Goal: Task Accomplishment & Management: Manage account settings

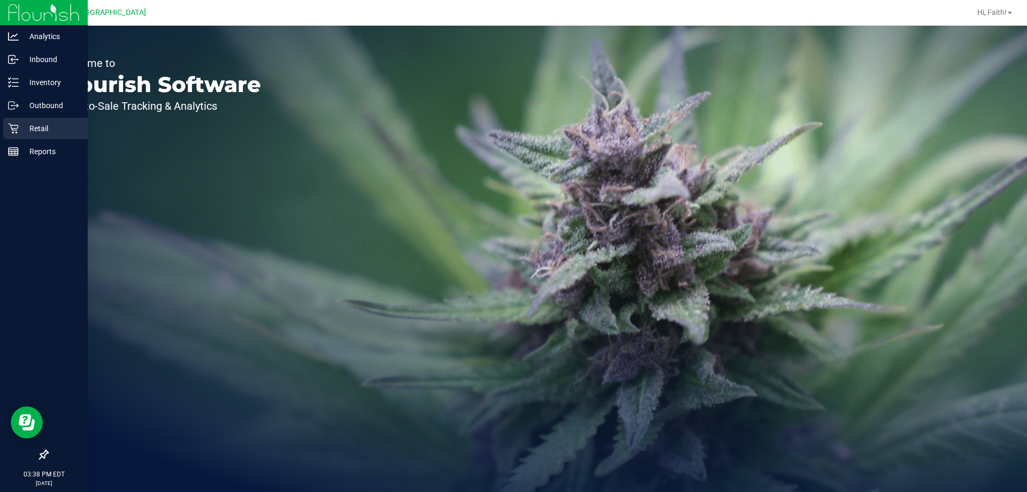
click at [11, 128] on icon at bounding box center [13, 128] width 11 height 11
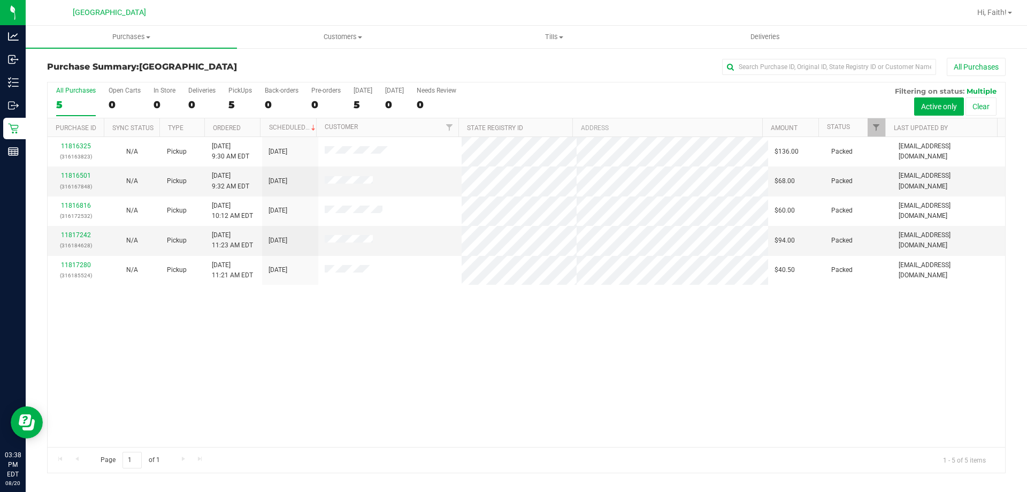
click at [401, 358] on div "11816325 (316163823) N/A Pickup 8/20/2025 9:30 AM EDT 8/20/2025 $136.00 Packed …" at bounding box center [526, 292] width 957 height 310
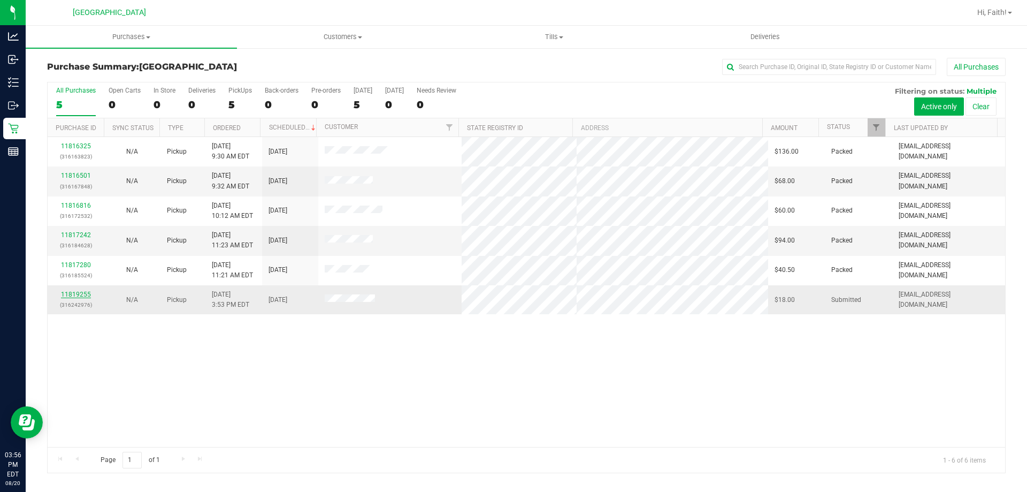
click at [83, 293] on link "11819255" at bounding box center [76, 293] width 30 height 7
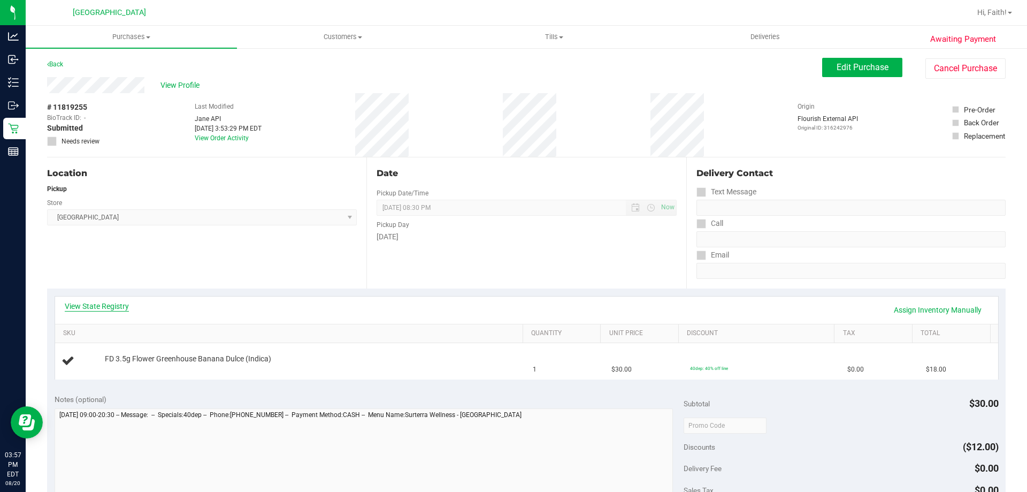
click at [98, 308] on link "View State Registry" at bounding box center [97, 306] width 64 height 11
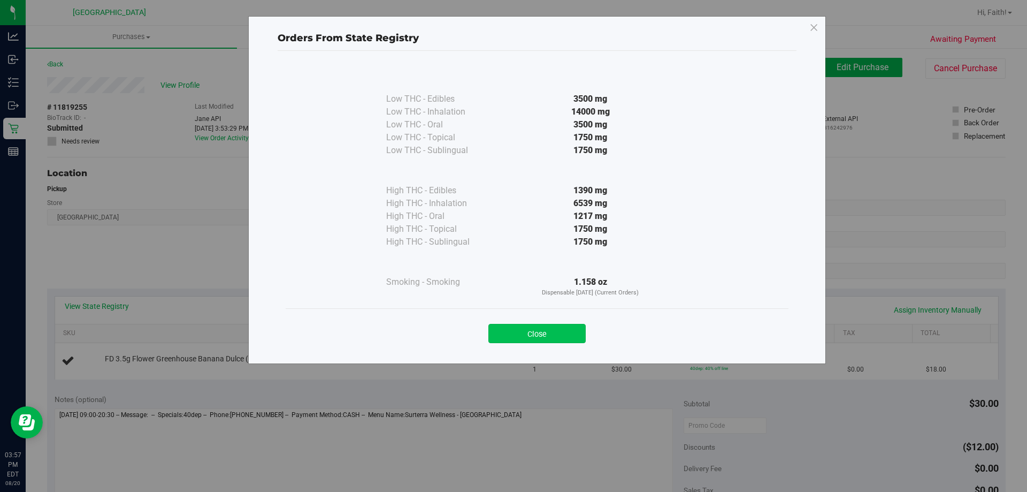
click at [557, 328] on button "Close" at bounding box center [536, 333] width 97 height 19
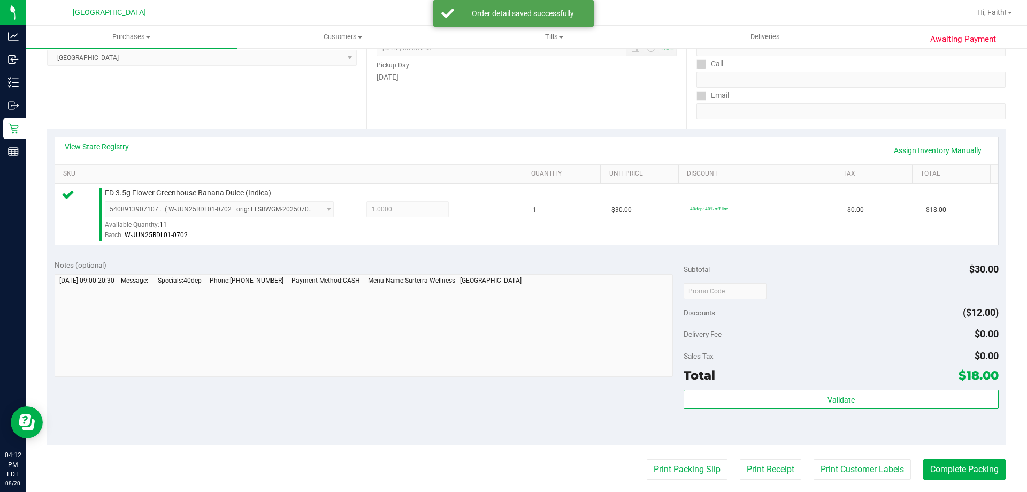
scroll to position [160, 0]
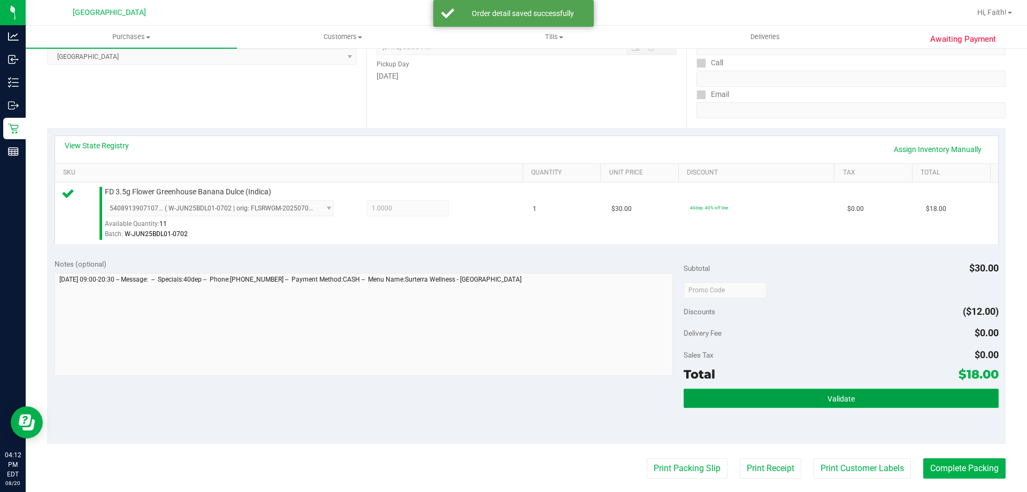
click at [760, 395] on button "Validate" at bounding box center [841, 397] width 315 height 19
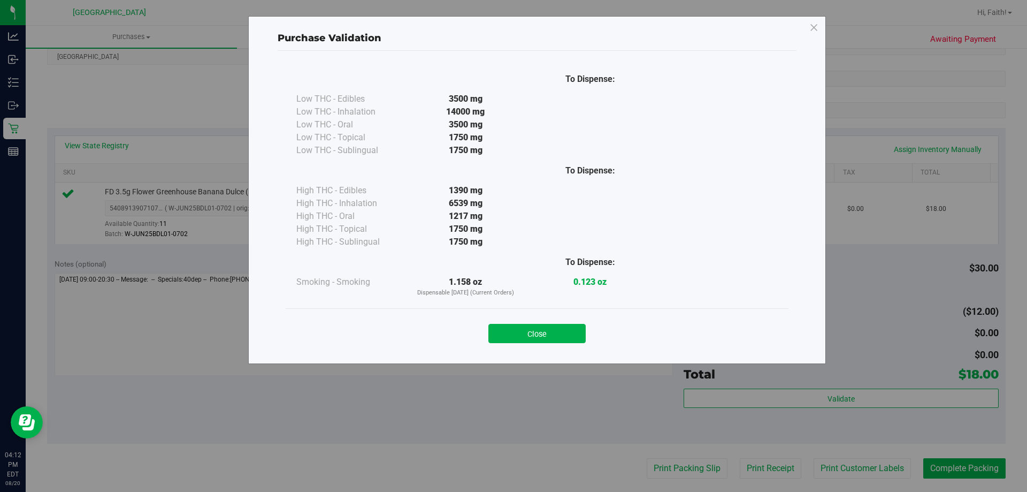
drag, startPoint x: 536, startPoint y: 338, endPoint x: 619, endPoint y: 424, distance: 119.9
click at [536, 337] on button "Close" at bounding box center [536, 333] width 97 height 19
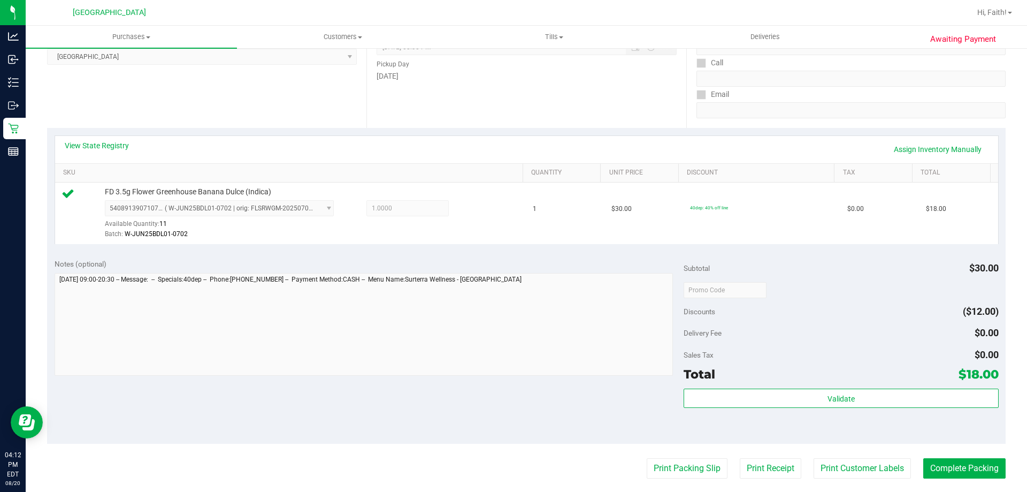
click at [646, 457] on purchase-details "Back Edit Purchase Cancel Purchase View Profile # 11819255 BioTrack ID: - Submi…" at bounding box center [526, 294] width 958 height 795
click at [648, 462] on button "Print Packing Slip" at bounding box center [687, 468] width 81 height 20
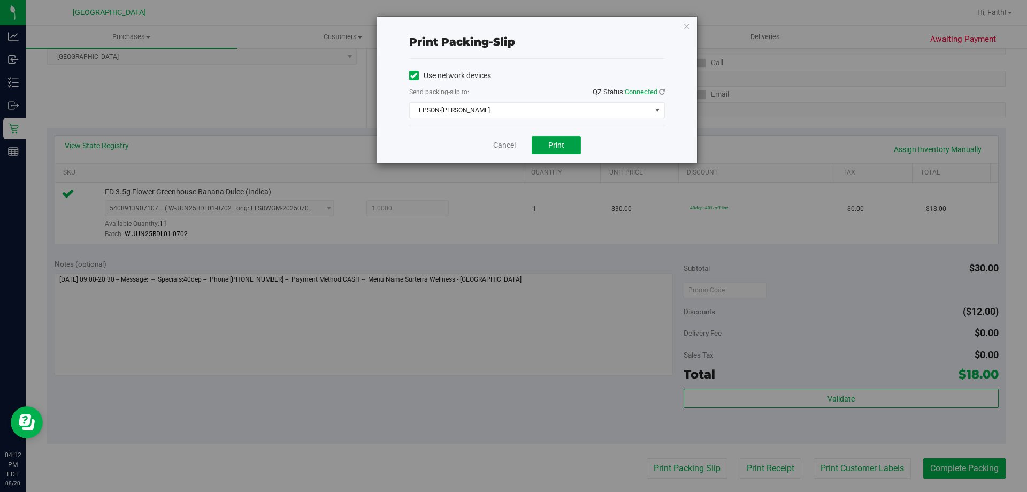
click at [554, 150] on button "Print" at bounding box center [556, 145] width 49 height 18
click at [686, 27] on icon "button" at bounding box center [686, 25] width 7 height 13
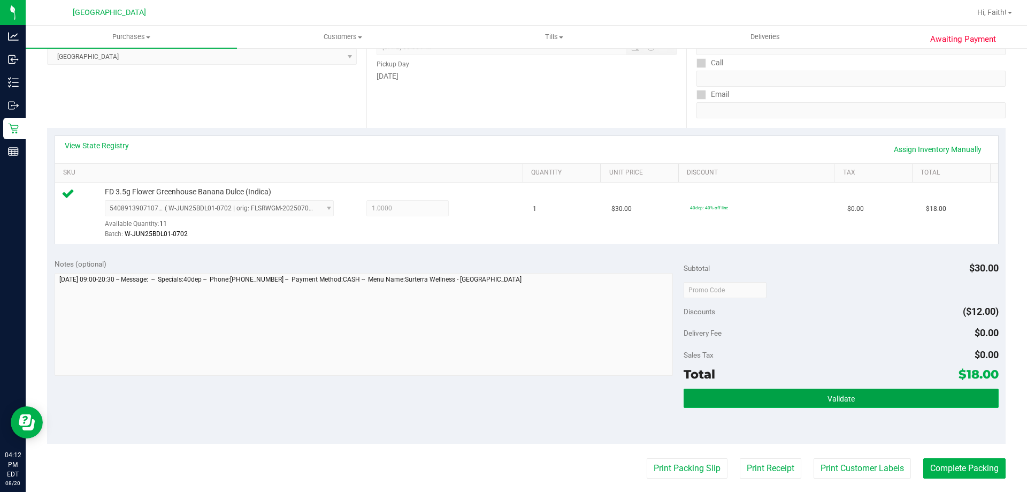
click at [838, 402] on span "Validate" at bounding box center [840, 398] width 27 height 9
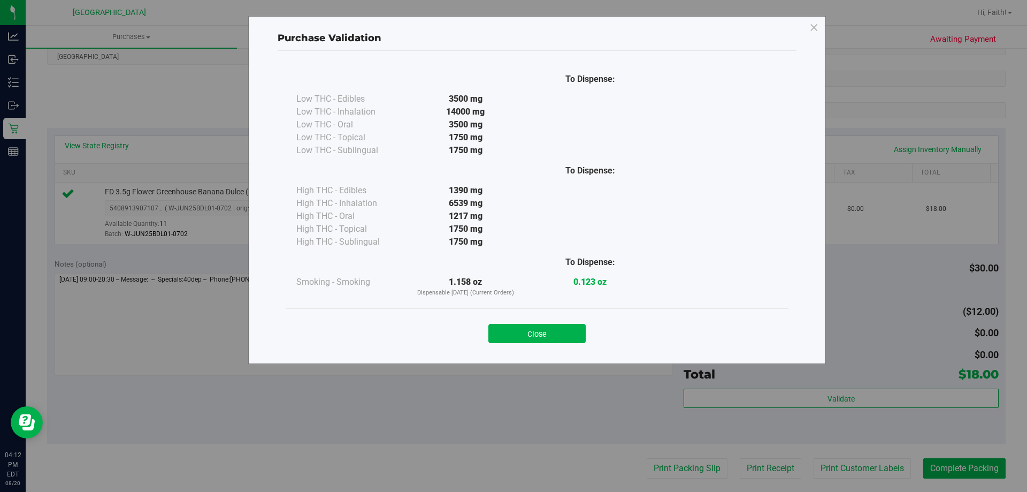
click at [576, 343] on div "Close" at bounding box center [537, 329] width 503 height 43
drag, startPoint x: 562, startPoint y: 335, endPoint x: 998, endPoint y: 481, distance: 459.2
click at [564, 335] on button "Close" at bounding box center [536, 333] width 97 height 19
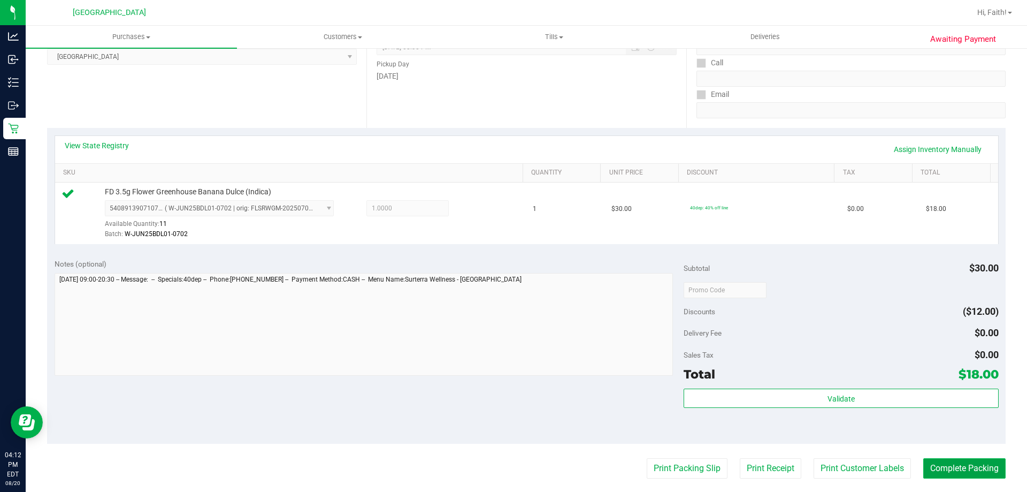
click at [982, 471] on button "Complete Packing" at bounding box center [964, 468] width 82 height 20
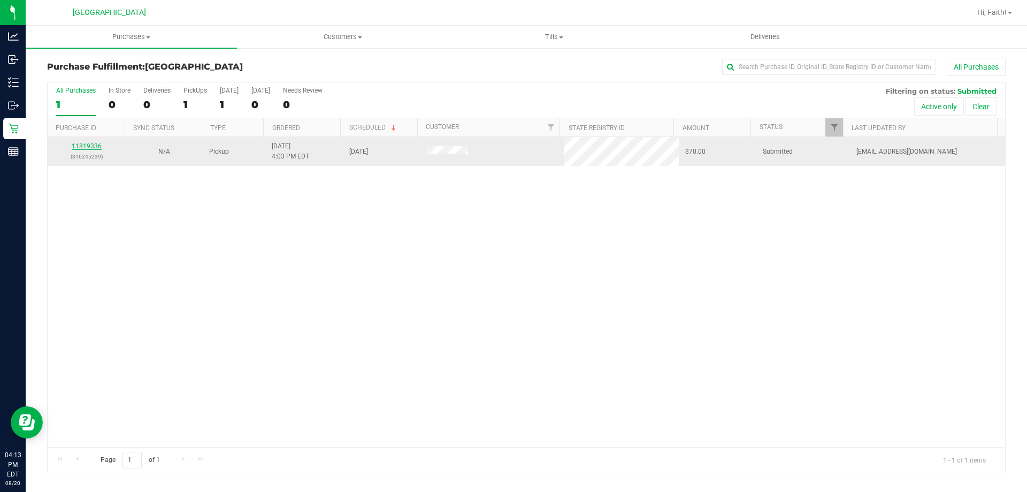
click at [92, 148] on link "11819336" at bounding box center [87, 145] width 30 height 7
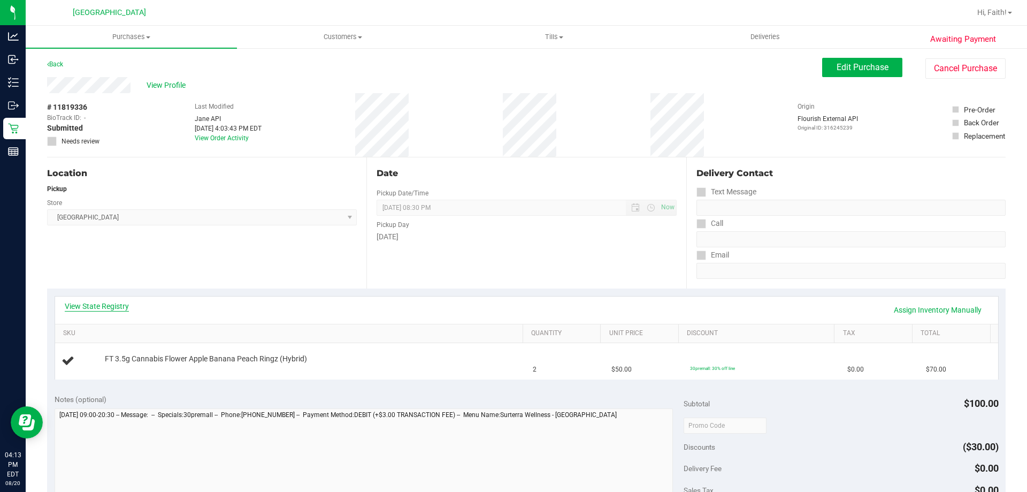
click at [103, 302] on link "View State Registry" at bounding box center [97, 306] width 64 height 11
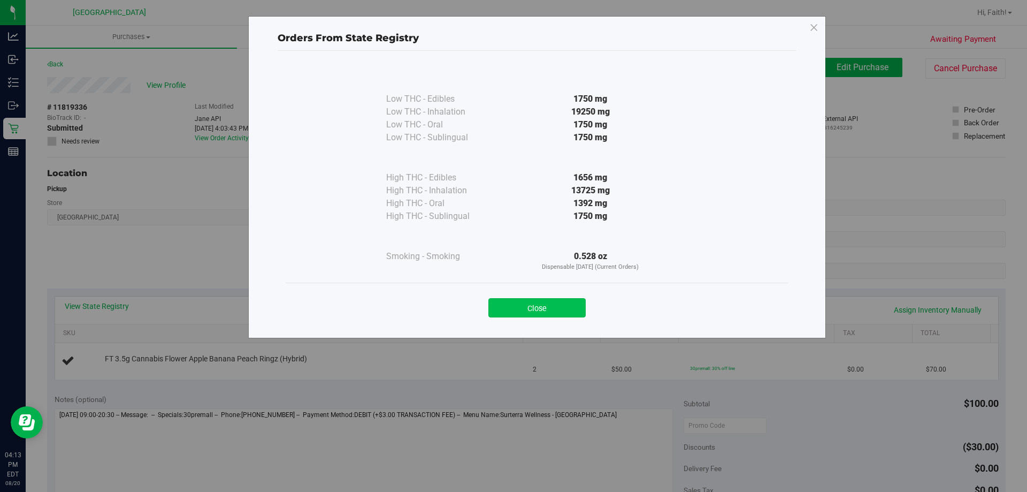
click at [542, 300] on button "Close" at bounding box center [536, 307] width 97 height 19
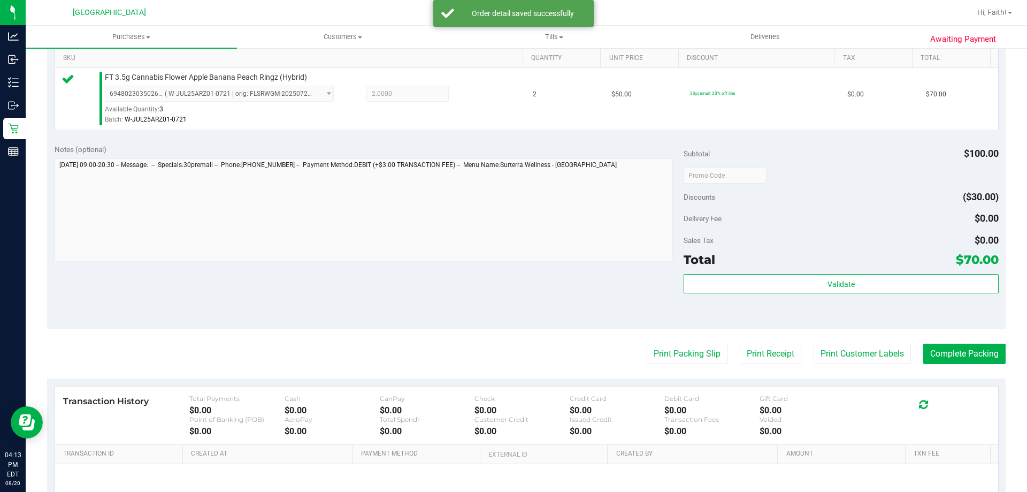
scroll to position [305, 0]
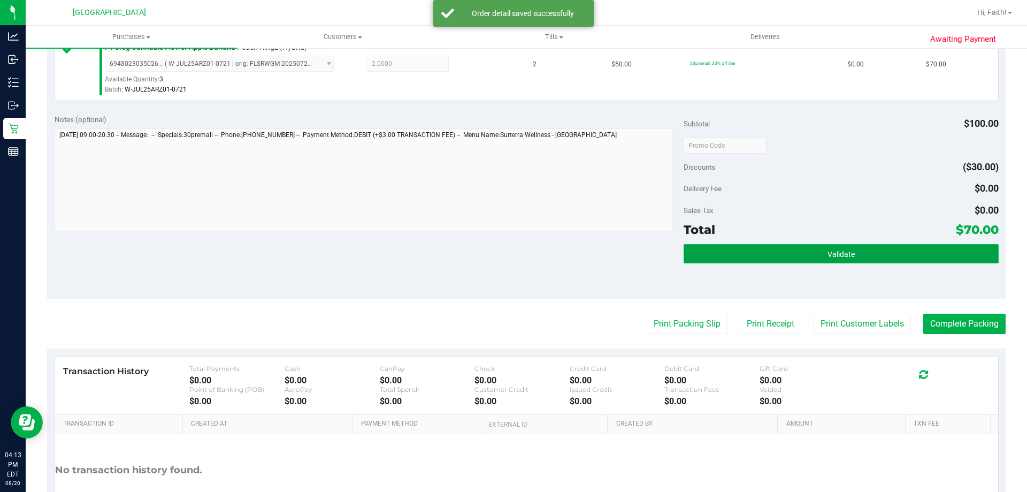
click at [810, 259] on button "Validate" at bounding box center [841, 253] width 315 height 19
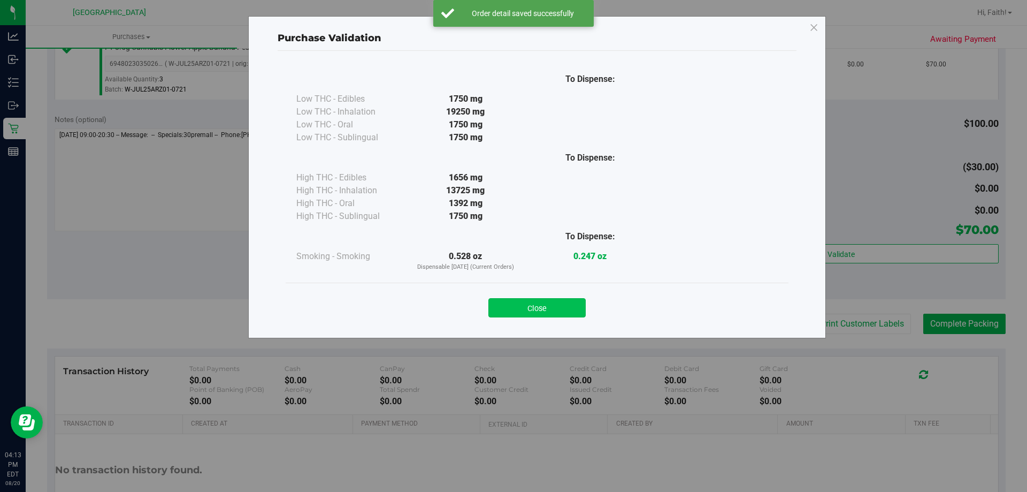
click at [536, 310] on button "Close" at bounding box center [536, 307] width 97 height 19
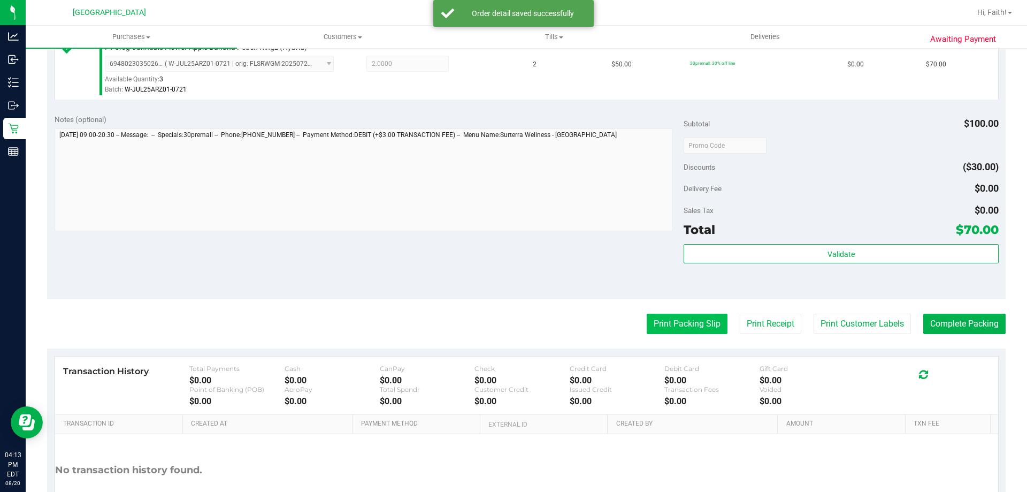
click at [653, 317] on button "Print Packing Slip" at bounding box center [687, 323] width 81 height 20
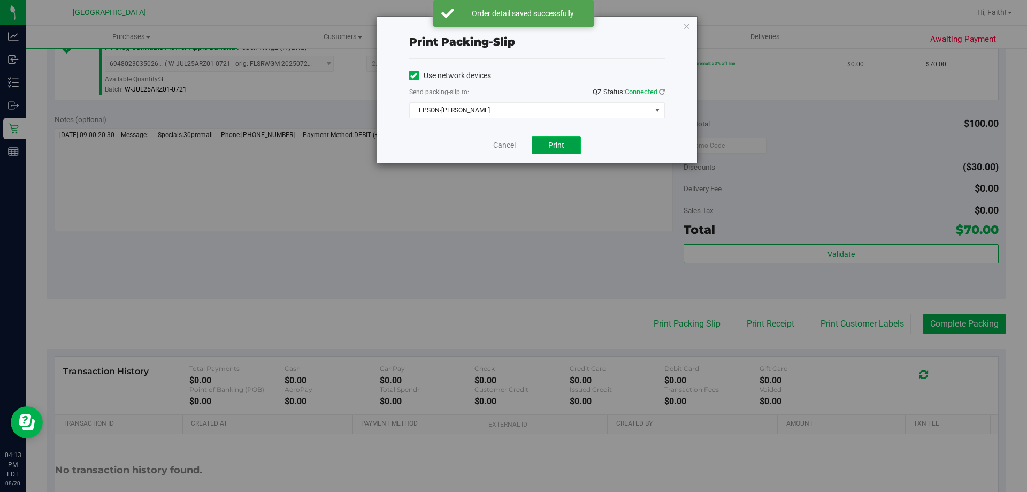
click at [556, 147] on span "Print" at bounding box center [556, 145] width 16 height 9
click at [686, 29] on icon "button" at bounding box center [686, 25] width 7 height 13
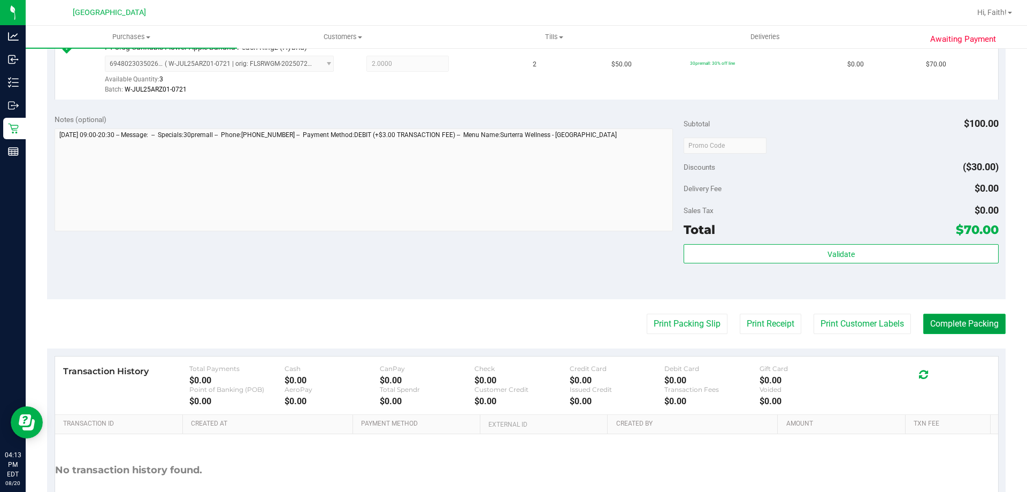
click at [940, 323] on button "Complete Packing" at bounding box center [964, 323] width 82 height 20
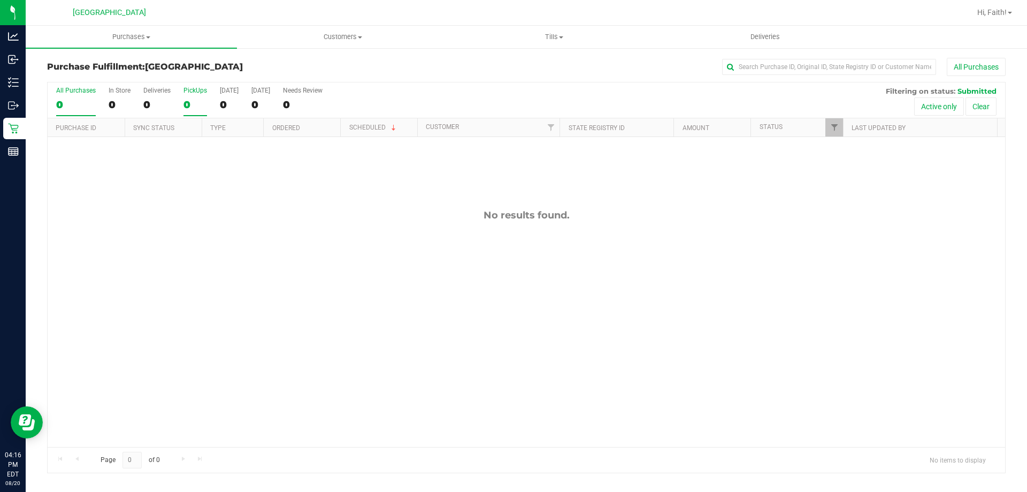
click at [191, 103] on div "0" at bounding box center [195, 104] width 24 height 12
click at [0, 0] on input "PickUps 0" at bounding box center [0, 0] width 0 height 0
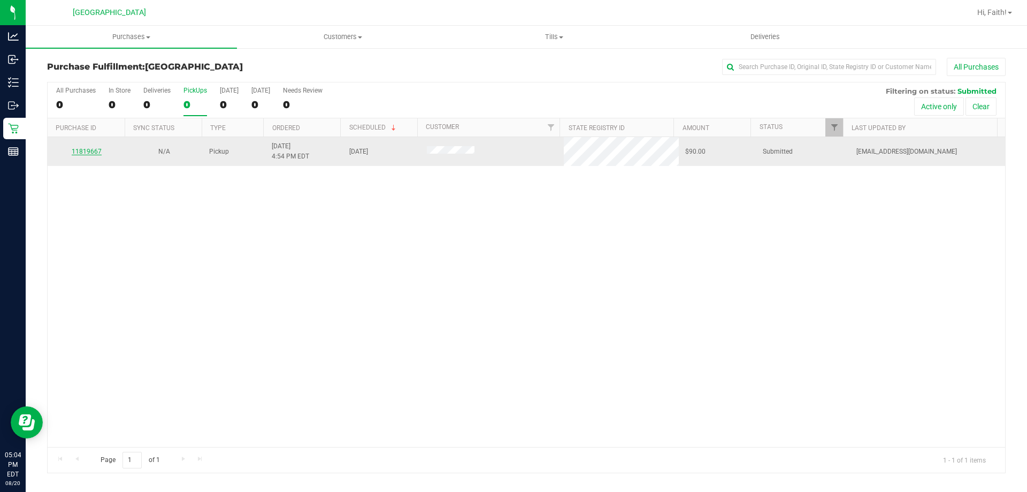
click at [92, 152] on link "11819667" at bounding box center [87, 151] width 30 height 7
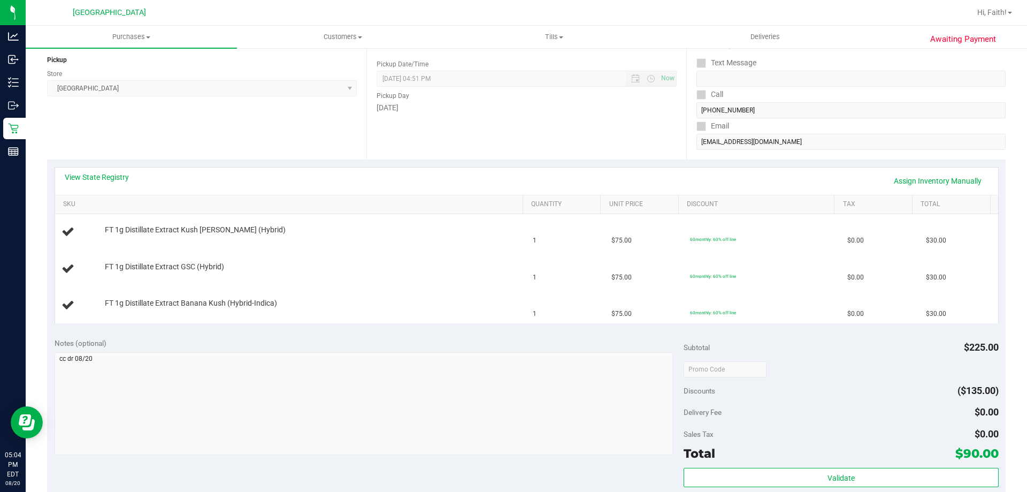
scroll to position [127, 0]
click at [109, 181] on link "View State Registry" at bounding box center [97, 179] width 64 height 11
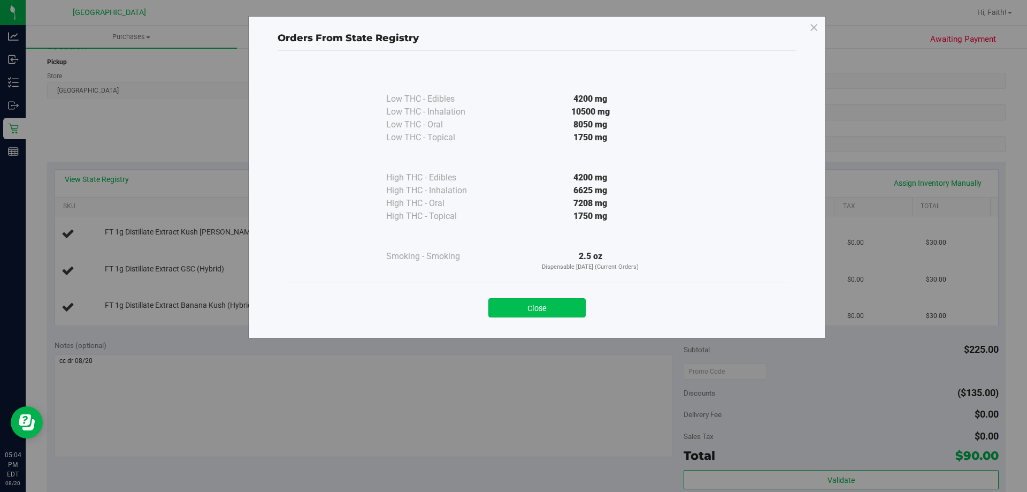
click at [546, 302] on button "Close" at bounding box center [536, 307] width 97 height 19
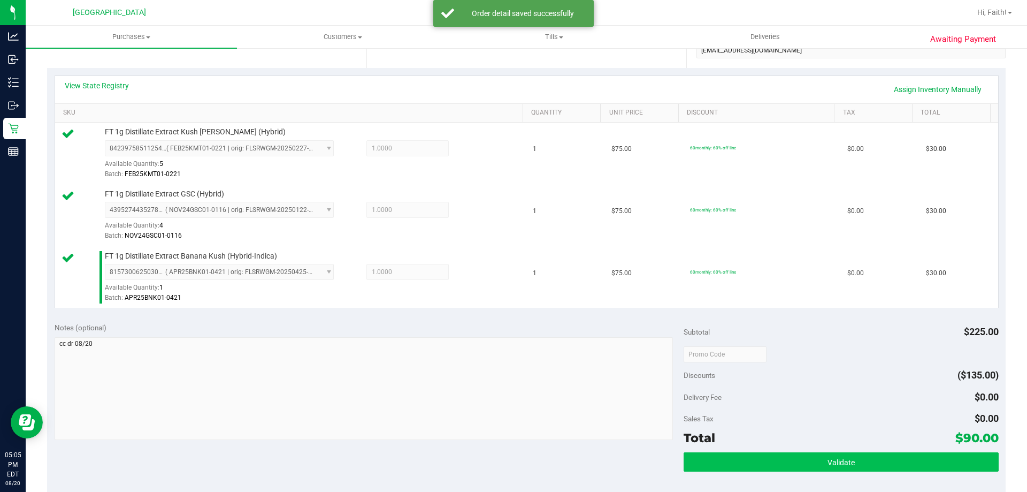
scroll to position [341, 0]
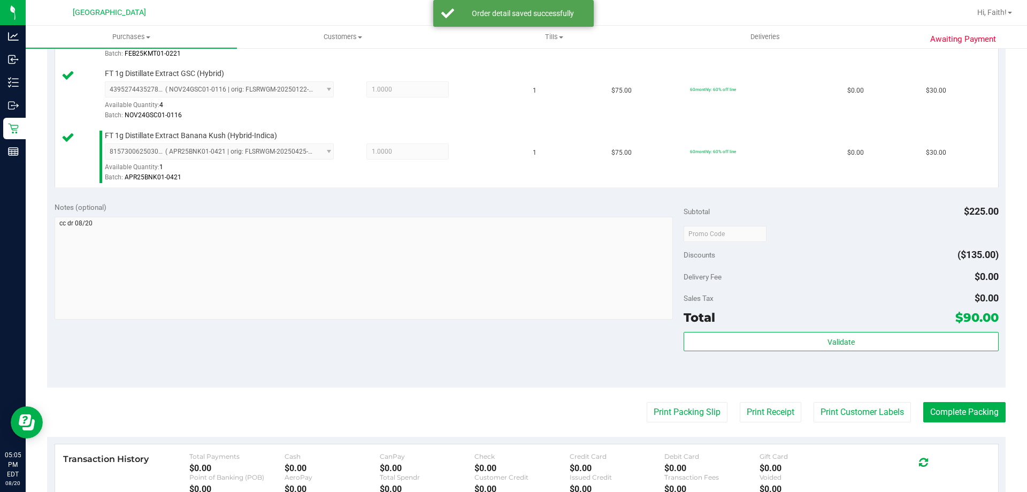
click at [873, 354] on div "Validate" at bounding box center [841, 356] width 315 height 48
click at [860, 325] on div "Total $90.00" at bounding box center [841, 317] width 315 height 19
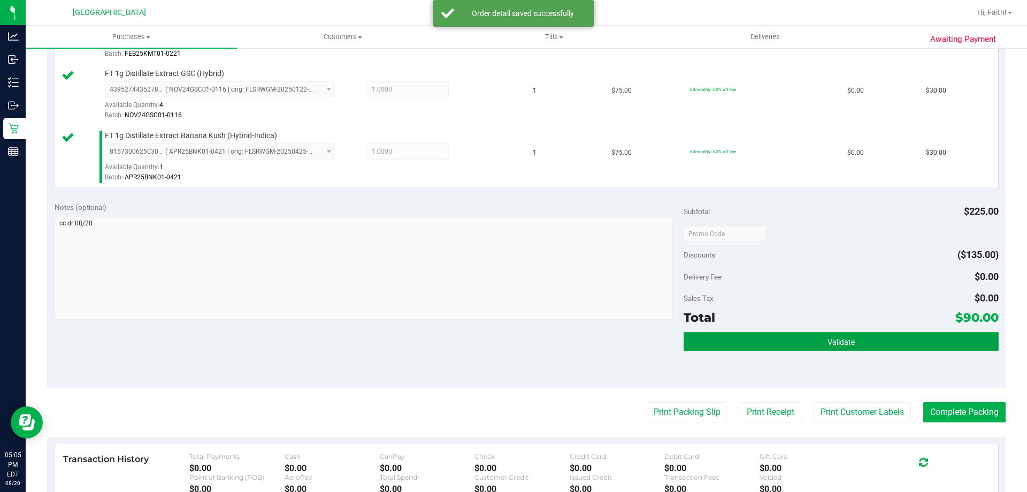
click at [860, 341] on button "Validate" at bounding box center [841, 341] width 315 height 19
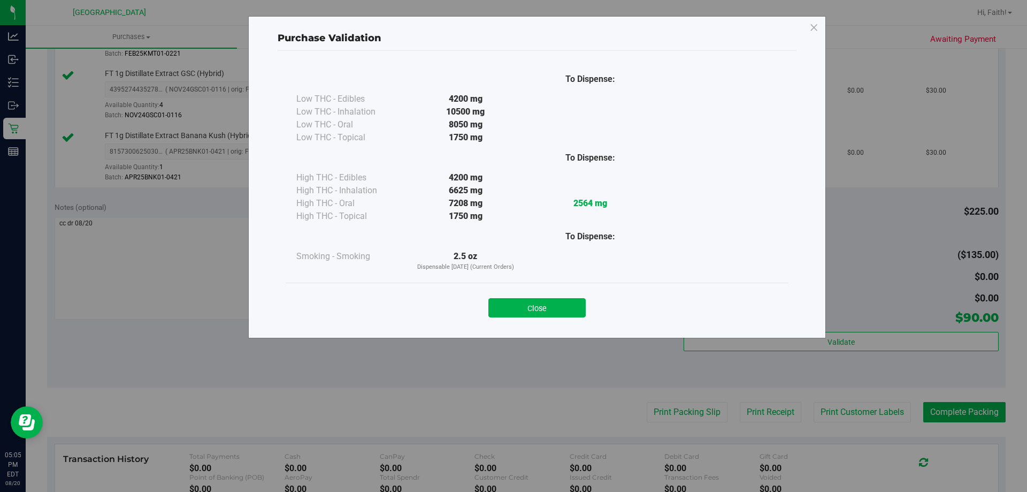
click at [538, 294] on div "Close" at bounding box center [537, 303] width 503 height 43
click at [543, 318] on div "Close" at bounding box center [537, 303] width 503 height 43
click at [549, 308] on button "Close" at bounding box center [536, 307] width 97 height 19
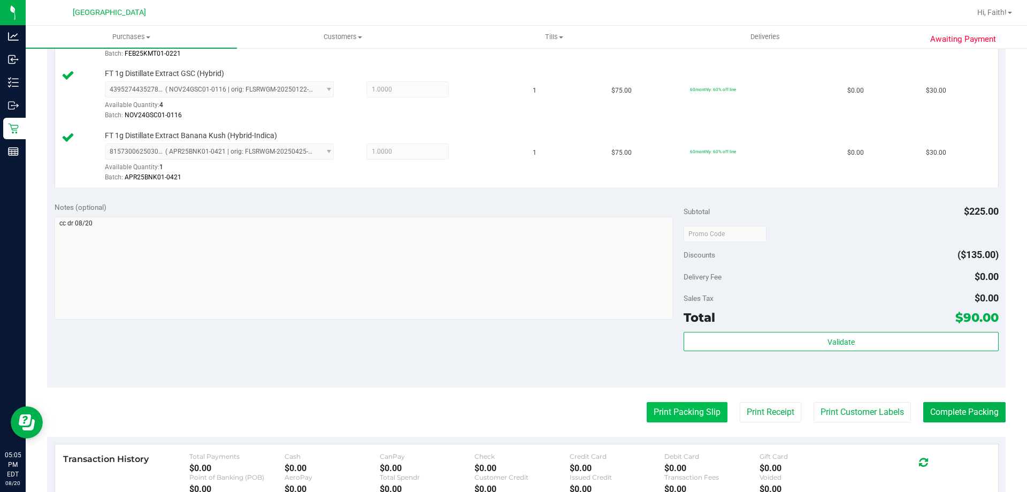
click at [650, 402] on button "Print Packing Slip" at bounding box center [687, 412] width 81 height 20
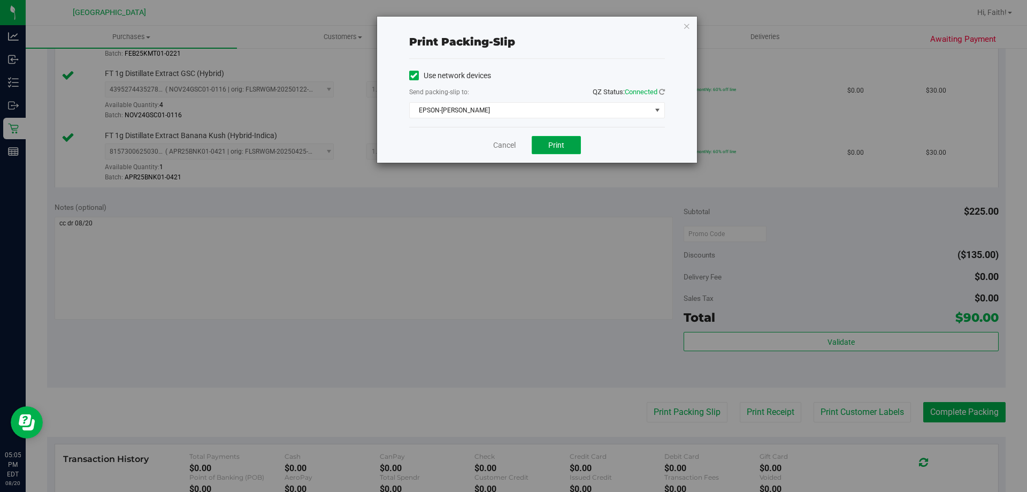
click at [553, 141] on span "Print" at bounding box center [556, 145] width 16 height 9
click at [688, 23] on icon "button" at bounding box center [686, 25] width 7 height 13
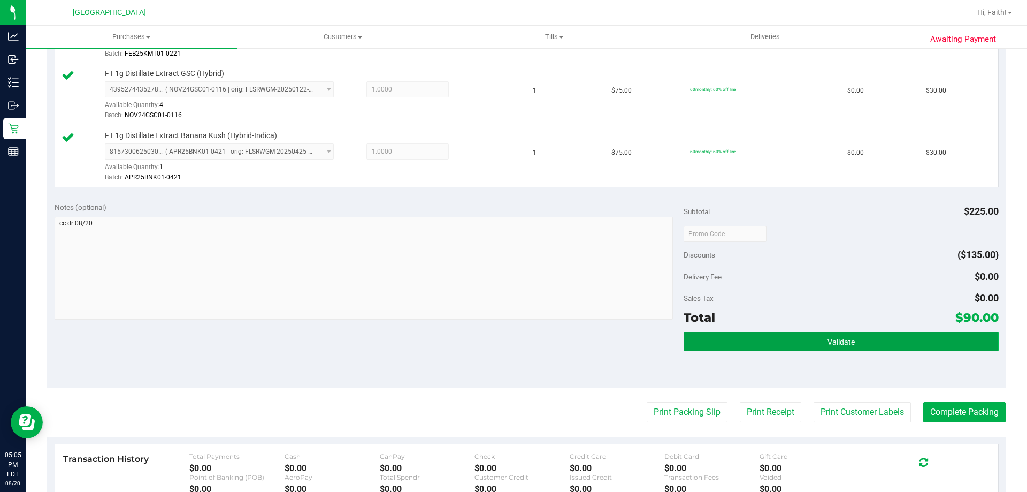
click at [802, 333] on button "Validate" at bounding box center [841, 341] width 315 height 19
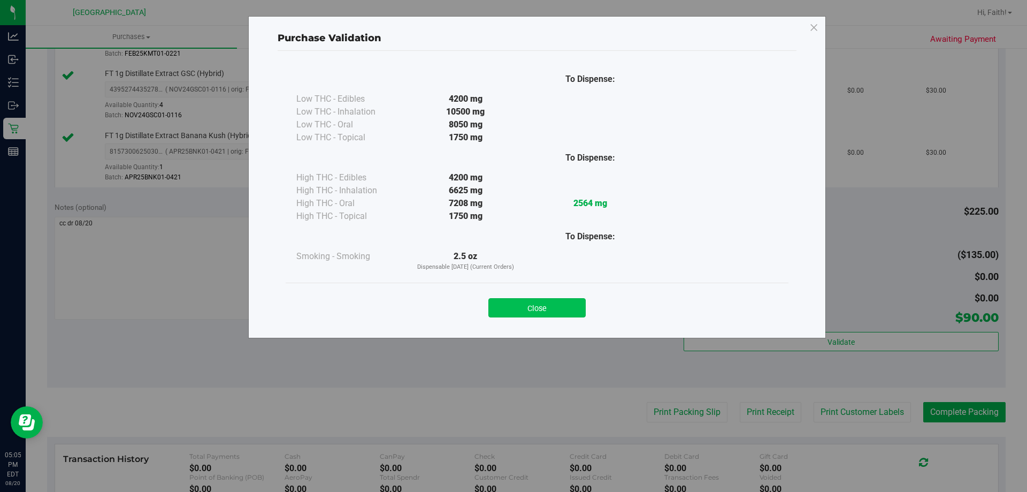
click at [540, 300] on button "Close" at bounding box center [536, 307] width 97 height 19
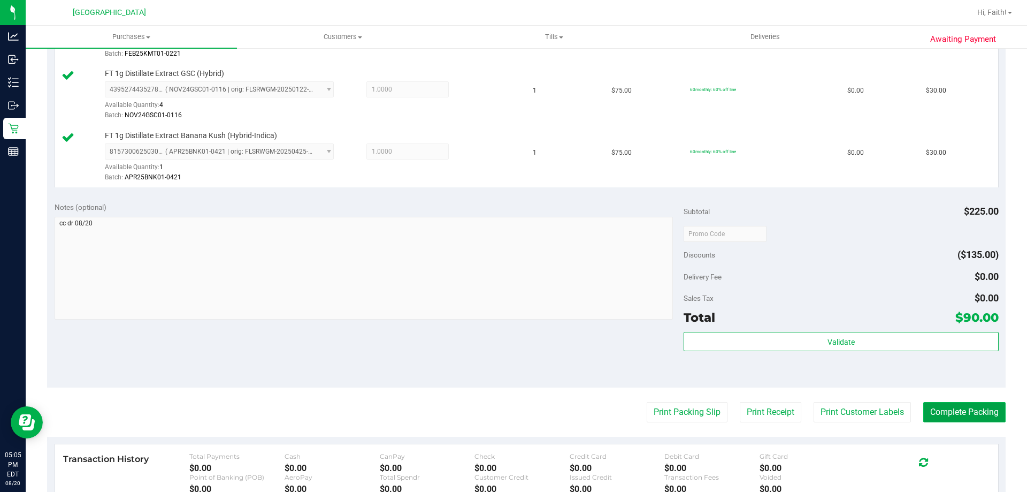
click at [983, 416] on button "Complete Packing" at bounding box center [964, 412] width 82 height 20
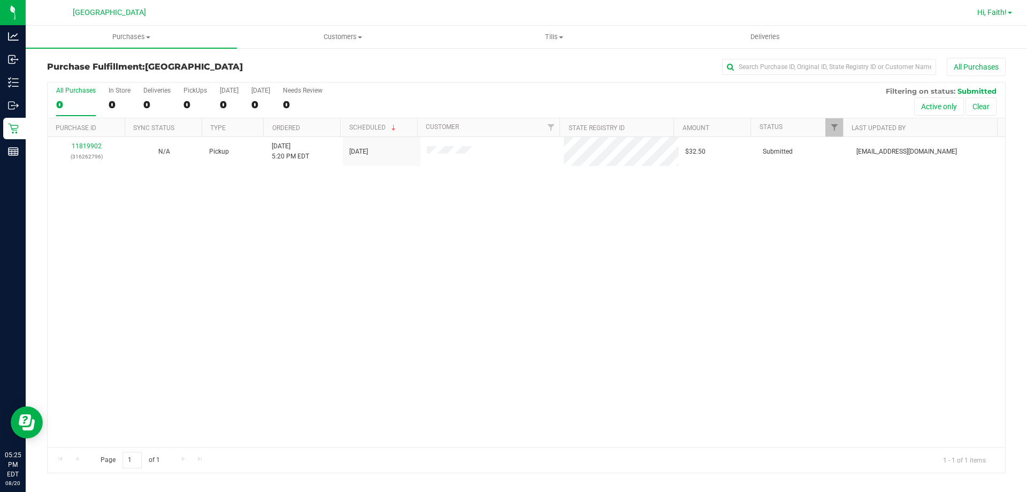
drag, startPoint x: 998, startPoint y: 7, endPoint x: 1003, endPoint y: 17, distance: 11.2
click at [1001, 11] on link "Hi, Faith!" at bounding box center [994, 12] width 43 height 11
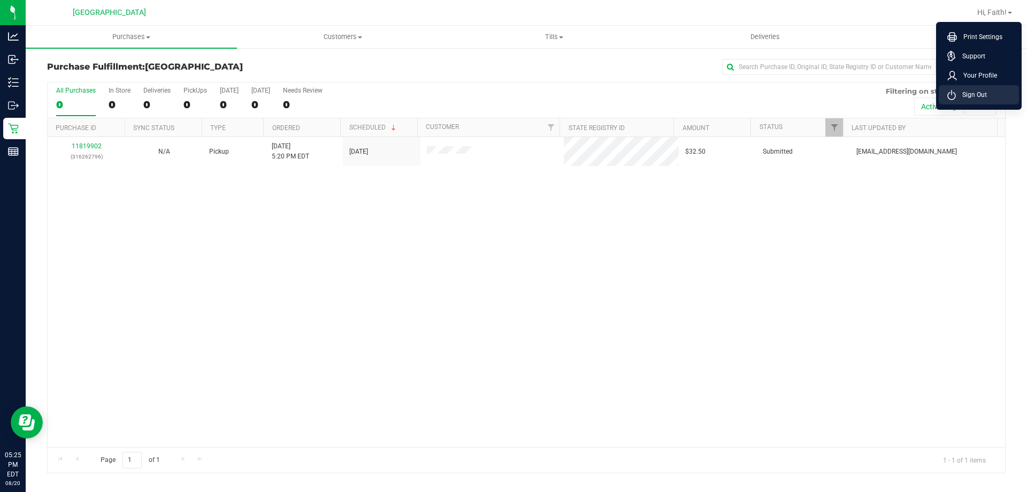
click at [1001, 97] on li "Sign Out" at bounding box center [979, 94] width 80 height 19
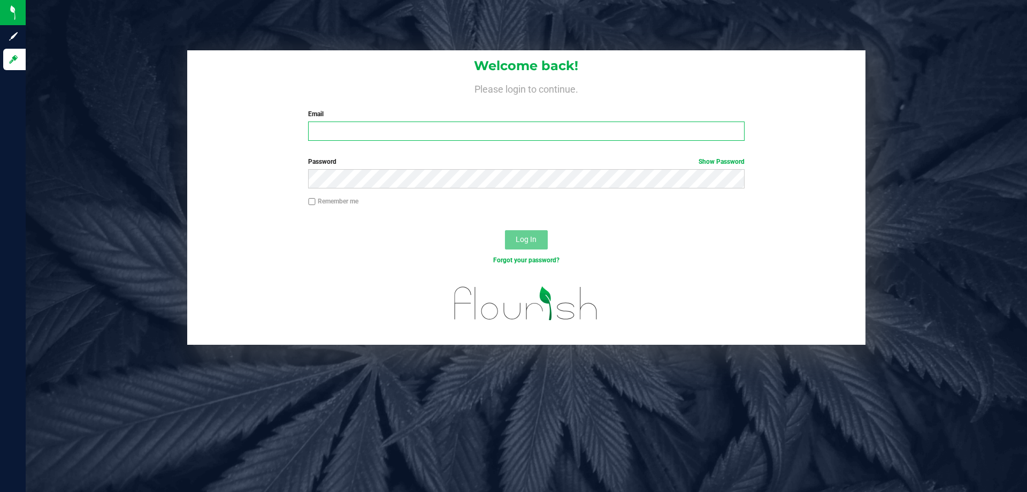
click at [478, 132] on input "Email" at bounding box center [526, 130] width 436 height 19
type input "fverity@liveparallel.com"
click at [505, 230] on button "Log In" at bounding box center [526, 239] width 43 height 19
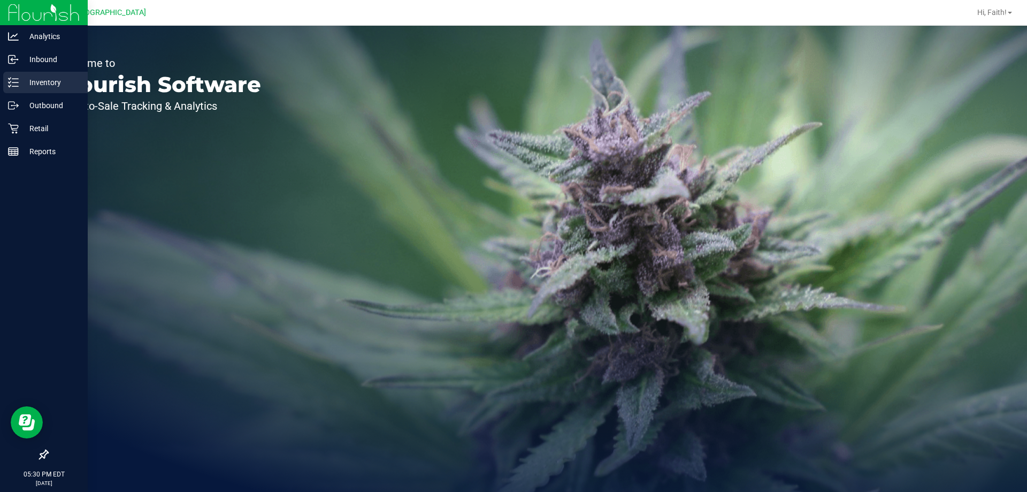
click at [26, 80] on p "Inventory" at bounding box center [51, 82] width 64 height 13
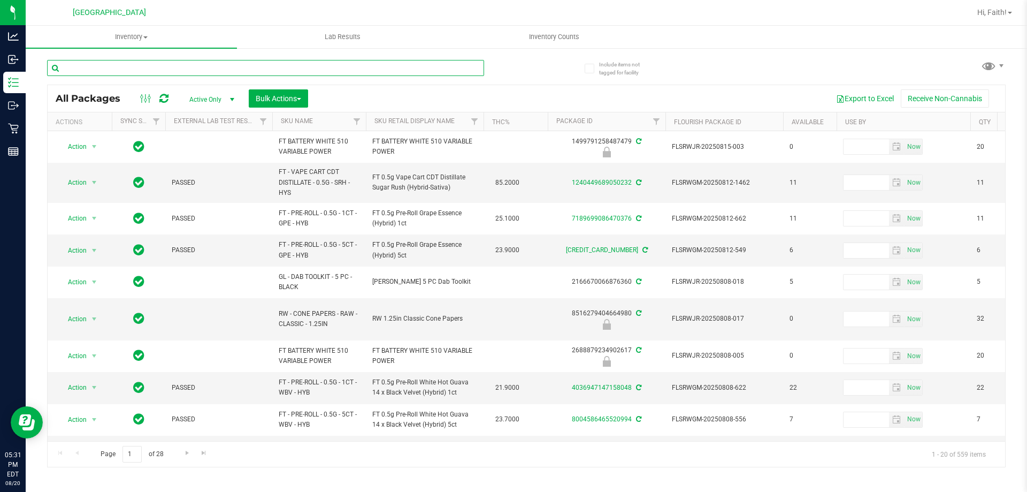
click at [155, 67] on input "text" at bounding box center [265, 68] width 437 height 16
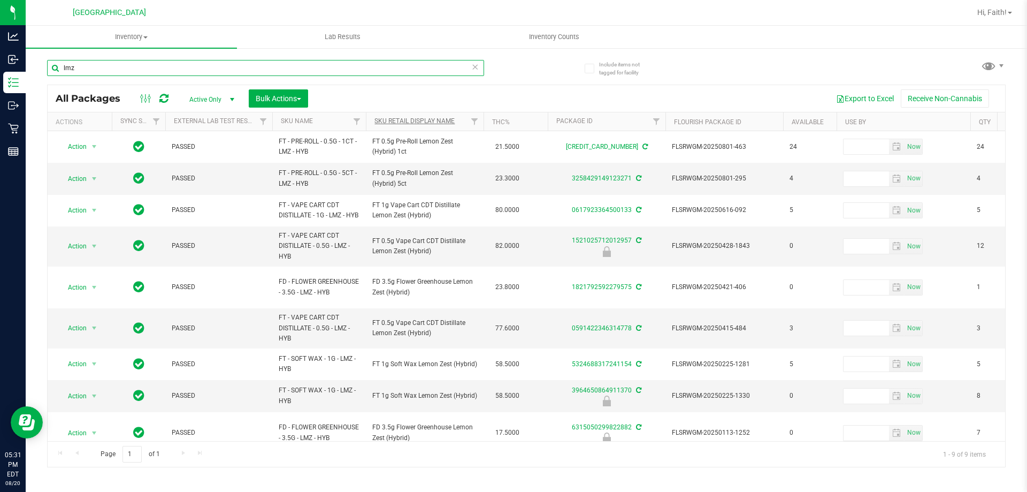
type input "lmz"
click at [433, 117] on link "Sku Retail Display Name" at bounding box center [414, 120] width 80 height 7
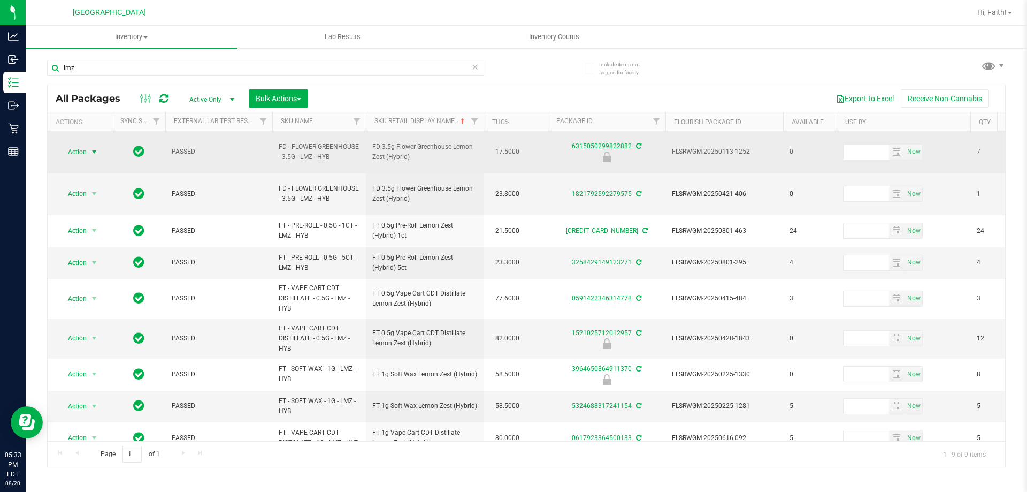
click at [79, 151] on span "Action" at bounding box center [72, 151] width 29 height 15
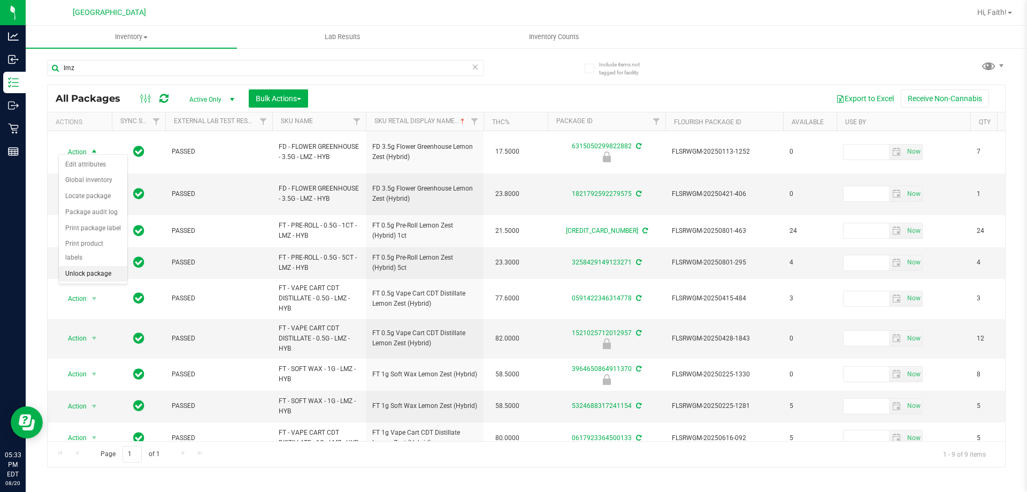
click at [109, 266] on li "Unlock package" at bounding box center [93, 274] width 68 height 16
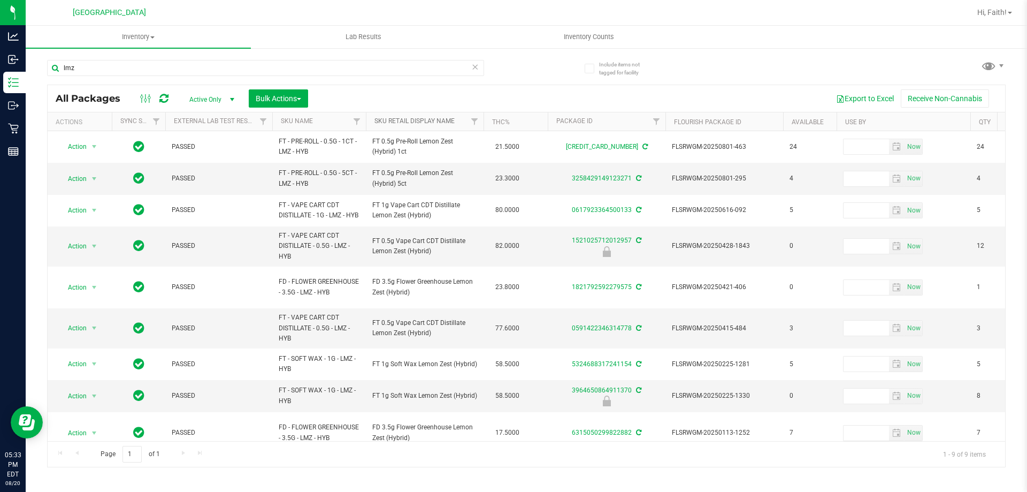
click at [421, 118] on link "Sku Retail Display Name" at bounding box center [414, 120] width 80 height 7
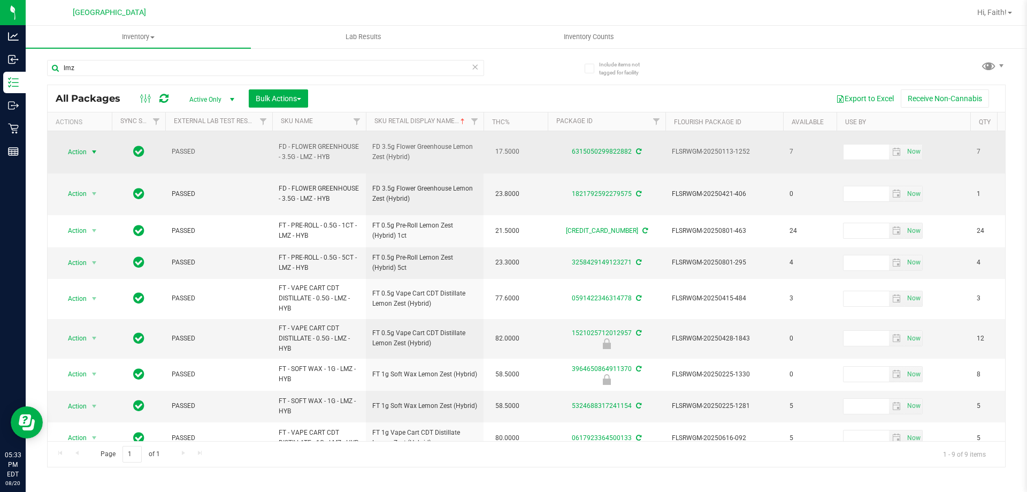
click at [88, 144] on span "select" at bounding box center [94, 151] width 13 height 15
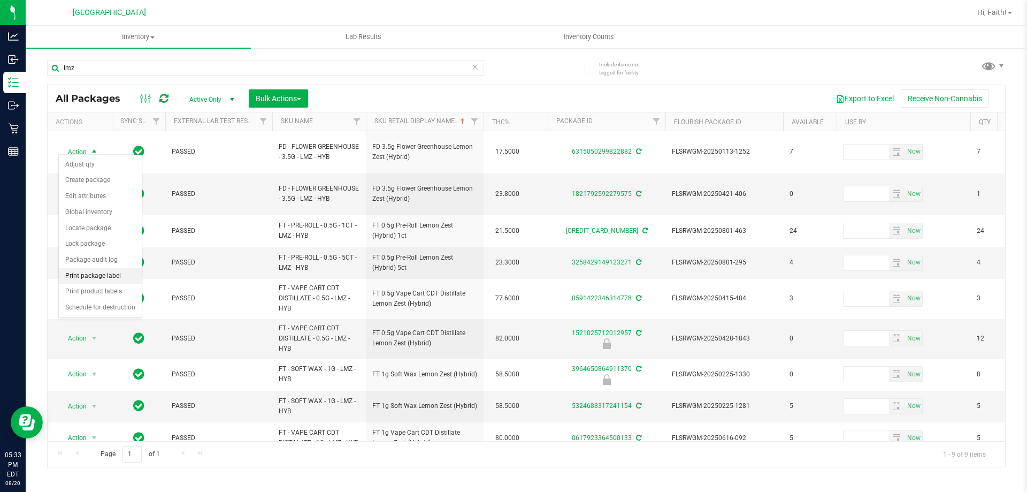
click at [94, 279] on li "Print package label" at bounding box center [100, 276] width 83 height 16
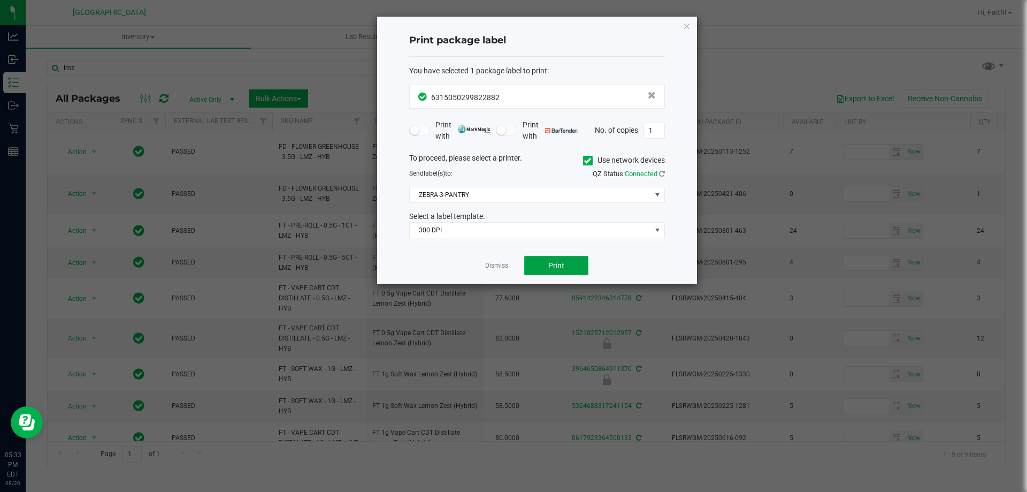
click at [552, 265] on span "Print" at bounding box center [556, 265] width 16 height 9
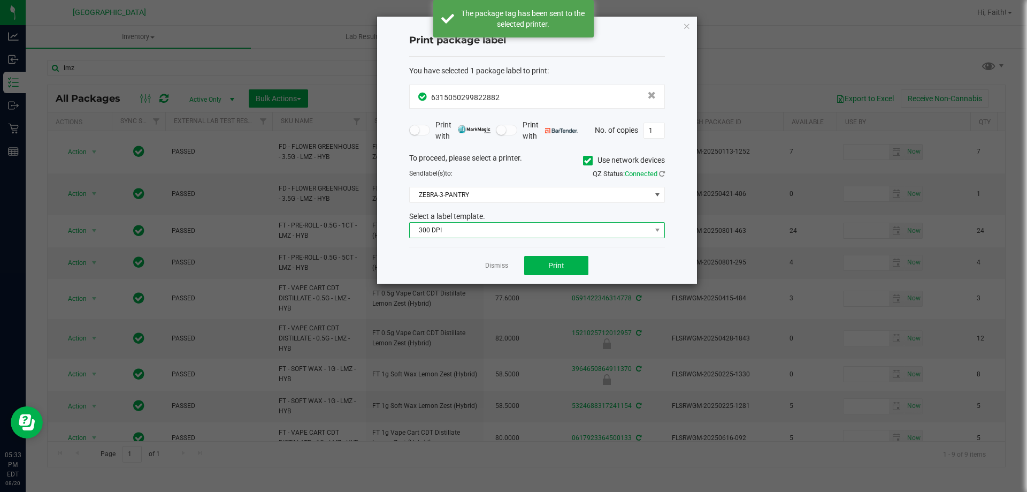
click at [511, 236] on span "300 DPI" at bounding box center [530, 230] width 241 height 15
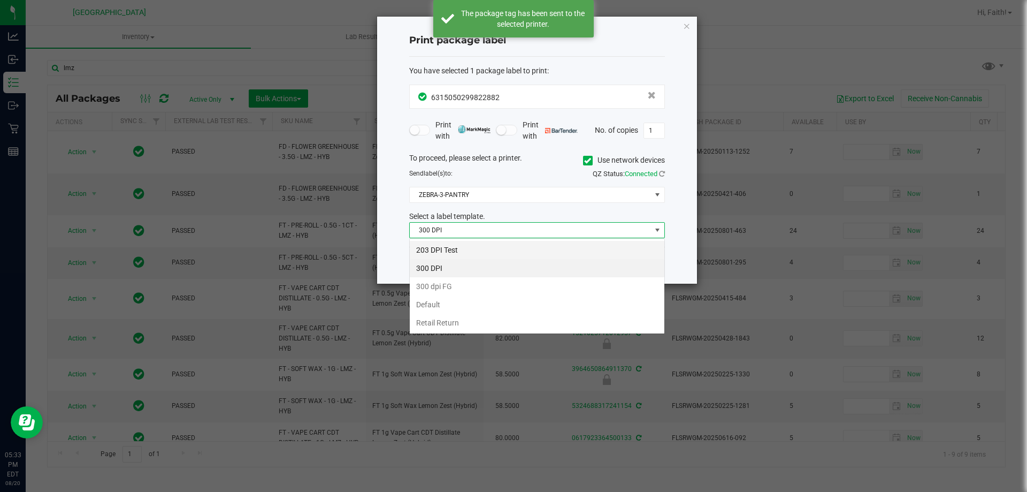
scroll to position [16, 256]
click at [439, 247] on li "203 DPI Test" at bounding box center [537, 250] width 255 height 18
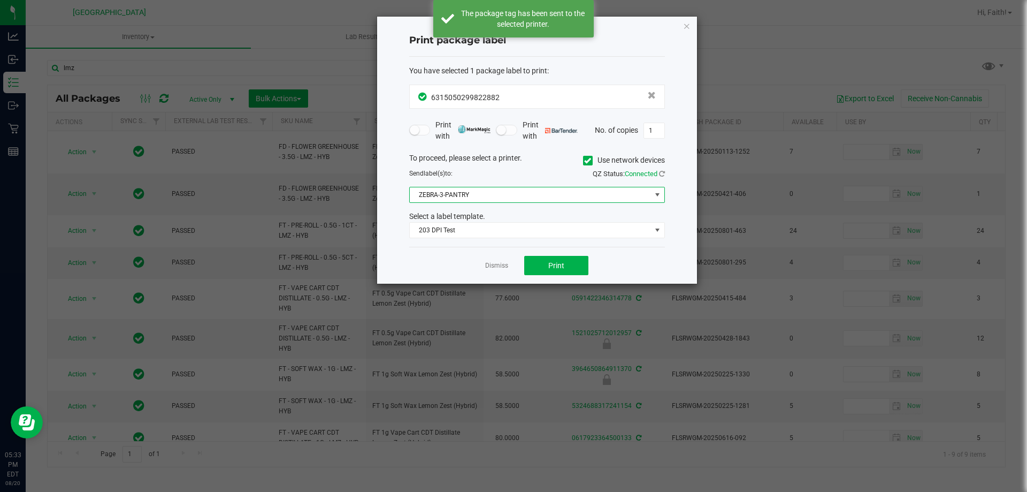
click at [499, 202] on span "ZEBRA-3-PANTRY" at bounding box center [530, 194] width 241 height 15
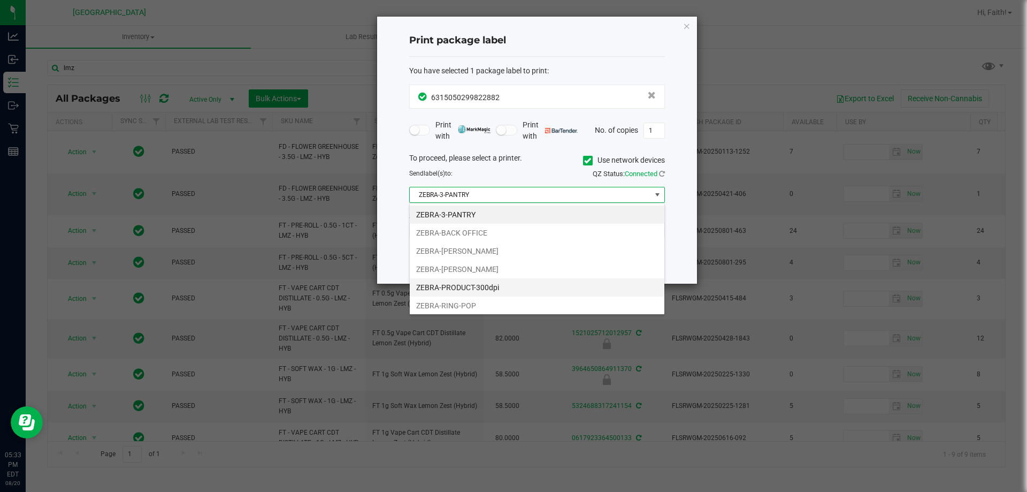
drag, startPoint x: 519, startPoint y: 296, endPoint x: 519, endPoint y: 287, distance: 9.1
click at [519, 292] on ul "ZEBRA-3-PANTRY ZEBRA-BACK OFFICE ZEBRA-CLYDE-BUNNY ZEBRA-LIONEL-RICHIE ZEBRA-PR…" at bounding box center [537, 259] width 255 height 109
click at [486, 302] on li "ZEBRA-RING-POP" at bounding box center [537, 305] width 255 height 18
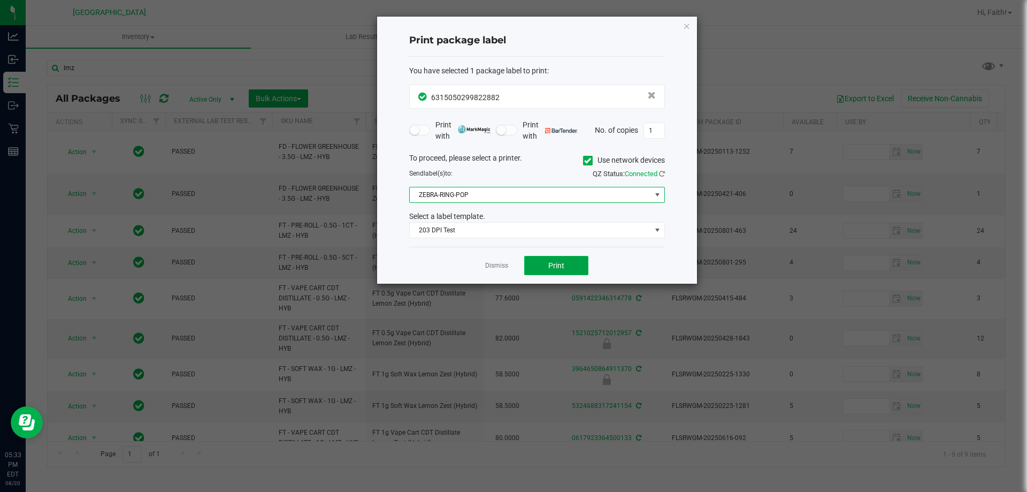
click at [573, 265] on button "Print" at bounding box center [556, 265] width 64 height 19
click at [686, 32] on icon "button" at bounding box center [686, 25] width 7 height 13
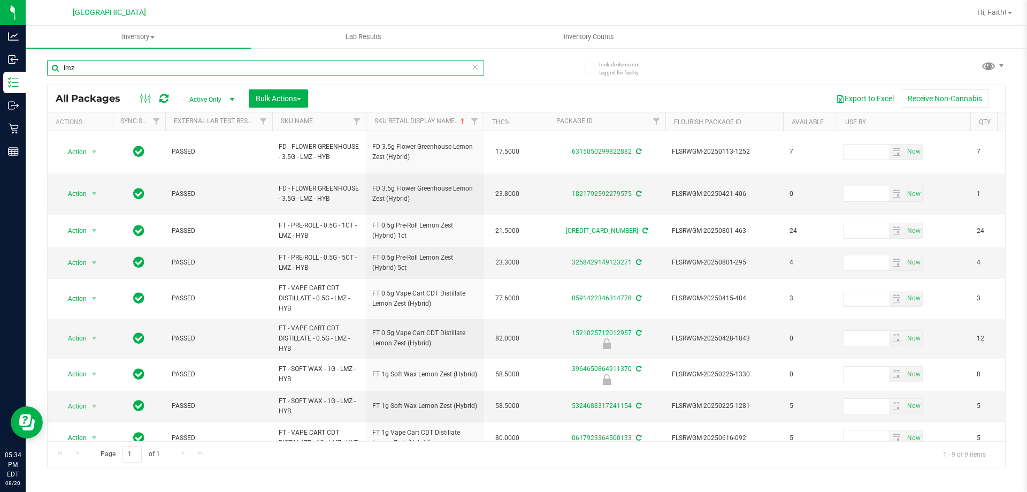
click at [361, 73] on input "lmz" at bounding box center [265, 68] width 437 height 16
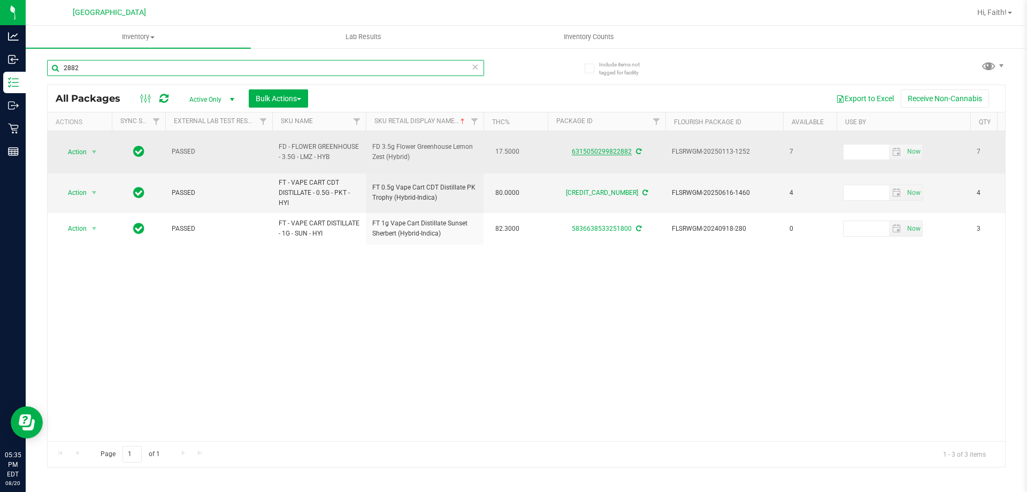
type input "2882"
click at [587, 149] on link "6315050299822882" at bounding box center [602, 151] width 60 height 7
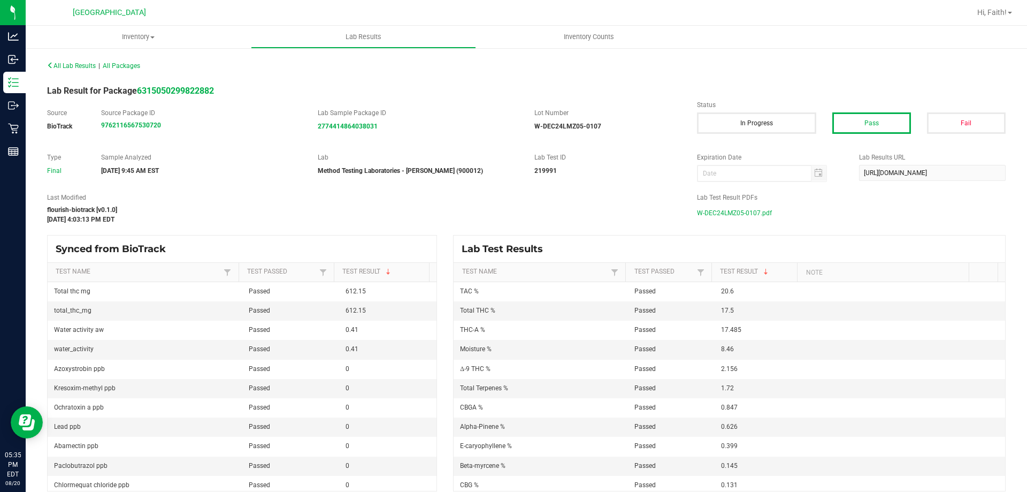
click at [748, 212] on span "W-DEC24LMZ05-0107.pdf" at bounding box center [734, 213] width 75 height 16
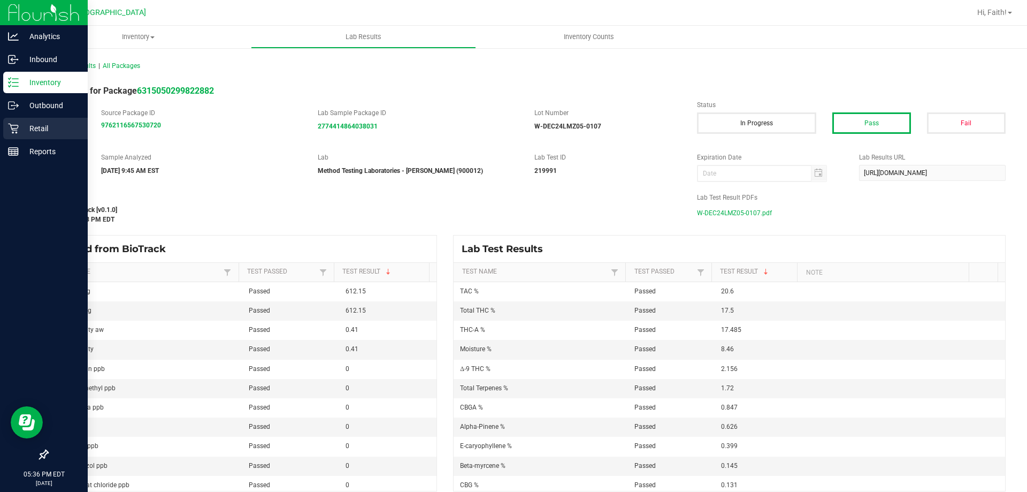
click at [19, 129] on p "Retail" at bounding box center [51, 128] width 64 height 13
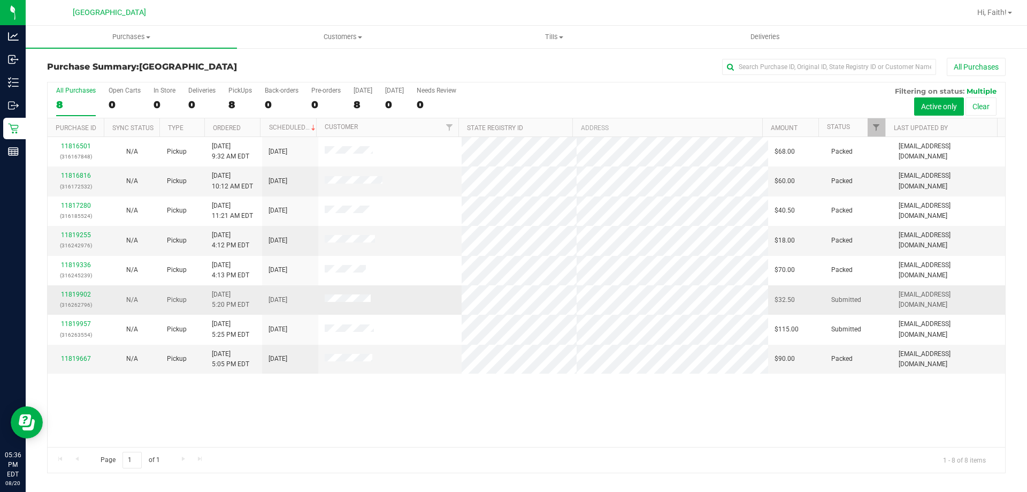
click at [90, 294] on div "11819902 (316262796)" at bounding box center [75, 299] width 43 height 20
click at [83, 293] on link "11819902" at bounding box center [76, 293] width 30 height 7
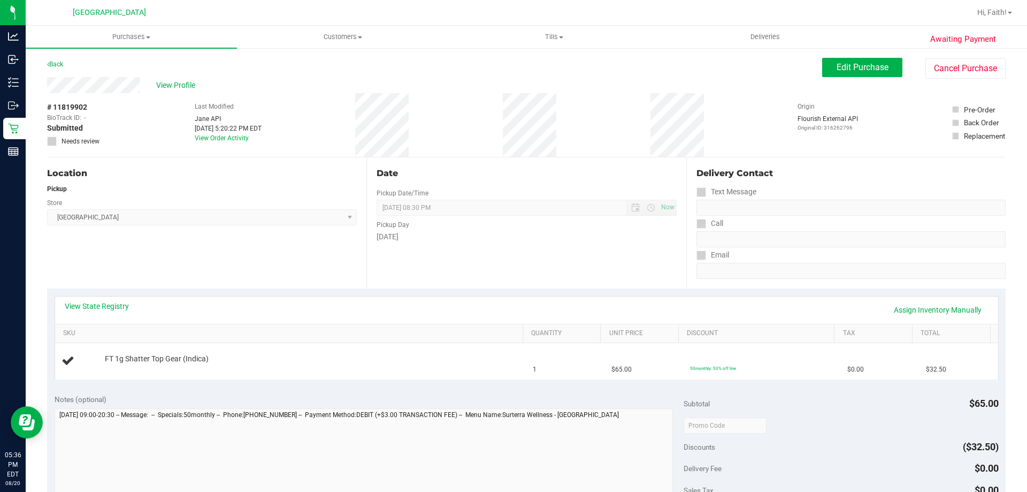
click at [101, 298] on div "View State Registry Assign Inventory Manually" at bounding box center [526, 309] width 943 height 27
click at [101, 304] on link "View State Registry" at bounding box center [97, 306] width 64 height 11
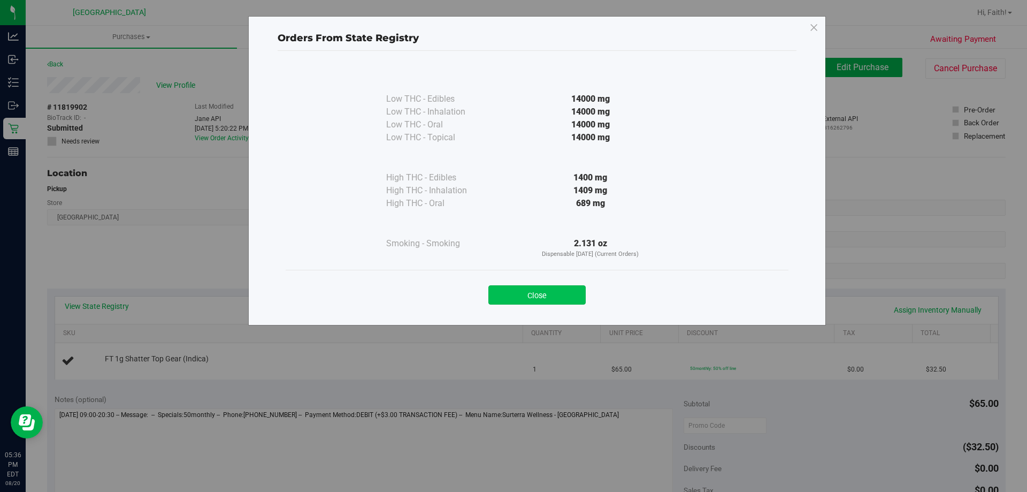
click at [533, 296] on button "Close" at bounding box center [536, 294] width 97 height 19
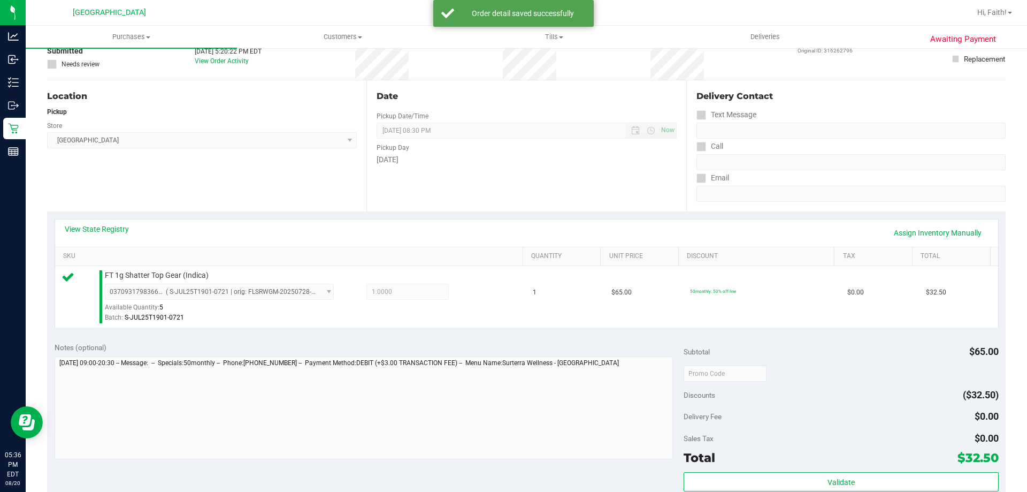
scroll to position [160, 0]
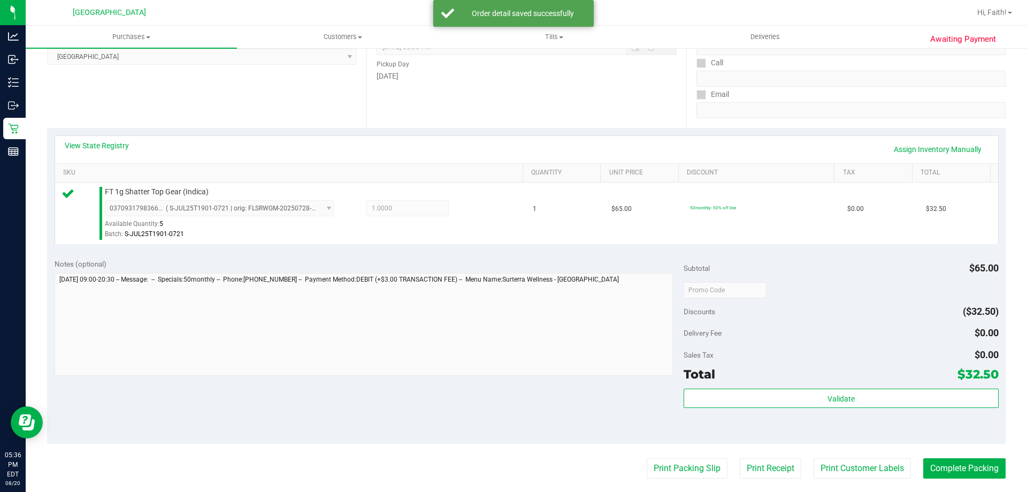
click at [861, 408] on div "Validate" at bounding box center [841, 412] width 315 height 48
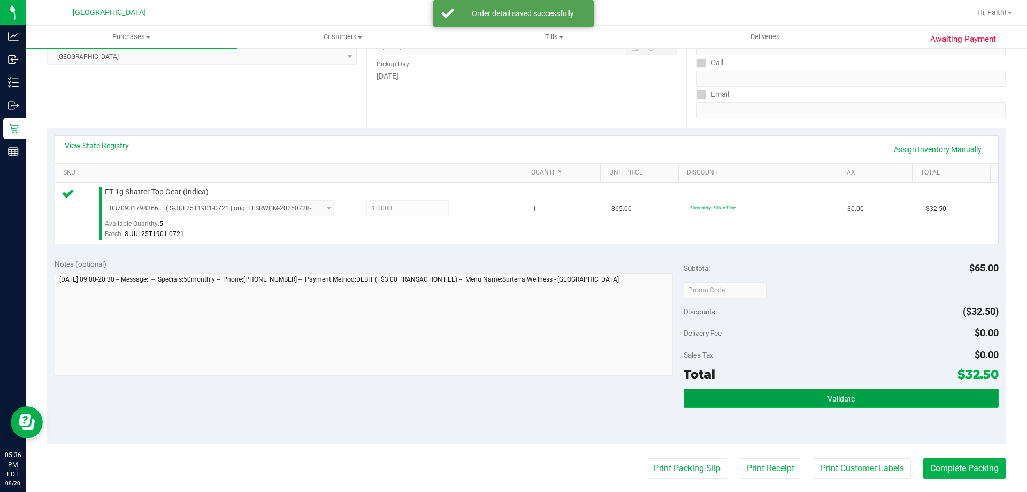
click at [859, 400] on button "Validate" at bounding box center [841, 397] width 315 height 19
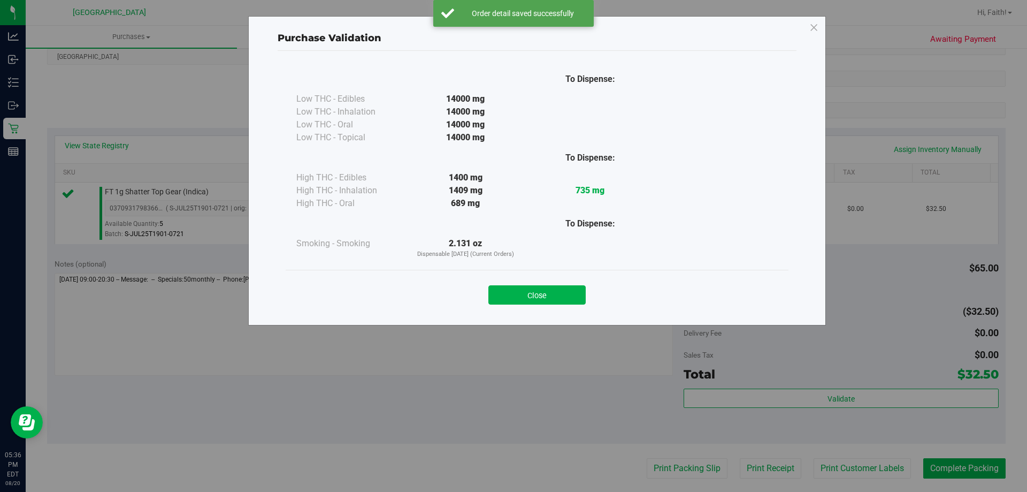
click at [553, 289] on button "Close" at bounding box center [536, 294] width 97 height 19
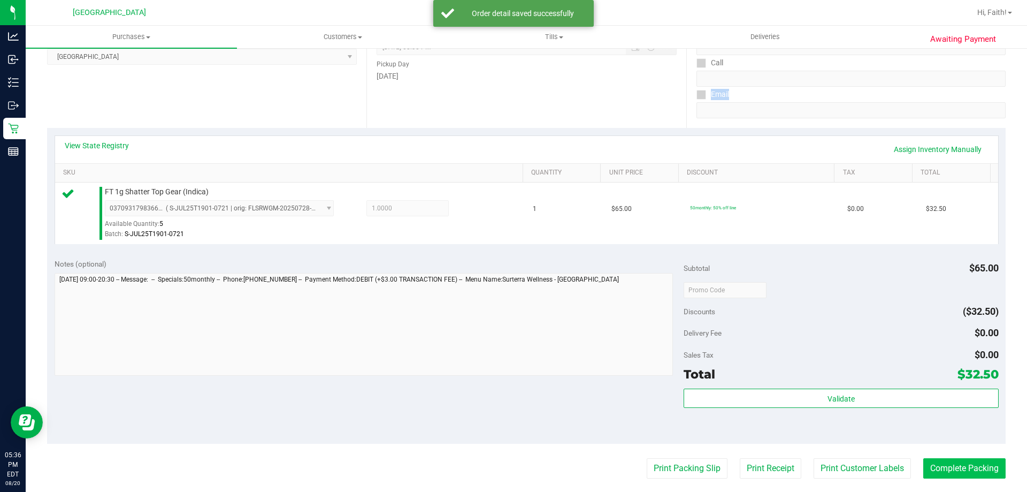
drag, startPoint x: 979, startPoint y: 452, endPoint x: 979, endPoint y: 459, distance: 7.5
click at [979, 459] on purchase-details "Back Edit Purchase Cancel Purchase View Profile # 11819902 BioTrack ID: - Submi…" at bounding box center [526, 294] width 958 height 795
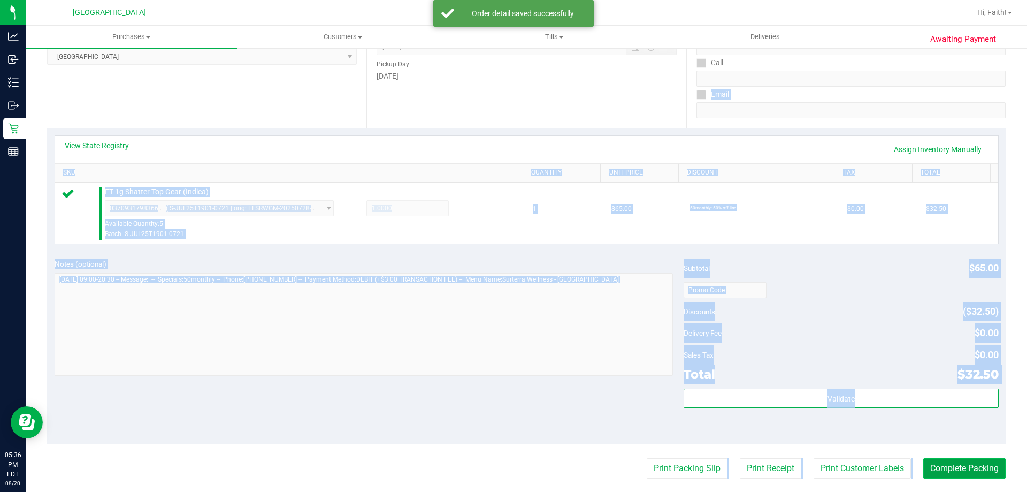
click at [979, 461] on button "Complete Packing" at bounding box center [964, 468] width 82 height 20
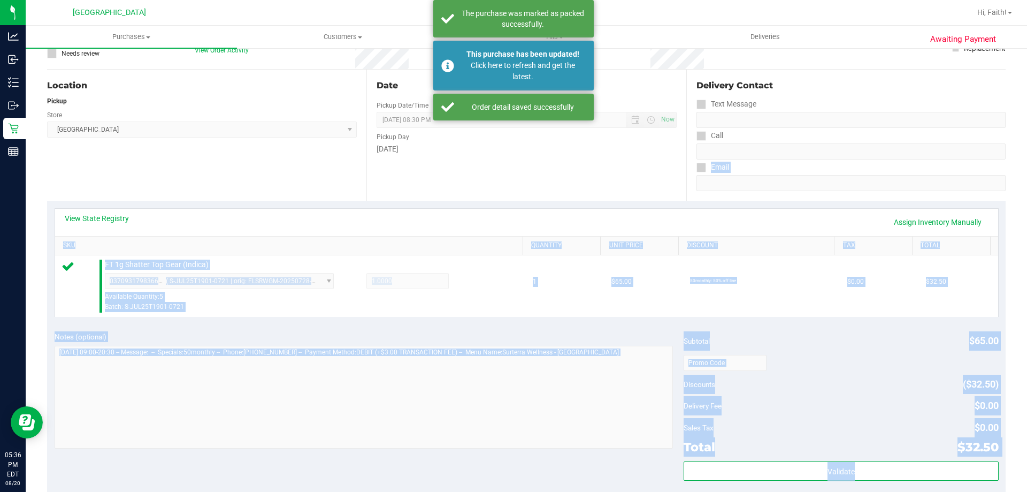
scroll to position [0, 0]
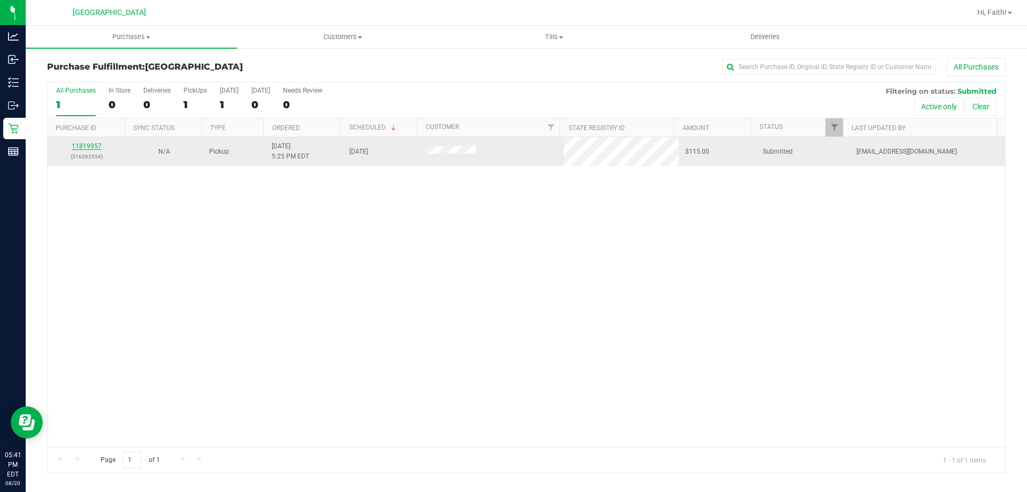
click at [78, 143] on link "11819957" at bounding box center [87, 145] width 30 height 7
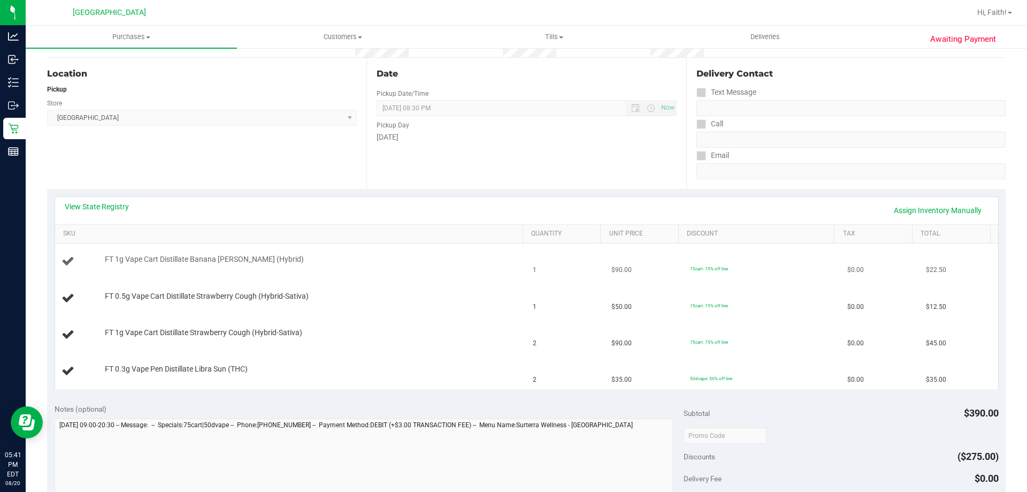
scroll to position [160, 0]
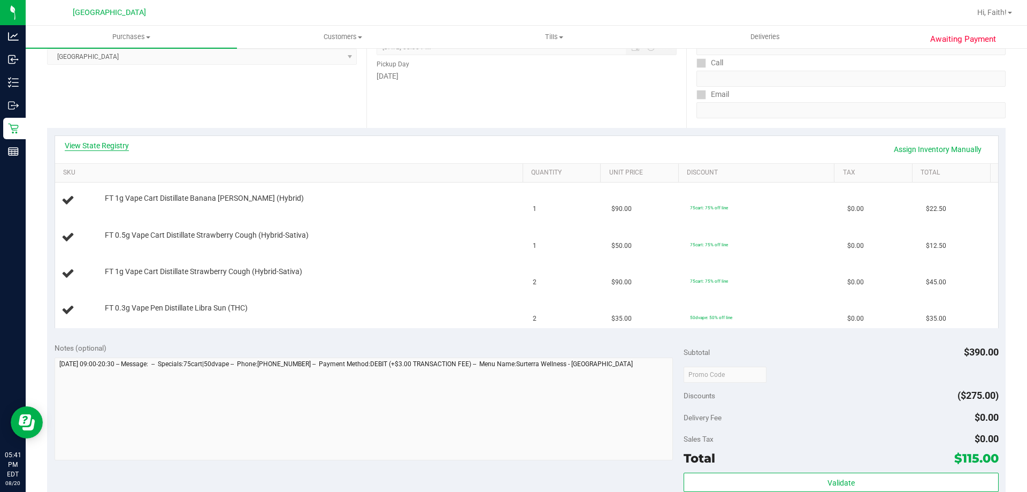
click at [123, 140] on link "View State Registry" at bounding box center [97, 145] width 64 height 11
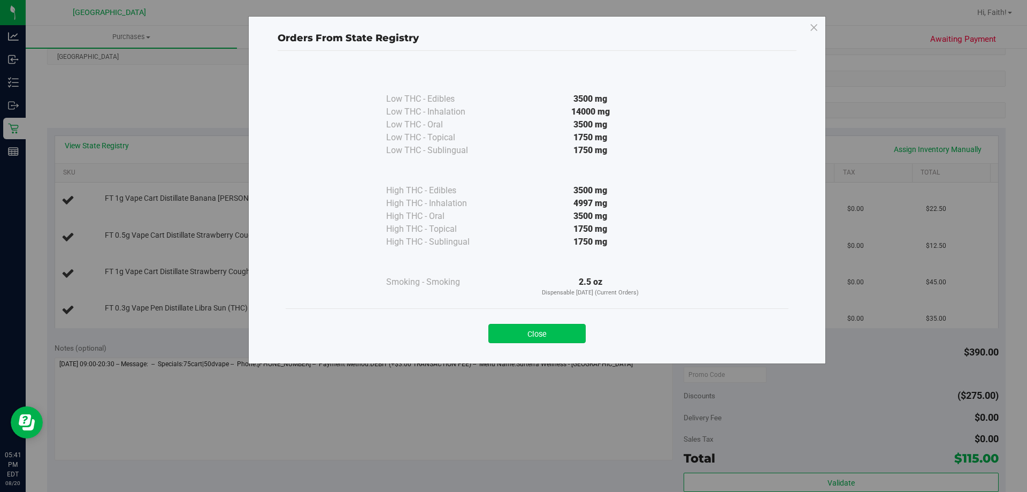
click at [535, 325] on button "Close" at bounding box center [536, 333] width 97 height 19
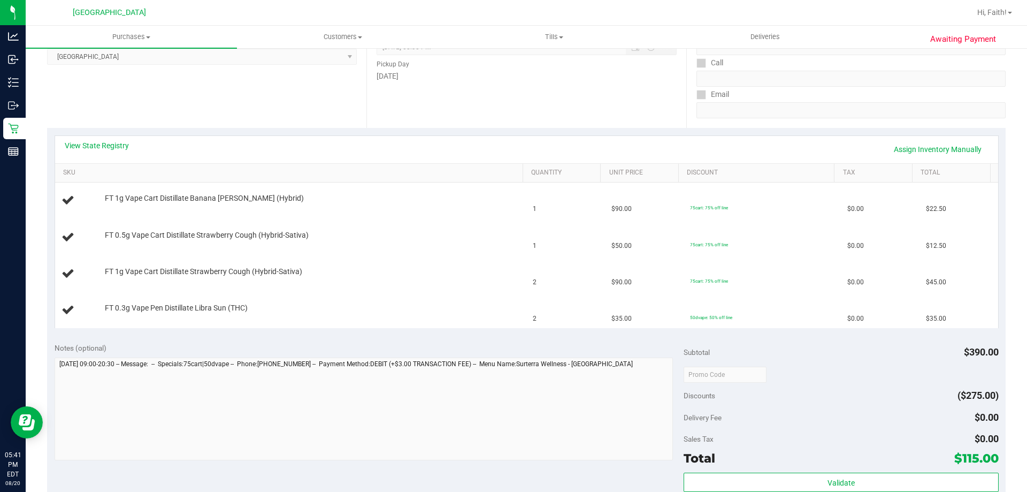
click at [539, 339] on div "Notes (optional) Subtotal $390.00 Discounts ($275.00) Delivery Fee $0.00 Sales …" at bounding box center [526, 431] width 958 height 193
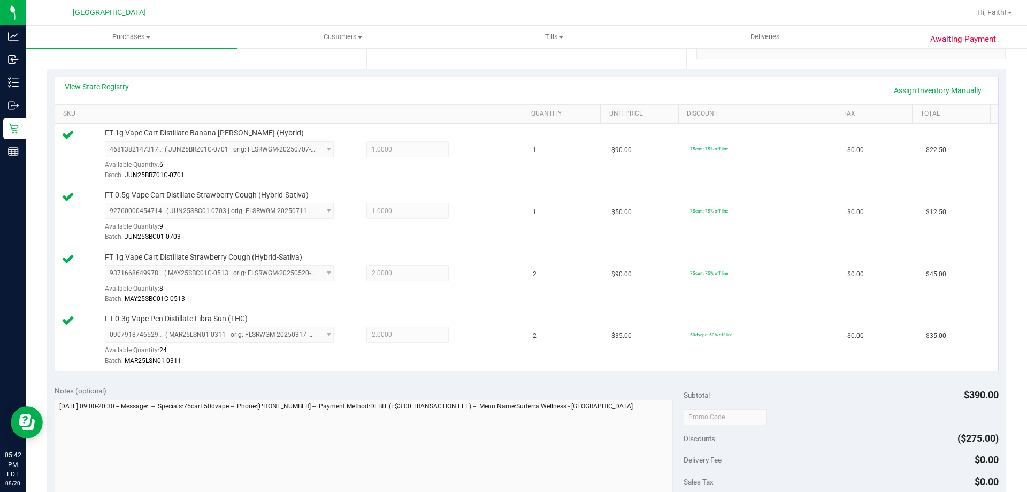
scroll to position [321, 0]
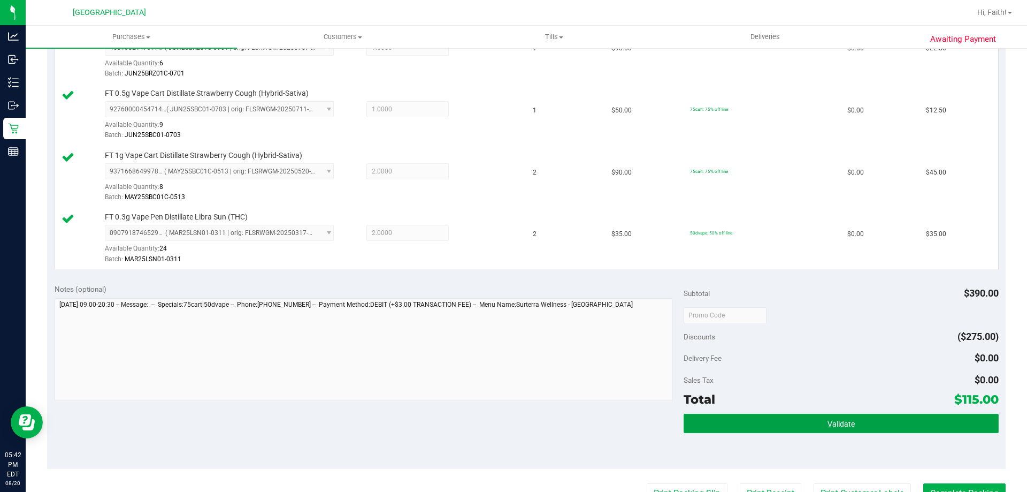
click at [835, 425] on span "Validate" at bounding box center [840, 423] width 27 height 9
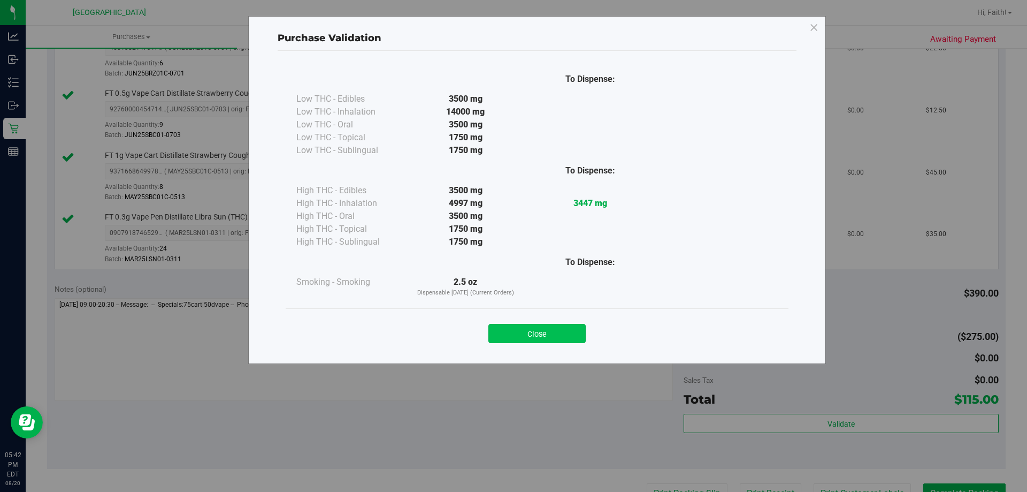
click at [571, 334] on button "Close" at bounding box center [536, 333] width 97 height 19
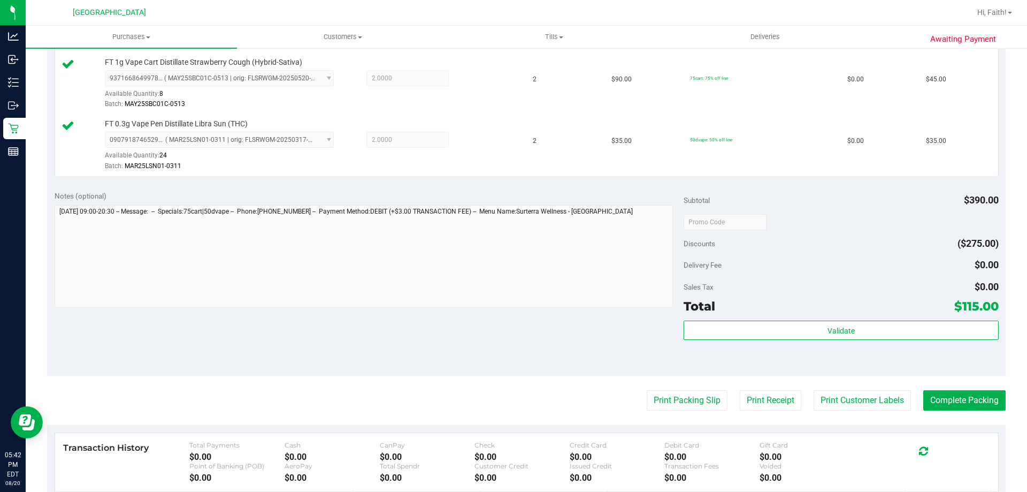
scroll to position [535, 0]
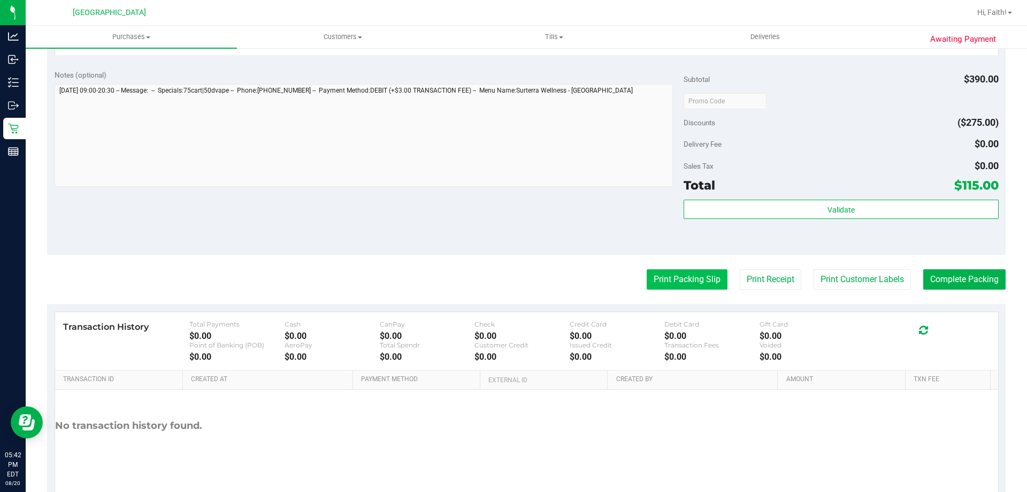
click at [665, 280] on button "Print Packing Slip" at bounding box center [687, 279] width 81 height 20
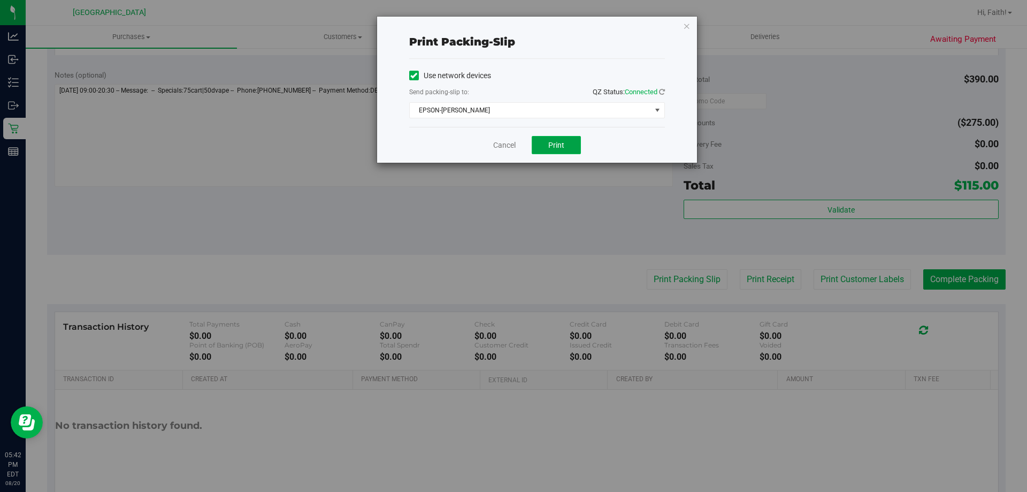
click at [563, 145] on span "Print" at bounding box center [556, 145] width 16 height 9
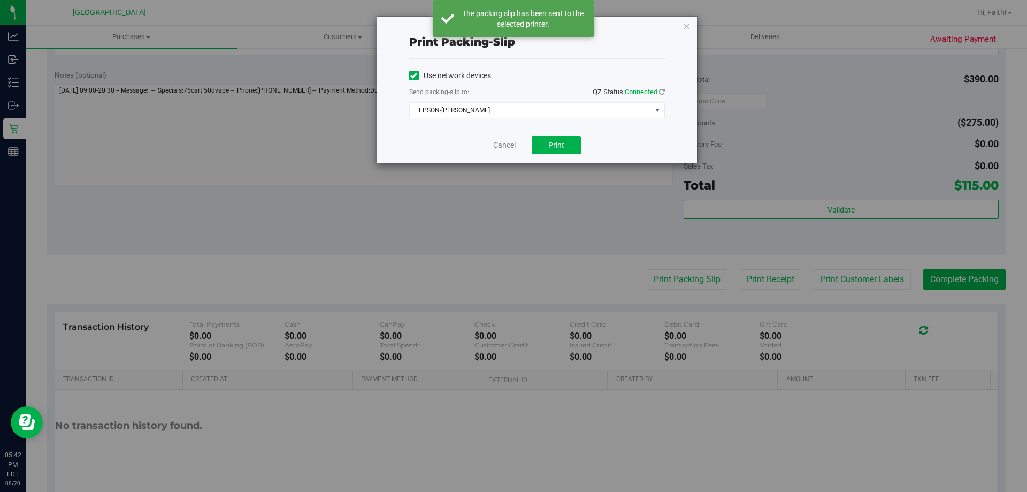
click at [692, 28] on div "Print packing-slip Use network devices Send packing-slip to: QZ Status: Connect…" at bounding box center [537, 90] width 320 height 146
click at [685, 27] on icon "button" at bounding box center [686, 25] width 7 height 13
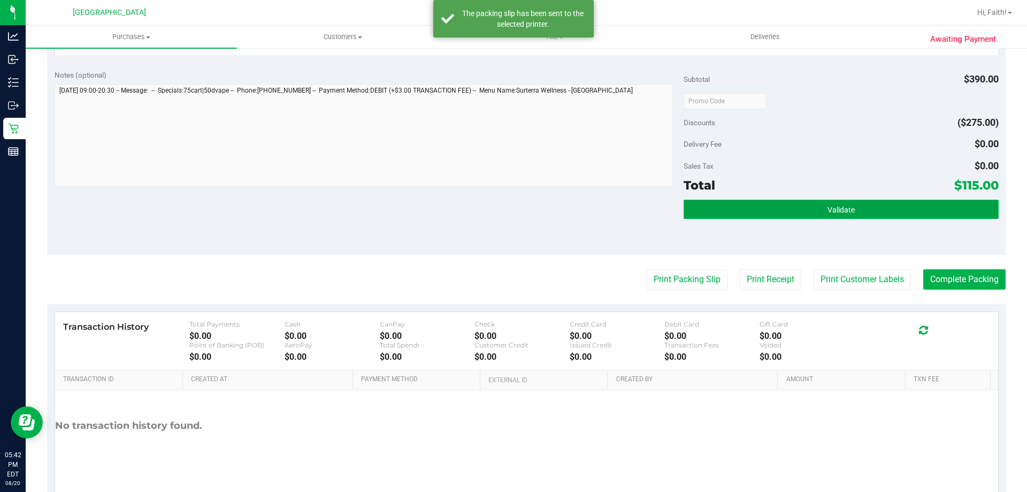
click at [773, 215] on button "Validate" at bounding box center [841, 209] width 315 height 19
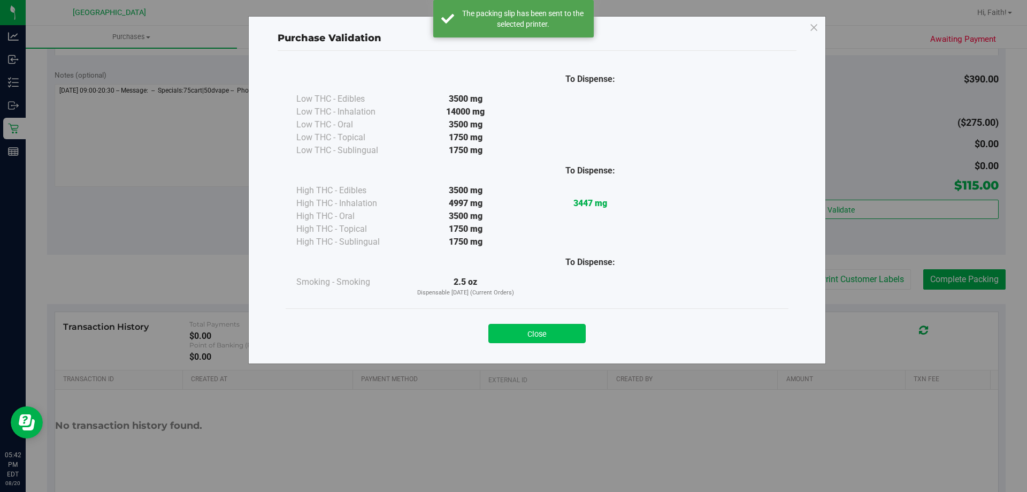
click at [532, 341] on button "Close" at bounding box center [536, 333] width 97 height 19
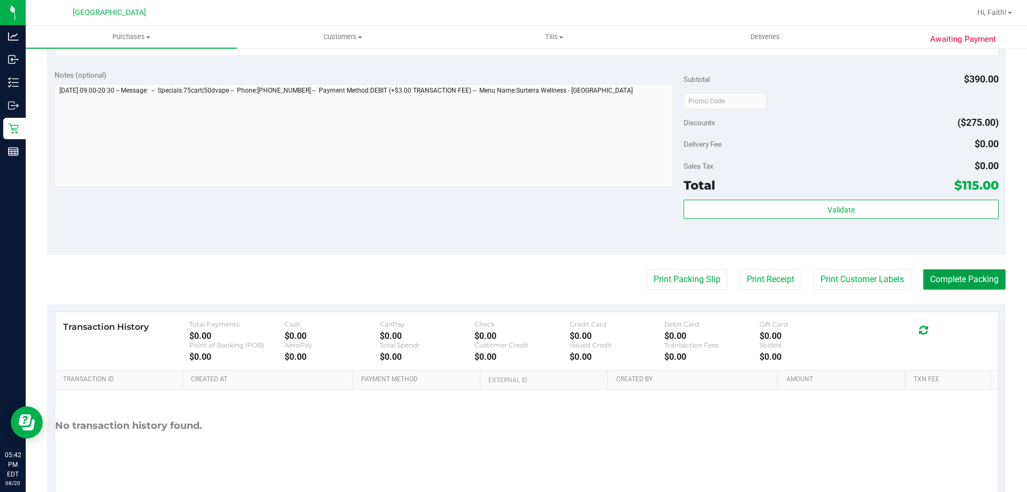
click at [961, 279] on button "Complete Packing" at bounding box center [964, 279] width 82 height 20
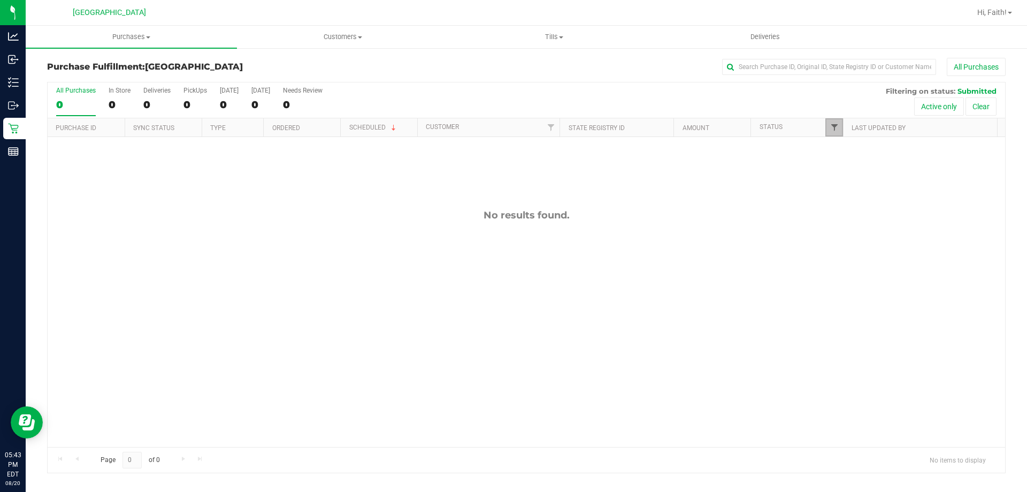
click at [838, 129] on span "Filter" at bounding box center [834, 127] width 9 height 9
click at [843, 244] on label "Packed" at bounding box center [852, 245] width 33 height 7
click at [843, 244] on input "Packed" at bounding box center [839, 245] width 7 height 7
checkbox input "true"
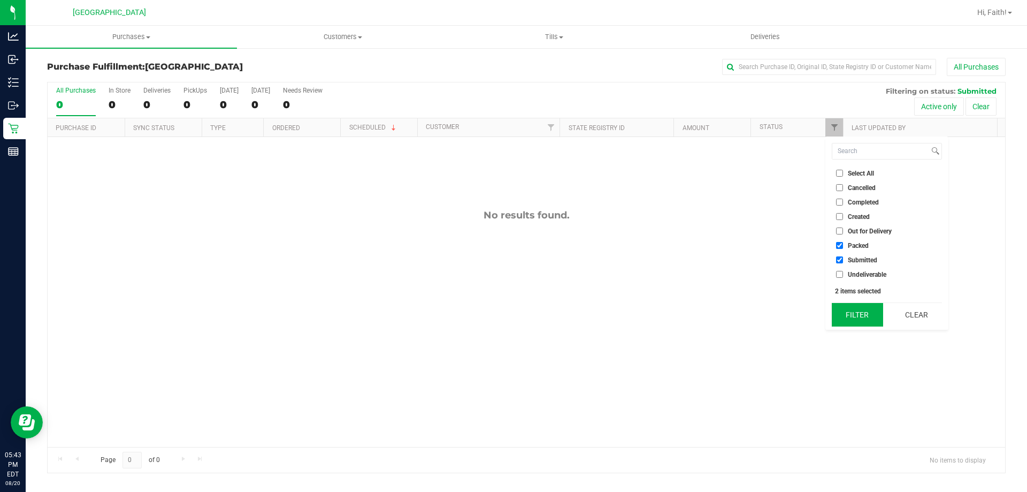
click at [857, 323] on button "Filter" at bounding box center [857, 315] width 51 height 24
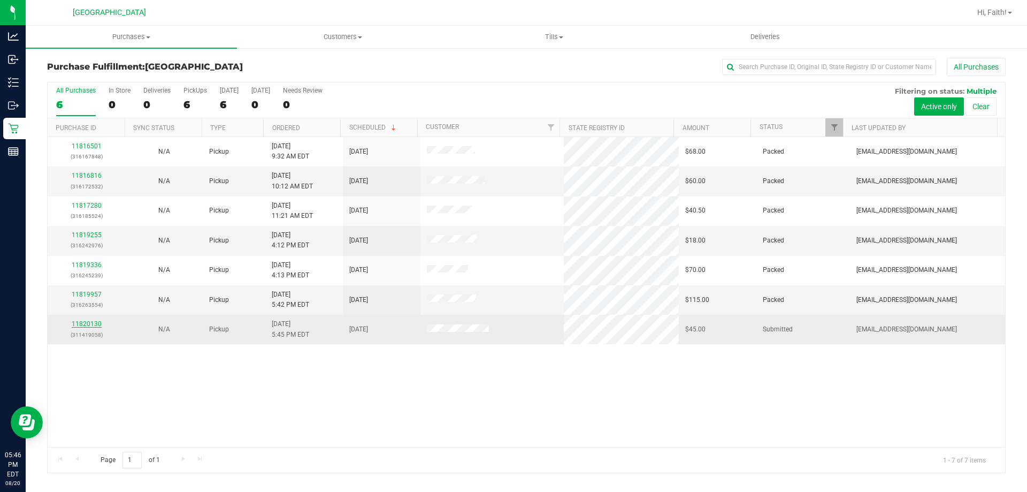
click at [87, 325] on link "11820130" at bounding box center [87, 323] width 30 height 7
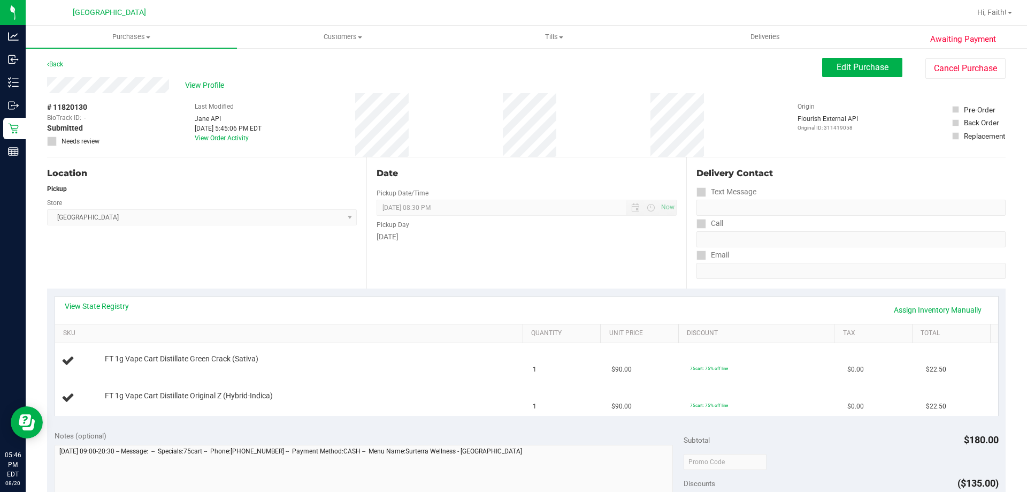
click at [82, 298] on div "View State Registry Assign Inventory Manually" at bounding box center [526, 309] width 943 height 27
click at [81, 303] on link "View State Registry" at bounding box center [97, 306] width 64 height 11
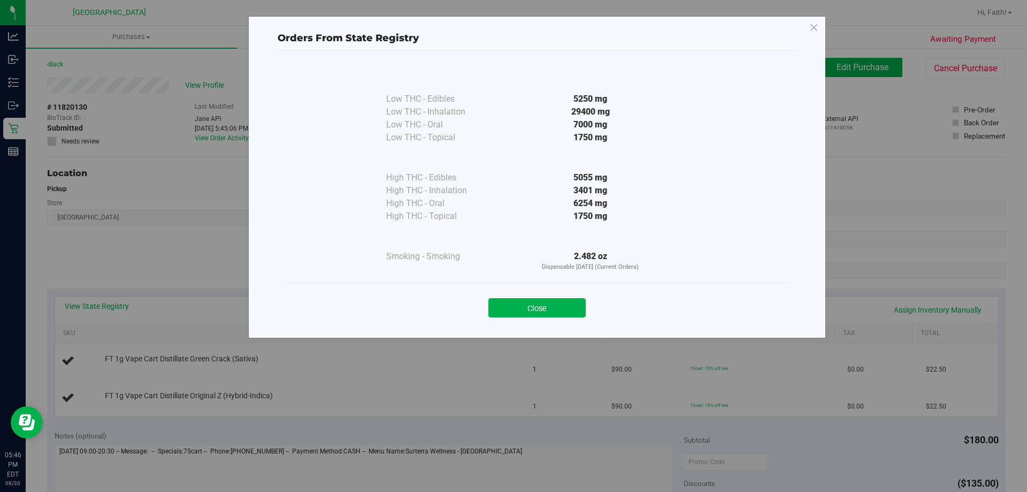
click at [539, 324] on div "Close" at bounding box center [537, 303] width 503 height 43
drag, startPoint x: 539, startPoint y: 324, endPoint x: 537, endPoint y: 305, distance: 18.3
click at [537, 305] on div "Close" at bounding box center [537, 303] width 503 height 43
click at [537, 305] on button "Close" at bounding box center [536, 307] width 97 height 19
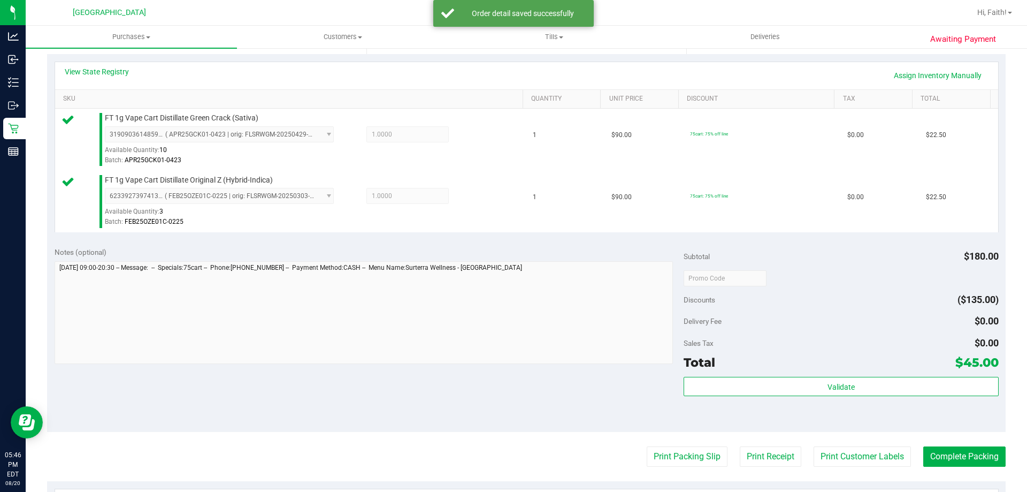
scroll to position [262, 0]
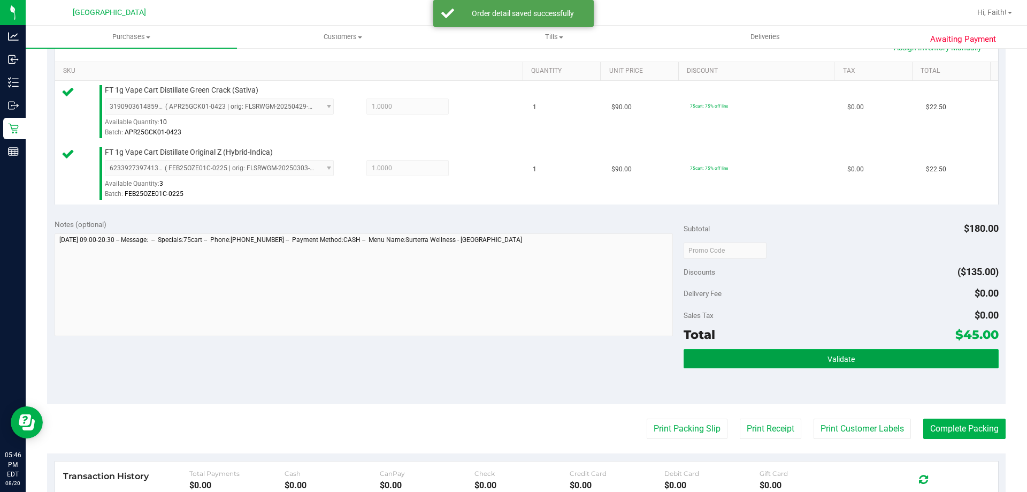
click at [885, 351] on button "Validate" at bounding box center [841, 358] width 315 height 19
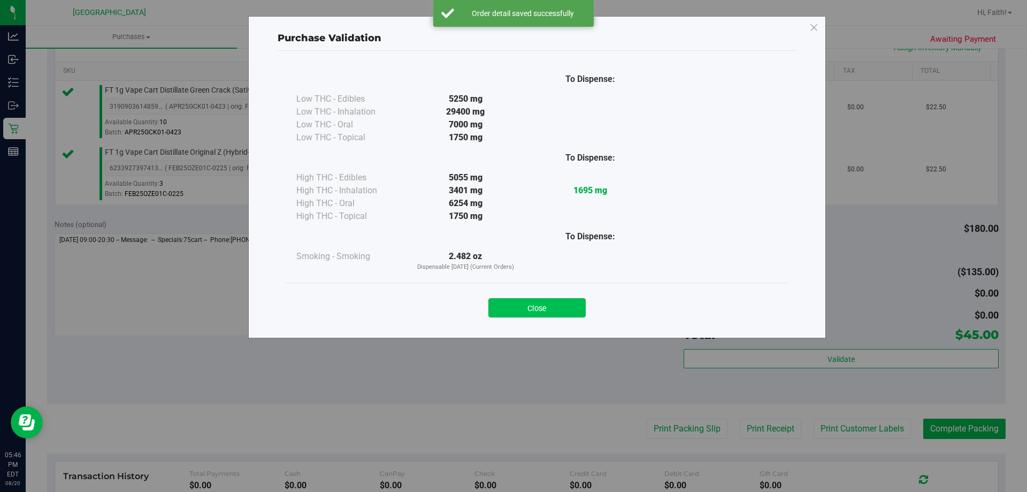
click at [585, 300] on button "Close" at bounding box center [536, 307] width 97 height 19
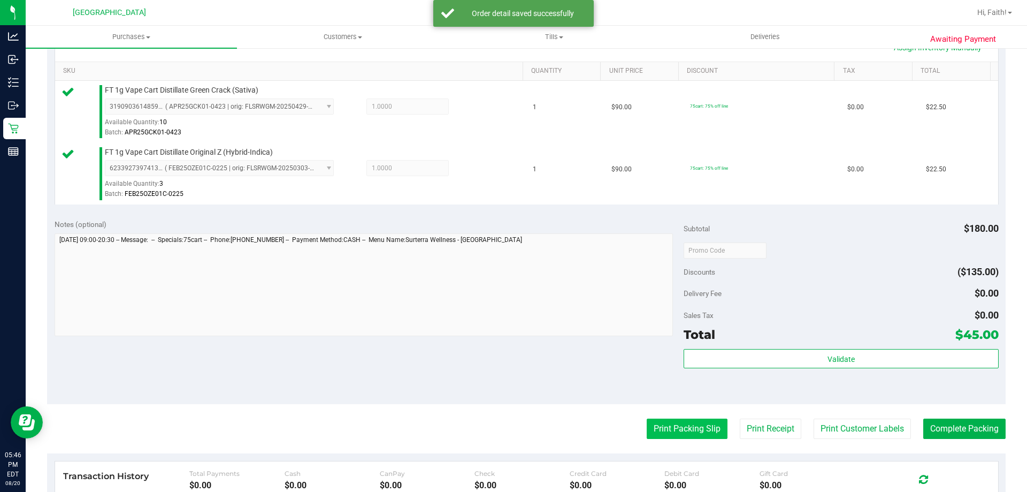
click at [692, 434] on button "Print Packing Slip" at bounding box center [687, 428] width 81 height 20
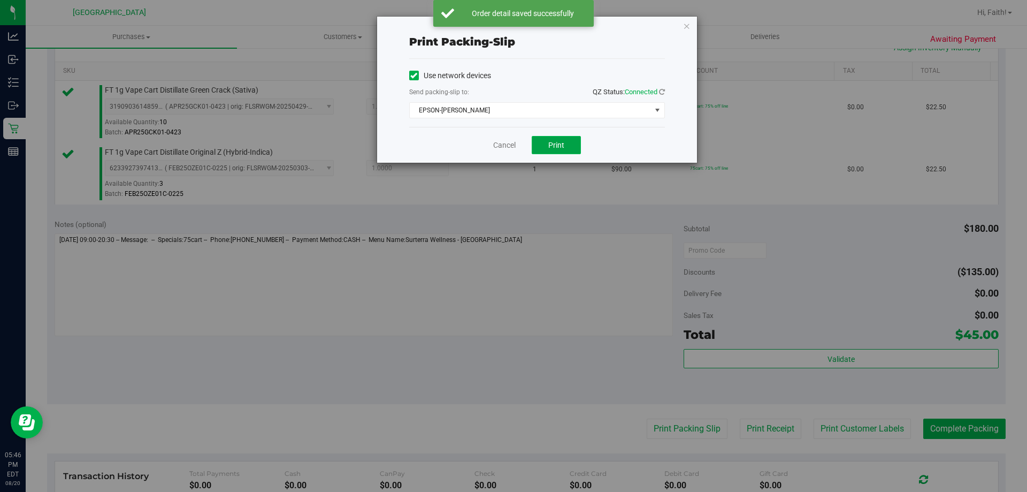
click at [558, 151] on button "Print" at bounding box center [556, 145] width 49 height 18
click at [686, 27] on icon "button" at bounding box center [686, 25] width 7 height 13
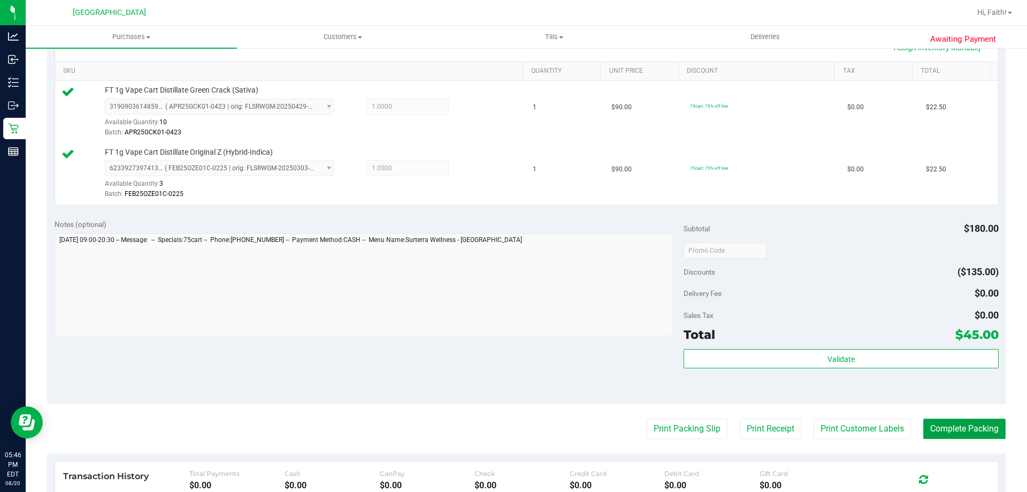
click at [963, 424] on button "Complete Packing" at bounding box center [964, 428] width 82 height 20
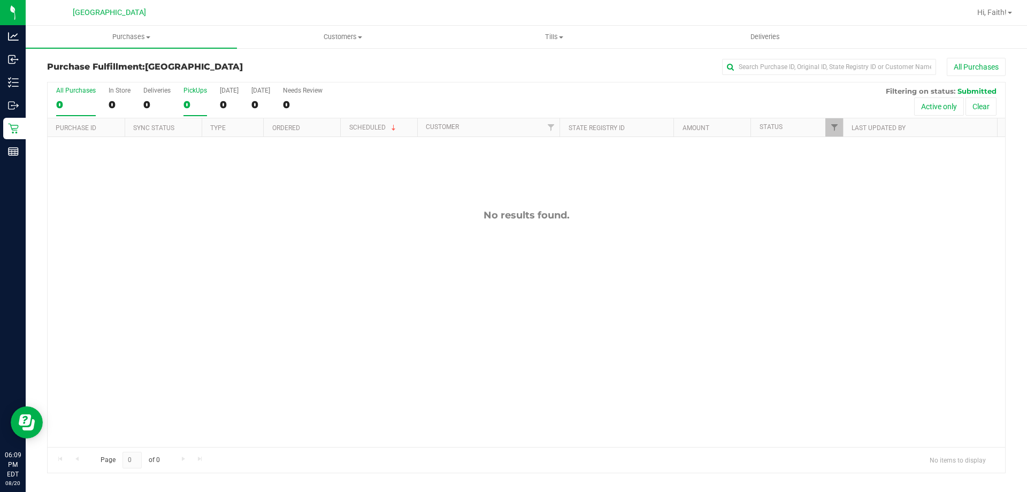
click at [192, 90] on div "PickUps" at bounding box center [195, 90] width 24 height 7
click at [0, 0] on input "PickUps 0" at bounding box center [0, 0] width 0 height 0
click at [835, 125] on span "Filter" at bounding box center [834, 127] width 9 height 9
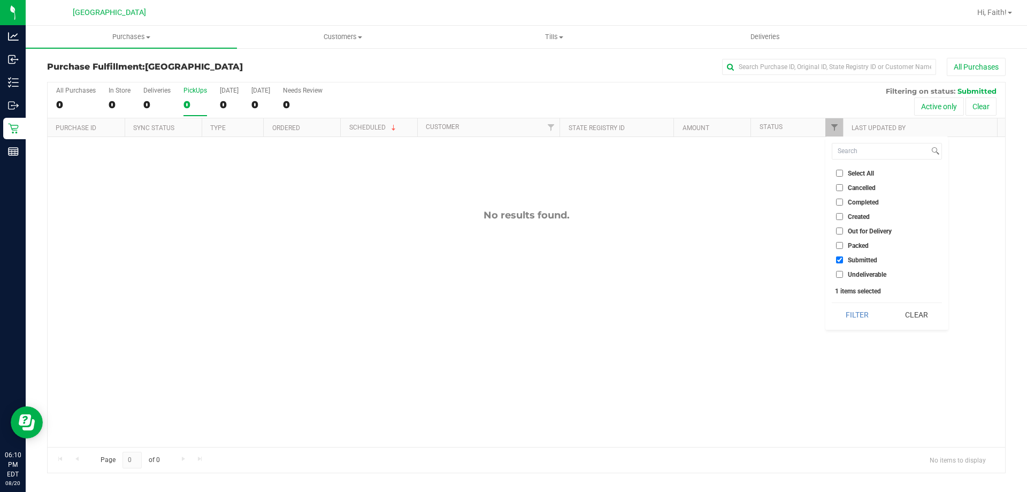
click at [839, 249] on input "Packed" at bounding box center [839, 245] width 7 height 7
checkbox input "true"
click at [862, 325] on button "Filter" at bounding box center [857, 315] width 51 height 24
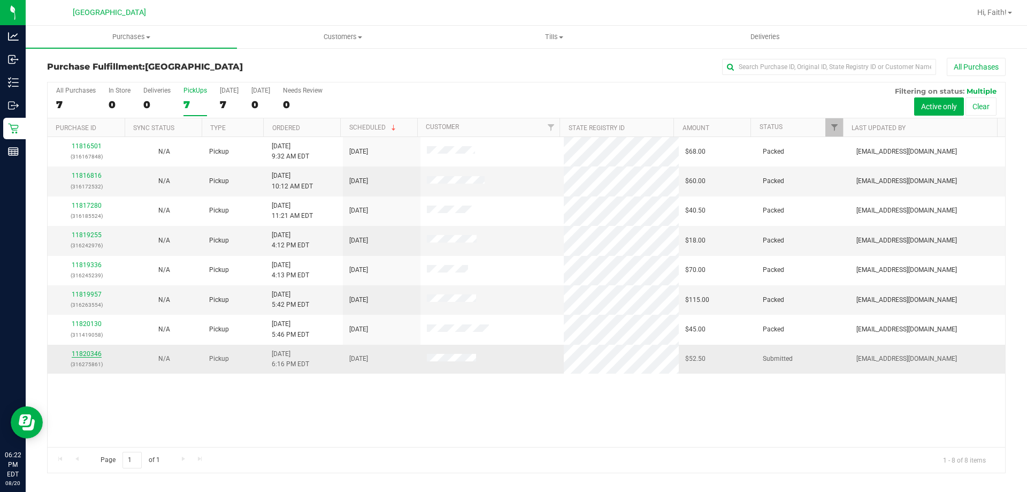
click at [80, 352] on link "11820346" at bounding box center [87, 353] width 30 height 7
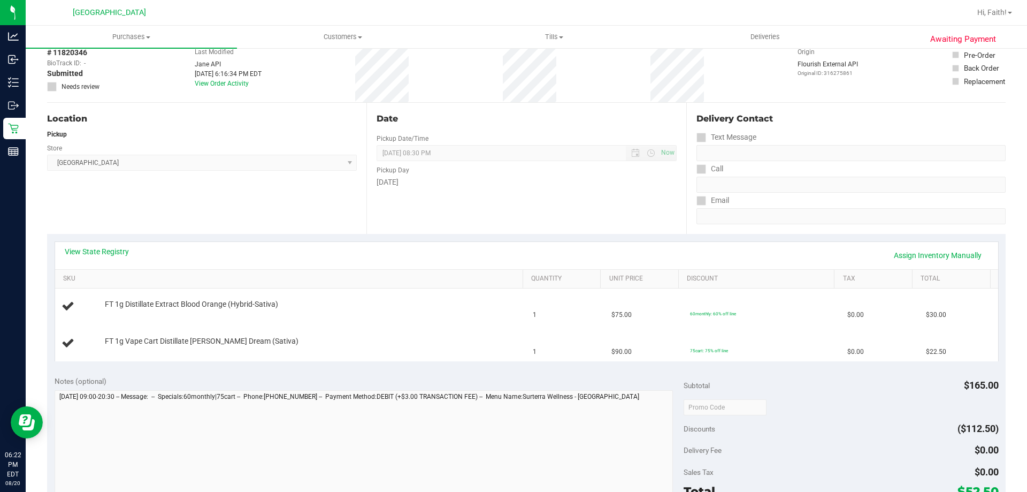
scroll to position [56, 0]
click at [111, 251] on link "View State Registry" at bounding box center [97, 249] width 64 height 11
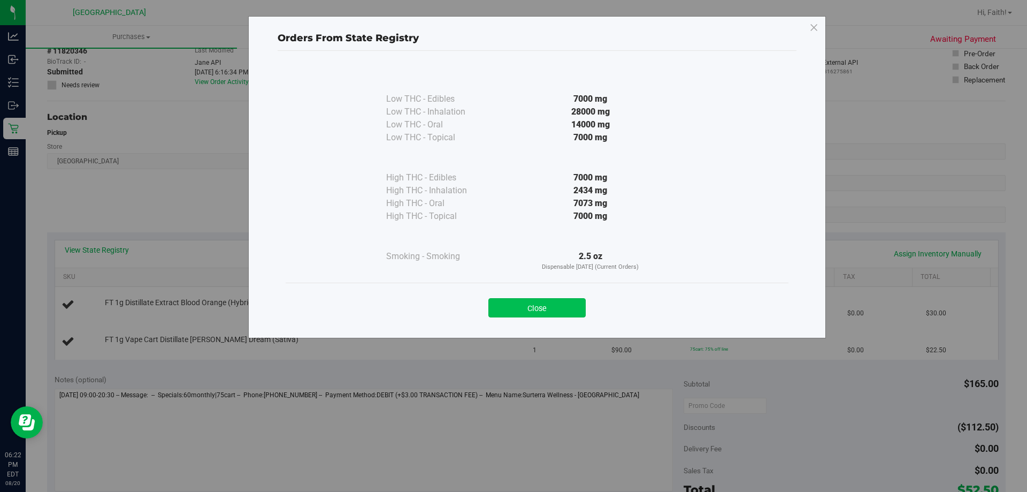
click at [544, 300] on button "Close" at bounding box center [536, 307] width 97 height 19
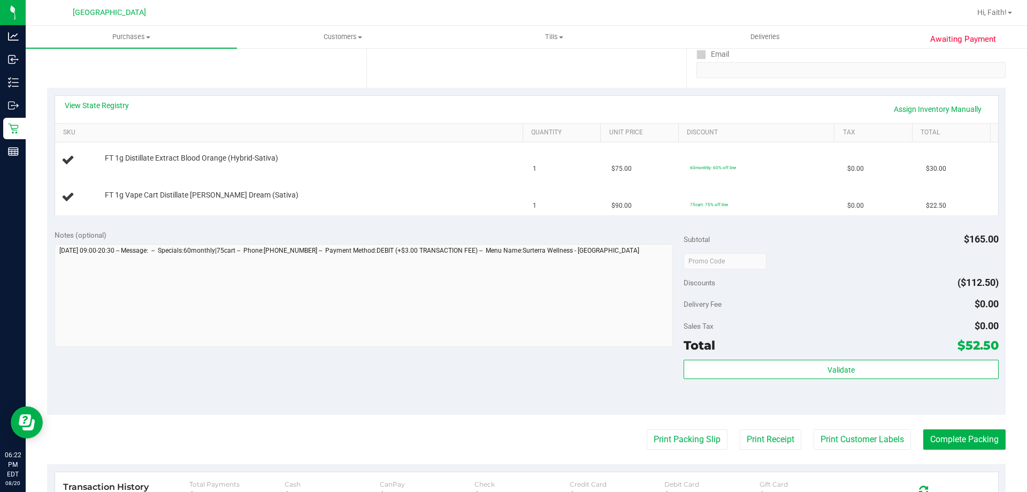
scroll to position [200, 0]
click at [673, 432] on button "Print Packing Slip" at bounding box center [687, 439] width 81 height 20
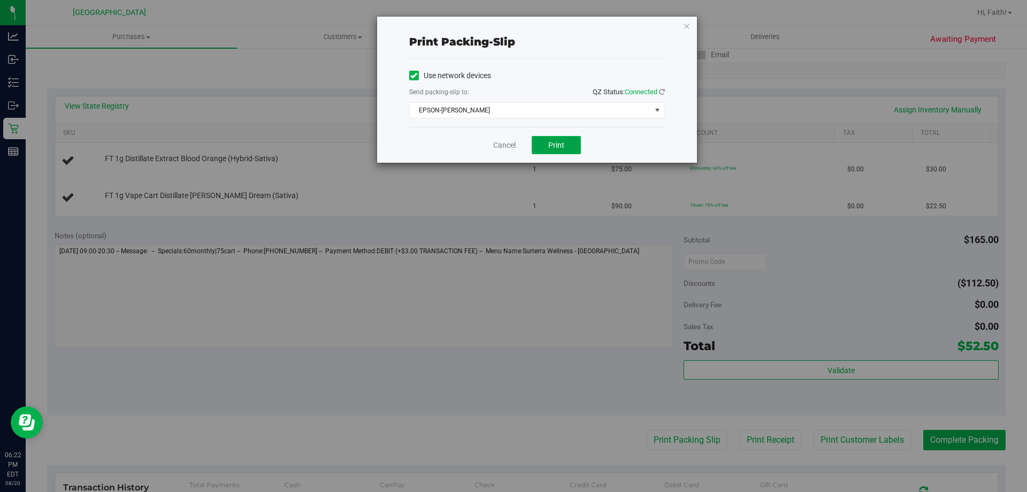
click at [550, 142] on span "Print" at bounding box center [556, 145] width 16 height 9
click at [704, 21] on div "Print packing-slip Use network devices Send packing-slip to: QZ Status: Connect…" at bounding box center [517, 246] width 1035 height 492
click at [685, 41] on div "Print packing-slip Use network devices Send packing-slip to: QZ Status: Connect…" at bounding box center [537, 90] width 320 height 146
click at [686, 29] on icon "button" at bounding box center [686, 25] width 7 height 13
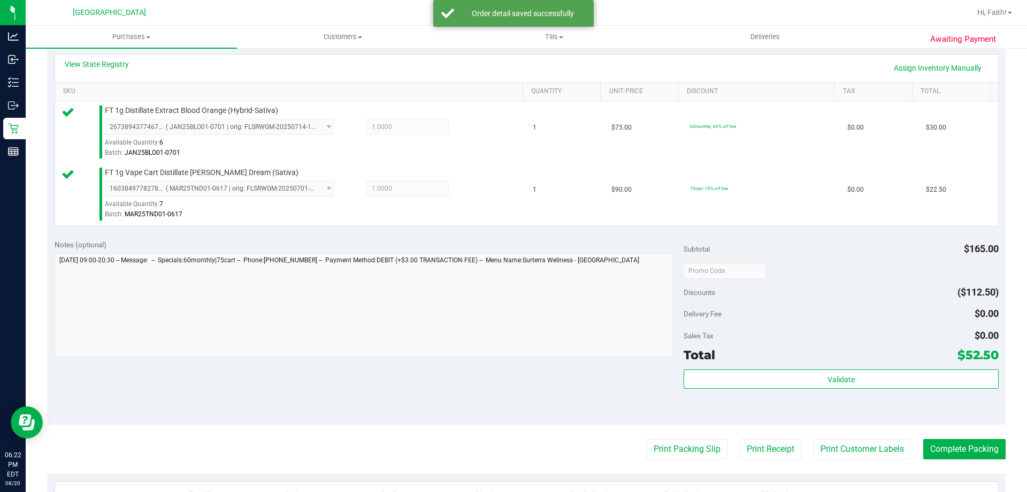
scroll to position [254, 0]
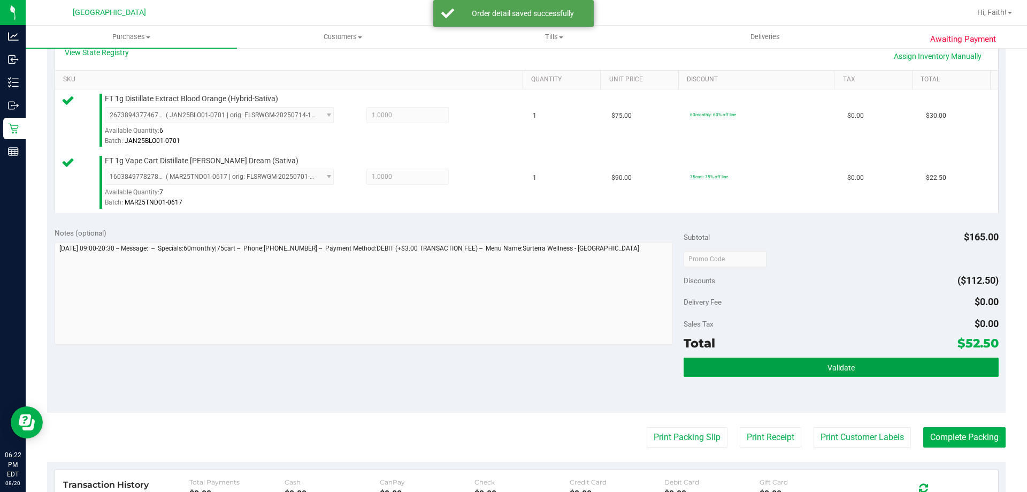
click at [816, 361] on button "Validate" at bounding box center [841, 366] width 315 height 19
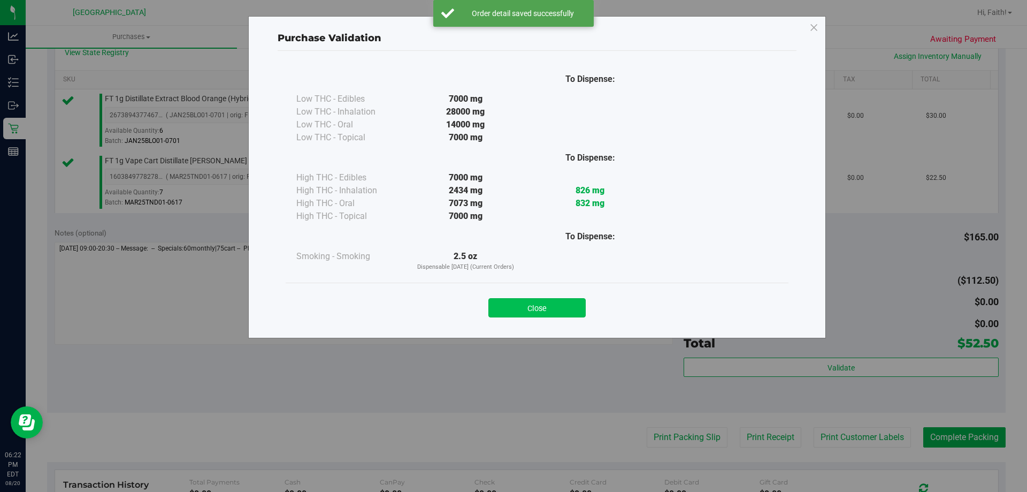
click at [533, 311] on button "Close" at bounding box center [536, 307] width 97 height 19
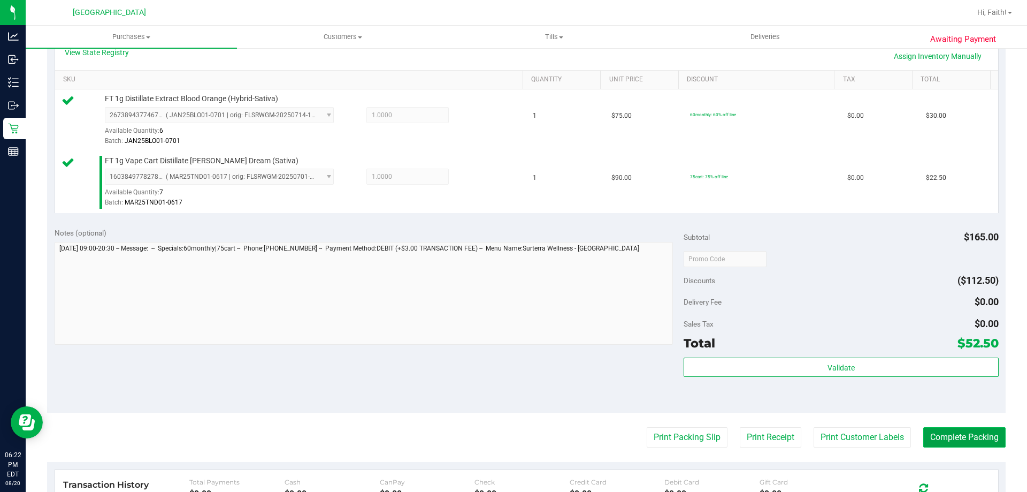
click at [958, 447] on button "Complete Packing" at bounding box center [964, 437] width 82 height 20
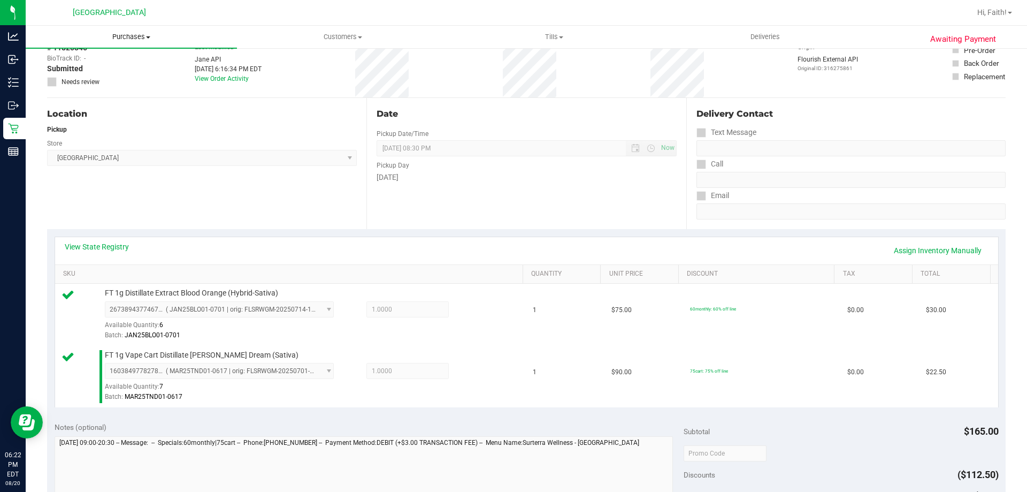
scroll to position [0, 0]
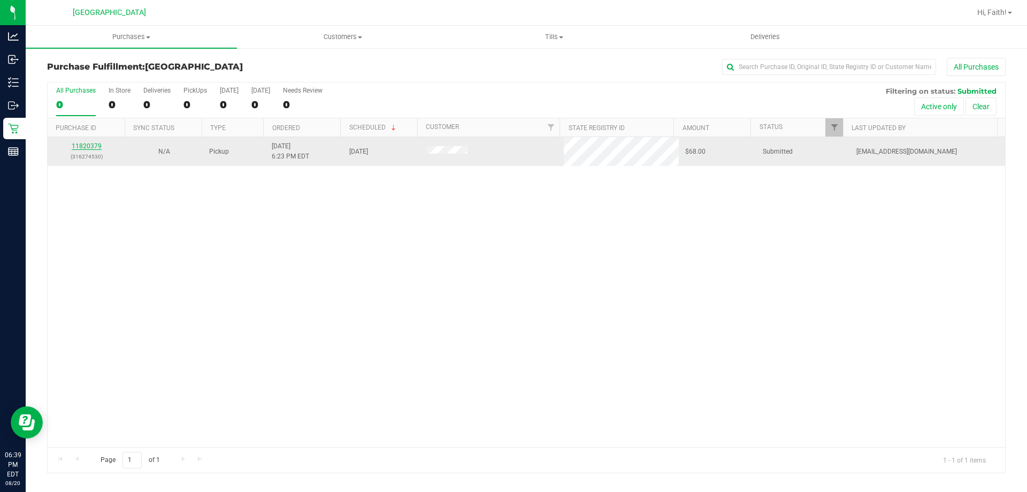
click at [90, 147] on link "11820379" at bounding box center [87, 145] width 30 height 7
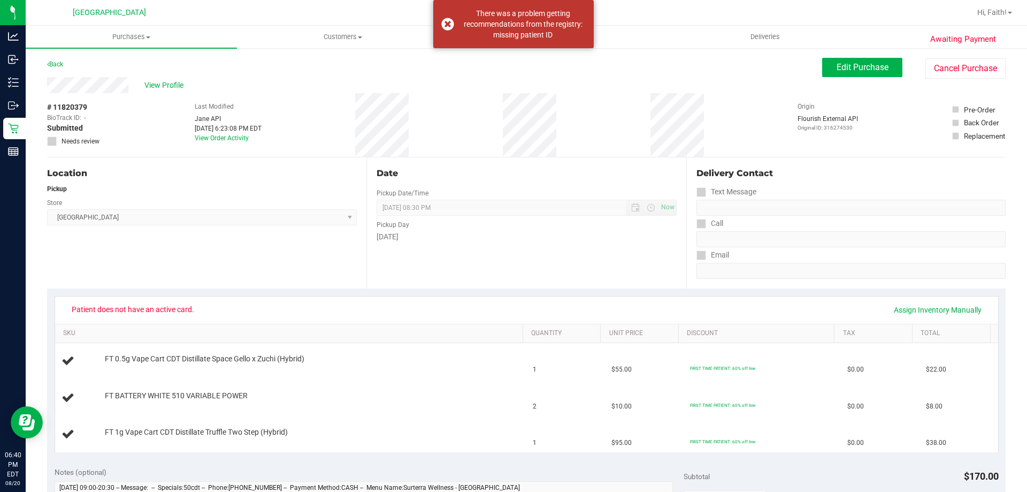
click at [833, 53] on div "Awaiting Payment Back Edit Purchase Cancel Purchase View Profile # 11820379 Bio…" at bounding box center [526, 484] width 1001 height 875
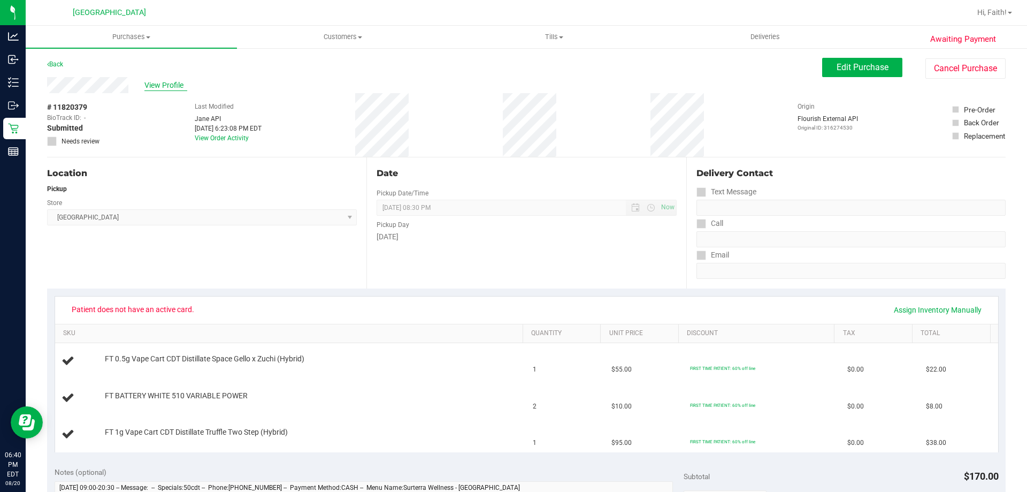
click at [147, 87] on span "View Profile" at bounding box center [165, 85] width 43 height 11
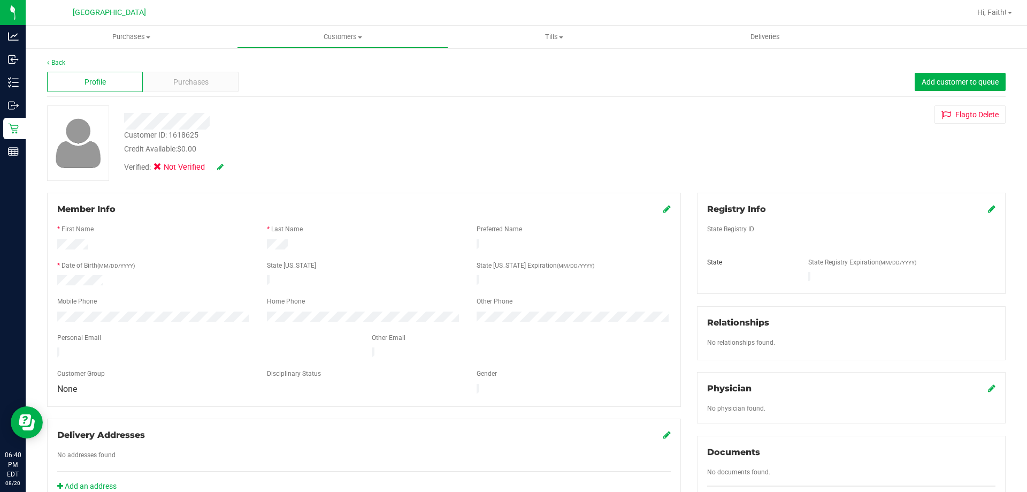
click at [283, 144] on div "Credit Available: $0.00" at bounding box center [359, 148] width 471 height 11
click at [57, 64] on link "Back" at bounding box center [56, 62] width 18 height 7
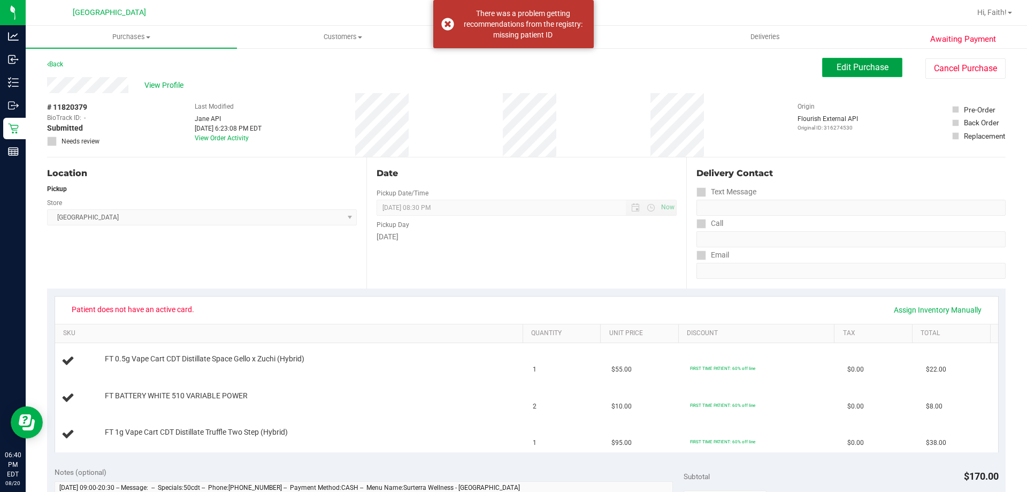
click at [842, 75] on button "Edit Purchase" at bounding box center [862, 67] width 80 height 19
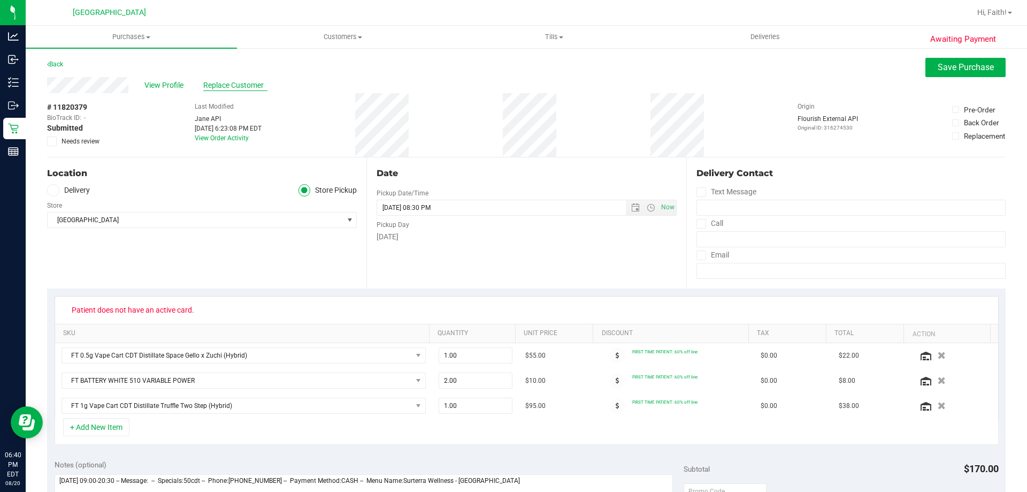
click at [227, 88] on span "Replace Customer" at bounding box center [235, 85] width 64 height 11
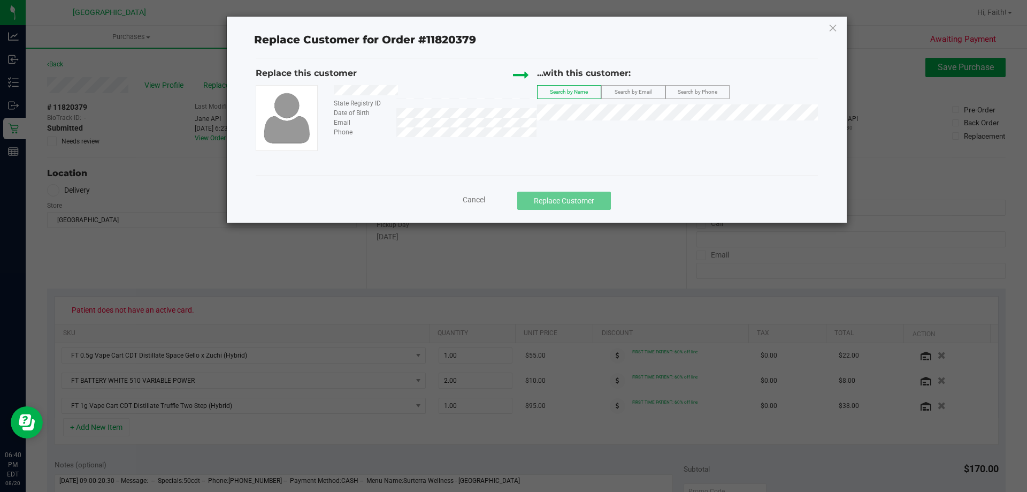
click at [642, 89] on span "Search by Email" at bounding box center [633, 92] width 37 height 6
click at [701, 136] on li "Jennifer Shaw (jennaj.shaw@gmail.com)" at bounding box center [678, 130] width 280 height 15
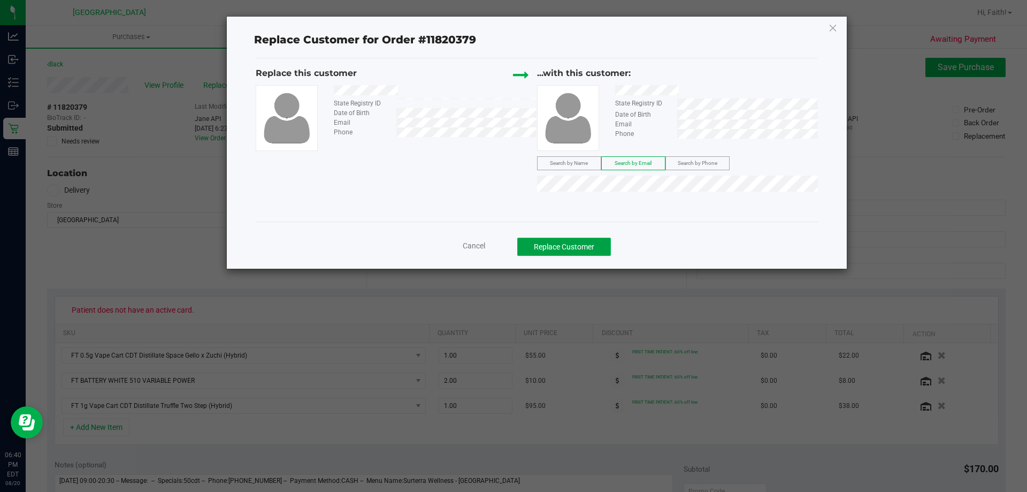
click at [596, 250] on button "Replace Customer" at bounding box center [564, 246] width 94 height 18
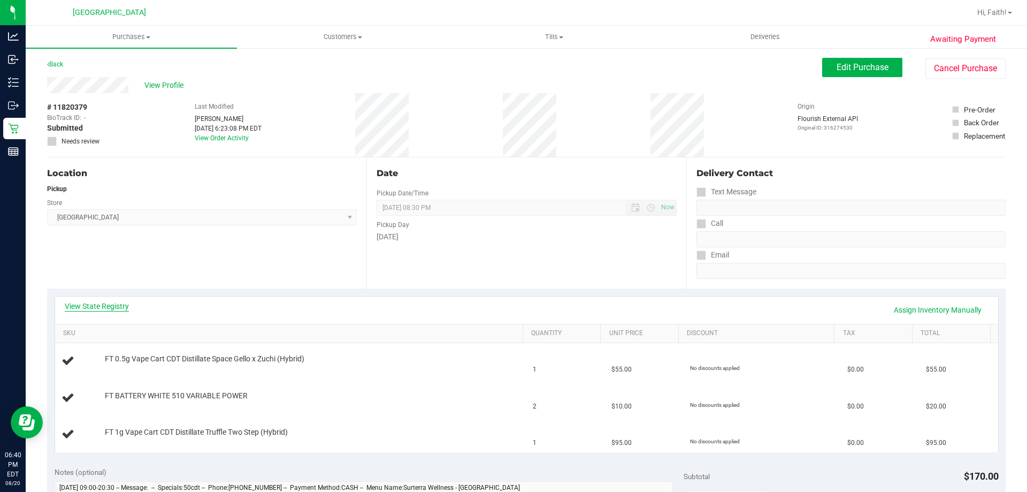
click at [111, 304] on link "View State Registry" at bounding box center [97, 306] width 64 height 11
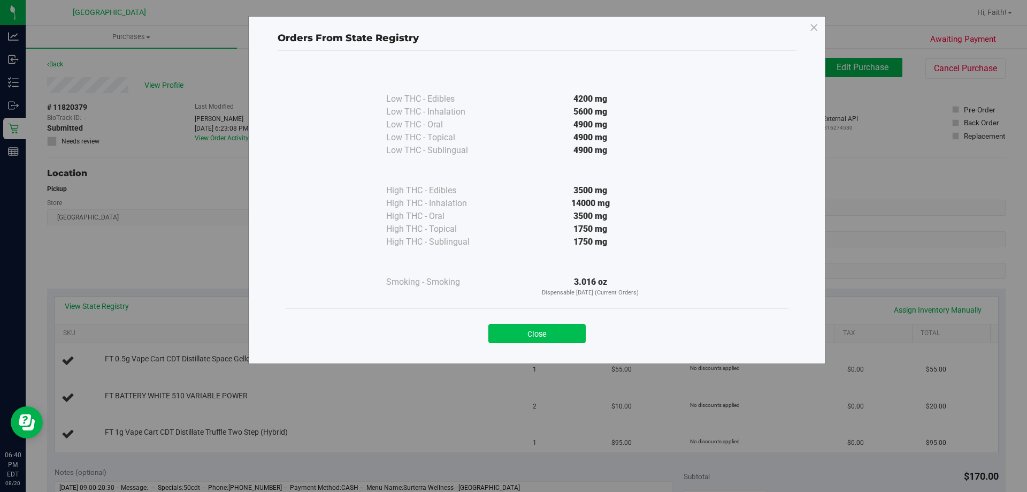
click at [567, 332] on button "Close" at bounding box center [536, 333] width 97 height 19
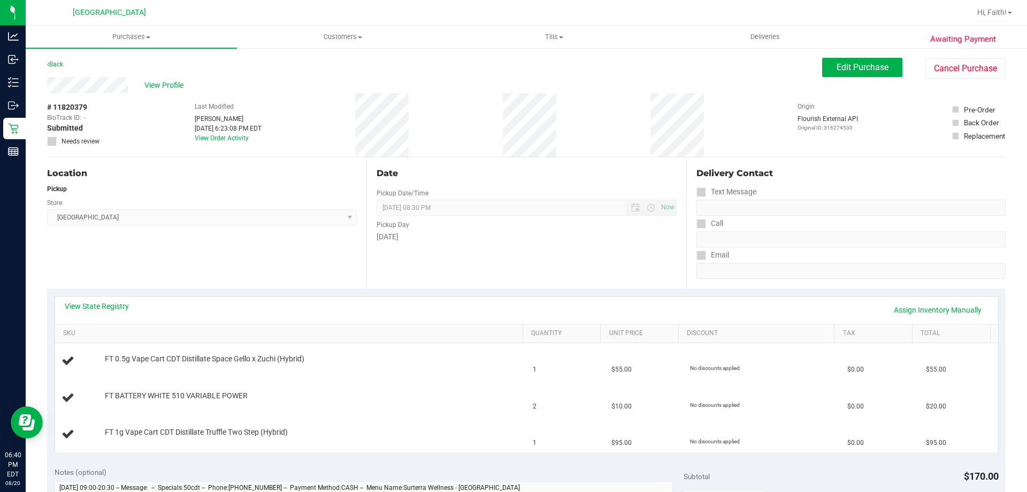
click at [92, 317] on div "View State Registry Assign Inventory Manually" at bounding box center [527, 310] width 924 height 18
click at [89, 297] on div "View State Registry Assign Inventory Manually" at bounding box center [526, 309] width 943 height 27
click at [121, 303] on link "View State Registry" at bounding box center [97, 306] width 64 height 11
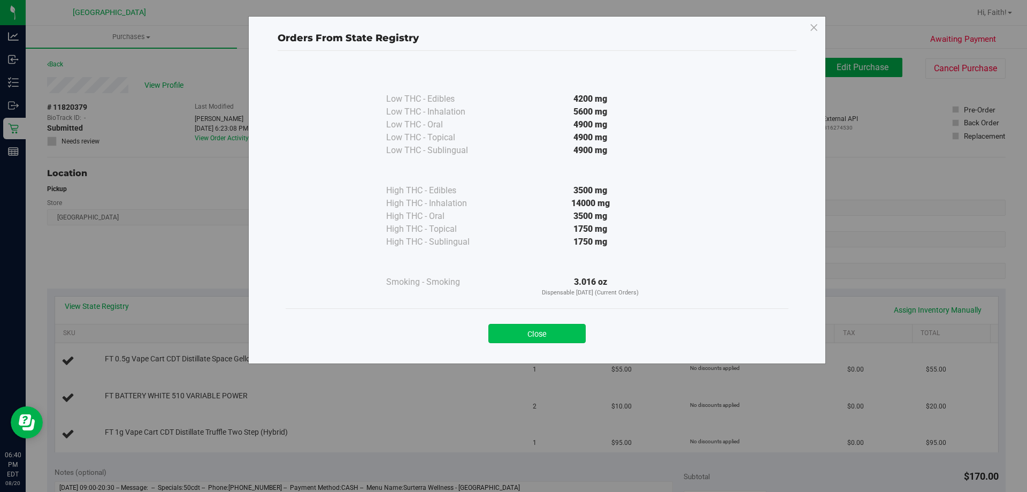
click at [558, 339] on button "Close" at bounding box center [536, 333] width 97 height 19
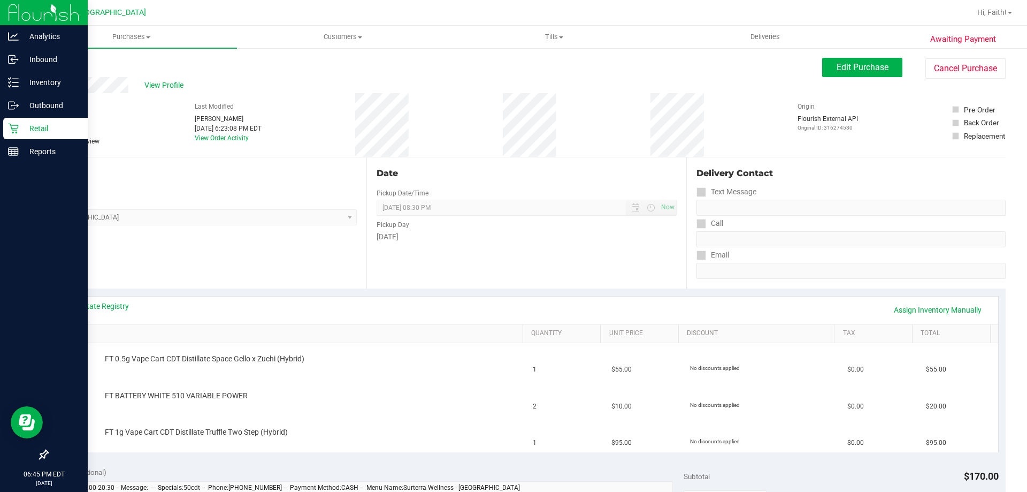
click at [12, 125] on icon at bounding box center [13, 129] width 10 height 10
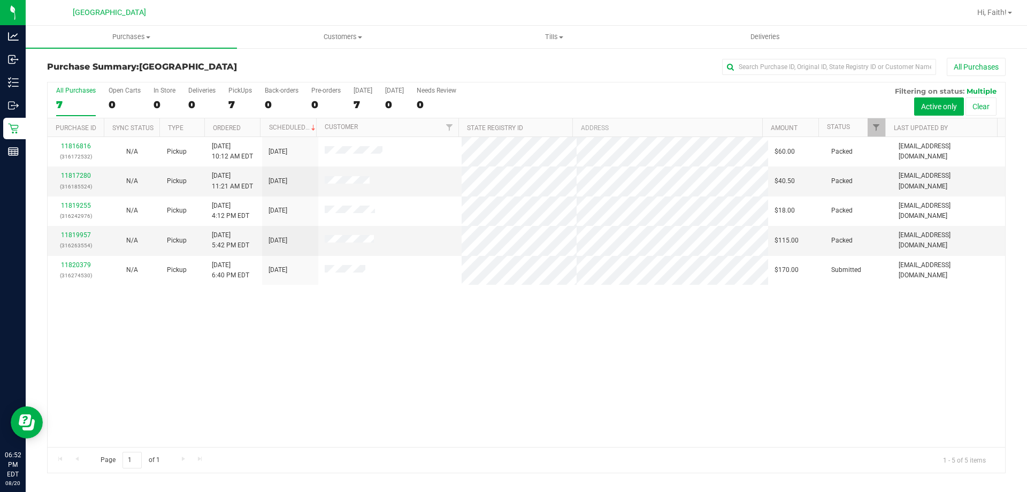
click at [682, 374] on div "11816816 (316172532) N/A Pickup 8/20/2025 10:12 AM EDT 8/20/2025 $60.00 Packed …" at bounding box center [526, 292] width 957 height 310
click at [339, 31] on uib-tab-heading "Customers All customers Add a new customer All physicians" at bounding box center [342, 36] width 210 height 21
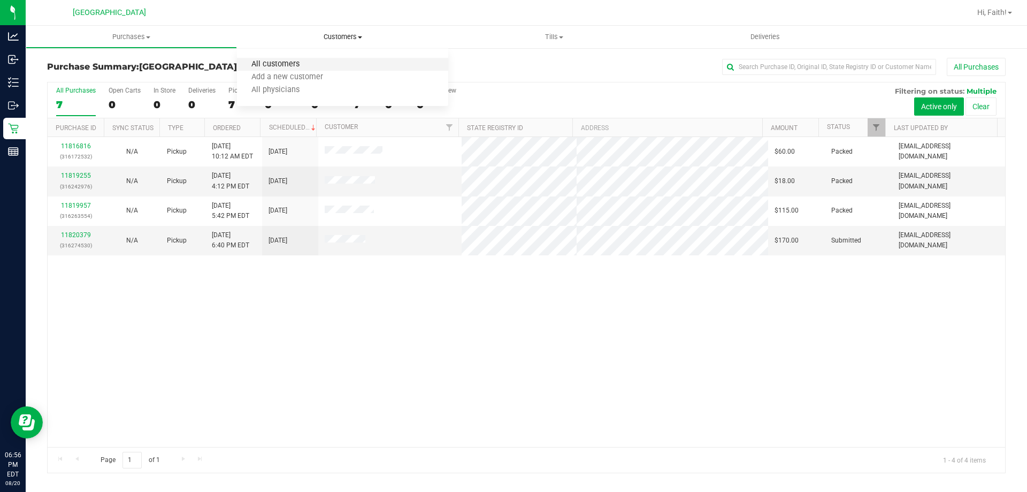
click at [290, 68] on span "All customers" at bounding box center [275, 64] width 77 height 9
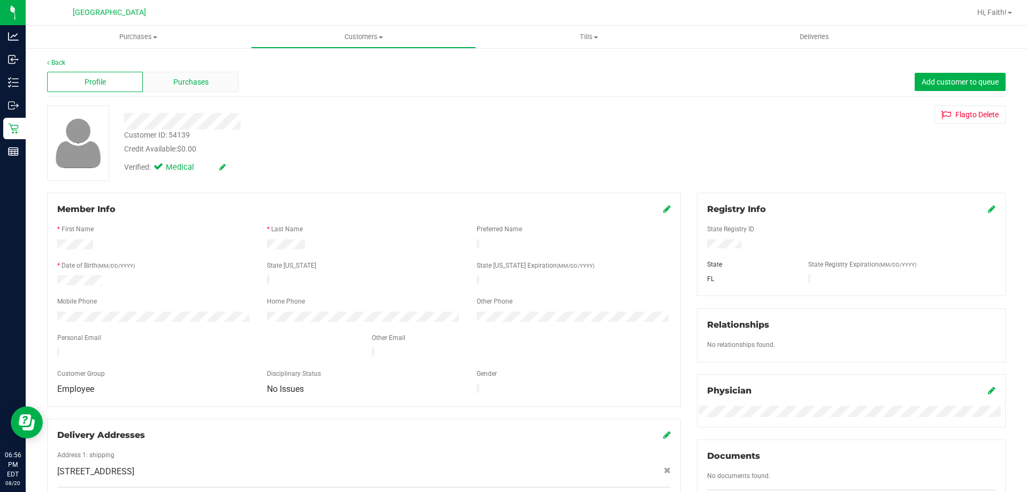
click at [197, 89] on div "Purchases" at bounding box center [191, 82] width 96 height 20
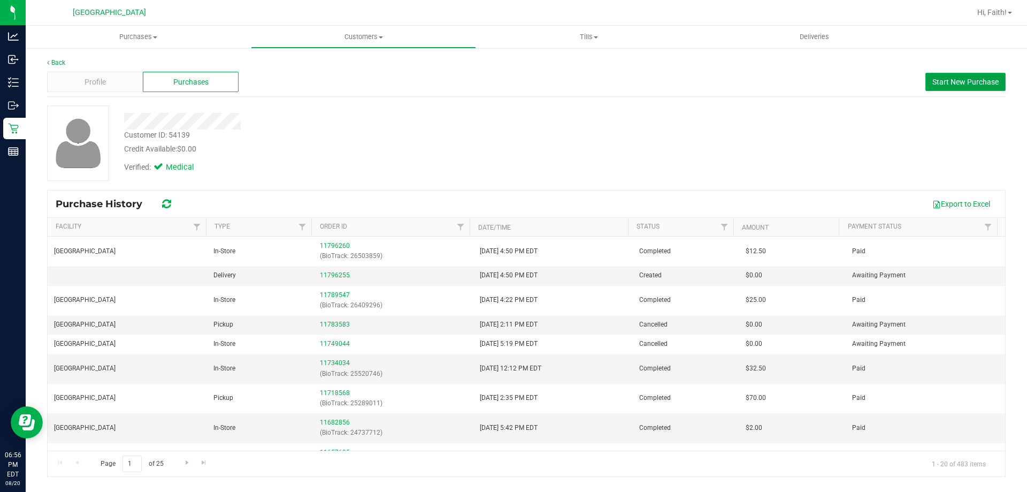
click at [990, 74] on button "Start New Purchase" at bounding box center [965, 82] width 80 height 18
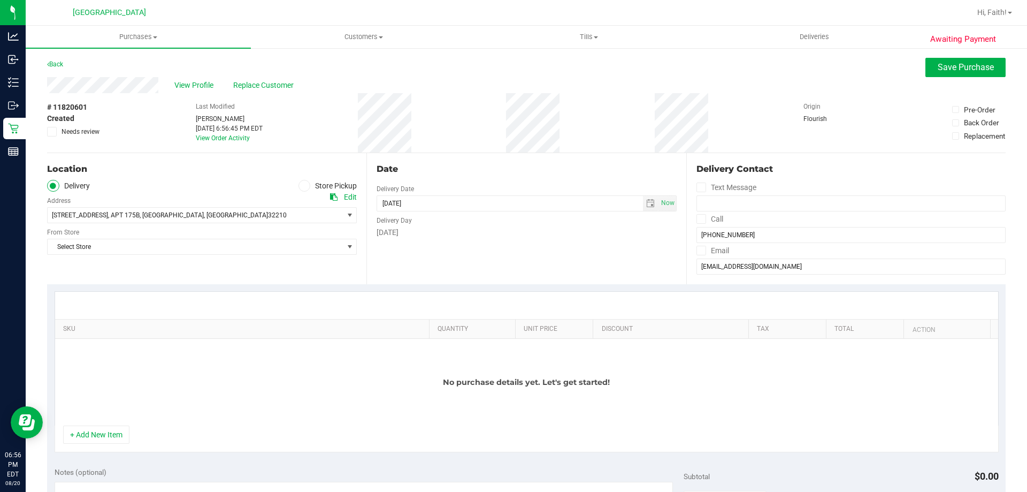
click at [306, 180] on label "Store Pickup" at bounding box center [327, 186] width 59 height 12
click at [0, 0] on input "Store Pickup" at bounding box center [0, 0] width 0 height 0
click at [289, 213] on span "Select Store" at bounding box center [195, 215] width 295 height 15
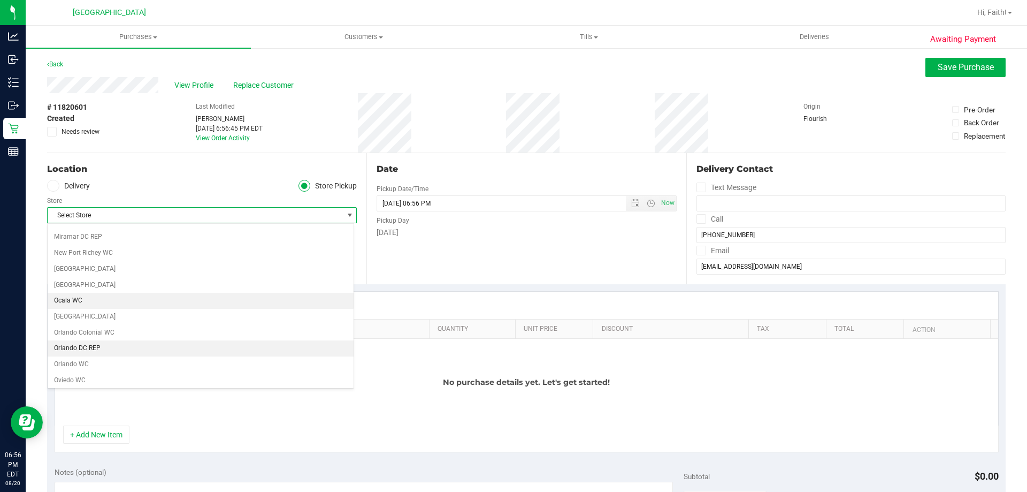
scroll to position [428, 0]
click at [79, 296] on li "[GEOGRAPHIC_DATA]" at bounding box center [201, 298] width 306 height 16
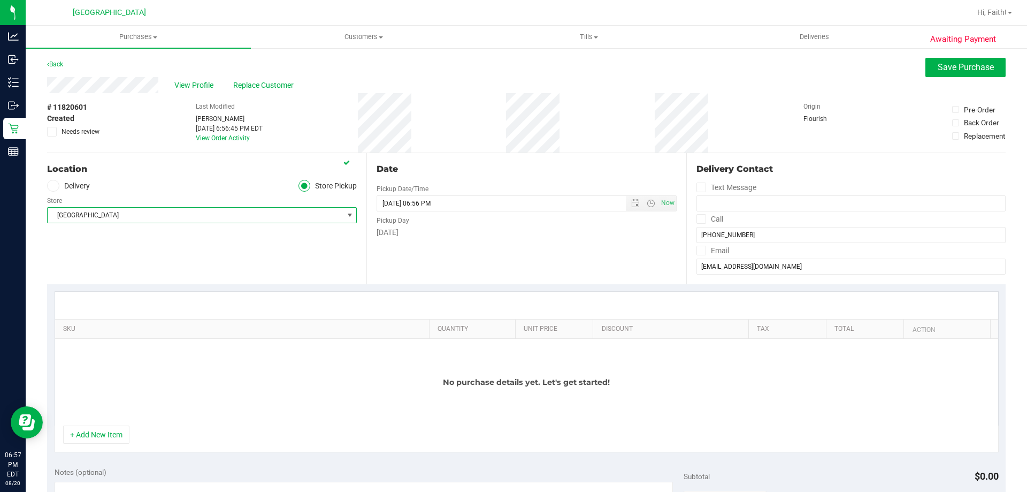
click at [226, 258] on div "Location Delivery Store Pickup Store Orange Park WC Select Store Bonita Springs…" at bounding box center [206, 218] width 319 height 131
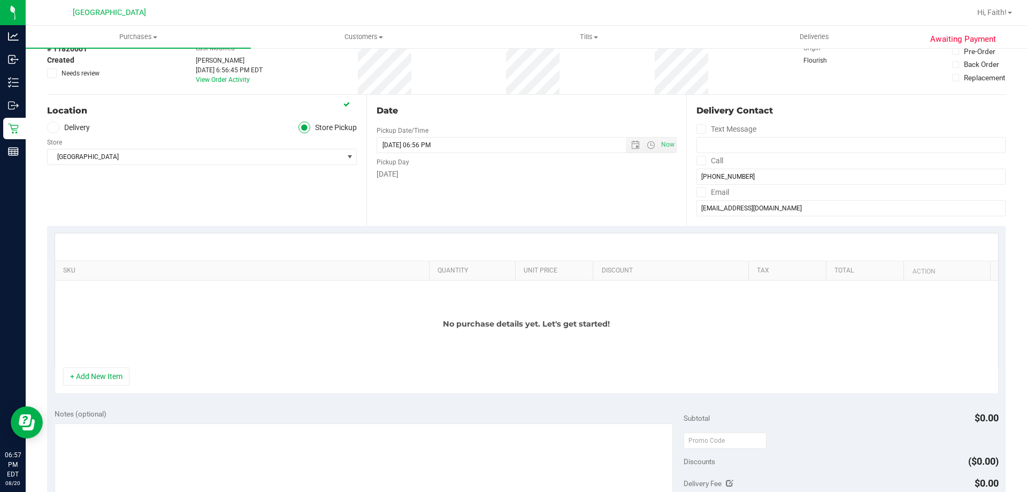
scroll to position [0, 0]
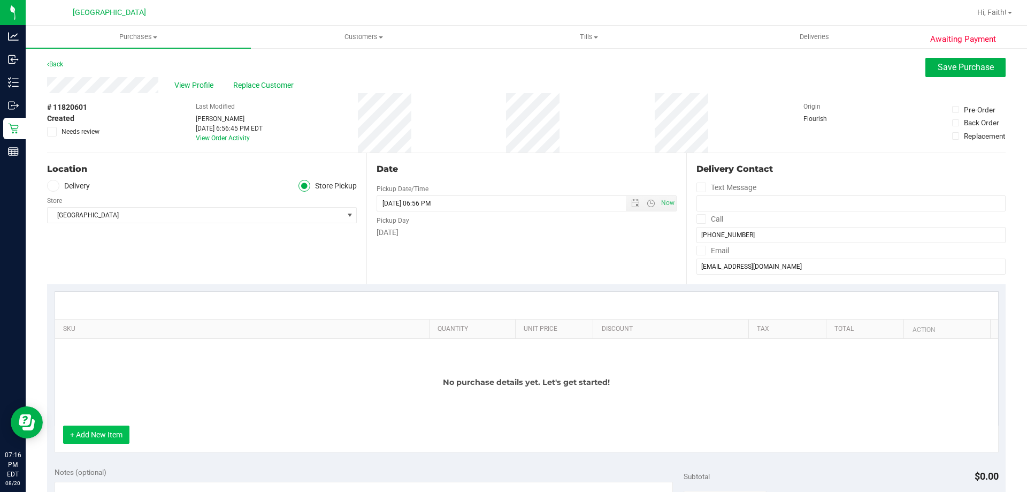
click at [100, 433] on button "+ Add New Item" at bounding box center [96, 434] width 66 height 18
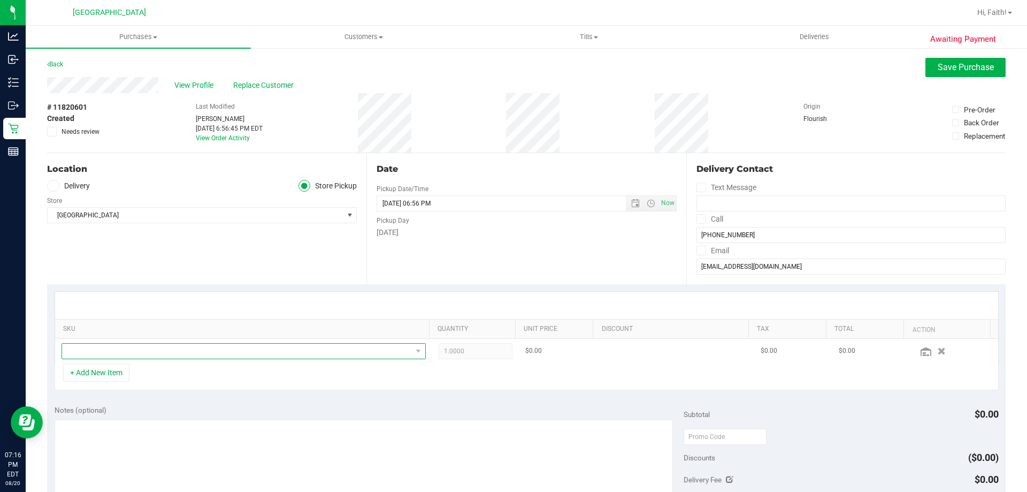
click at [198, 349] on span "NO DATA FOUND" at bounding box center [237, 350] width 350 height 15
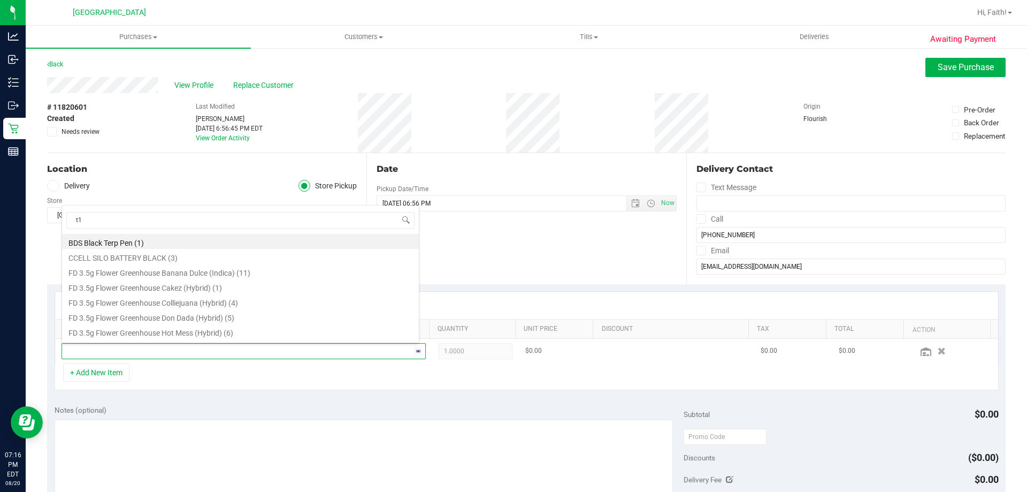
type input "t19"
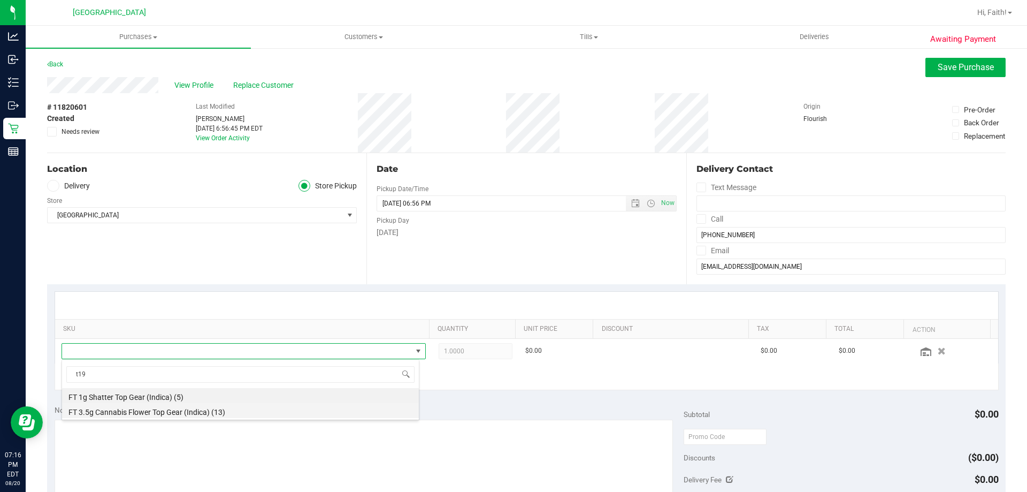
click at [126, 413] on li "FT 3.5g Cannabis Flower Top Gear (Indica) (13)" at bounding box center [240, 410] width 357 height 15
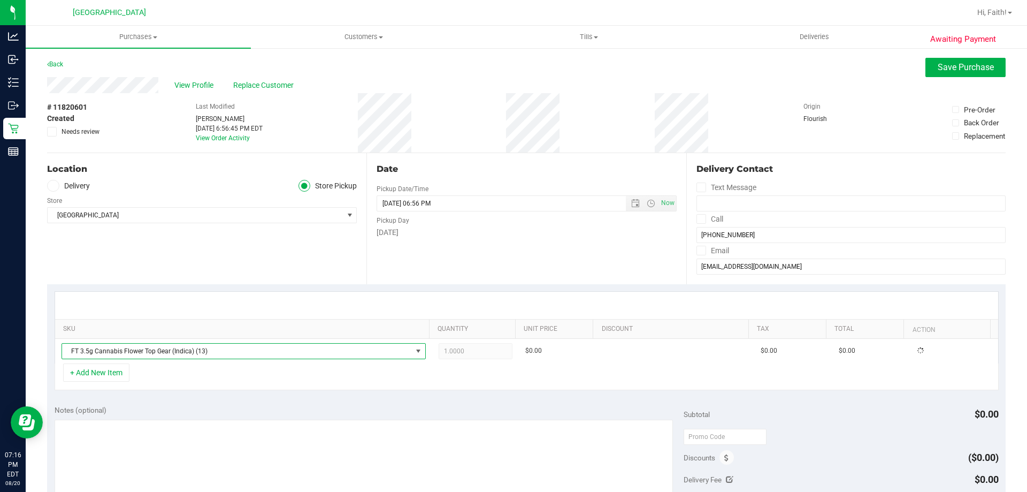
click at [382, 392] on div "SKU Quantity Unit Price Discount Tax Total Action FT 3.5g Cannabis Flower Top G…" at bounding box center [526, 340] width 958 height 113
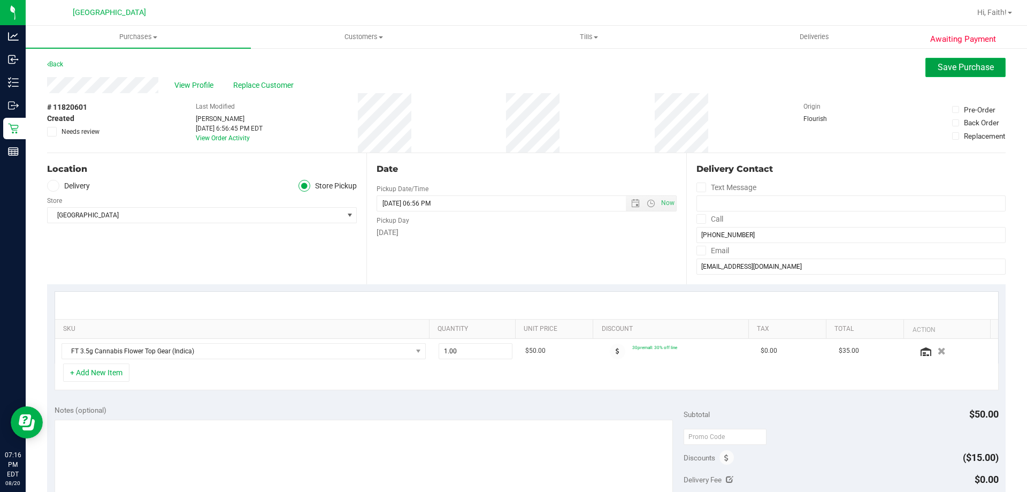
click at [968, 67] on span "Save Purchase" at bounding box center [966, 67] width 56 height 10
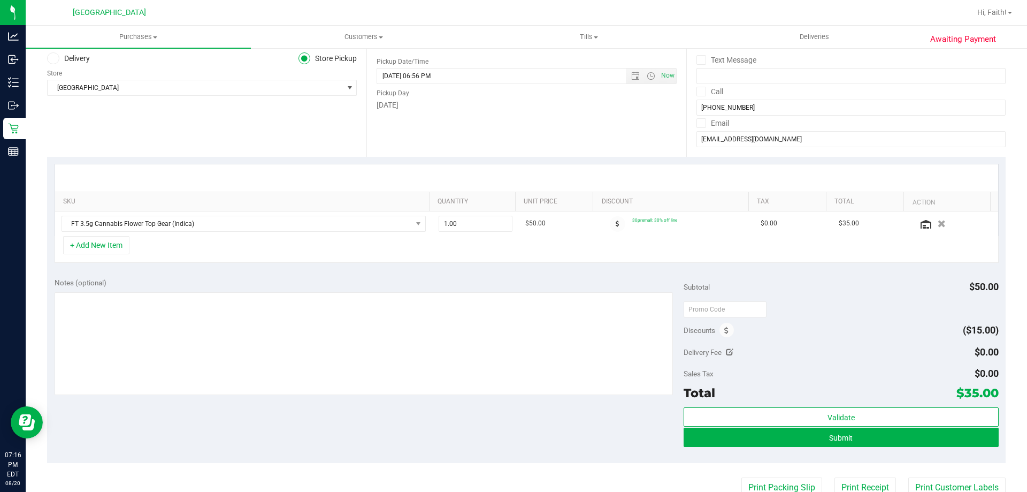
scroll to position [194, 0]
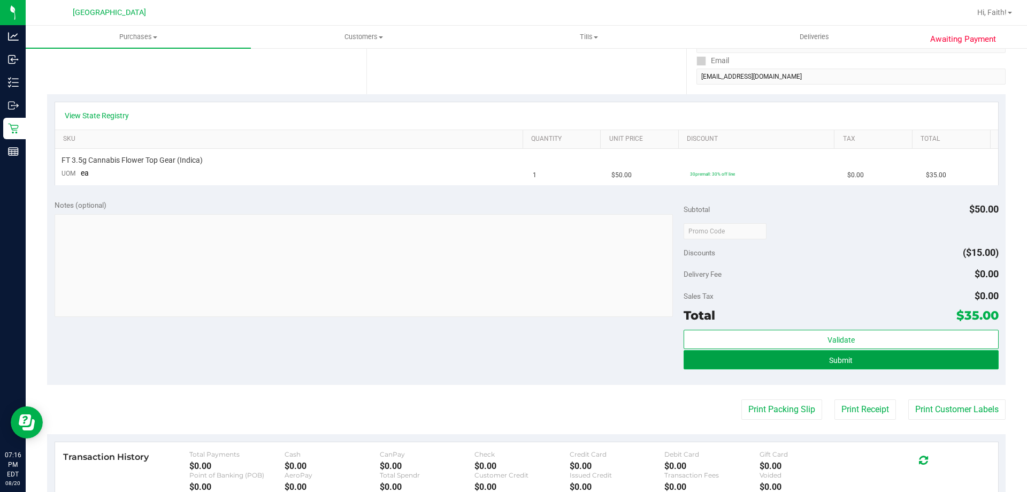
click at [838, 366] on button "Submit" at bounding box center [841, 359] width 315 height 19
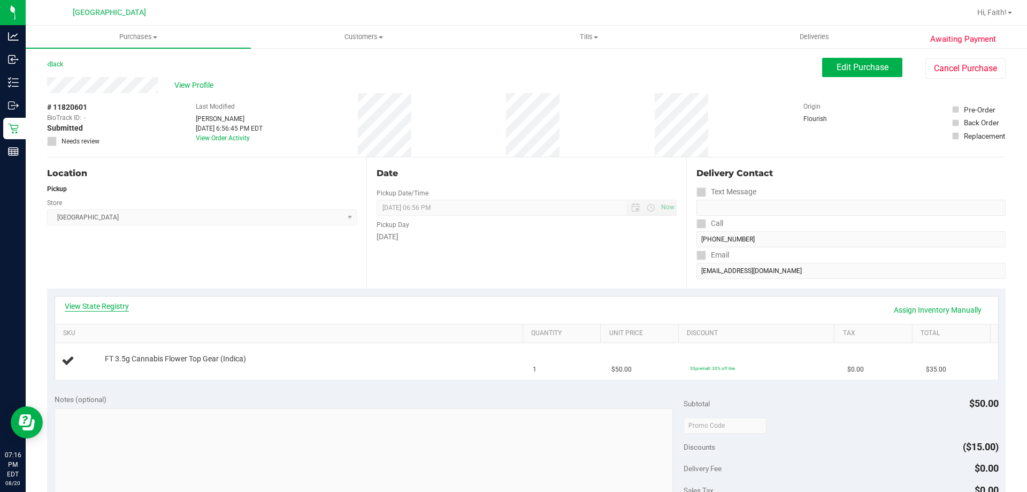
click at [117, 303] on link "View State Registry" at bounding box center [97, 306] width 64 height 11
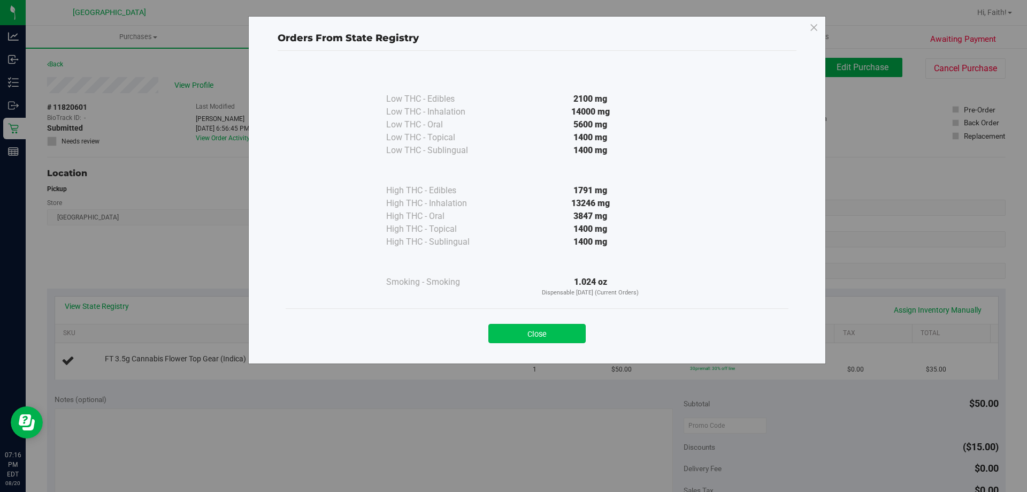
click at [552, 341] on button "Close" at bounding box center [536, 333] width 97 height 19
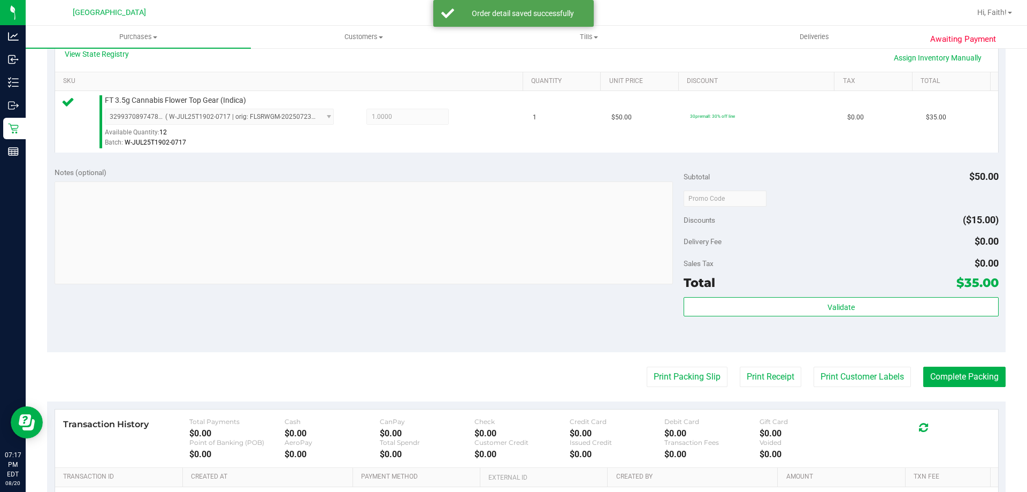
scroll to position [300, 0]
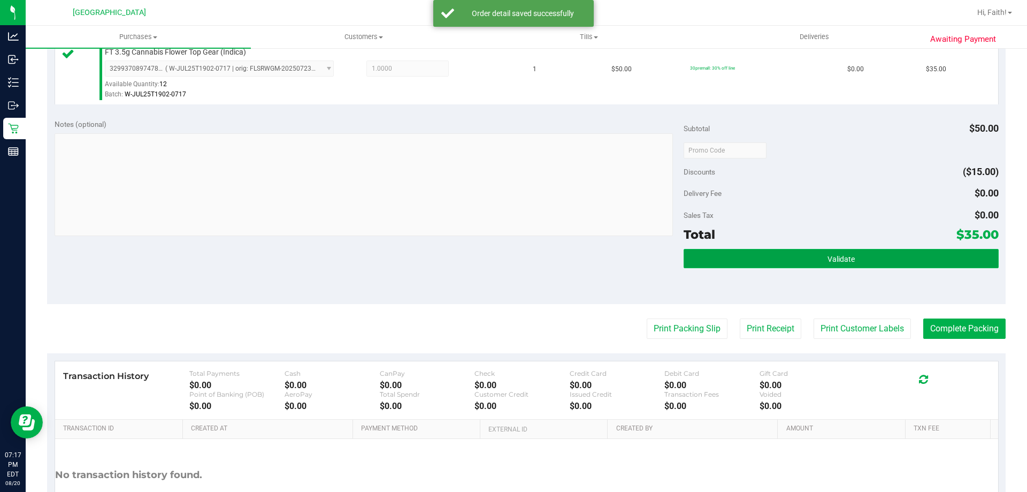
click at [856, 265] on button "Validate" at bounding box center [841, 258] width 315 height 19
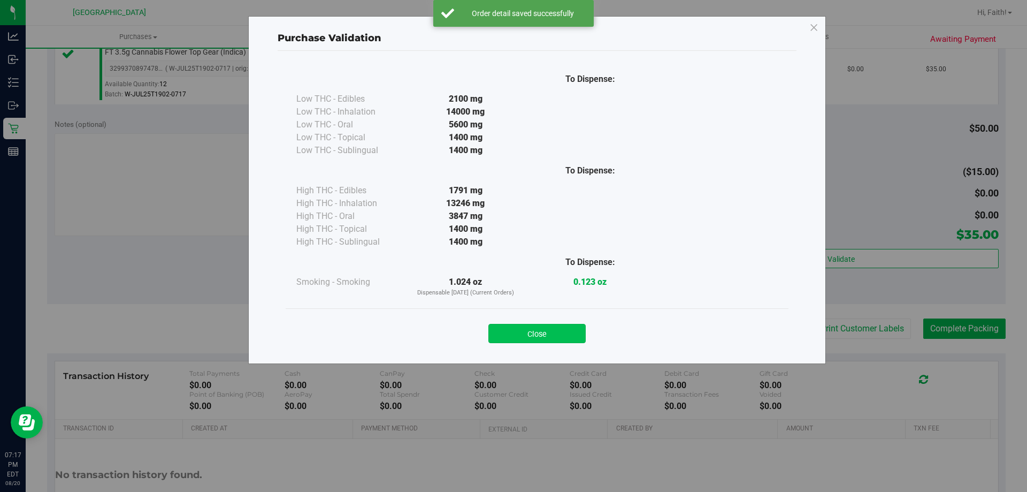
click at [565, 332] on button "Close" at bounding box center [536, 333] width 97 height 19
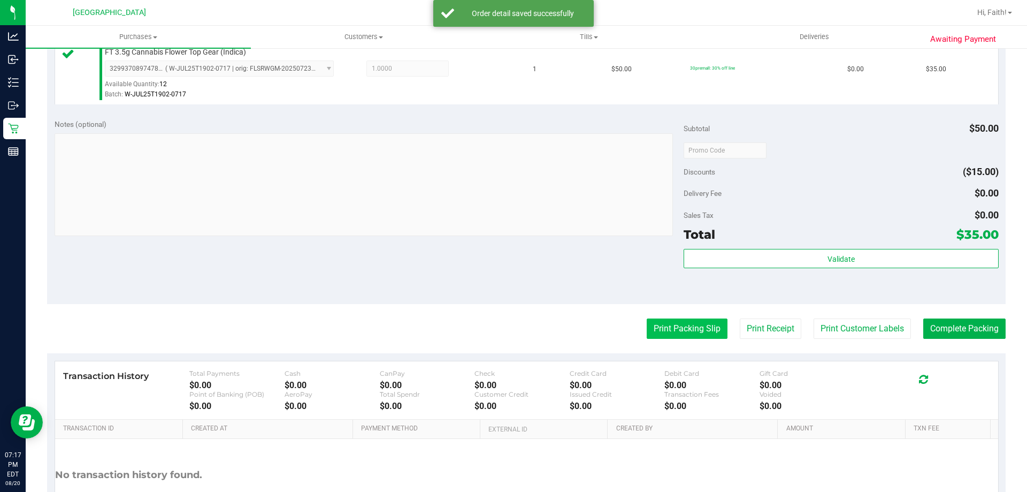
click at [677, 338] on button "Print Packing Slip" at bounding box center [687, 328] width 81 height 20
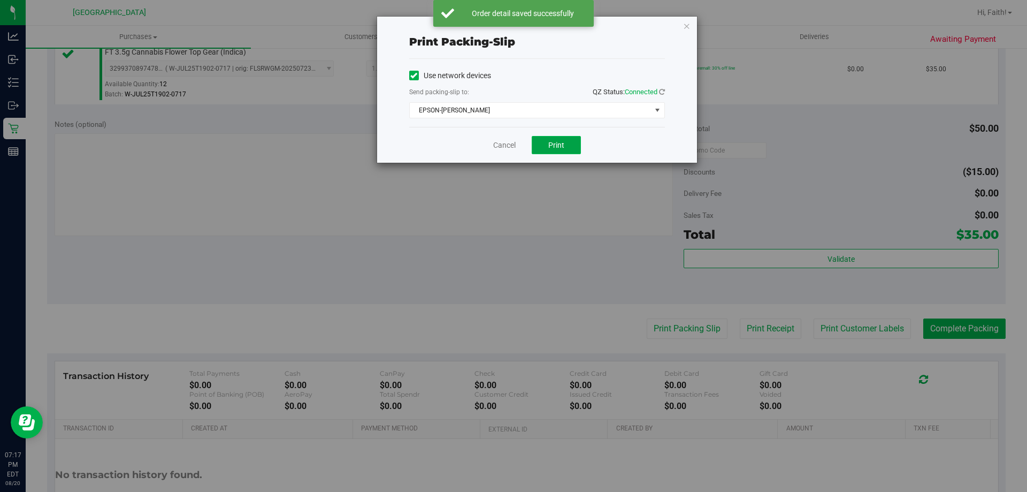
click at [562, 152] on button "Print" at bounding box center [556, 145] width 49 height 18
click at [687, 24] on icon "button" at bounding box center [686, 25] width 7 height 13
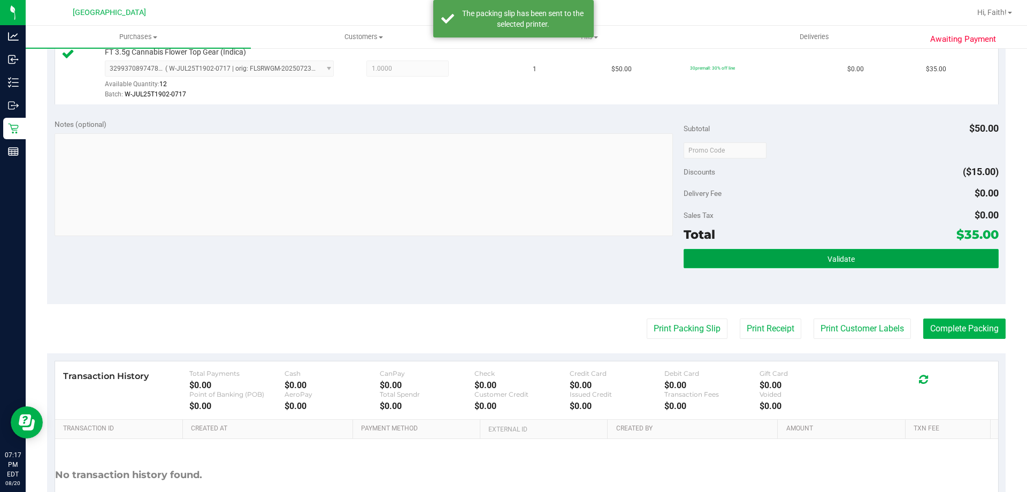
click at [863, 266] on button "Validate" at bounding box center [841, 258] width 315 height 19
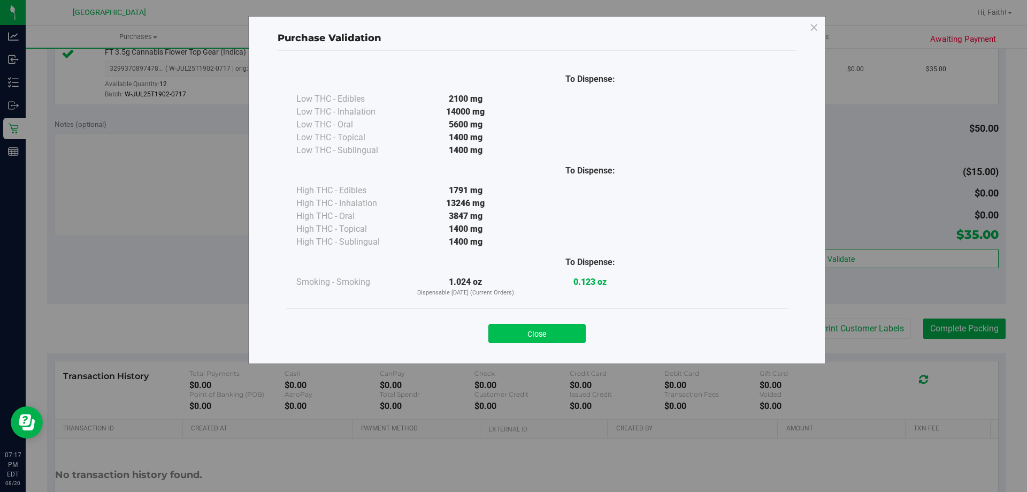
click at [549, 334] on button "Close" at bounding box center [536, 333] width 97 height 19
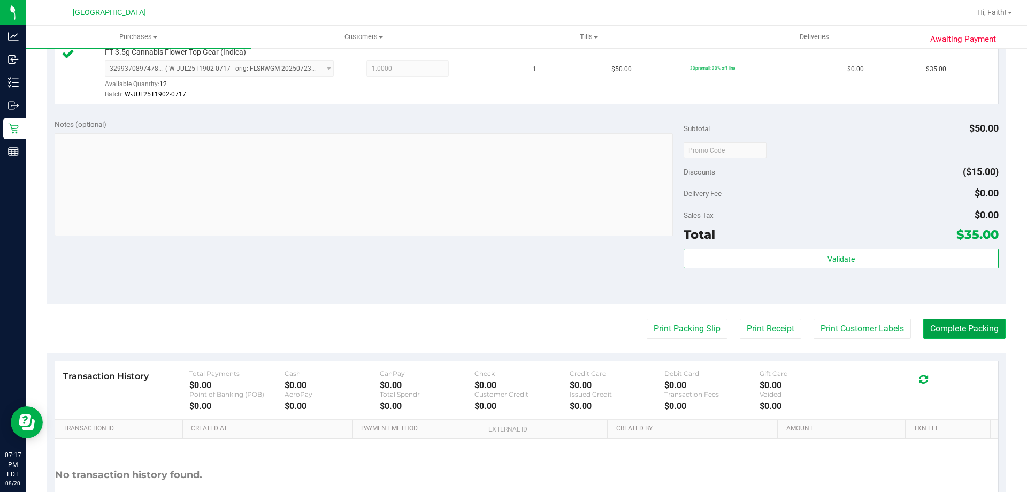
click at [982, 320] on button "Complete Packing" at bounding box center [964, 328] width 82 height 20
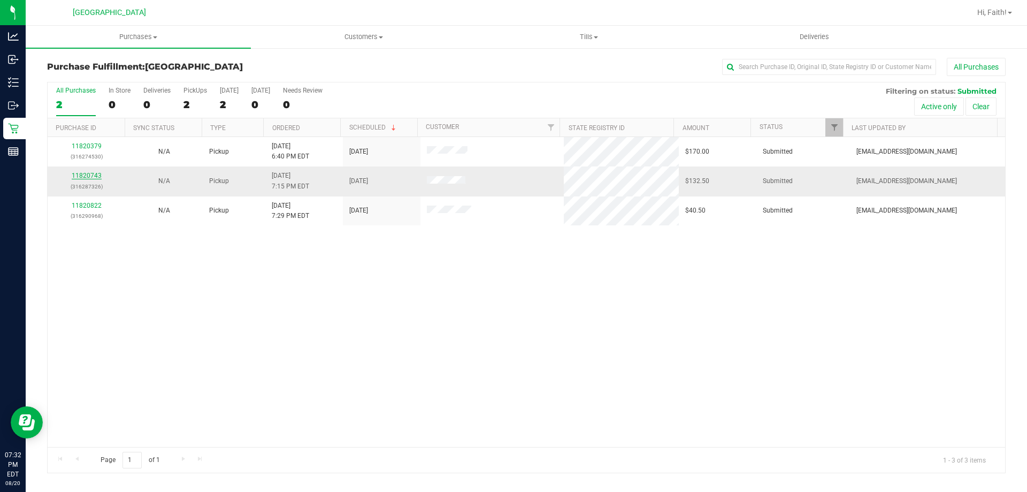
click at [86, 173] on link "11820743" at bounding box center [87, 175] width 30 height 7
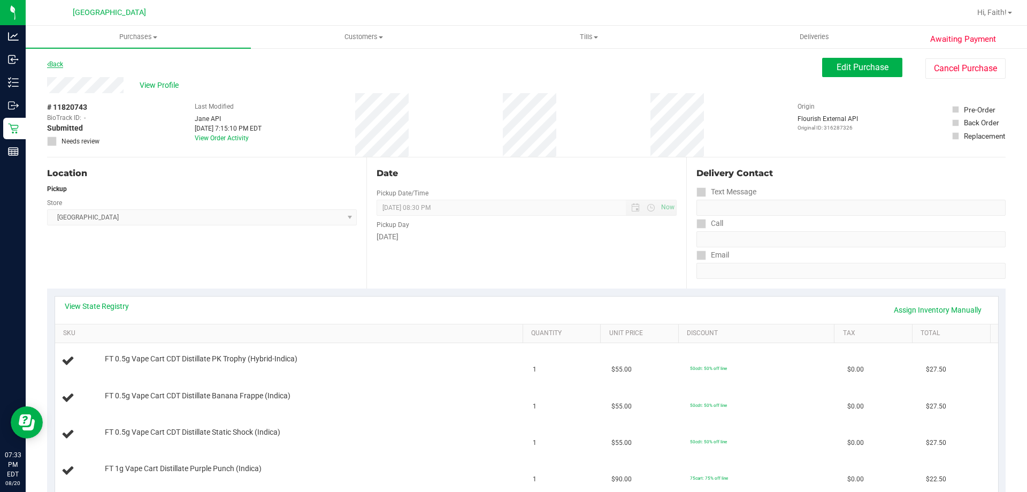
click at [56, 65] on link "Back" at bounding box center [55, 63] width 16 height 7
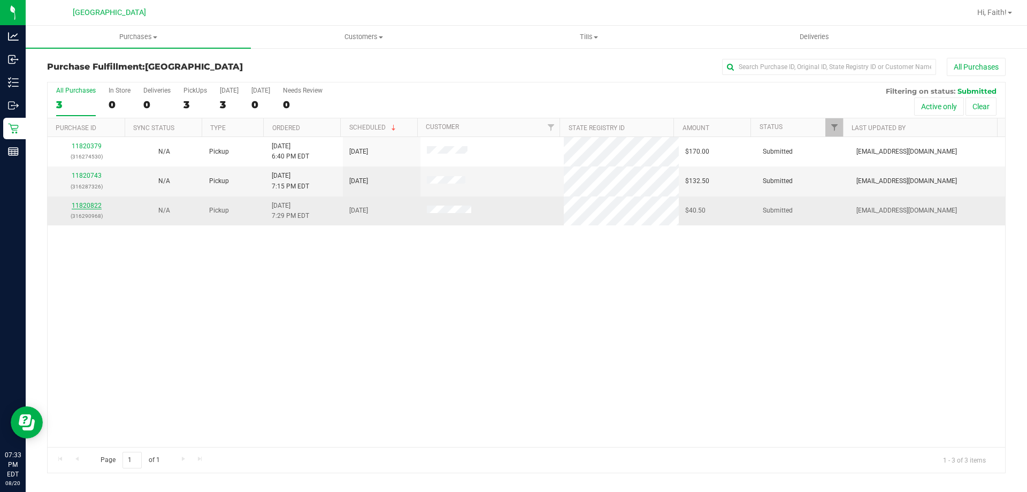
click at [93, 204] on link "11820822" at bounding box center [87, 205] width 30 height 7
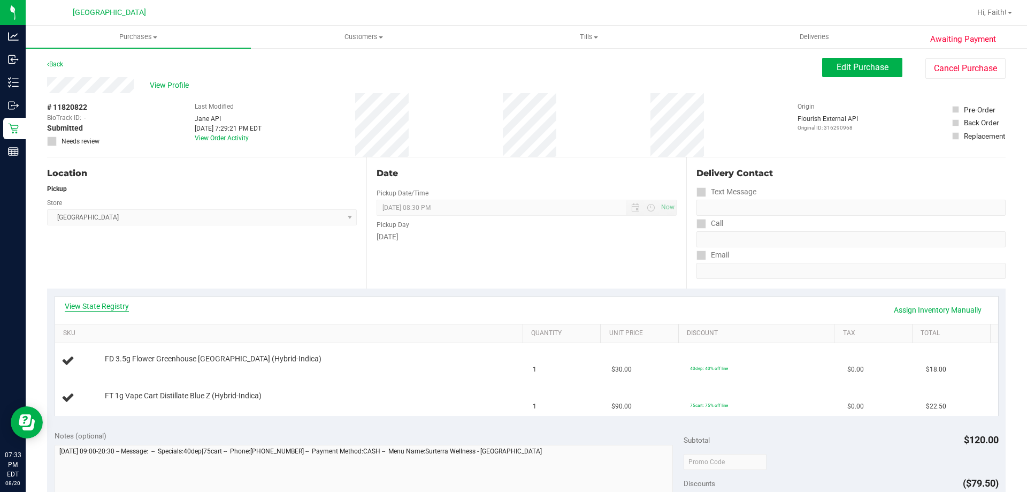
click at [108, 303] on link "View State Registry" at bounding box center [97, 306] width 64 height 11
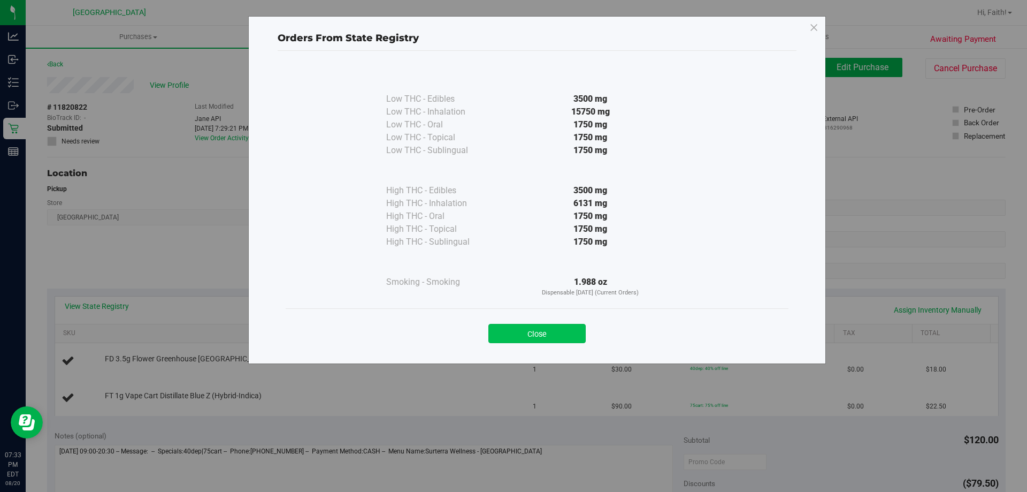
click at [532, 333] on button "Close" at bounding box center [536, 333] width 97 height 19
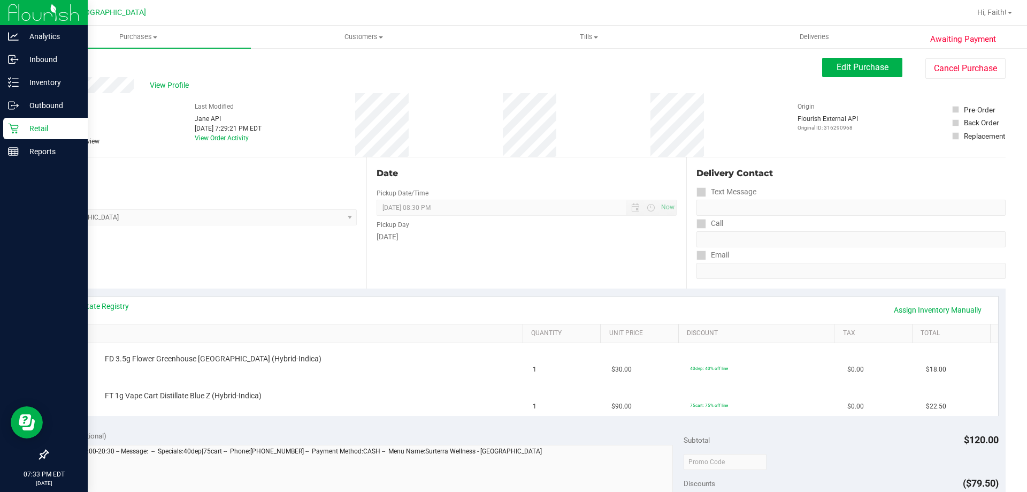
click at [13, 131] on icon at bounding box center [13, 128] width 11 height 11
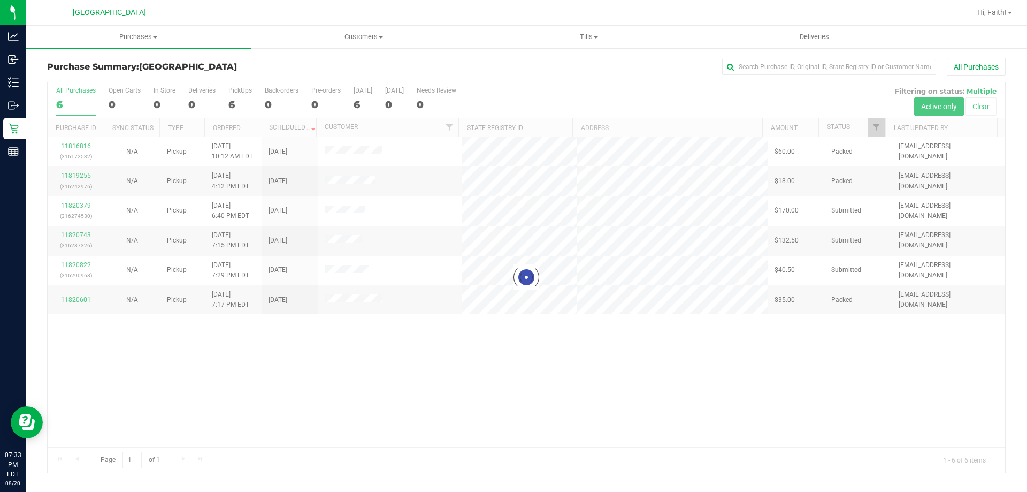
click at [879, 126] on div at bounding box center [526, 277] width 957 height 390
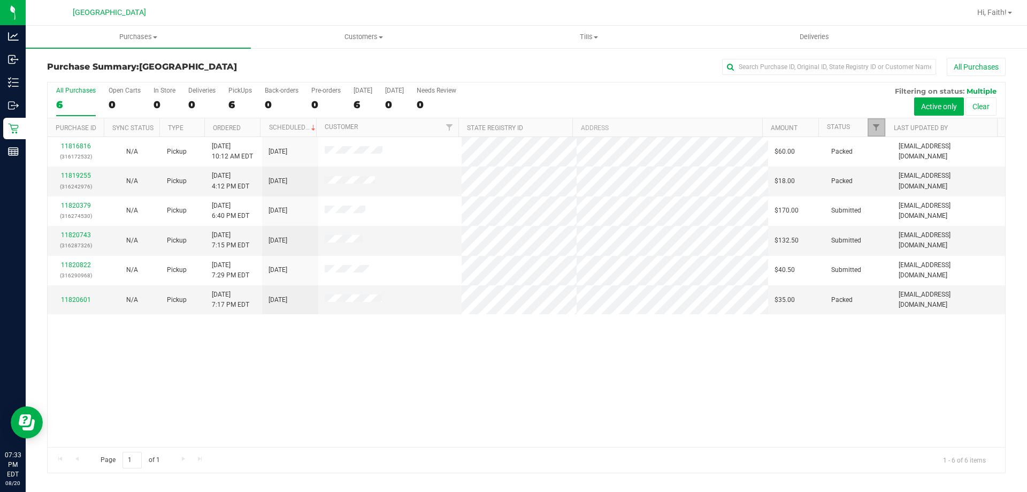
click at [882, 127] on link "Filter" at bounding box center [877, 127] width 18 height 18
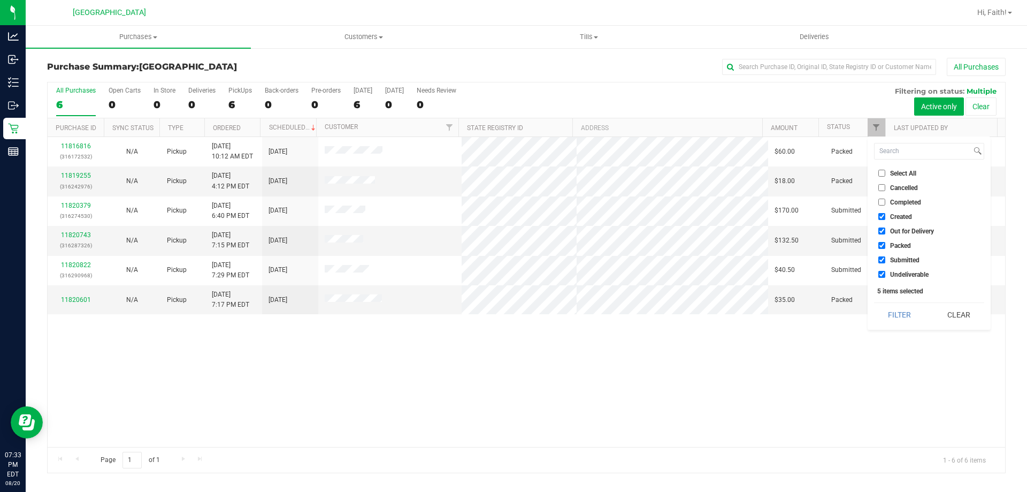
click at [881, 242] on input "Packed" at bounding box center [881, 245] width 7 height 7
checkbox input "false"
click at [899, 318] on button "Filter" at bounding box center [899, 315] width 51 height 24
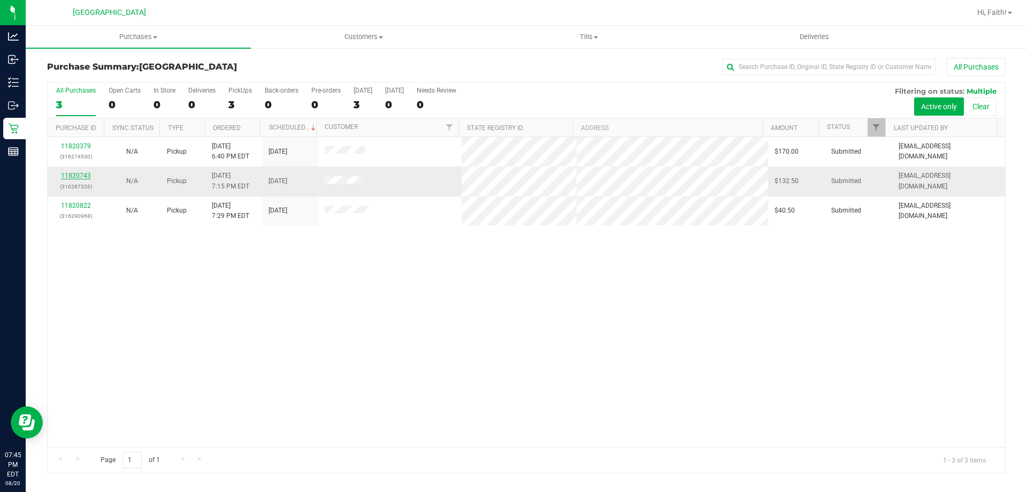
click at [83, 177] on link "11820743" at bounding box center [76, 175] width 30 height 7
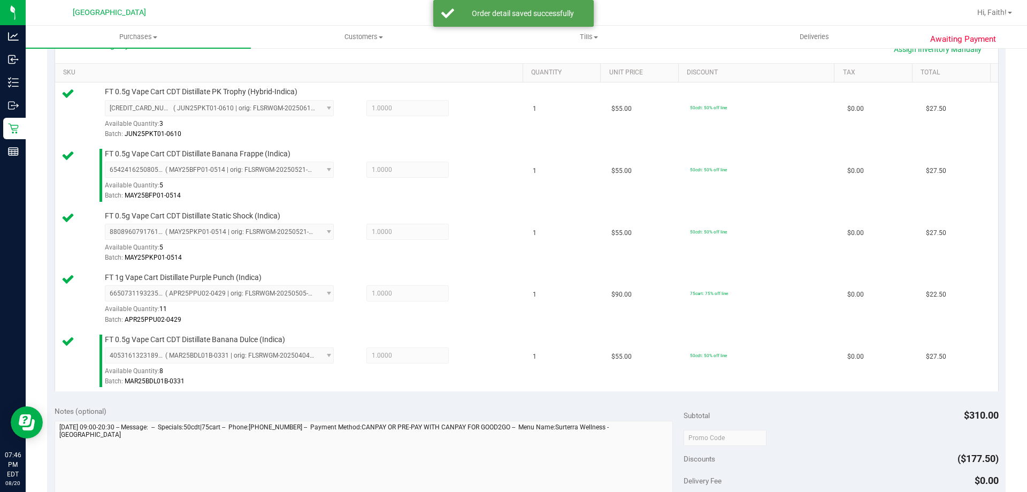
scroll to position [428, 0]
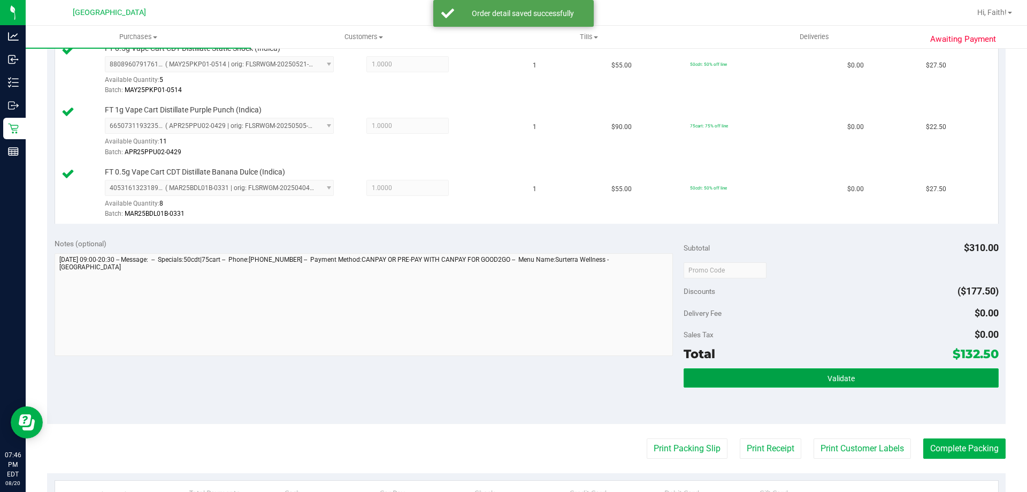
click at [841, 377] on span "Validate" at bounding box center [840, 378] width 27 height 9
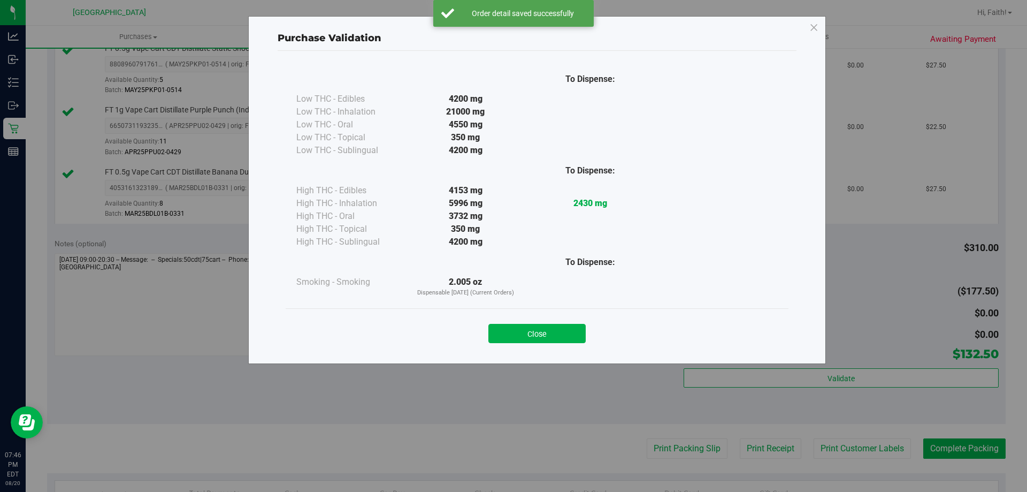
drag, startPoint x: 533, startPoint y: 322, endPoint x: 624, endPoint y: 450, distance: 156.9
click at [532, 322] on div "Close" at bounding box center [537, 330] width 487 height 27
click at [570, 325] on button "Close" at bounding box center [536, 333] width 97 height 19
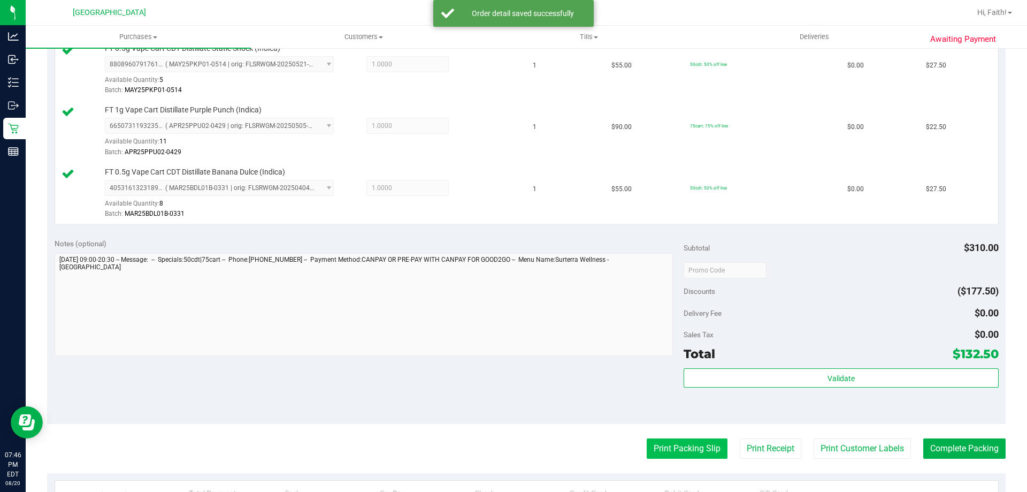
click at [647, 451] on button "Print Packing Slip" at bounding box center [687, 448] width 81 height 20
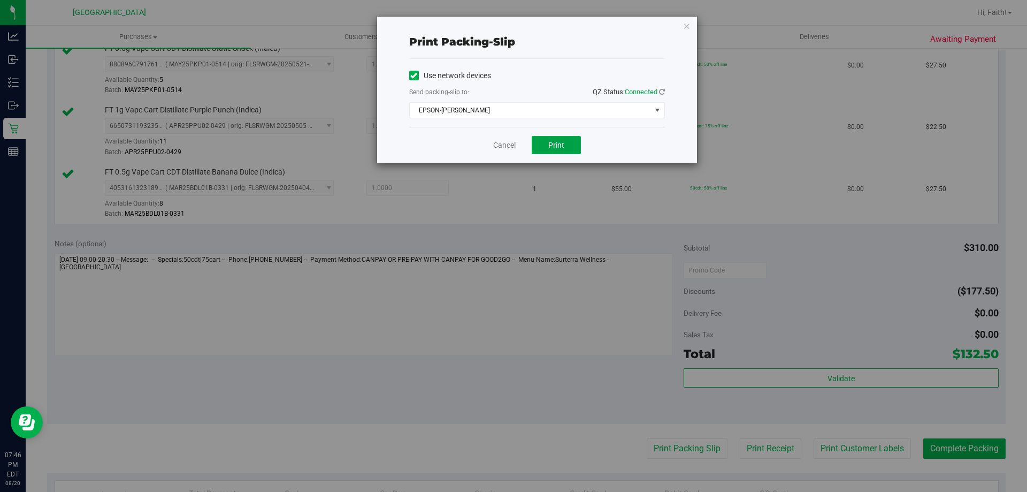
drag, startPoint x: 550, startPoint y: 153, endPoint x: 558, endPoint y: 149, distance: 9.6
click at [553, 152] on button "Print" at bounding box center [556, 145] width 49 height 18
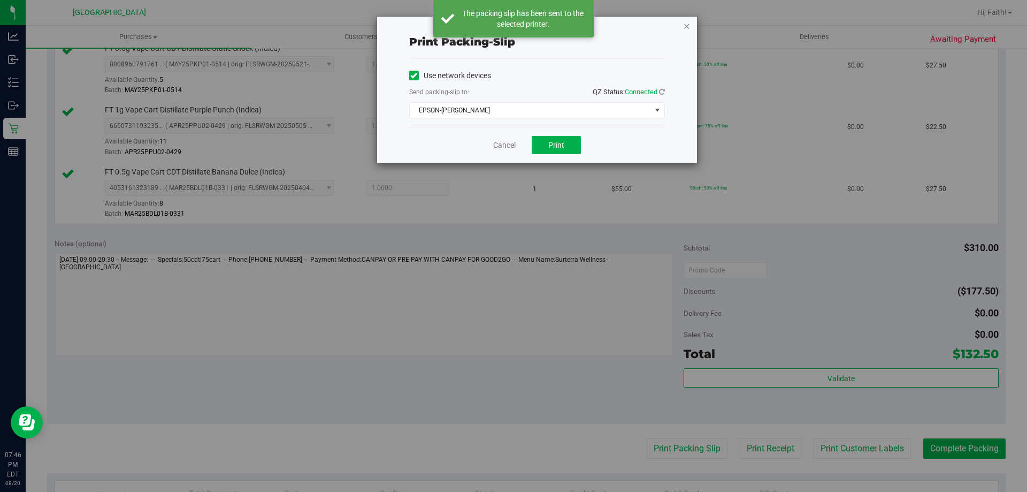
click at [689, 26] on icon "button" at bounding box center [686, 25] width 7 height 13
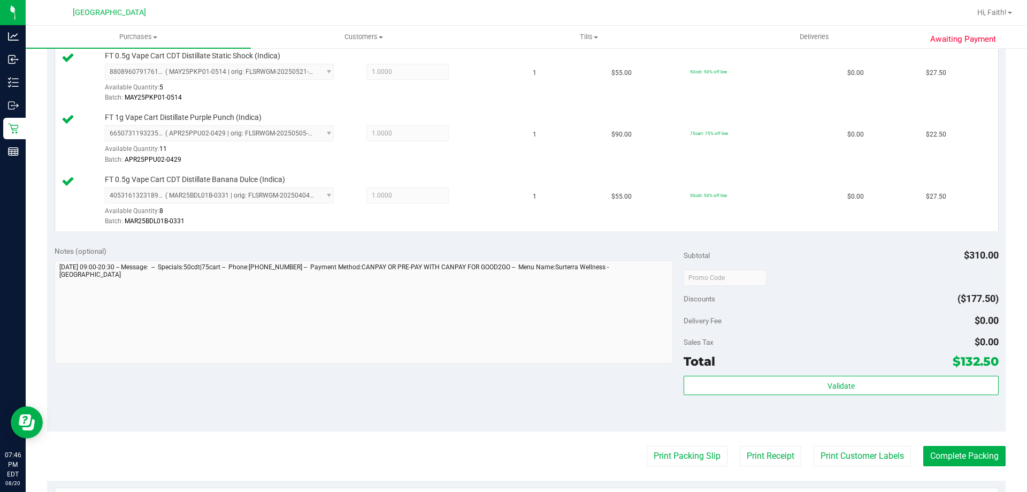
scroll to position [588, 0]
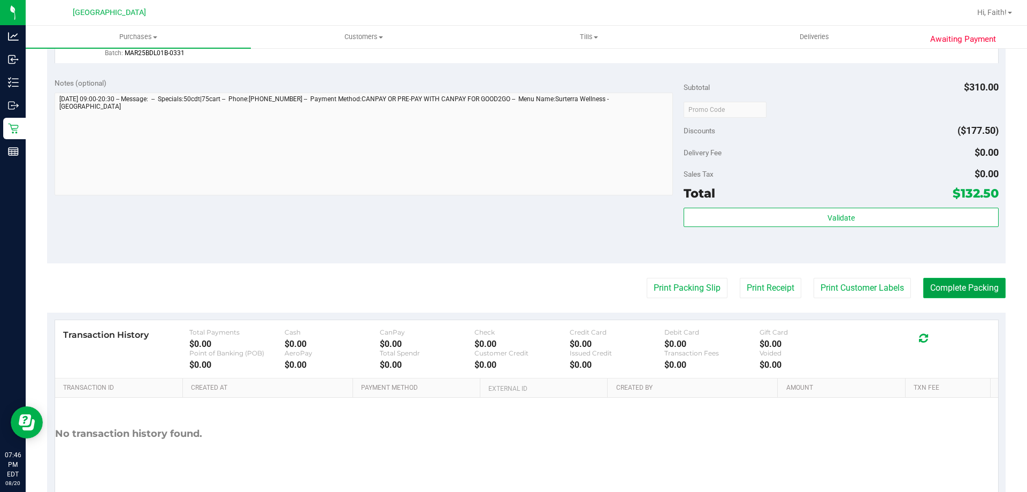
click at [950, 292] on button "Complete Packing" at bounding box center [964, 288] width 82 height 20
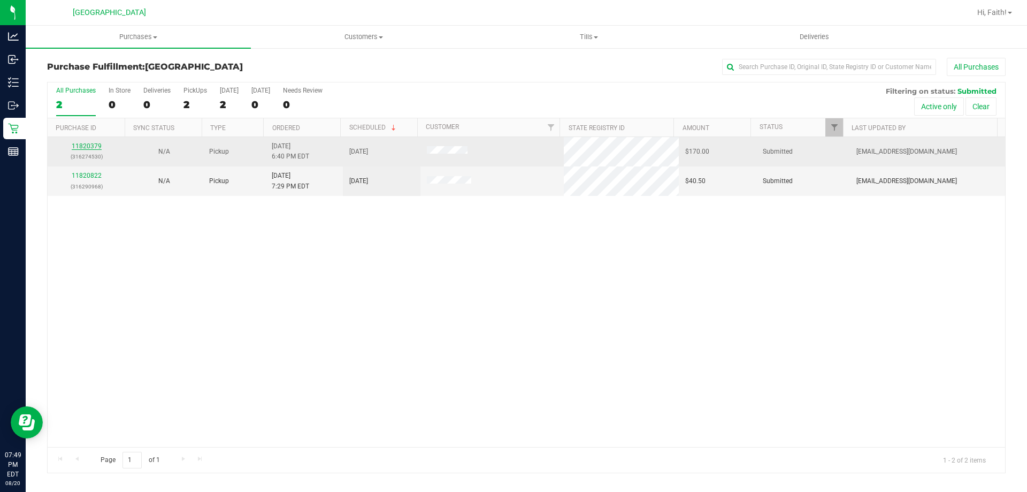
click at [90, 146] on link "11820379" at bounding box center [87, 145] width 30 height 7
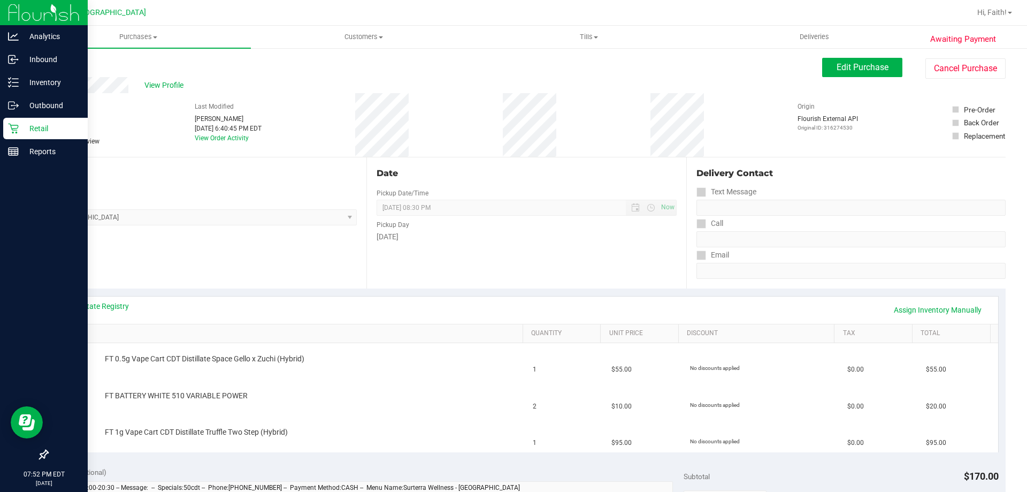
click at [14, 128] on icon at bounding box center [13, 128] width 11 height 11
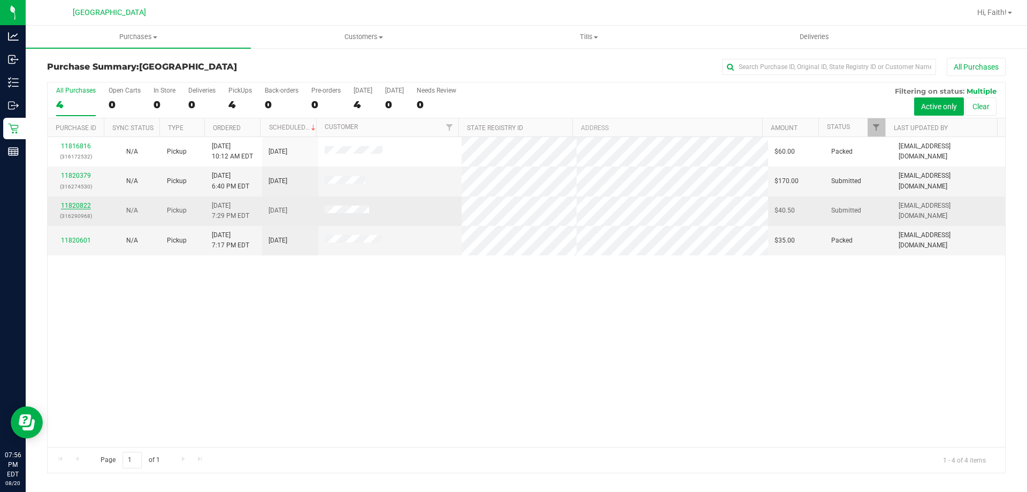
click at [89, 204] on link "11820822" at bounding box center [76, 205] width 30 height 7
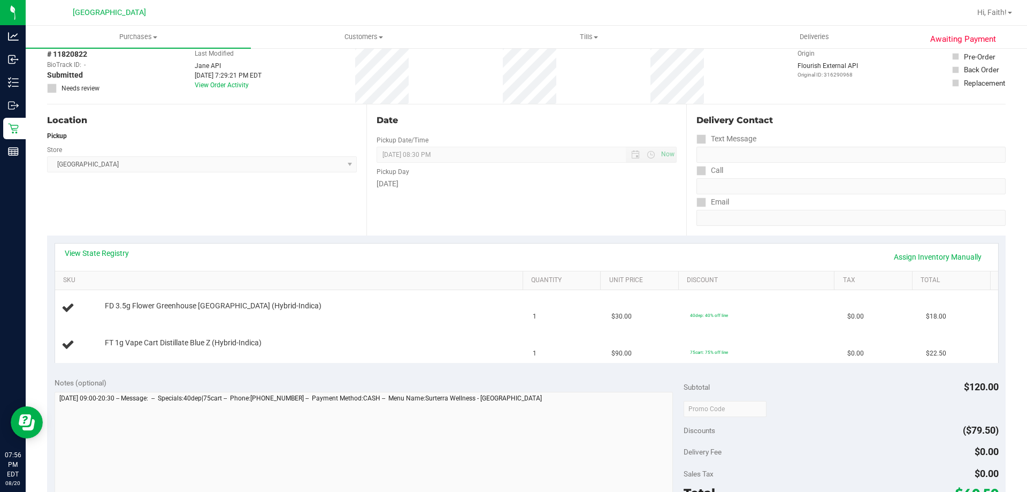
scroll to position [53, 0]
click at [108, 254] on link "View State Registry" at bounding box center [97, 252] width 64 height 11
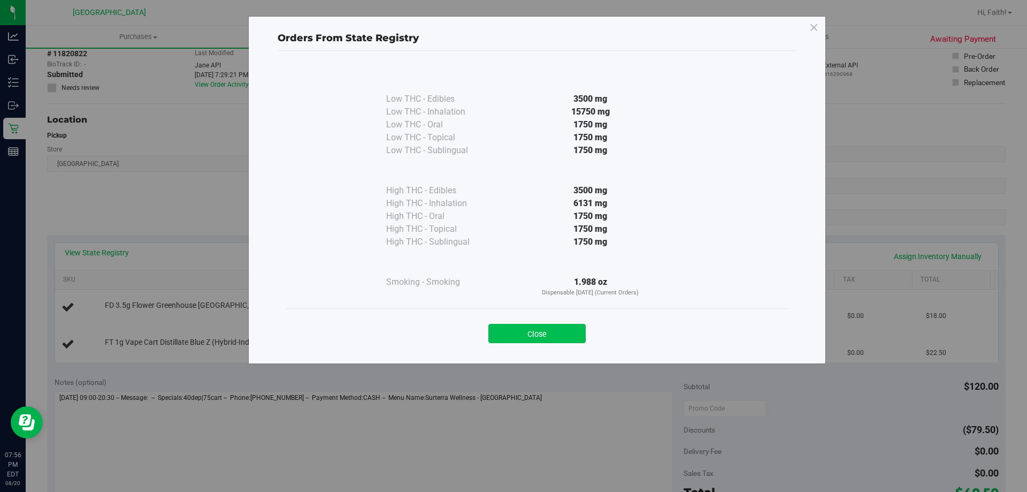
click at [564, 338] on button "Close" at bounding box center [536, 333] width 97 height 19
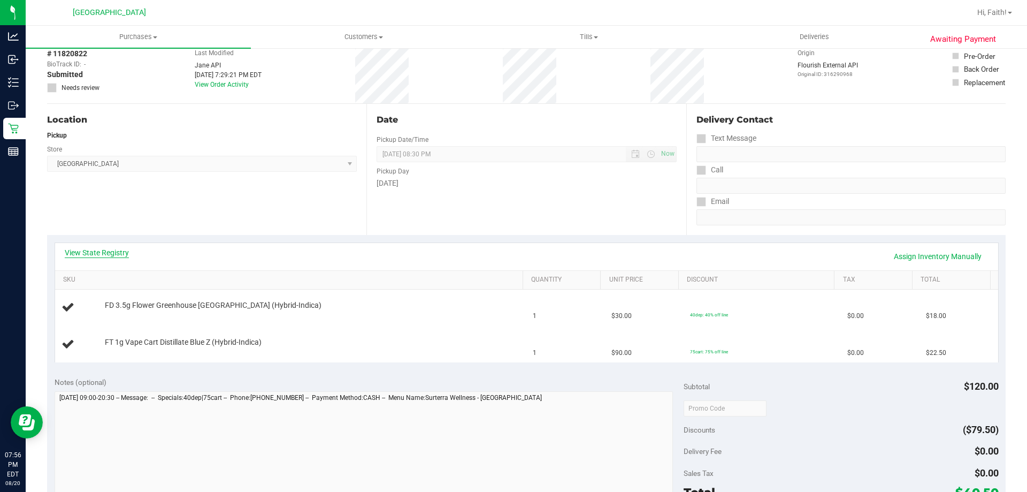
click at [123, 253] on link "View State Registry" at bounding box center [97, 252] width 64 height 11
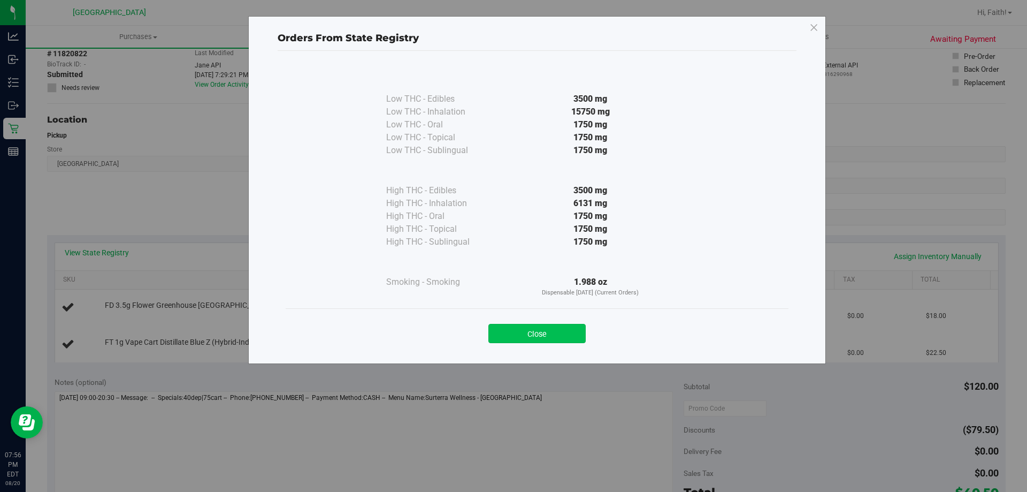
click at [569, 325] on button "Close" at bounding box center [536, 333] width 97 height 19
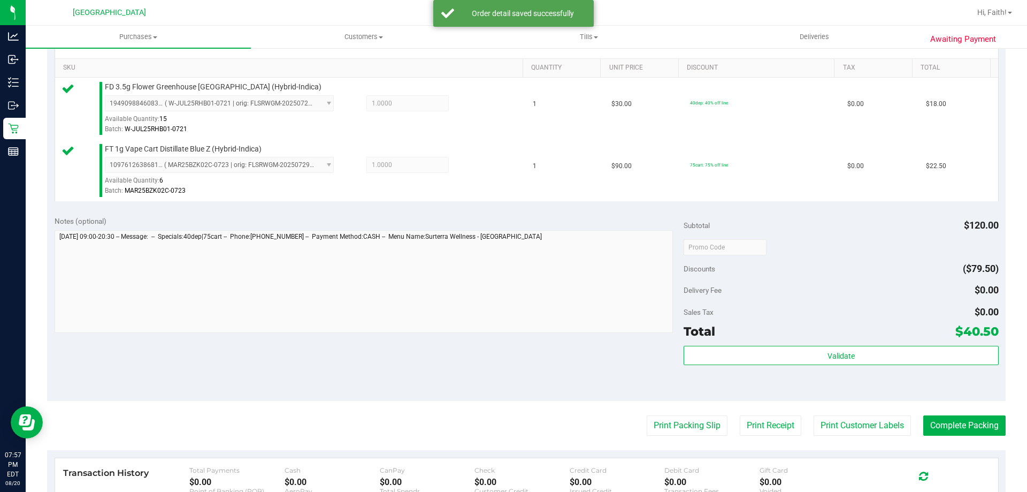
scroll to position [321, 0]
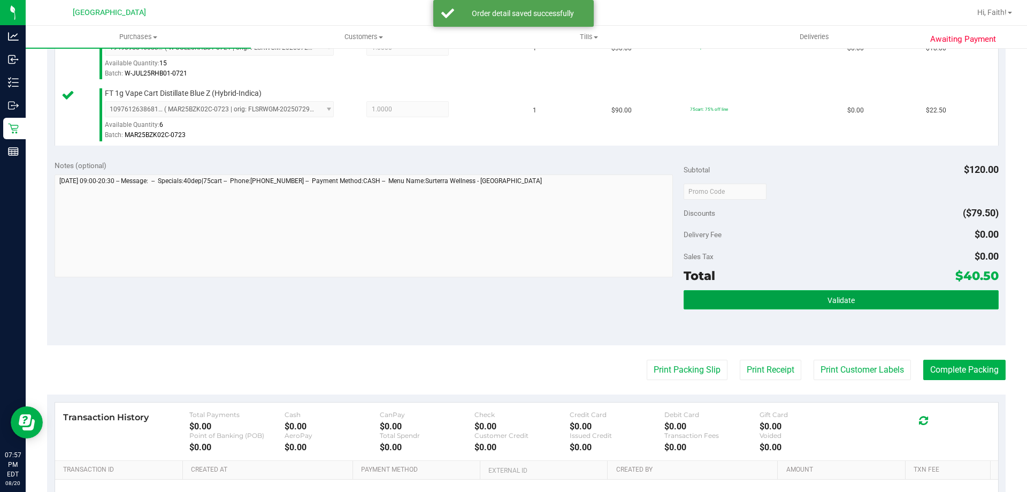
click at [855, 294] on button "Validate" at bounding box center [841, 299] width 315 height 19
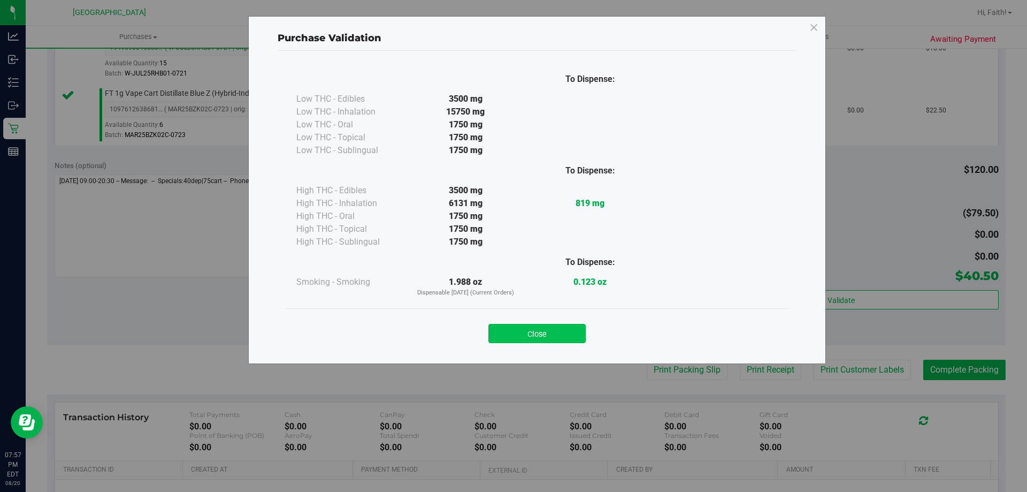
click at [533, 335] on button "Close" at bounding box center [536, 333] width 97 height 19
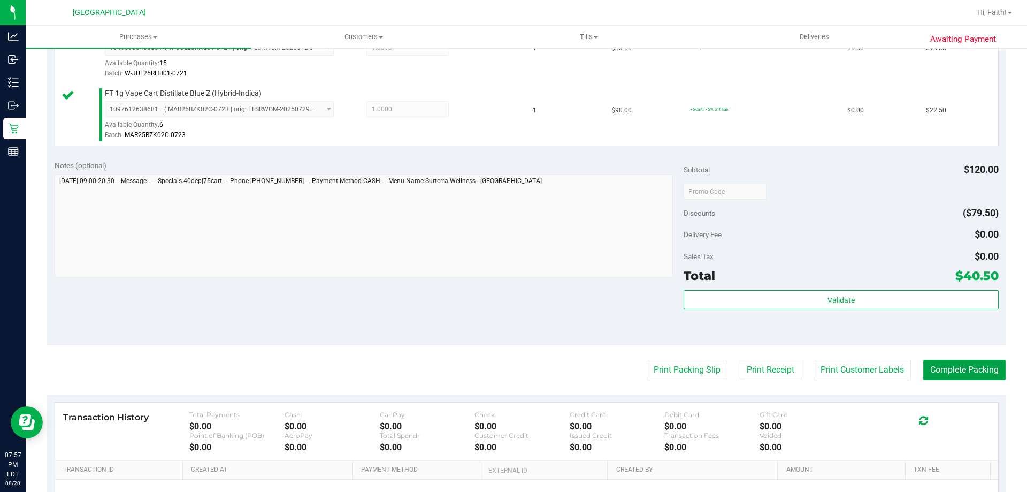
click at [985, 371] on button "Complete Packing" at bounding box center [964, 369] width 82 height 20
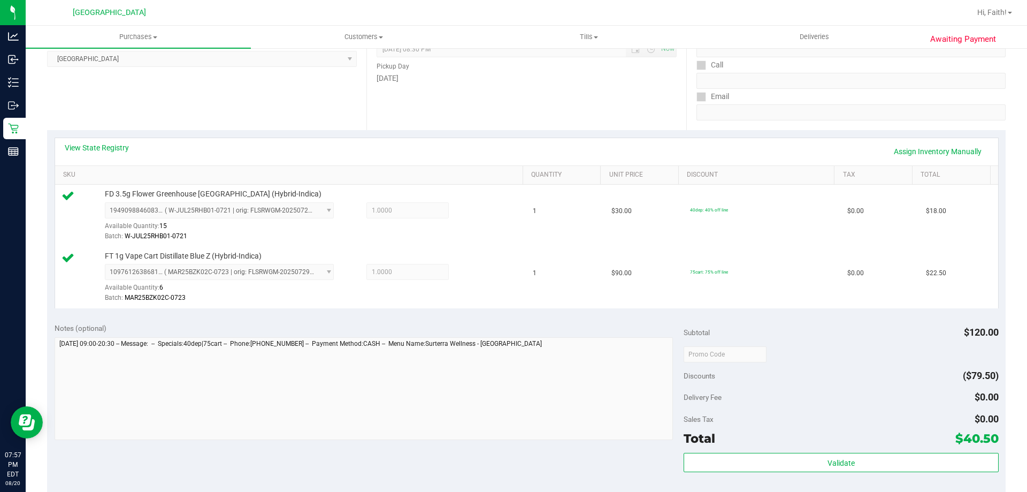
scroll to position [0, 0]
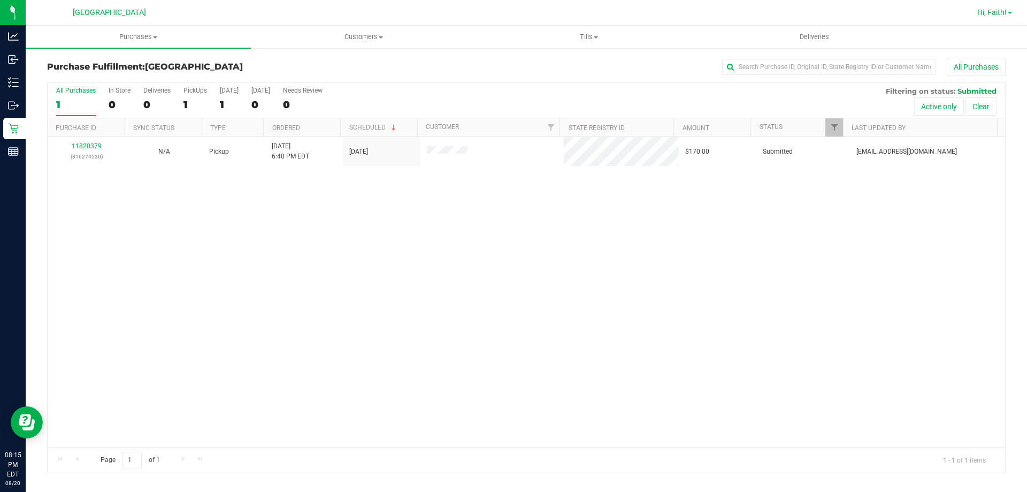
click at [1006, 11] on span "Hi, Faith!" at bounding box center [991, 12] width 29 height 9
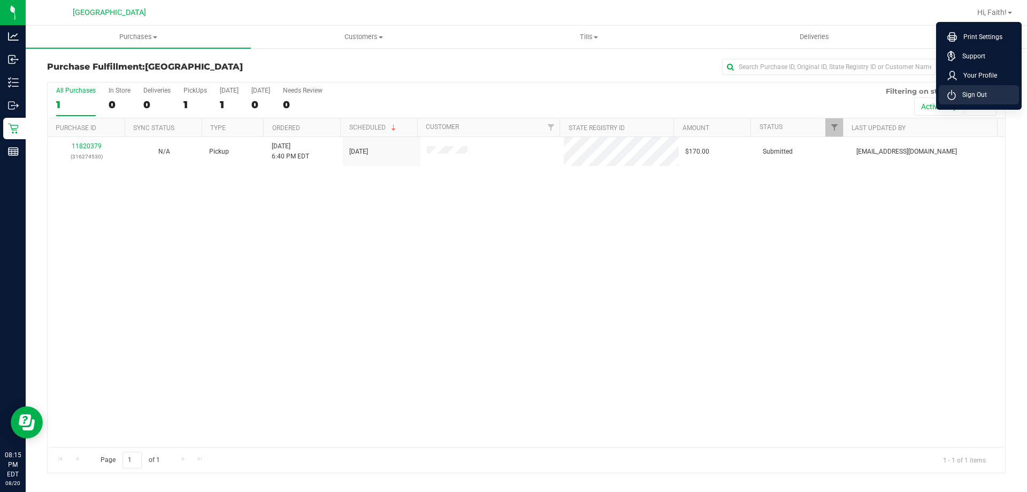
click at [976, 97] on span "Sign Out" at bounding box center [971, 94] width 31 height 11
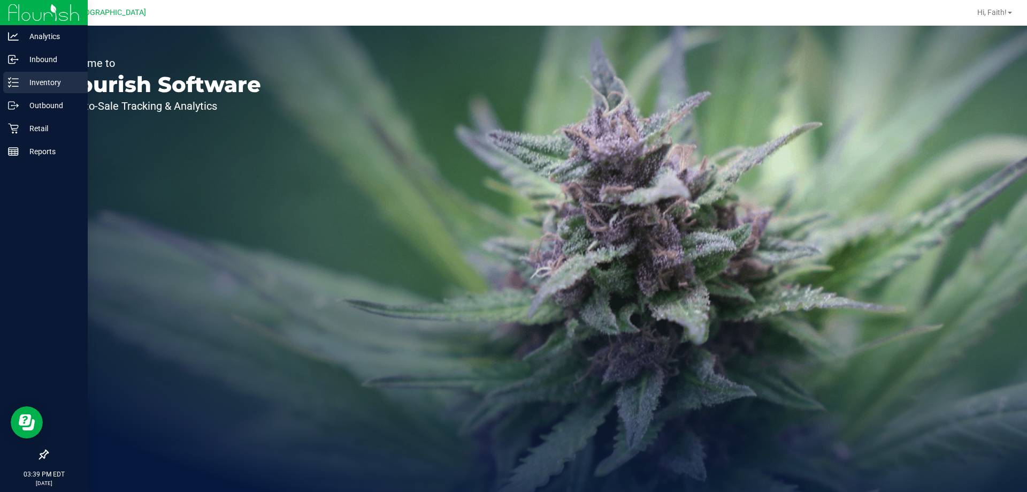
click at [9, 86] on icon at bounding box center [13, 82] width 11 height 11
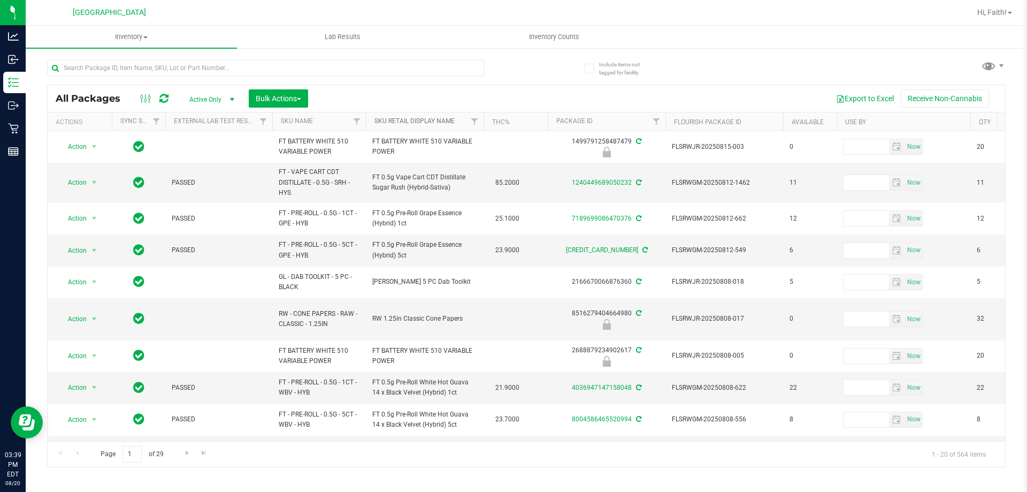
click at [417, 119] on link "Sku Retail Display Name" at bounding box center [414, 120] width 80 height 7
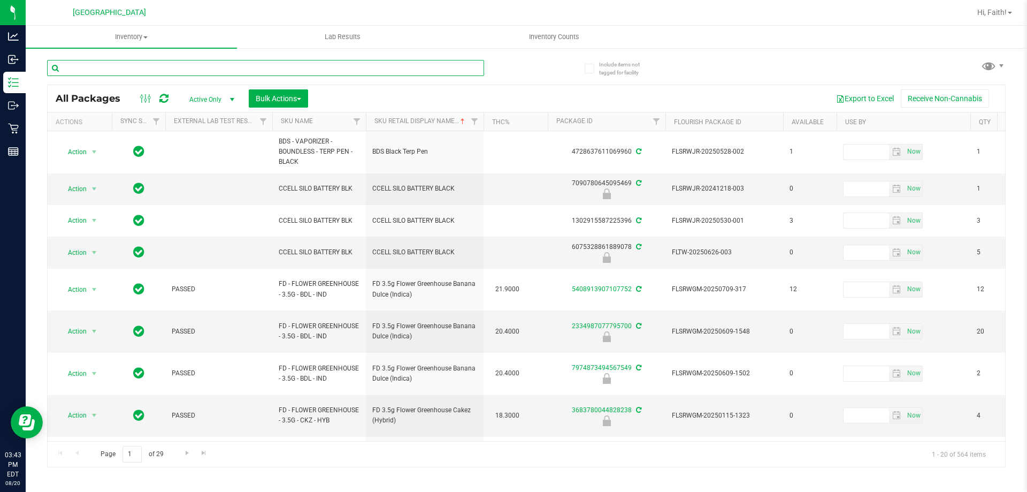
click at [244, 67] on input "text" at bounding box center [265, 68] width 437 height 16
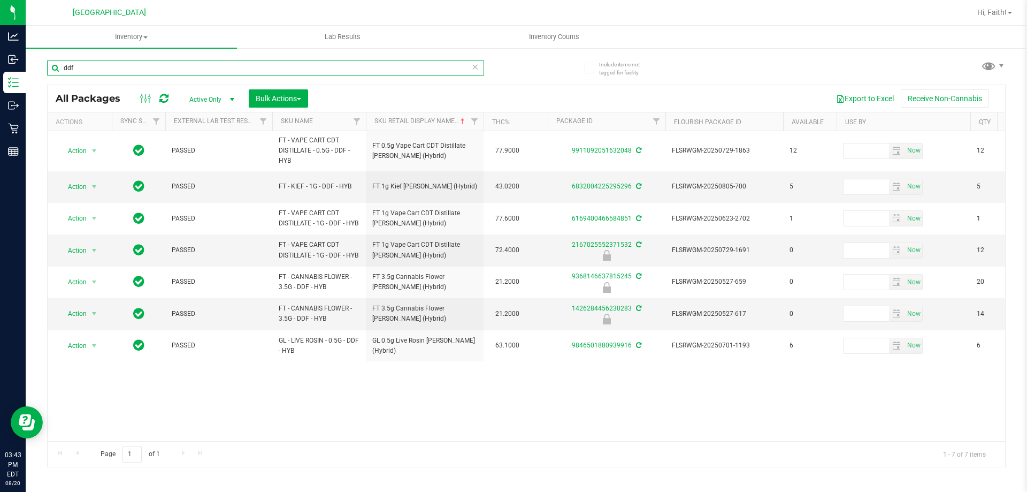
type input "ddf"
click at [82, 312] on span "Action" at bounding box center [72, 313] width 29 height 15
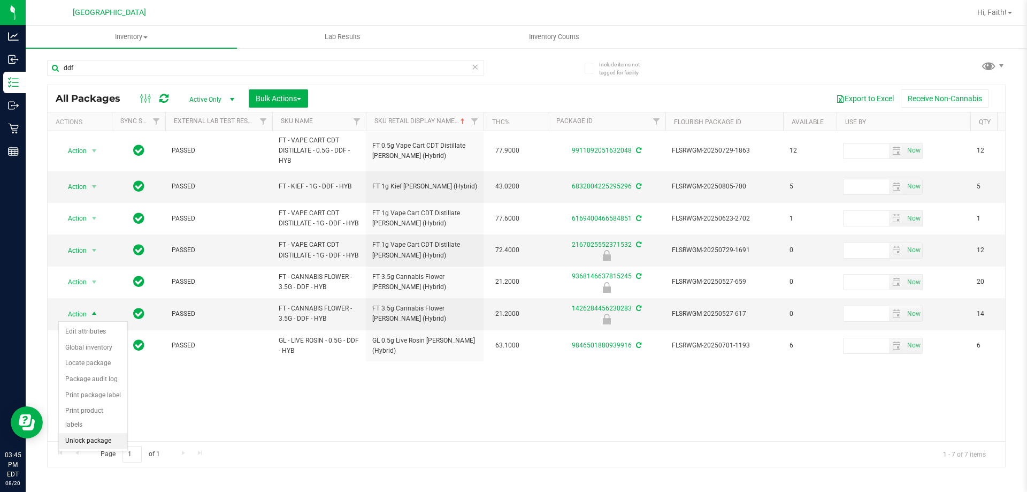
click at [86, 433] on li "Unlock package" at bounding box center [93, 441] width 68 height 16
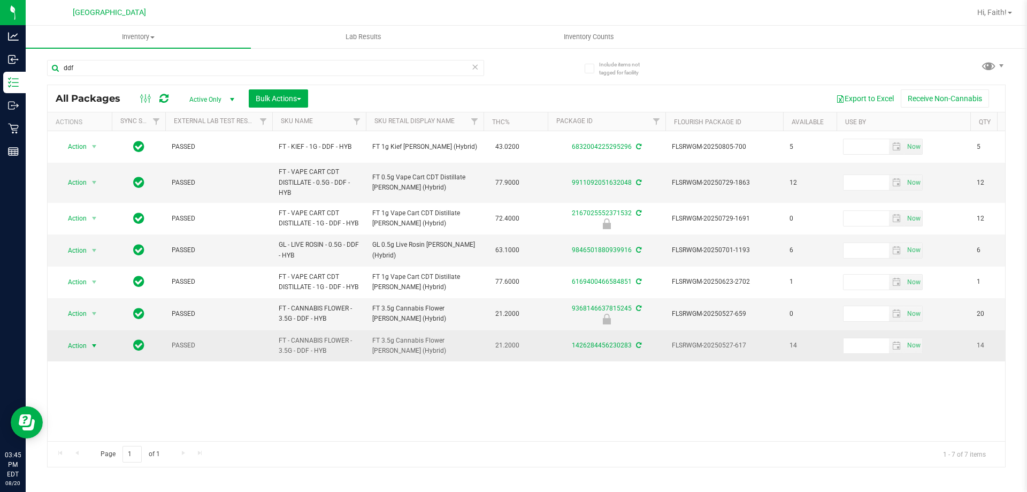
click at [69, 346] on span "Action" at bounding box center [72, 345] width 29 height 15
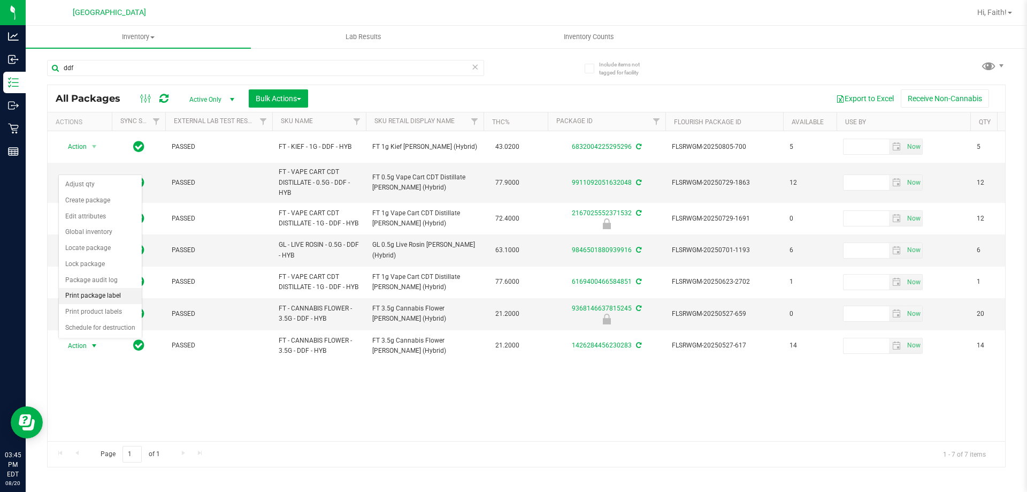
click at [90, 292] on li "Print package label" at bounding box center [100, 296] width 83 height 16
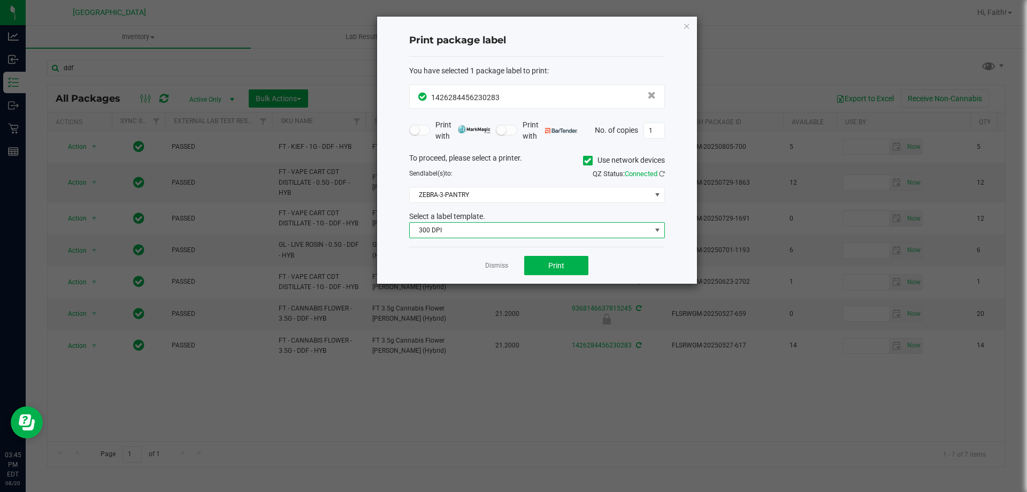
click at [513, 234] on span "300 DPI" at bounding box center [530, 230] width 241 height 15
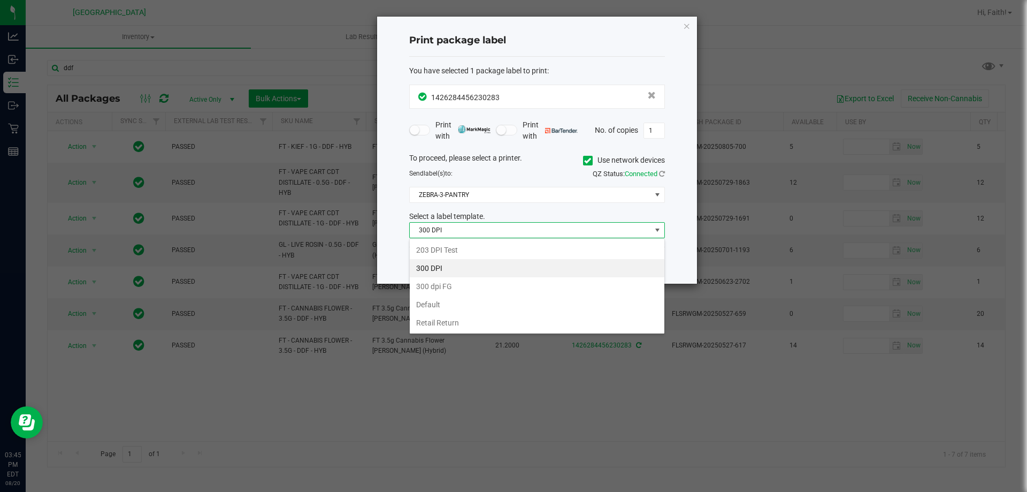
scroll to position [16, 256]
click at [427, 251] on li "203 DPI Test" at bounding box center [537, 250] width 255 height 18
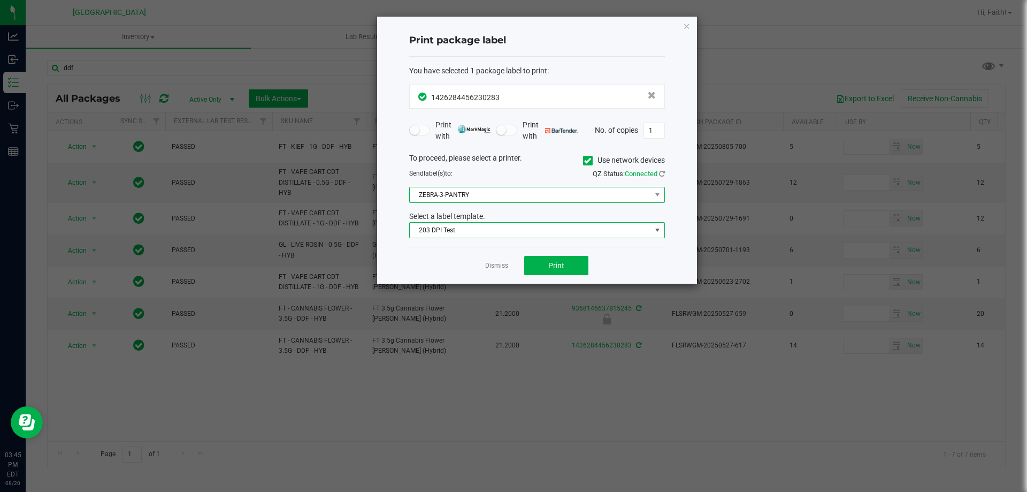
click at [448, 200] on span "ZEBRA-3-PANTRY" at bounding box center [530, 194] width 241 height 15
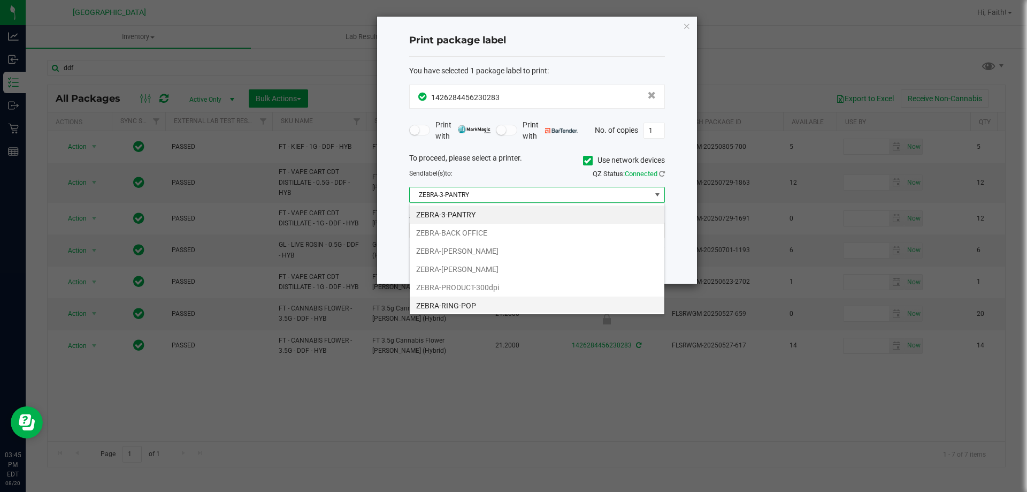
click at [467, 302] on li "ZEBRA-RING-POP" at bounding box center [537, 305] width 255 height 18
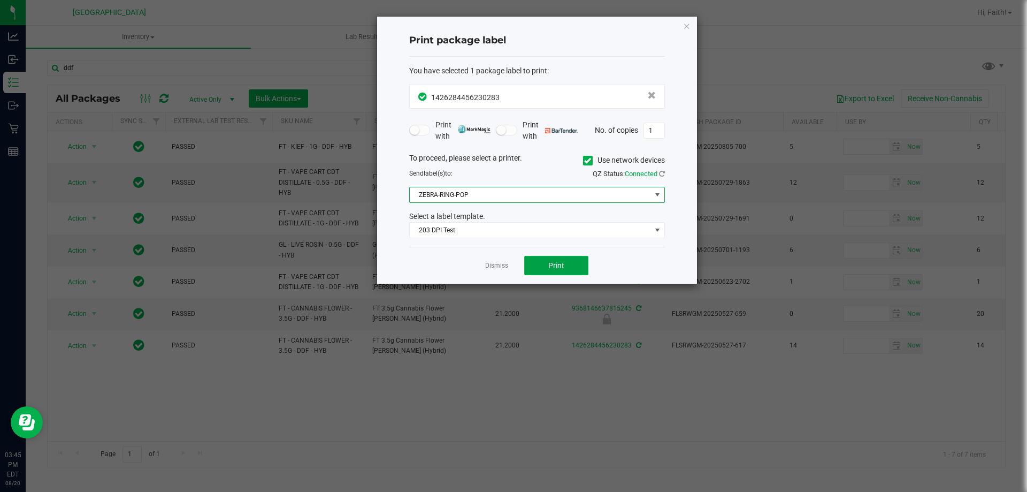
drag, startPoint x: 563, startPoint y: 274, endPoint x: 792, endPoint y: 307, distance: 230.8
click at [566, 273] on button "Print" at bounding box center [556, 265] width 64 height 19
click at [688, 25] on icon "button" at bounding box center [686, 25] width 7 height 13
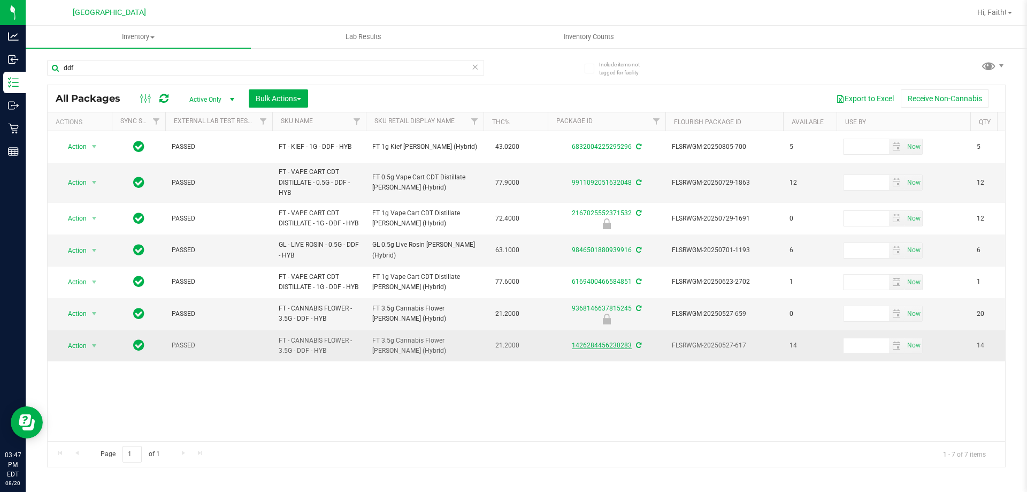
click at [617, 346] on link "1426284456230283" at bounding box center [602, 344] width 60 height 7
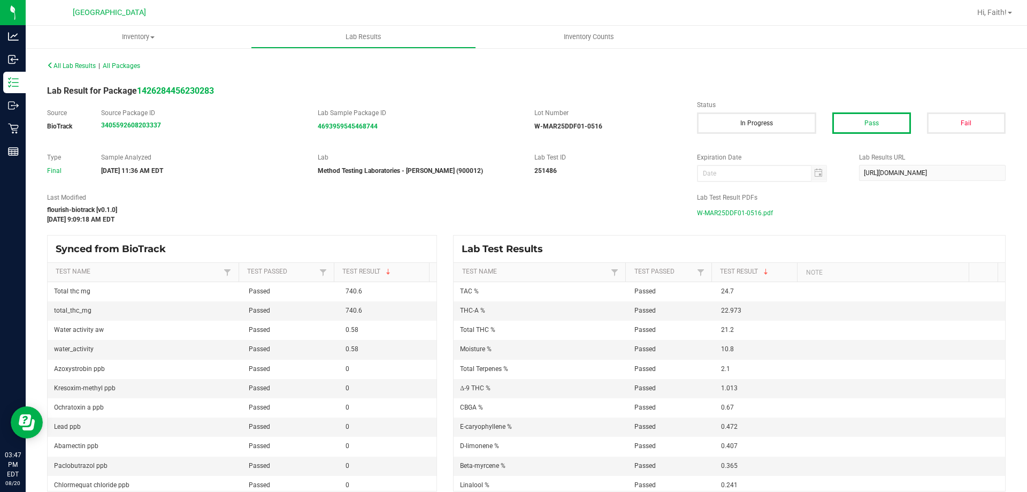
click at [726, 218] on span "W-MAR25DDF01-0516.pdf" at bounding box center [735, 213] width 76 height 16
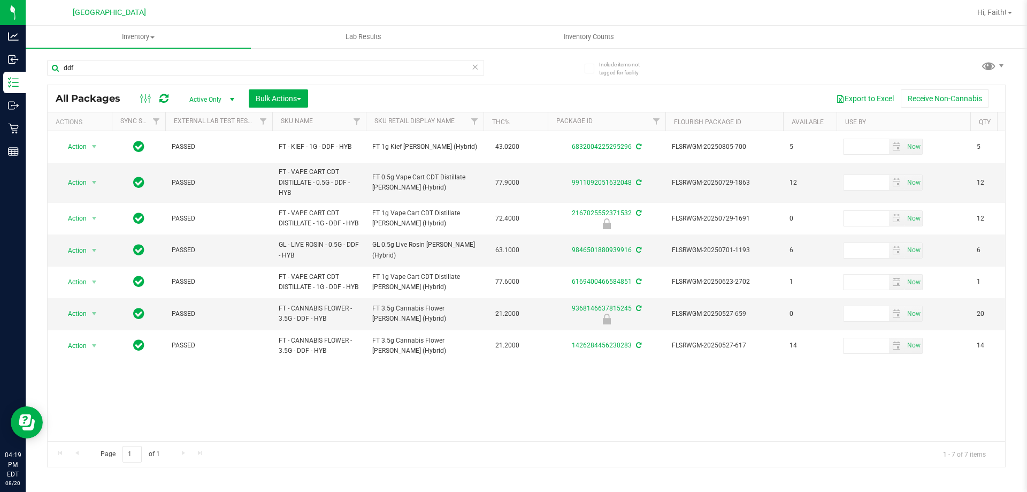
click at [472, 68] on icon at bounding box center [474, 66] width 7 height 13
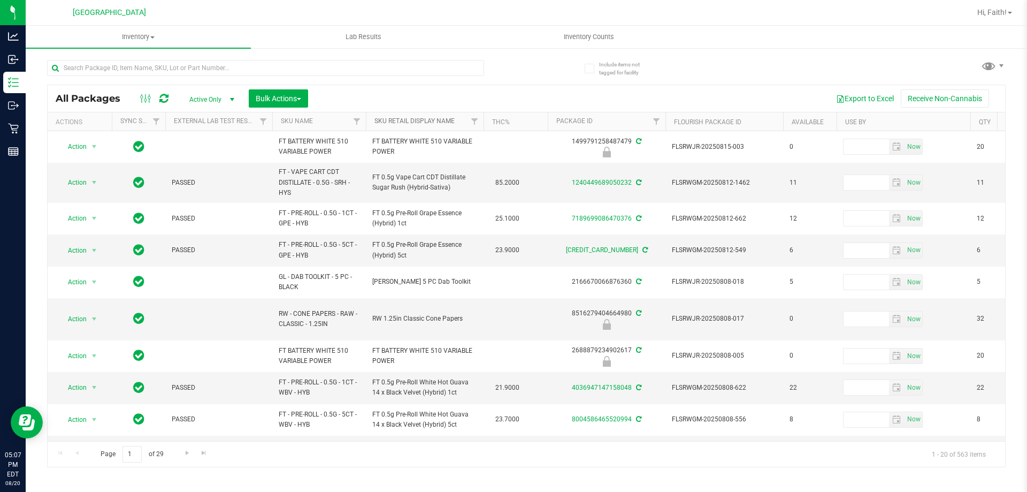
click at [408, 121] on link "Sku Retail Display Name" at bounding box center [414, 120] width 80 height 7
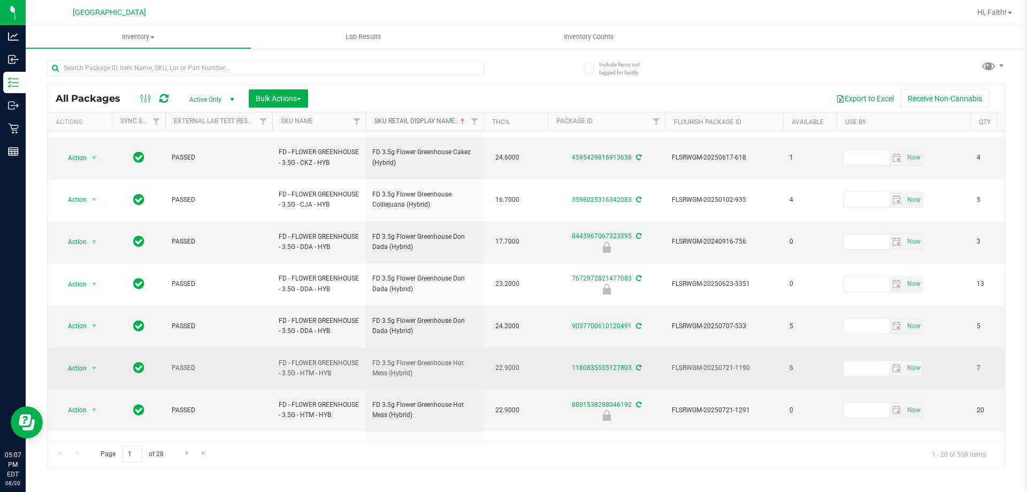
scroll to position [343, 0]
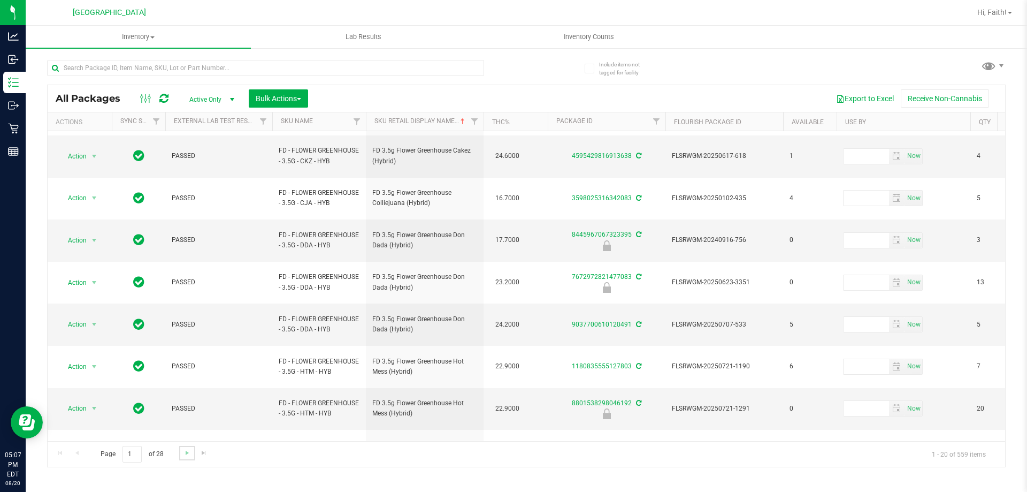
click at [184, 457] on link "Go to the next page" at bounding box center [187, 453] width 16 height 14
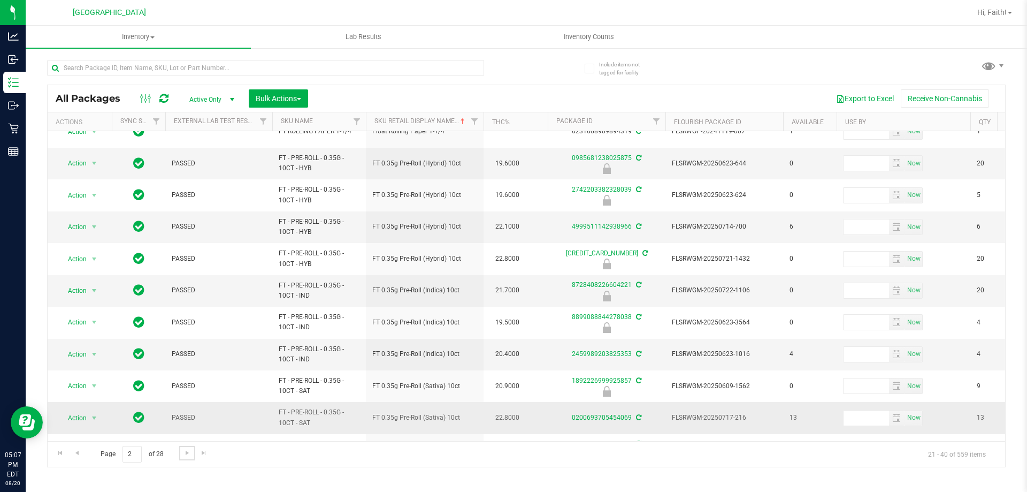
scroll to position [333, 0]
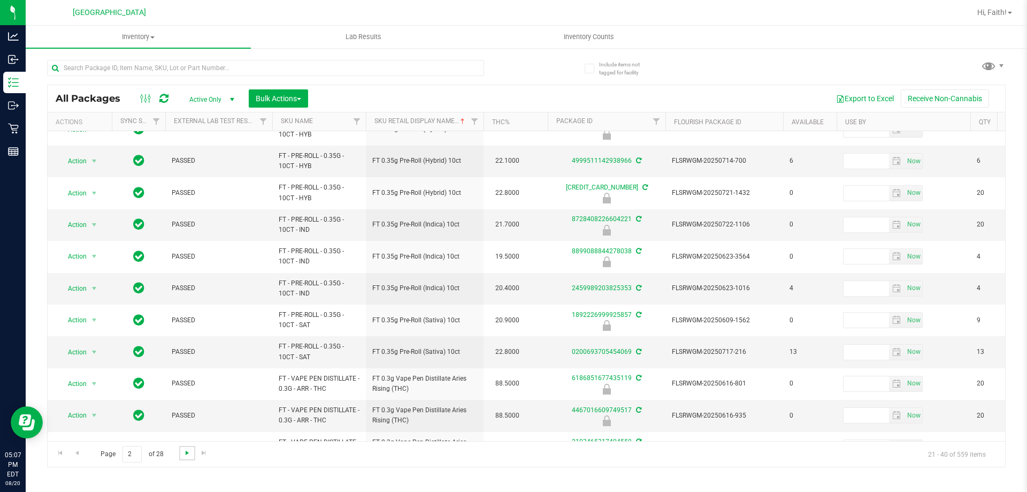
click at [186, 454] on span "Go to the next page" at bounding box center [187, 452] width 9 height 9
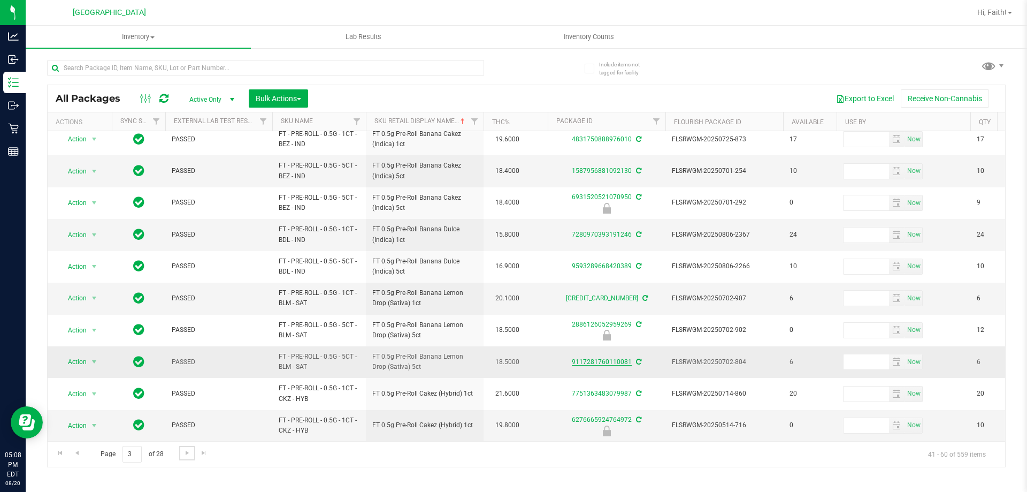
scroll to position [333, 0]
click at [180, 456] on link "Go to the next page" at bounding box center [187, 453] width 16 height 14
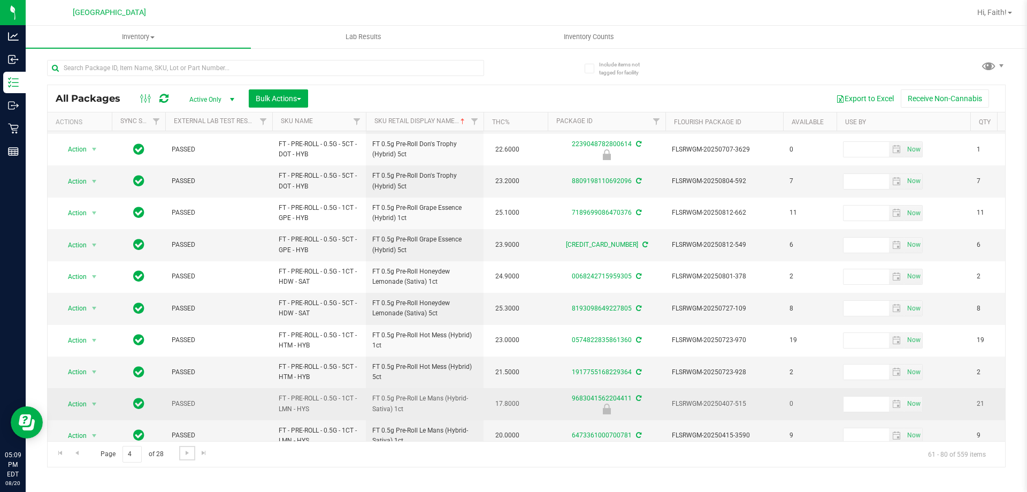
scroll to position [333, 0]
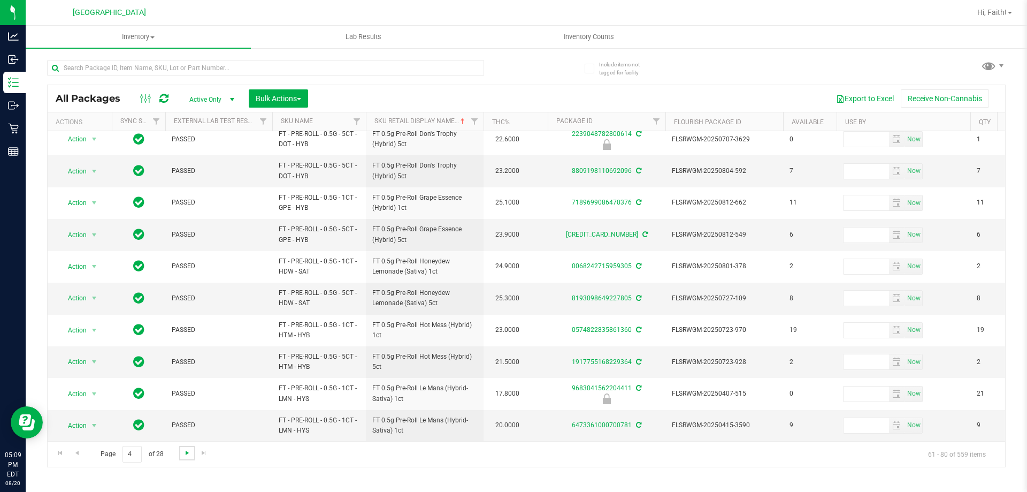
click at [185, 450] on span "Go to the next page" at bounding box center [187, 452] width 9 height 9
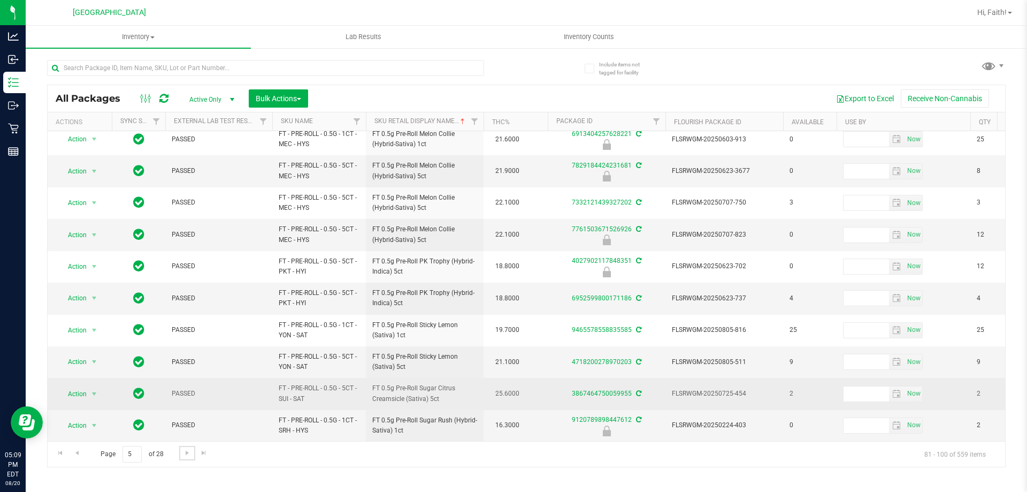
scroll to position [333, 0]
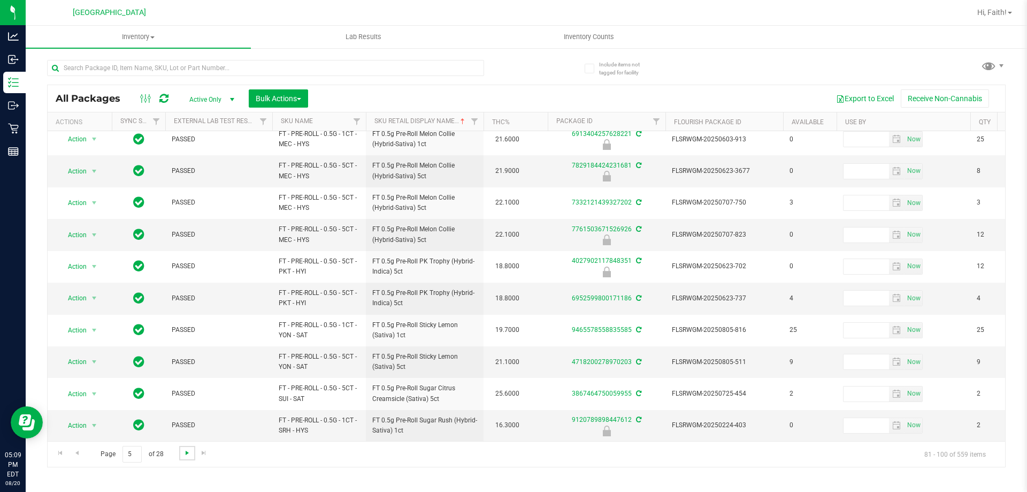
click at [187, 454] on span "Go to the next page" at bounding box center [187, 452] width 9 height 9
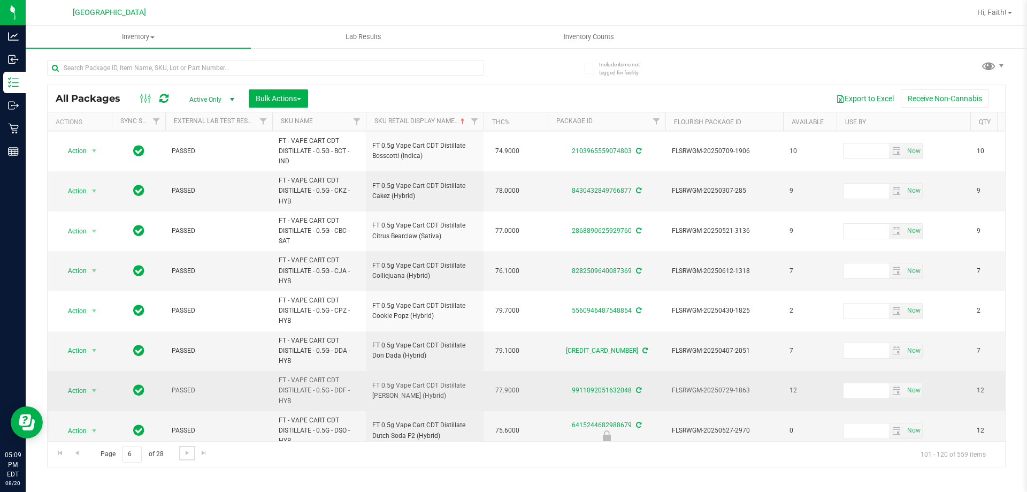
scroll to position [423, 0]
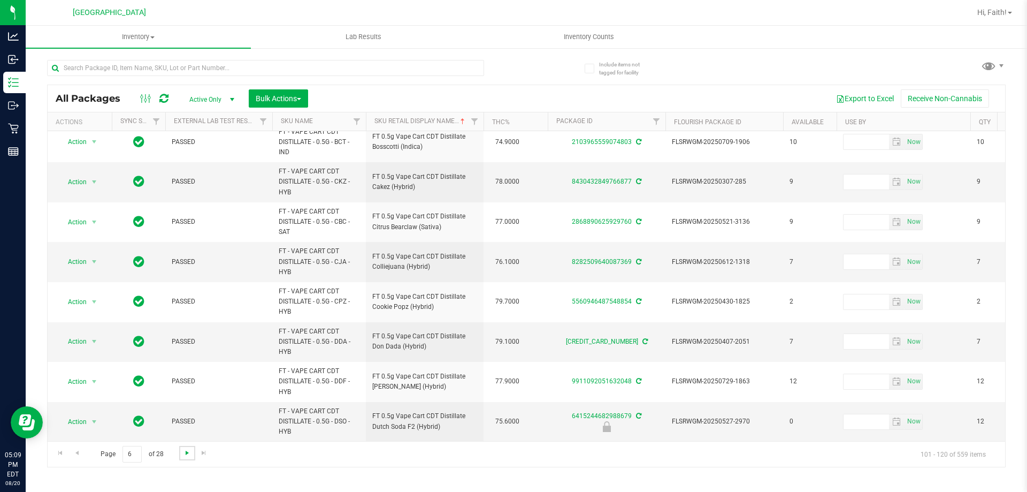
click at [189, 449] on span "Go to the next page" at bounding box center [187, 452] width 9 height 9
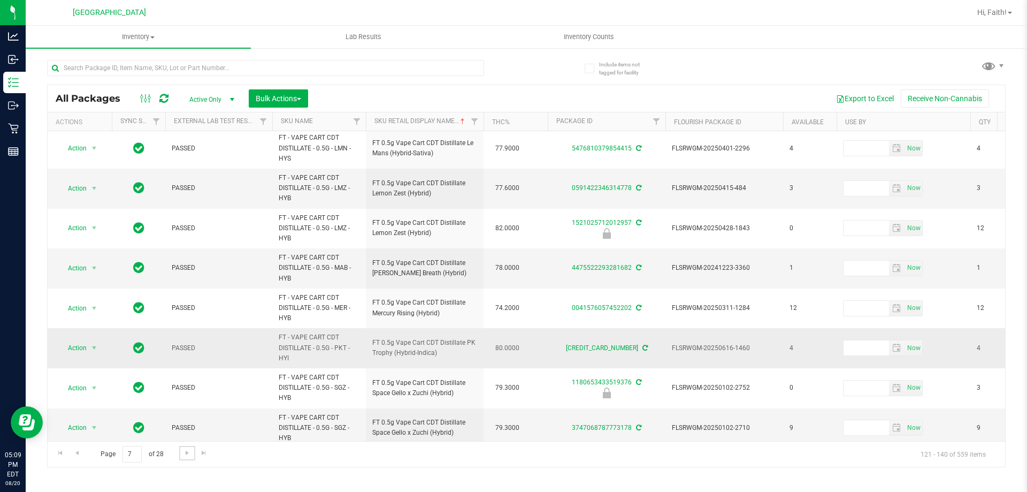
scroll to position [496, 0]
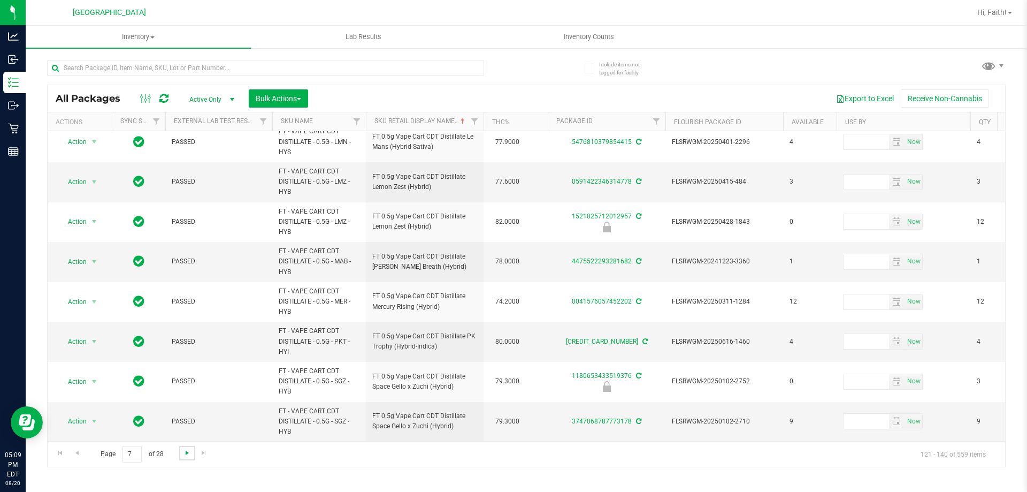
click at [186, 452] on span "Go to the next page" at bounding box center [187, 452] width 9 height 9
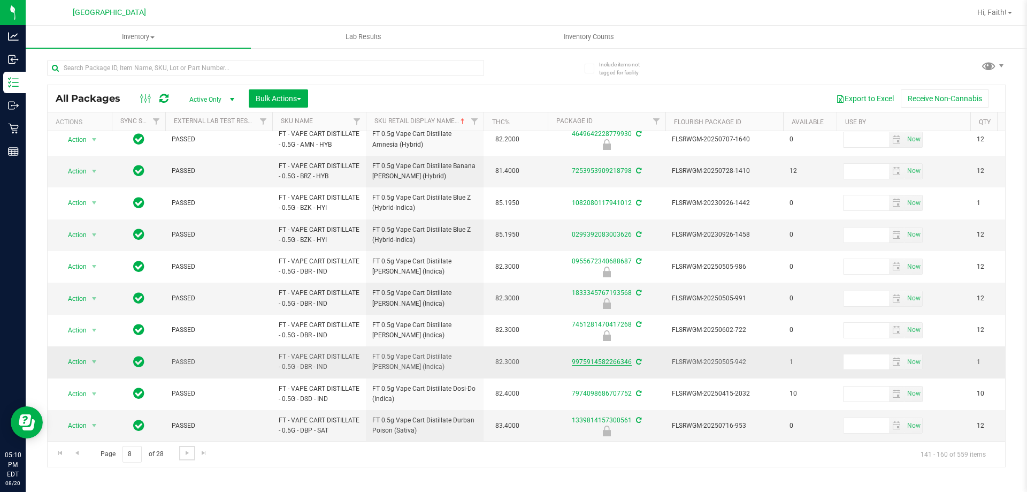
scroll to position [386, 0]
click at [183, 451] on span "Go to the next page" at bounding box center [187, 452] width 9 height 9
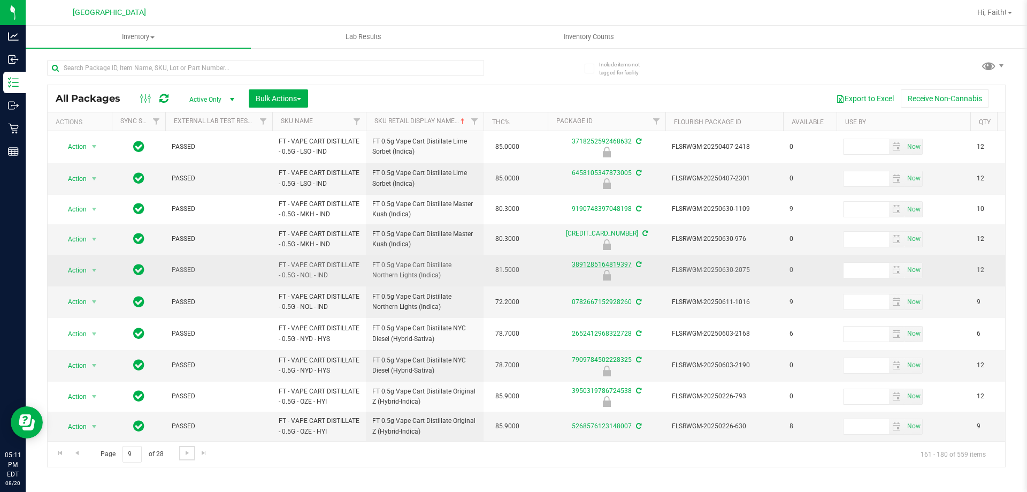
scroll to position [326, 0]
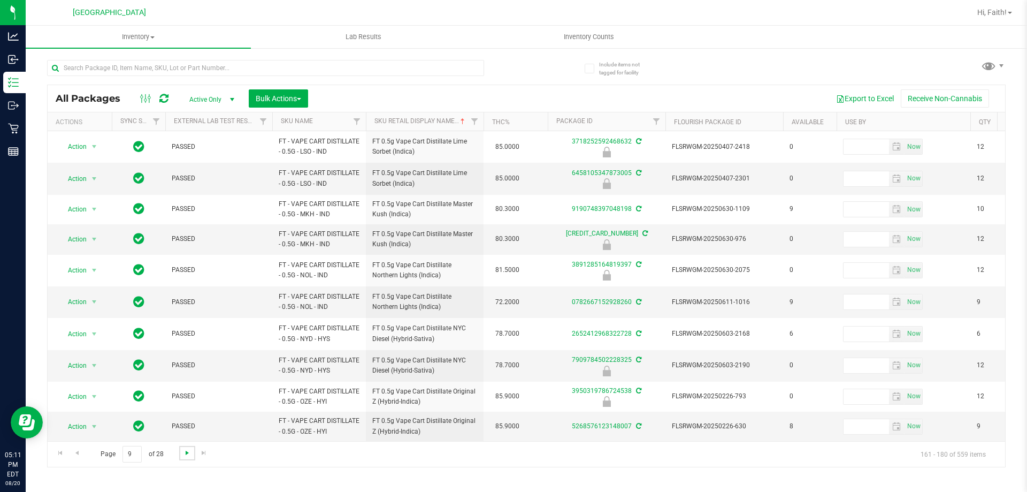
click at [188, 451] on span "Go to the next page" at bounding box center [187, 452] width 9 height 9
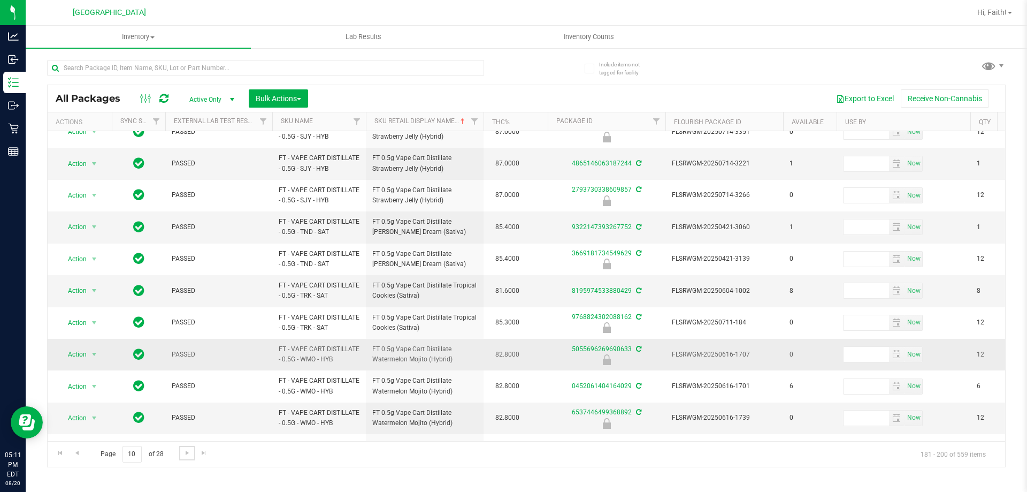
scroll to position [363, 0]
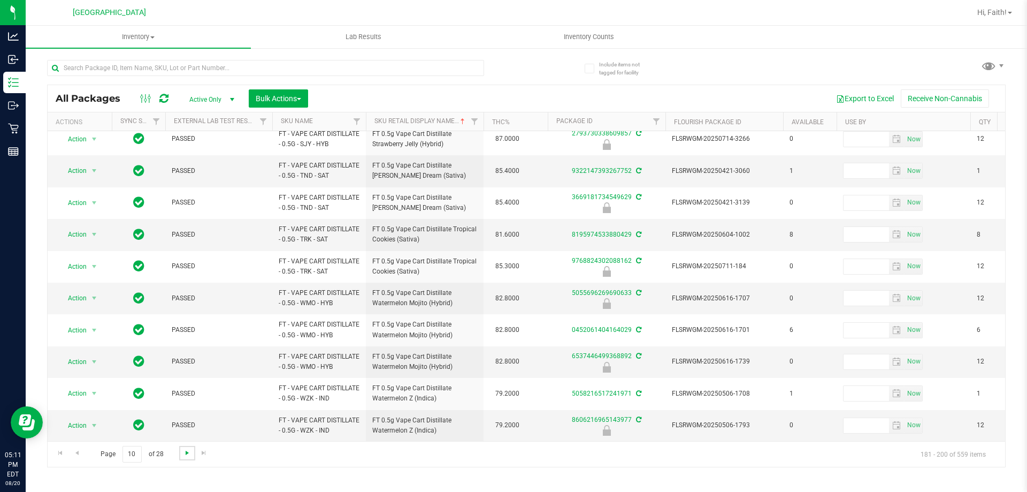
click at [187, 449] on span "Go to the next page" at bounding box center [187, 452] width 9 height 9
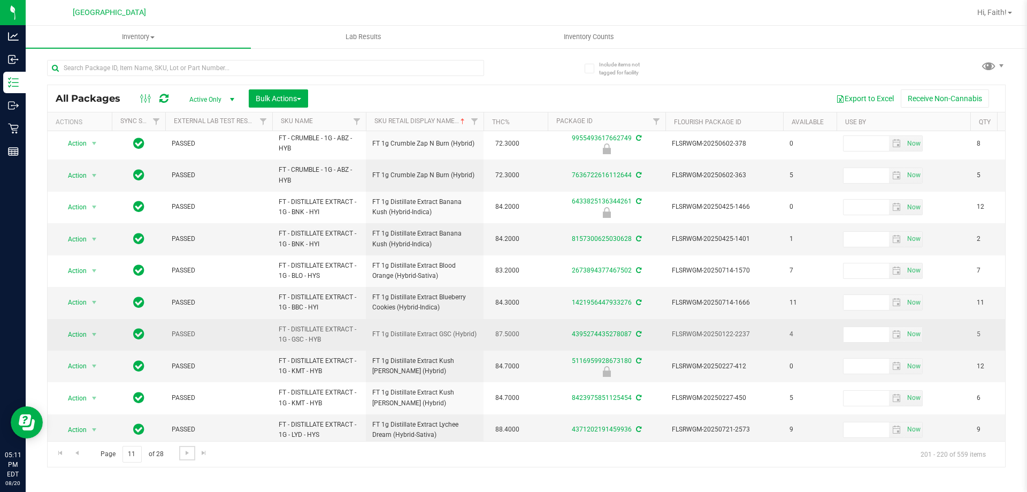
scroll to position [333, 0]
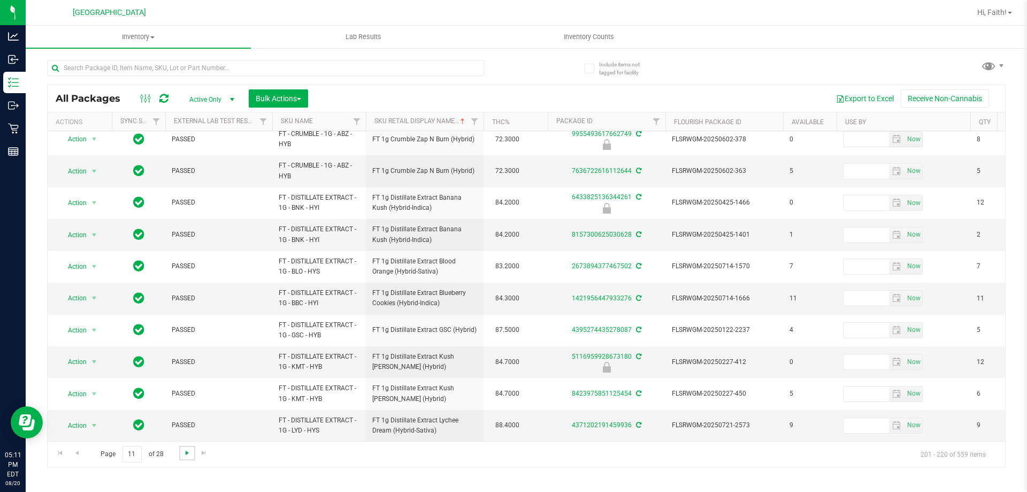
click at [183, 455] on span "Go to the next page" at bounding box center [187, 452] width 9 height 9
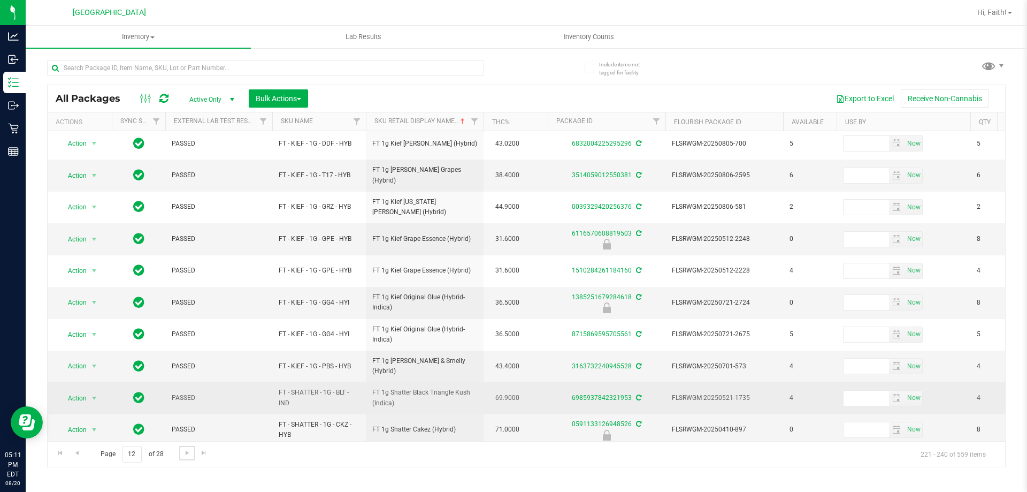
scroll to position [333, 0]
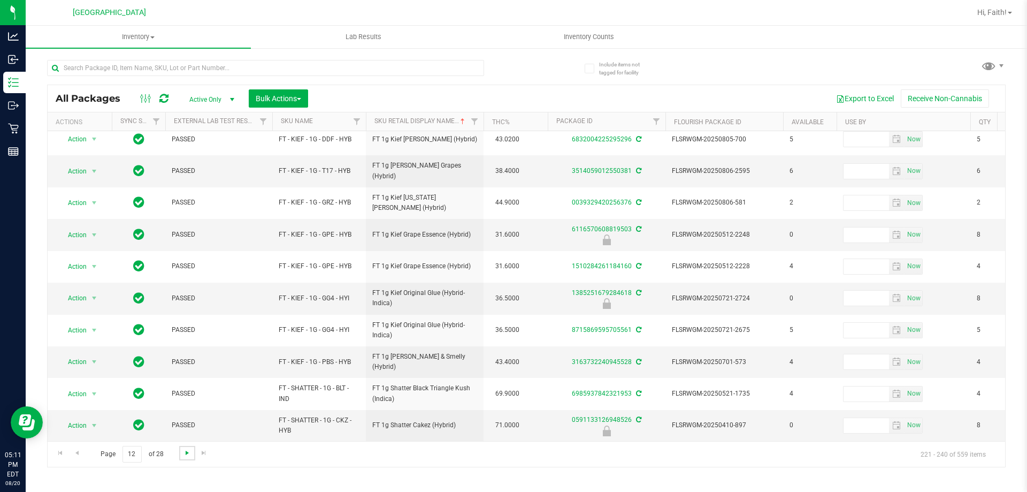
click at [189, 456] on span "Go to the next page" at bounding box center [187, 452] width 9 height 9
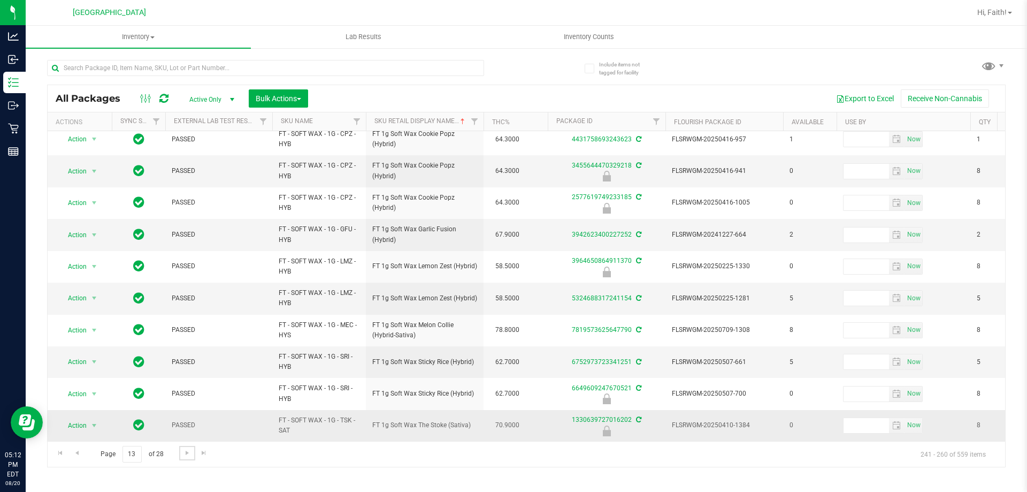
scroll to position [333, 0]
click at [190, 452] on span "Go to the next page" at bounding box center [187, 452] width 9 height 9
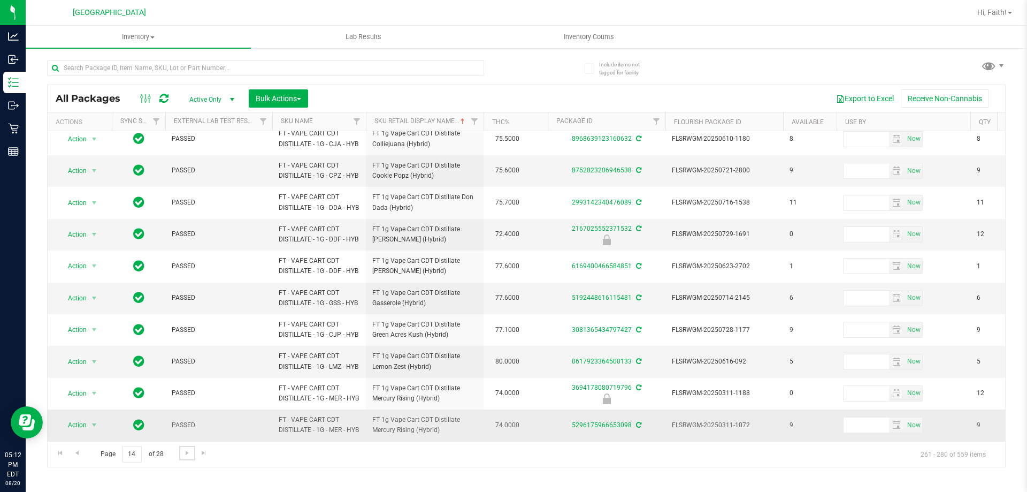
scroll to position [415, 0]
click at [185, 454] on span "Go to the next page" at bounding box center [187, 452] width 9 height 9
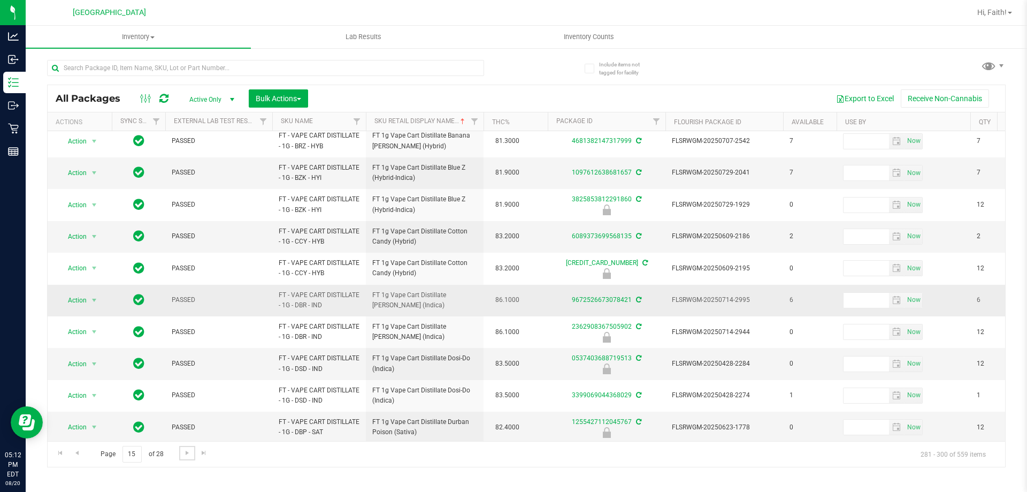
scroll to position [358, 0]
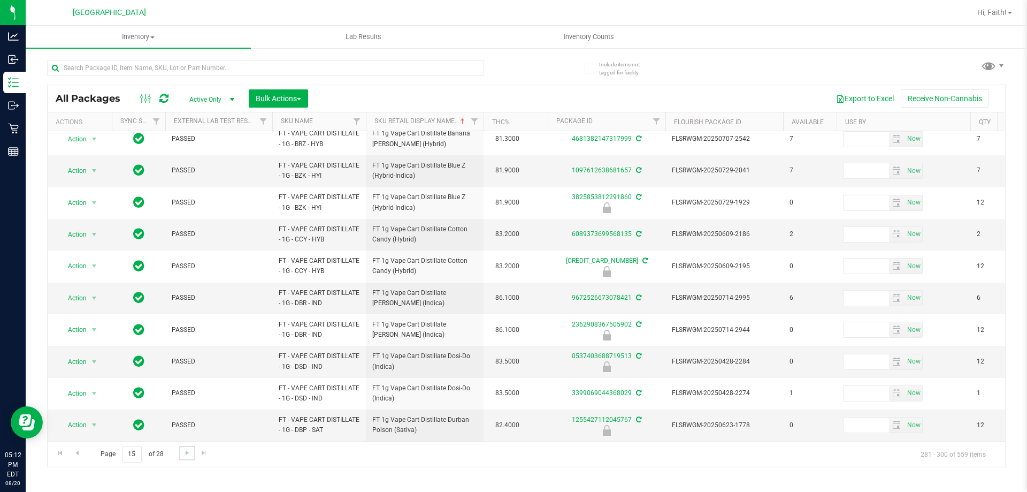
click at [181, 451] on link "Go to the next page" at bounding box center [187, 453] width 16 height 14
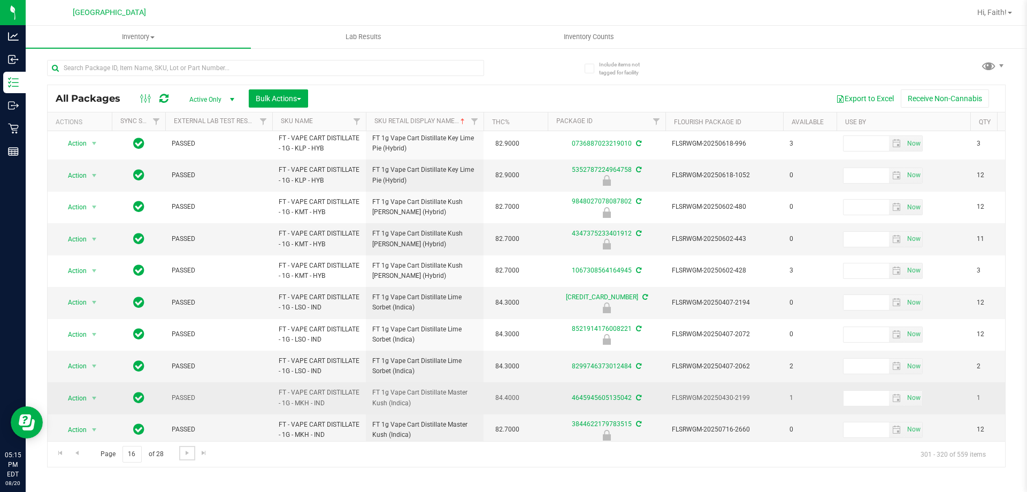
scroll to position [333, 0]
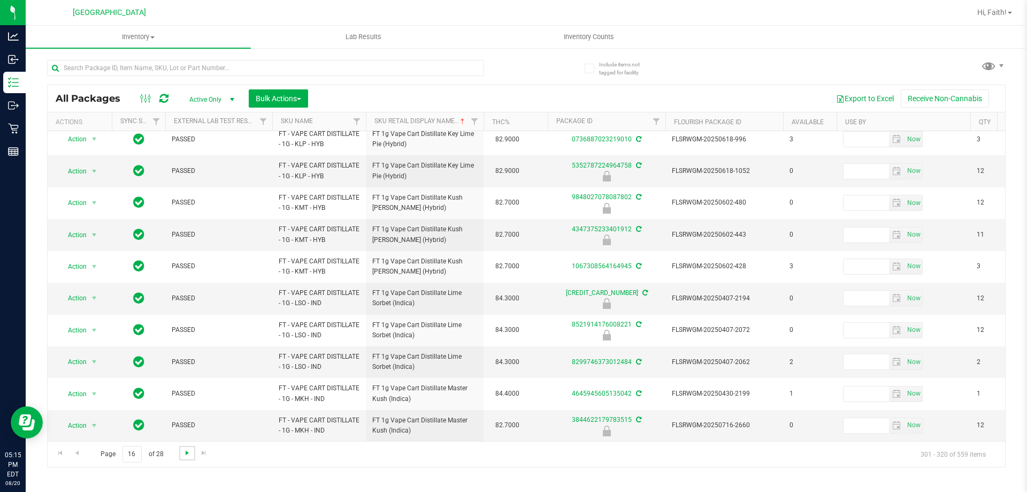
click at [187, 449] on span "Go to the next page" at bounding box center [187, 452] width 9 height 9
click at [187, 456] on span "Go to the next page" at bounding box center [187, 452] width 9 height 9
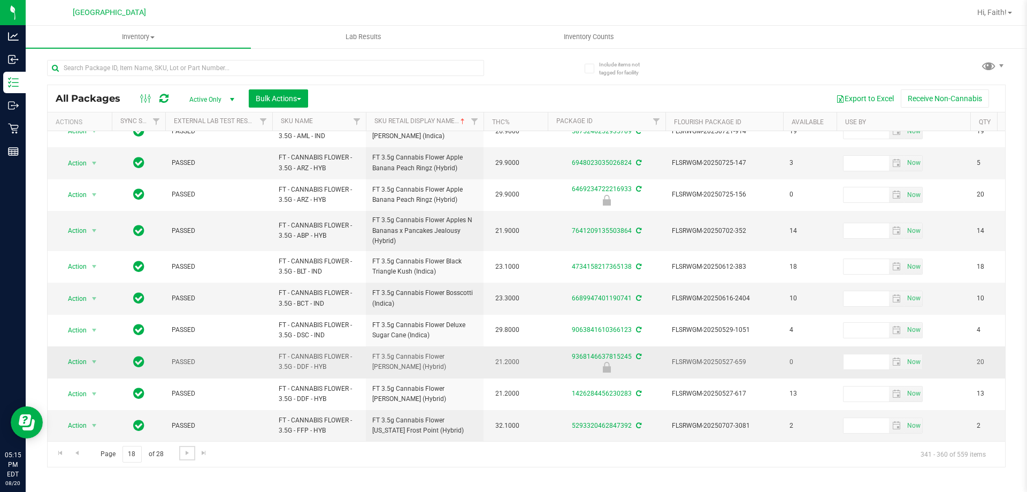
scroll to position [341, 0]
click at [183, 456] on span "Go to the next page" at bounding box center [187, 452] width 9 height 9
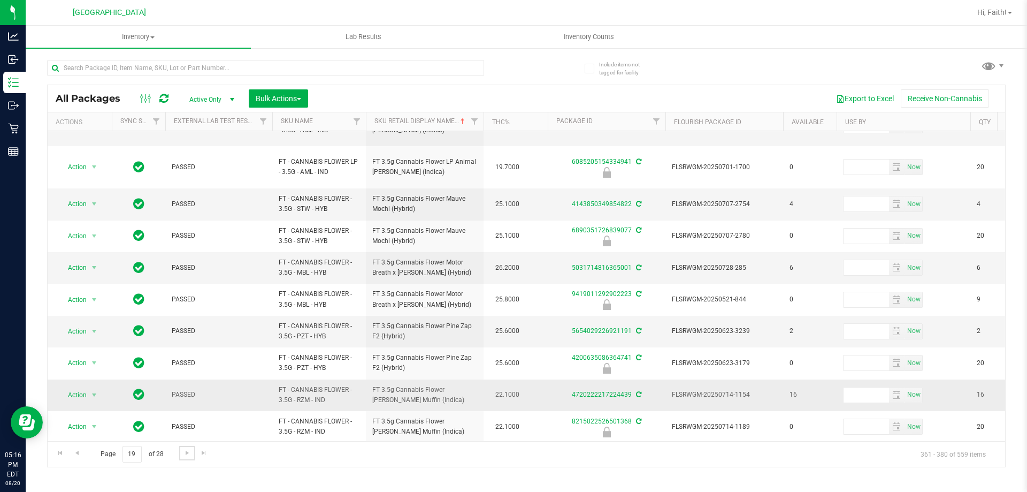
scroll to position [333, 0]
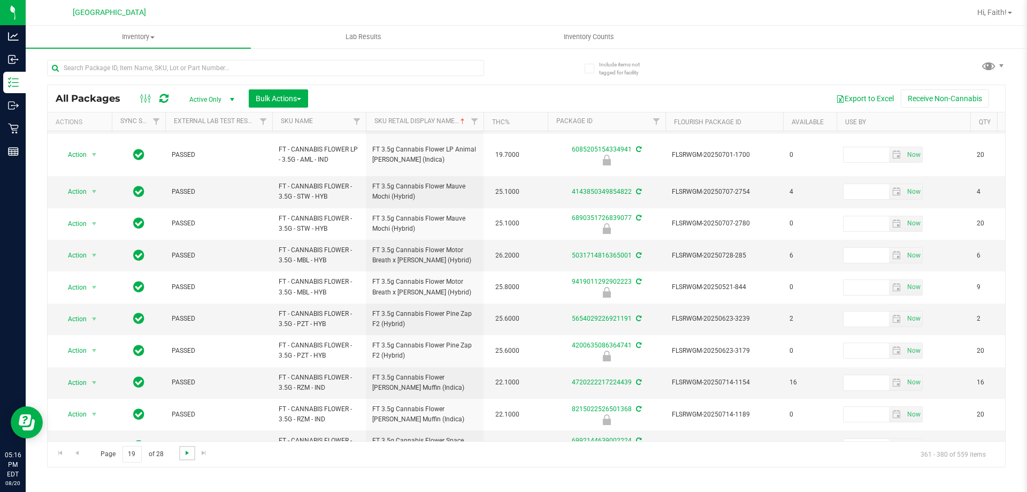
click at [189, 448] on span "Go to the next page" at bounding box center [187, 452] width 9 height 9
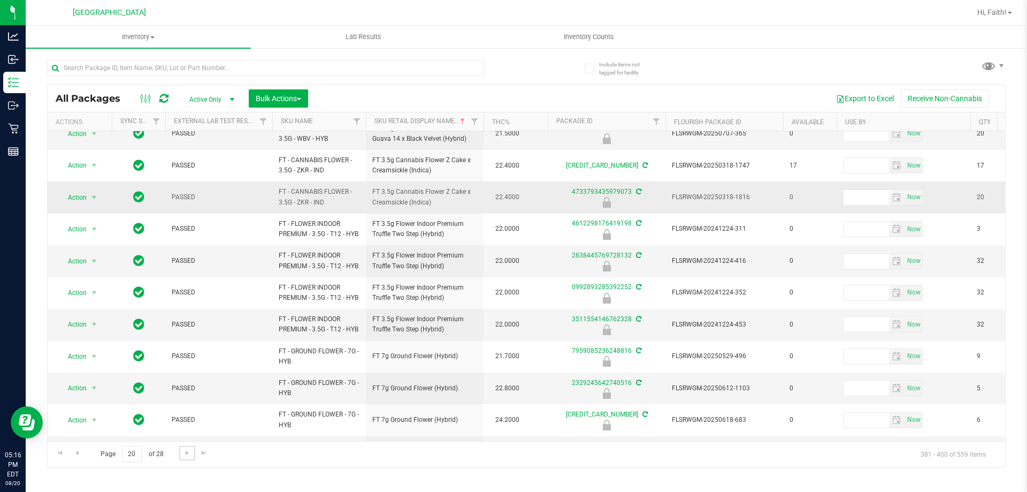
scroll to position [333, 0]
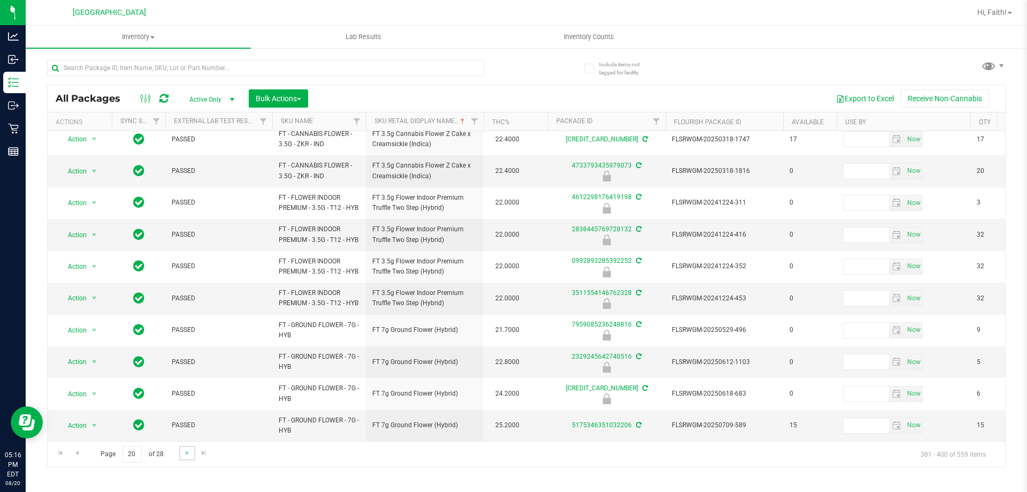
click at [179, 455] on link "Go to the next page" at bounding box center [187, 453] width 16 height 14
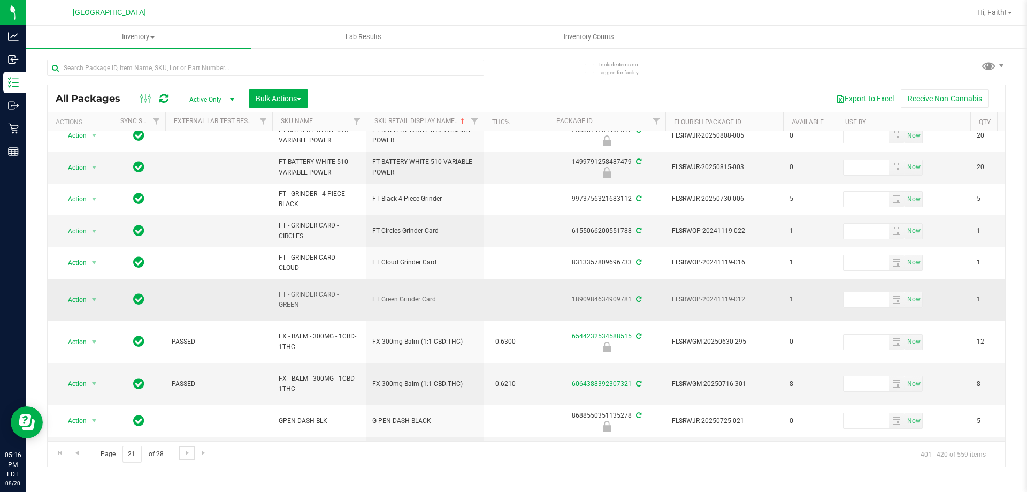
scroll to position [343, 0]
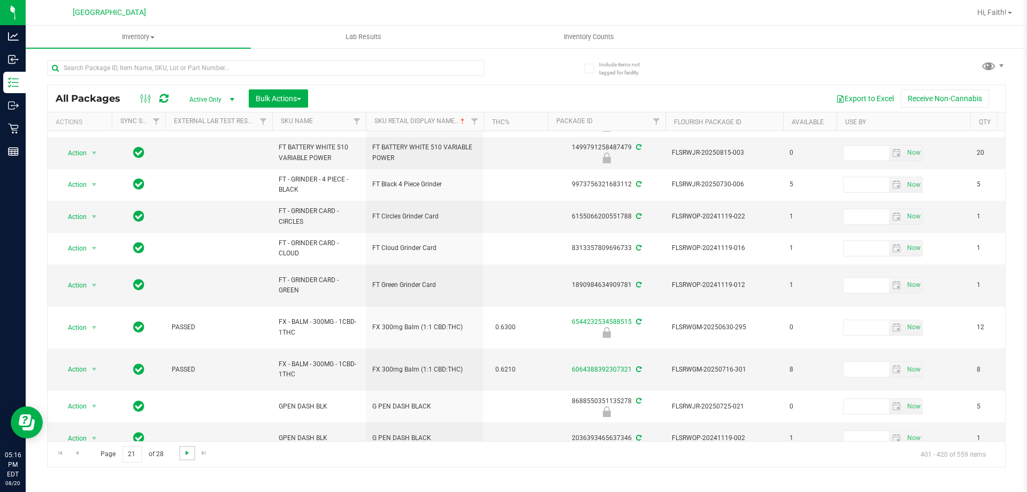
click at [190, 452] on span "Go to the next page" at bounding box center [187, 452] width 9 height 9
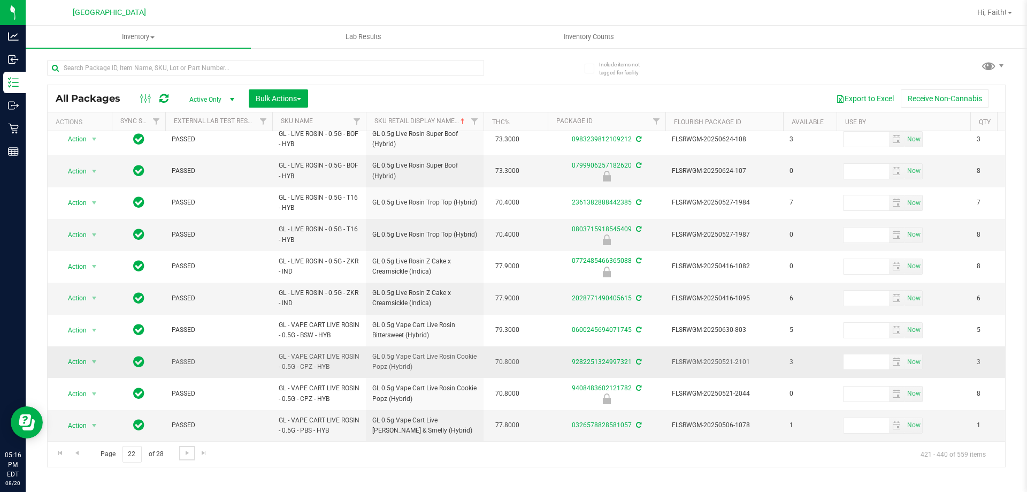
scroll to position [333, 0]
click at [185, 454] on span "Go to the next page" at bounding box center [187, 452] width 9 height 9
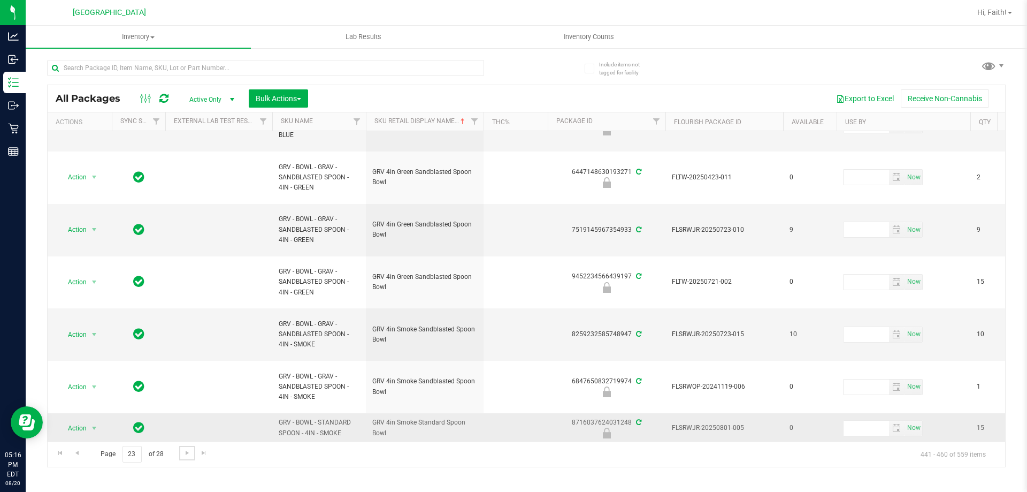
scroll to position [509, 0]
click at [188, 455] on span "Go to the next page" at bounding box center [187, 452] width 9 height 9
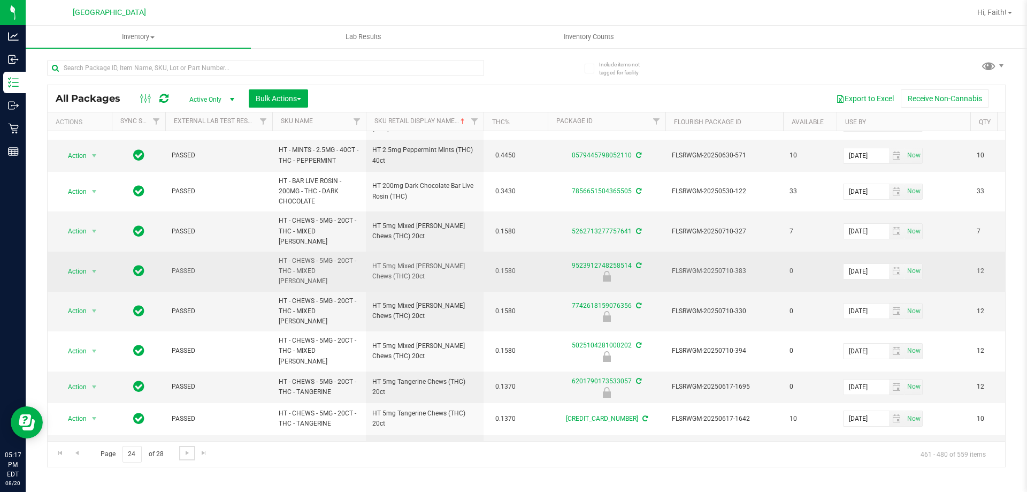
scroll to position [378, 0]
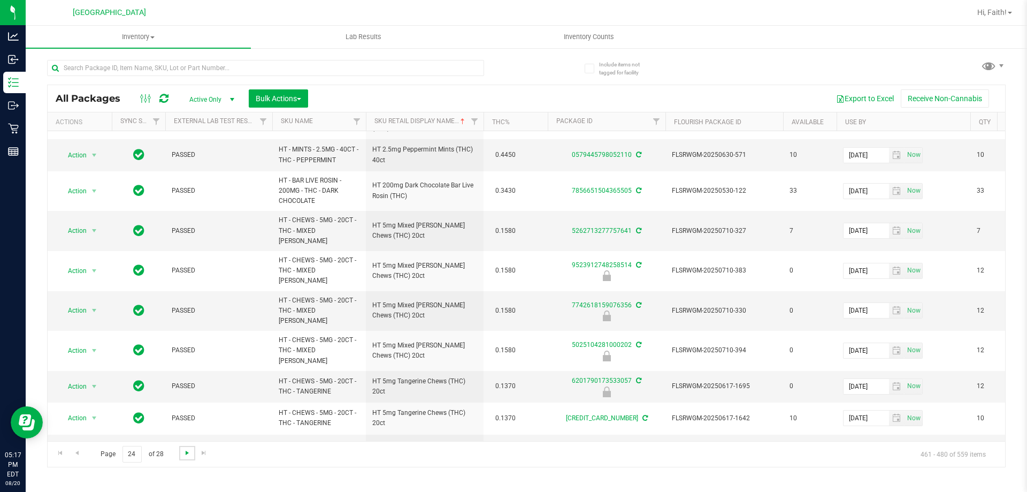
click at [187, 452] on span "Go to the next page" at bounding box center [187, 452] width 9 height 9
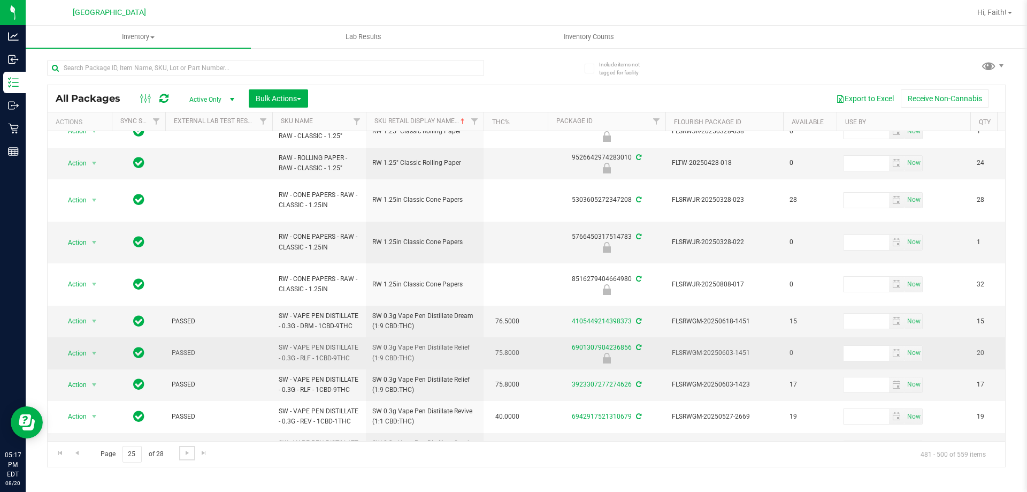
scroll to position [424, 0]
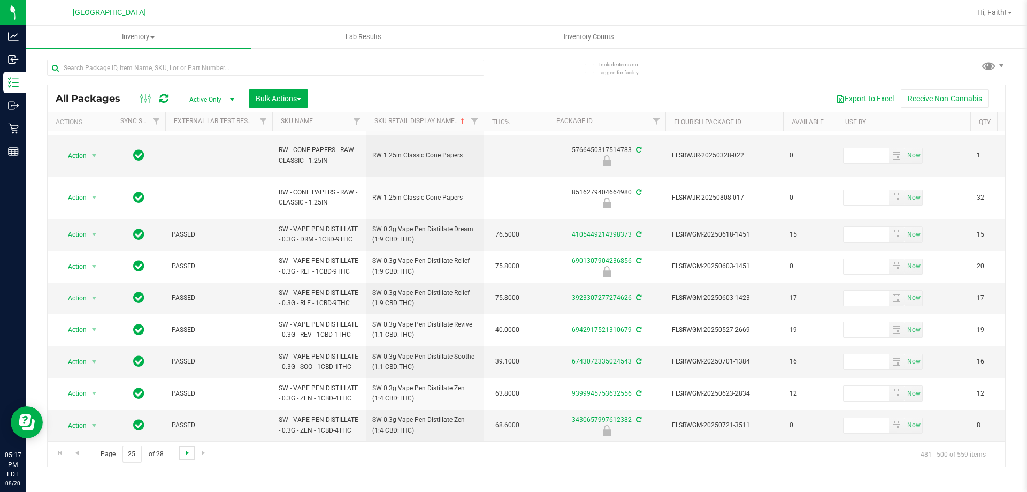
click at [188, 455] on span "Go to the next page" at bounding box center [187, 452] width 9 height 9
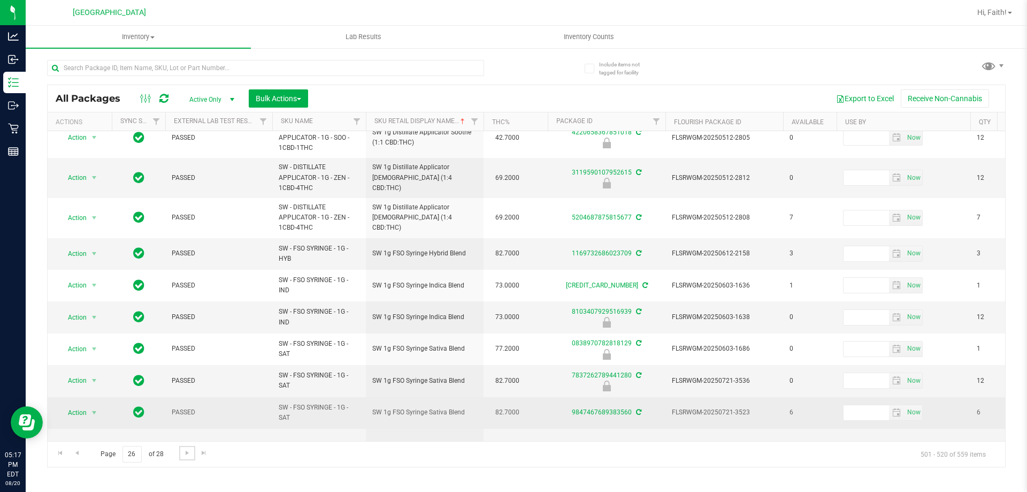
scroll to position [374, 0]
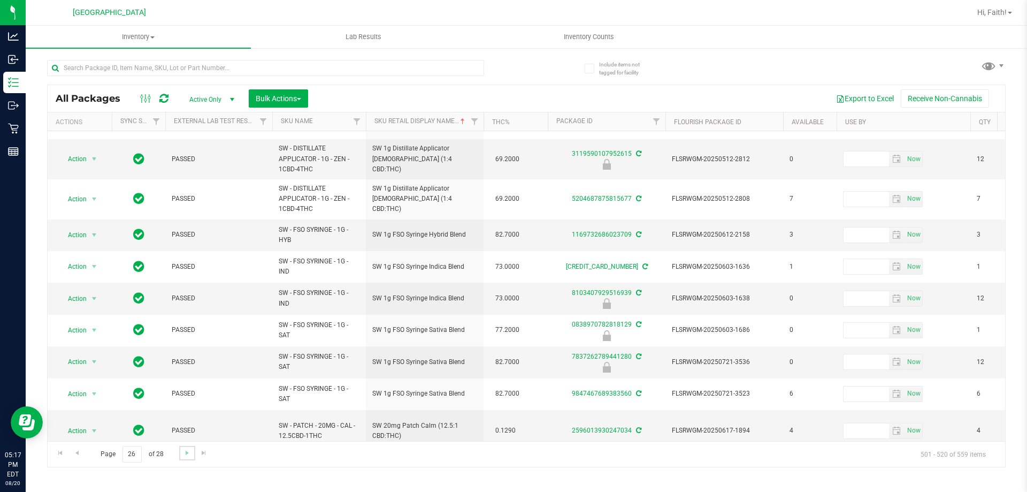
click at [180, 456] on link "Go to the next page" at bounding box center [187, 453] width 16 height 14
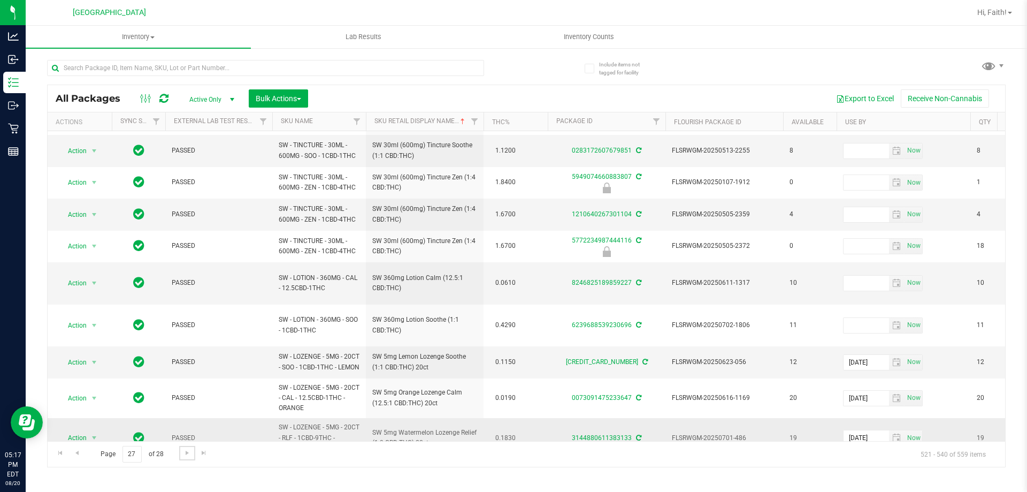
scroll to position [386, 0]
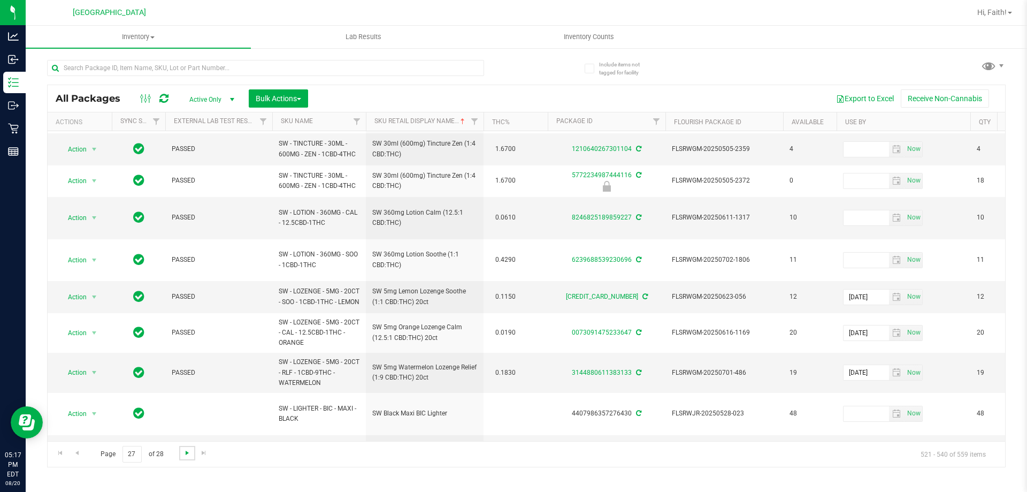
click at [189, 452] on span "Go to the next page" at bounding box center [187, 452] width 9 height 9
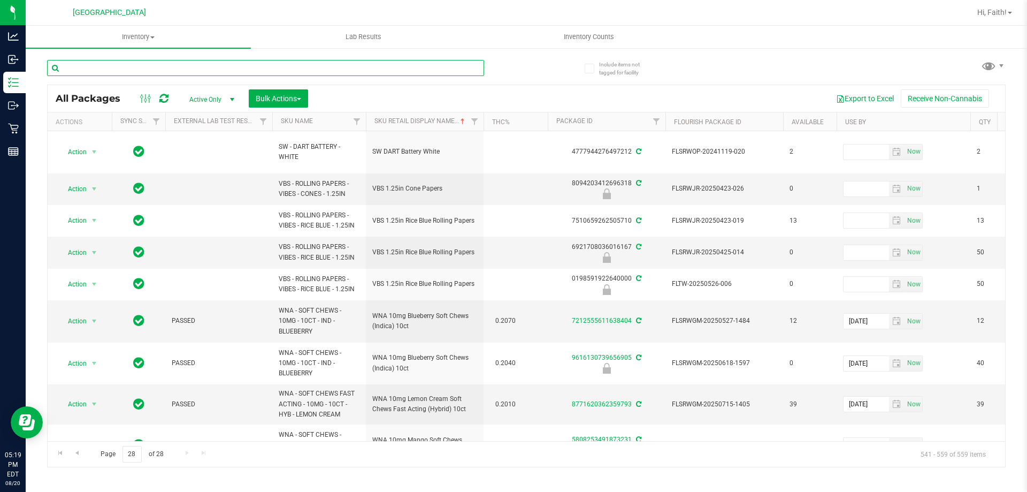
click at [295, 66] on input "text" at bounding box center [265, 68] width 437 height 16
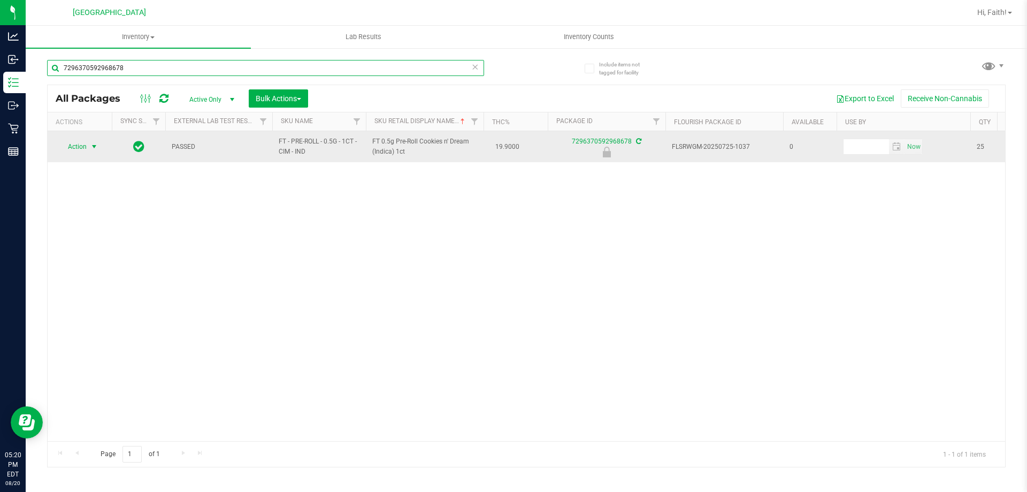
type input "7296370592968678"
click at [87, 150] on span "Action" at bounding box center [79, 146] width 43 height 15
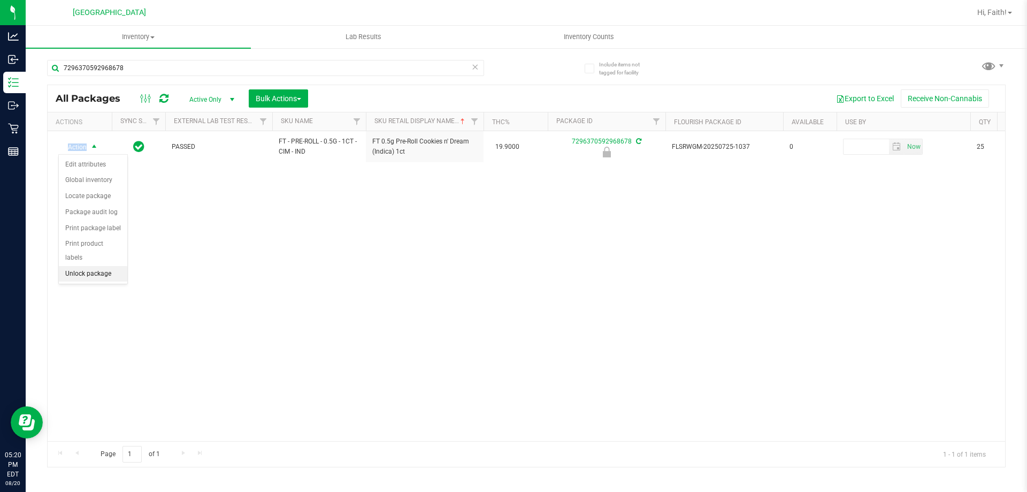
click at [99, 266] on li "Unlock package" at bounding box center [93, 274] width 68 height 16
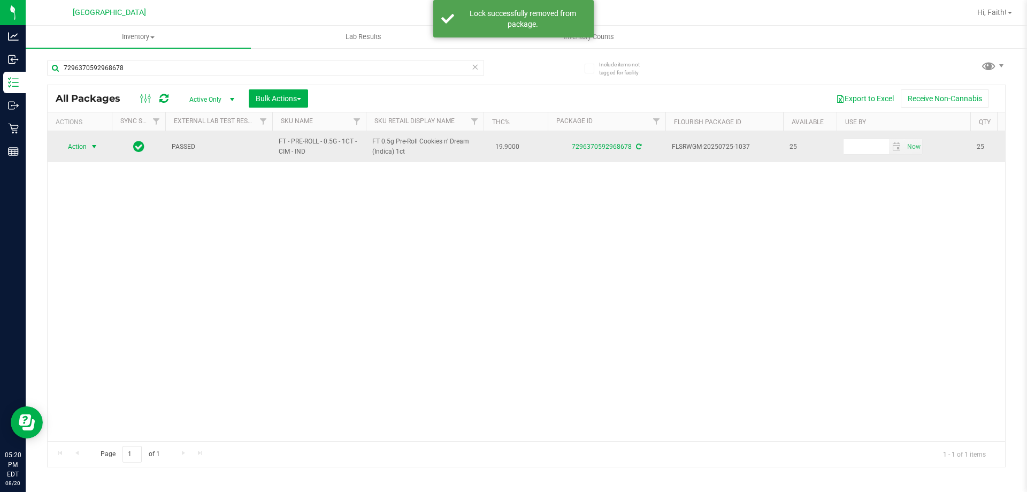
click at [82, 151] on span "Action" at bounding box center [72, 146] width 29 height 15
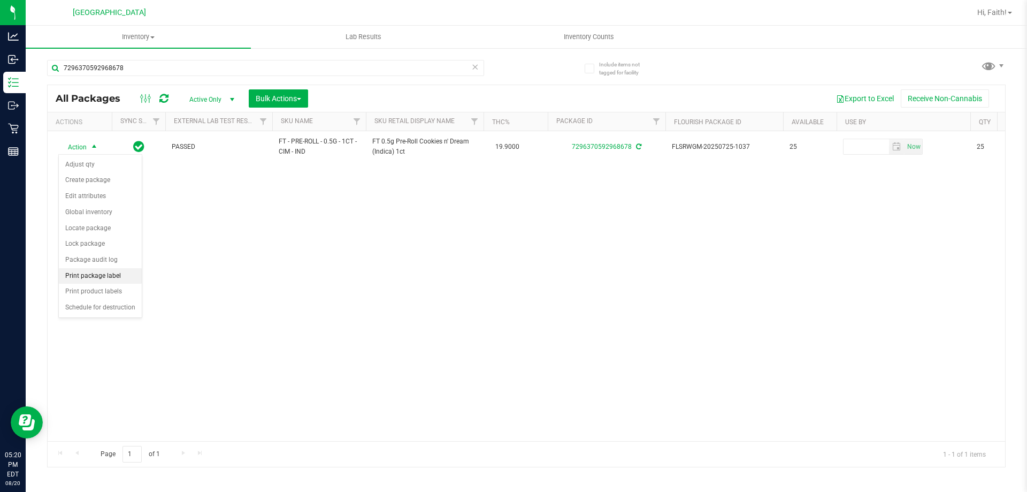
click at [101, 277] on li "Print package label" at bounding box center [100, 276] width 83 height 16
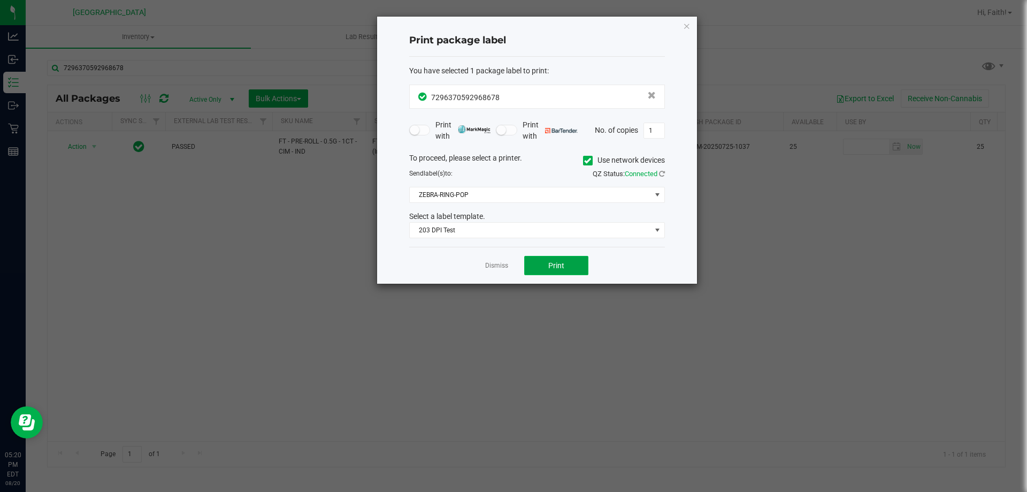
click at [563, 270] on button "Print" at bounding box center [556, 265] width 64 height 19
click at [686, 32] on icon "button" at bounding box center [686, 25] width 7 height 13
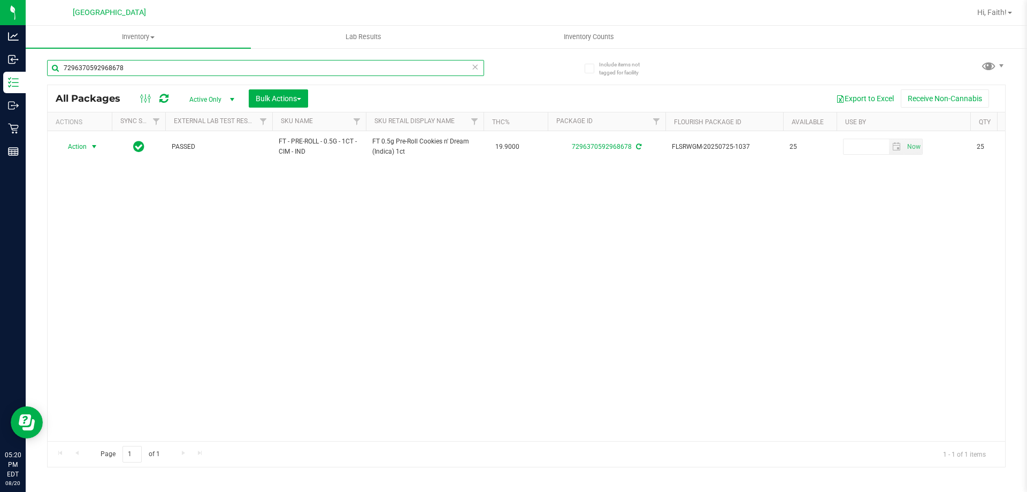
click at [466, 69] on input "7296370592968678" at bounding box center [265, 68] width 437 height 16
click at [455, 69] on input "7296370592968678" at bounding box center [265, 68] width 437 height 16
click at [473, 68] on icon at bounding box center [474, 66] width 7 height 13
click at [436, 71] on input "text" at bounding box center [265, 68] width 437 height 16
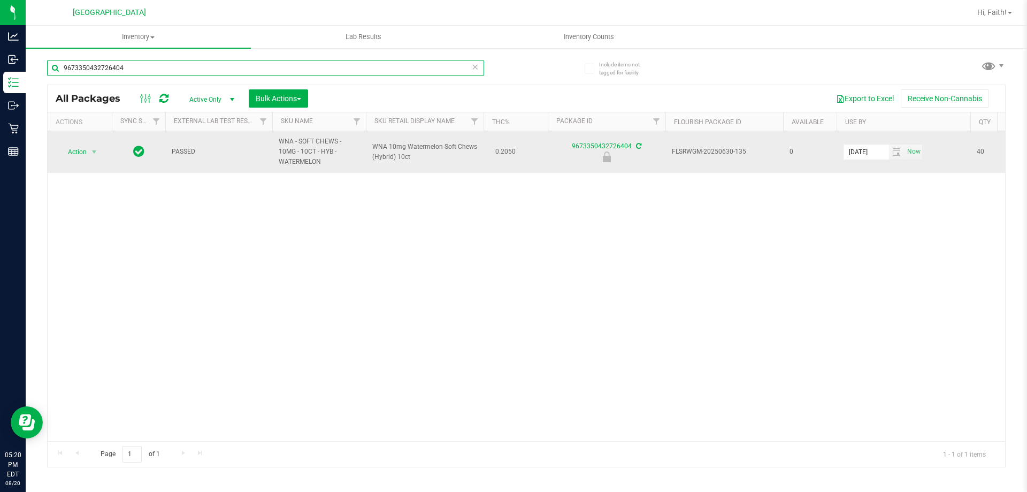
type input "9673350432726404"
click at [72, 157] on span "Action" at bounding box center [72, 151] width 29 height 15
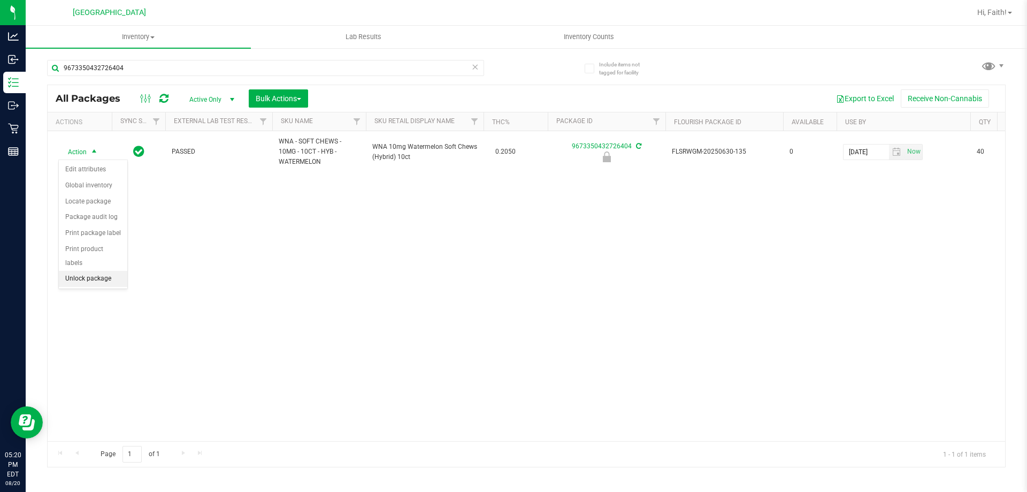
click at [111, 271] on li "Unlock package" at bounding box center [93, 279] width 68 height 16
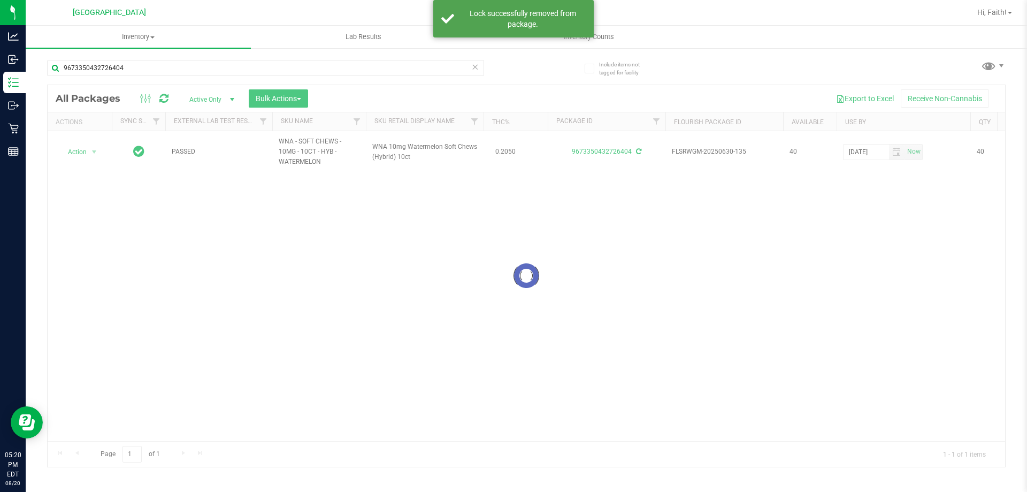
click at [75, 150] on div at bounding box center [526, 275] width 957 height 381
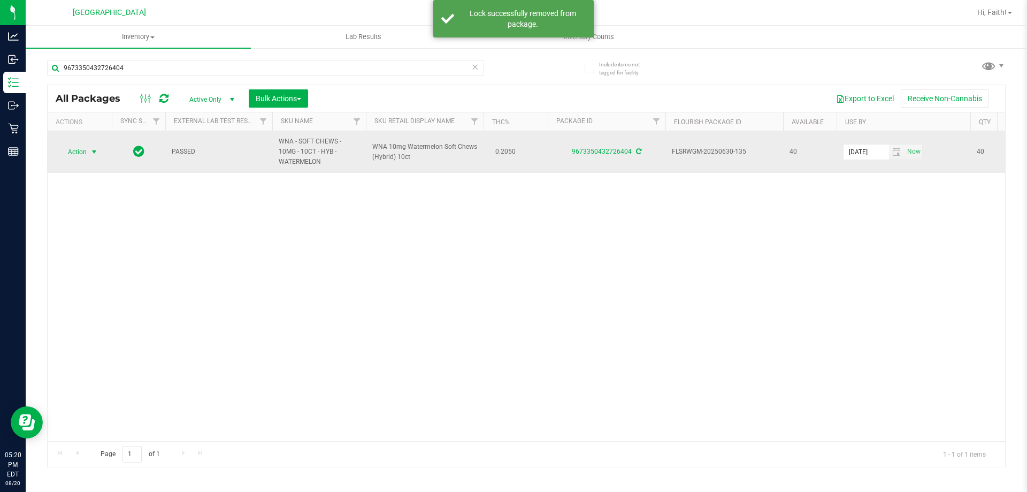
click at [90, 153] on span "select" at bounding box center [94, 152] width 9 height 9
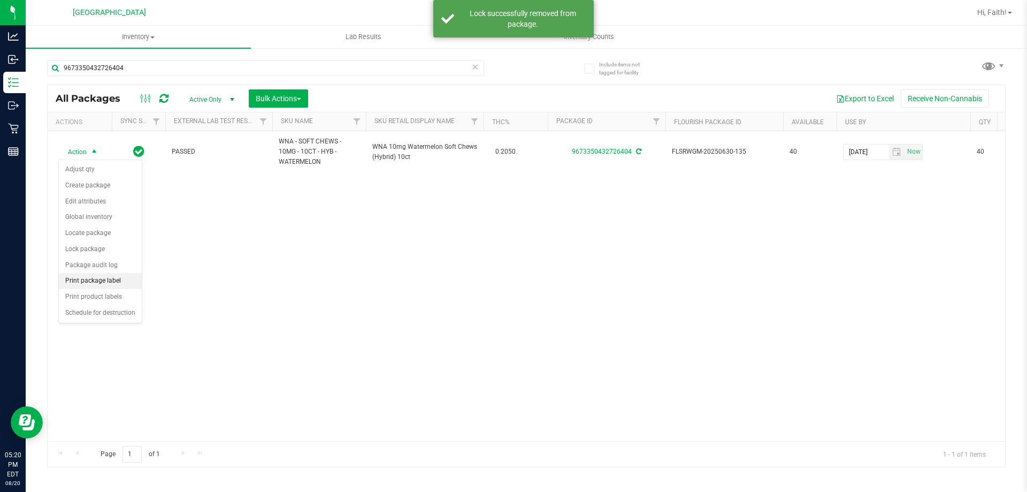
click at [116, 278] on li "Print package label" at bounding box center [100, 281] width 83 height 16
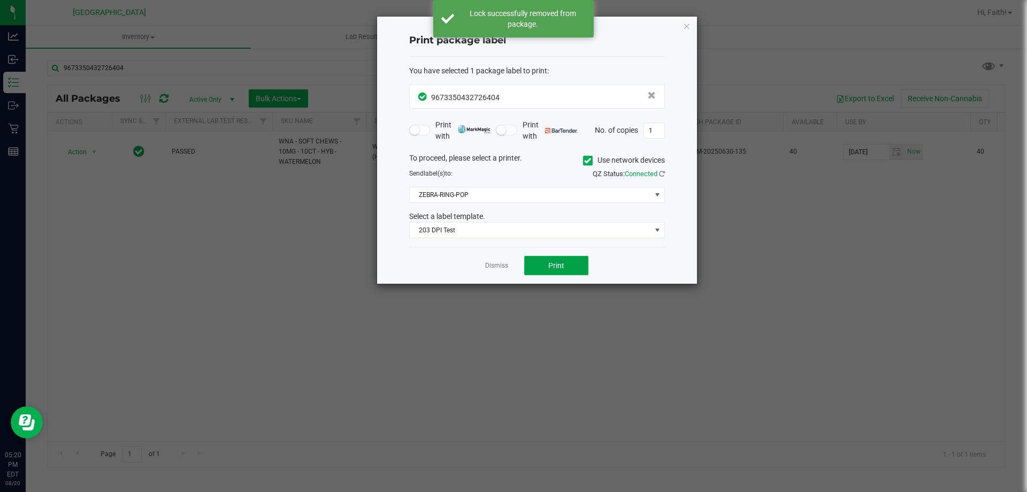
click at [563, 268] on span "Print" at bounding box center [556, 265] width 16 height 9
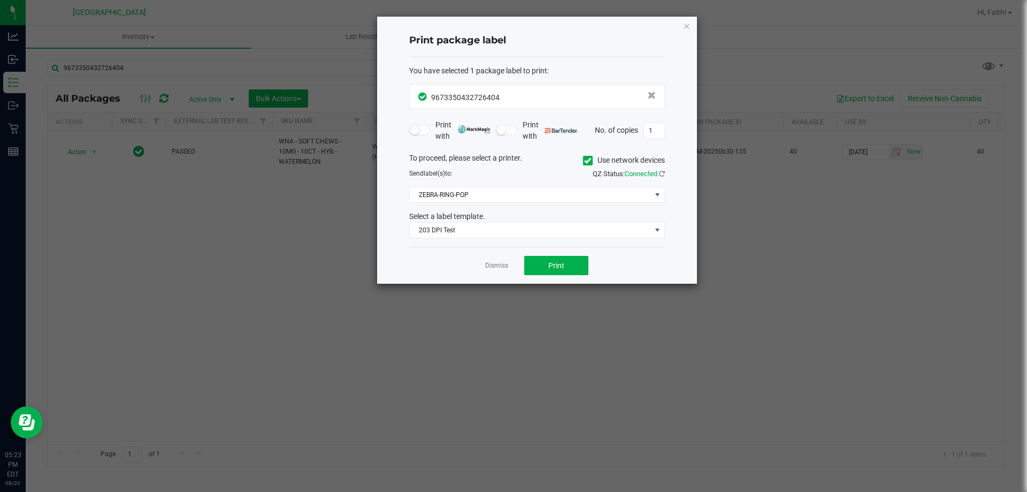
click at [172, 286] on ngb-modal-window "Print package label You have selected 1 package label to print : 96733504327264…" at bounding box center [517, 246] width 1035 height 492
click at [491, 268] on link "Dismiss" at bounding box center [496, 265] width 23 height 9
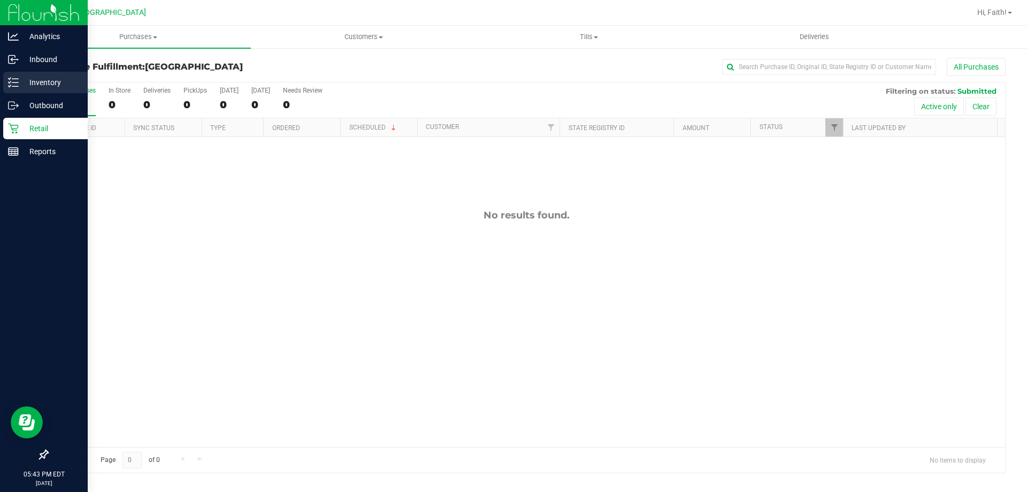
click at [22, 79] on p "Inventory" at bounding box center [51, 82] width 64 height 13
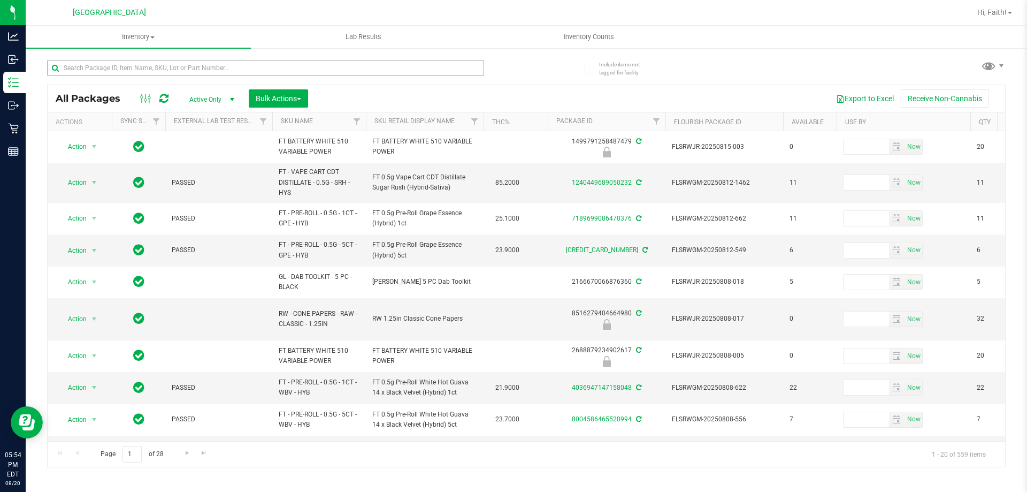
drag, startPoint x: 155, startPoint y: 76, endPoint x: 157, endPoint y: 70, distance: 7.0
click at [156, 76] on div at bounding box center [265, 72] width 437 height 25
click at [157, 67] on input "text" at bounding box center [265, 68] width 437 height 16
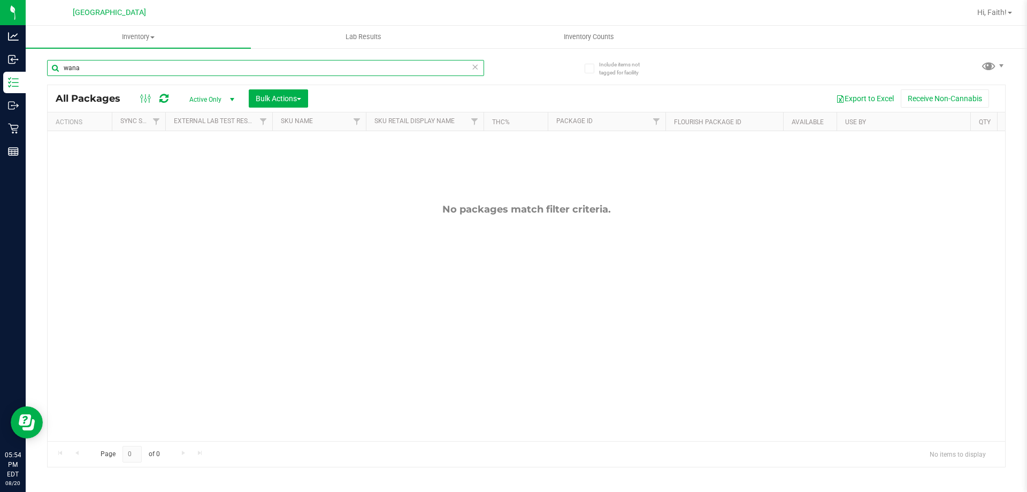
click at [85, 63] on input "wana" at bounding box center [265, 68] width 437 height 16
type input "wna"
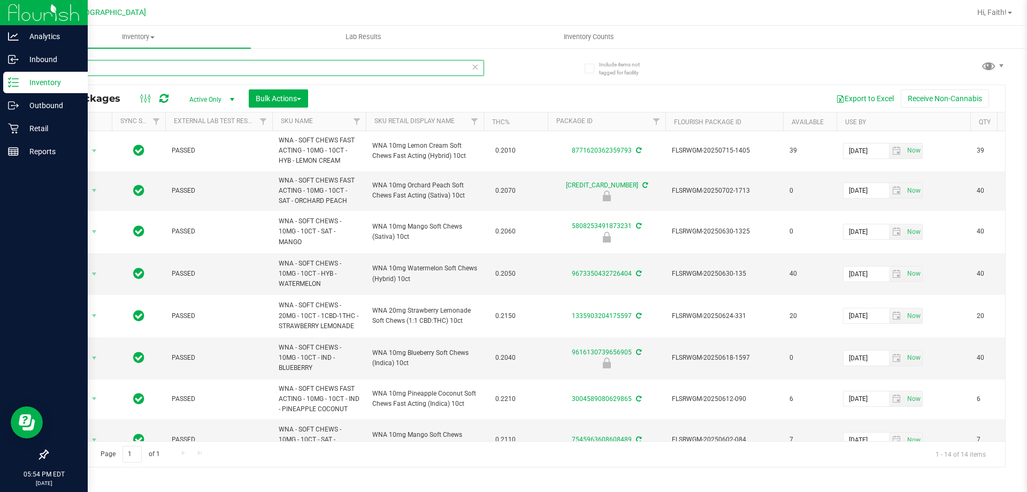
drag, startPoint x: 125, startPoint y: 65, endPoint x: 0, endPoint y: 89, distance: 126.8
click at [0, 86] on div "Analytics Inbound Inventory Outbound Retail Reports 05:54 PM EDT 08/20/2025 08/…" at bounding box center [513, 246] width 1027 height 492
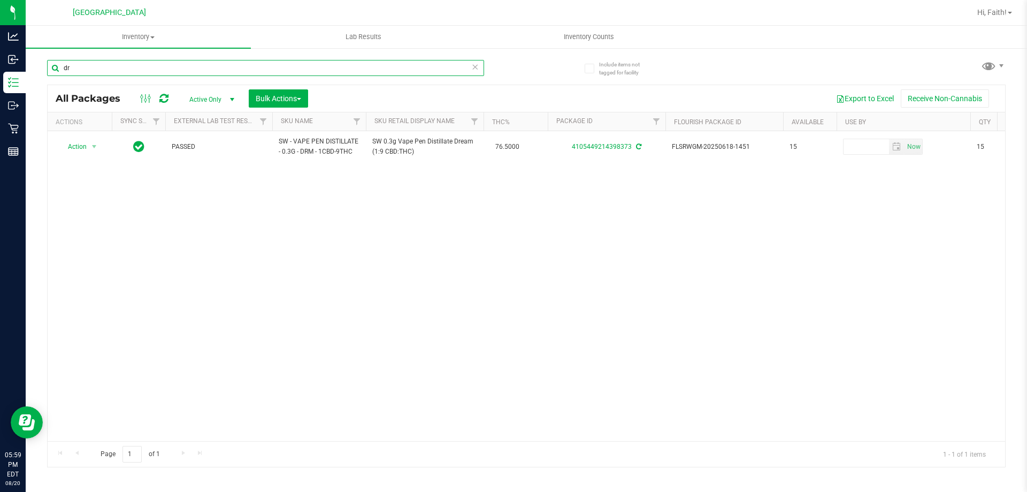
type input "d"
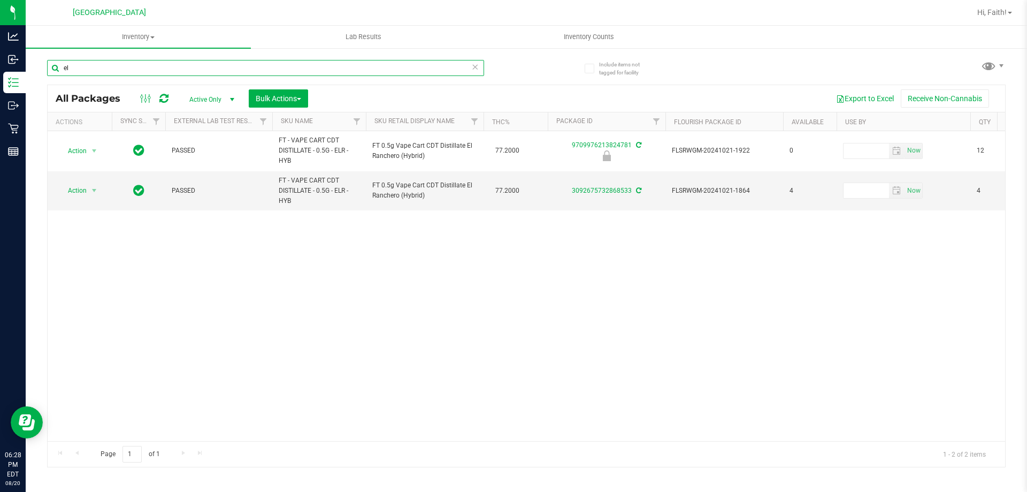
type input "e"
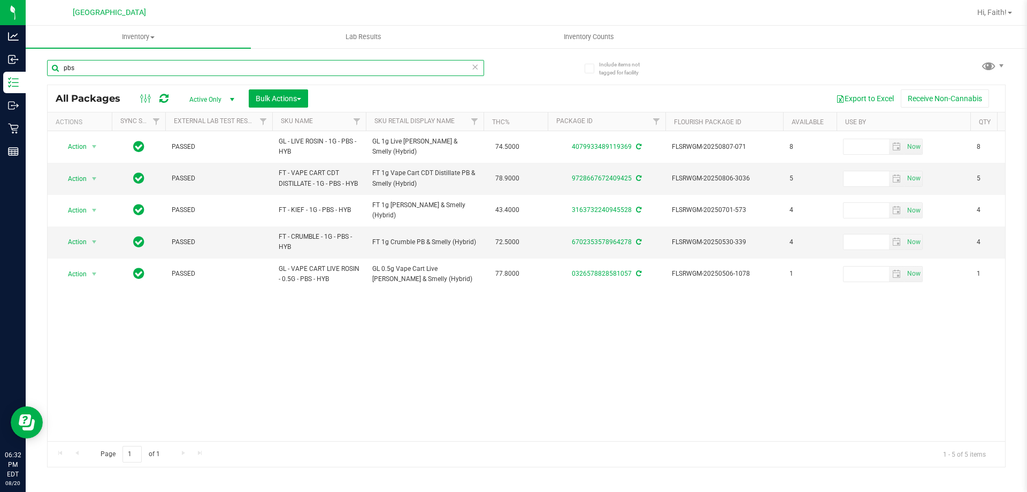
type input "pbs"
click at [86, 178] on span "Action" at bounding box center [72, 178] width 29 height 15
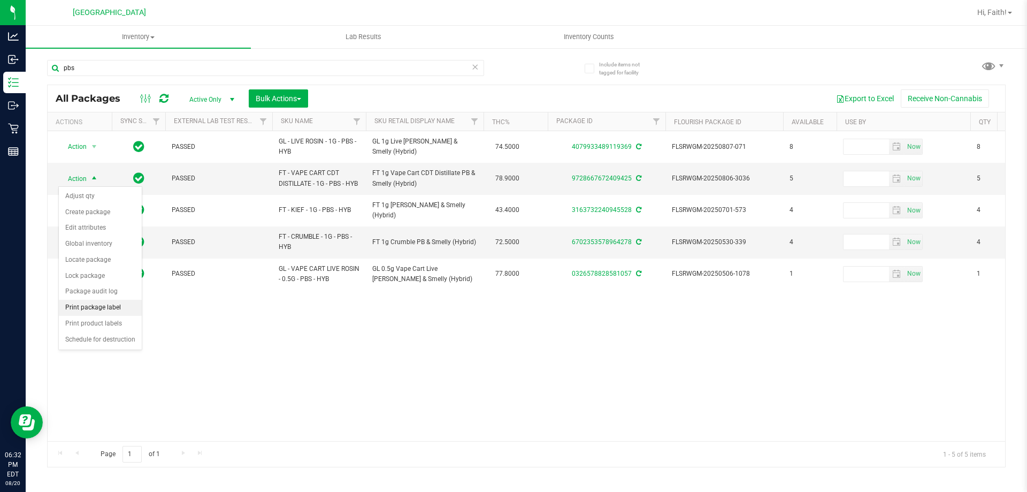
click at [97, 311] on li "Print package label" at bounding box center [100, 308] width 83 height 16
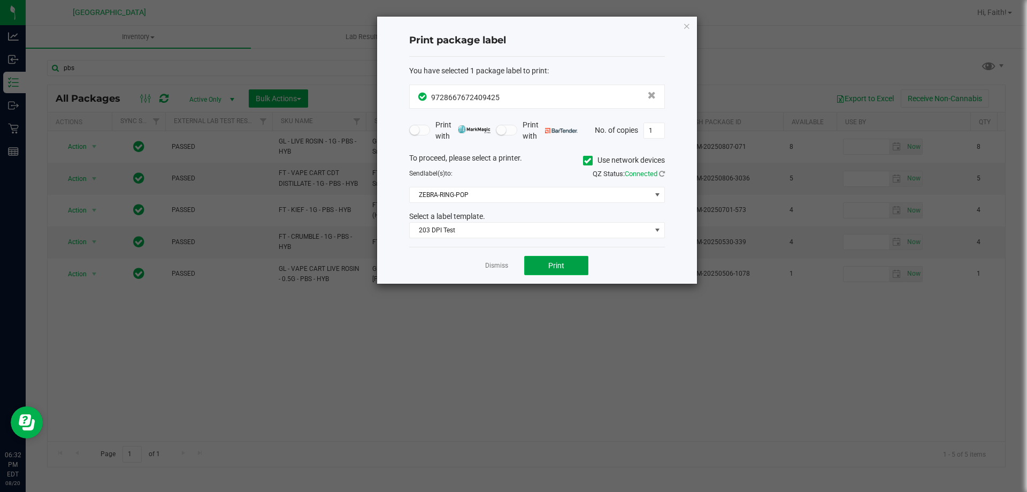
click at [574, 266] on button "Print" at bounding box center [556, 265] width 64 height 19
drag, startPoint x: 693, startPoint y: 25, endPoint x: 686, endPoint y: 24, distance: 7.7
click at [692, 25] on div "Print package label You have selected 1 package label to print : 97286676724094…" at bounding box center [537, 150] width 320 height 267
click at [684, 26] on icon "button" at bounding box center [686, 25] width 7 height 13
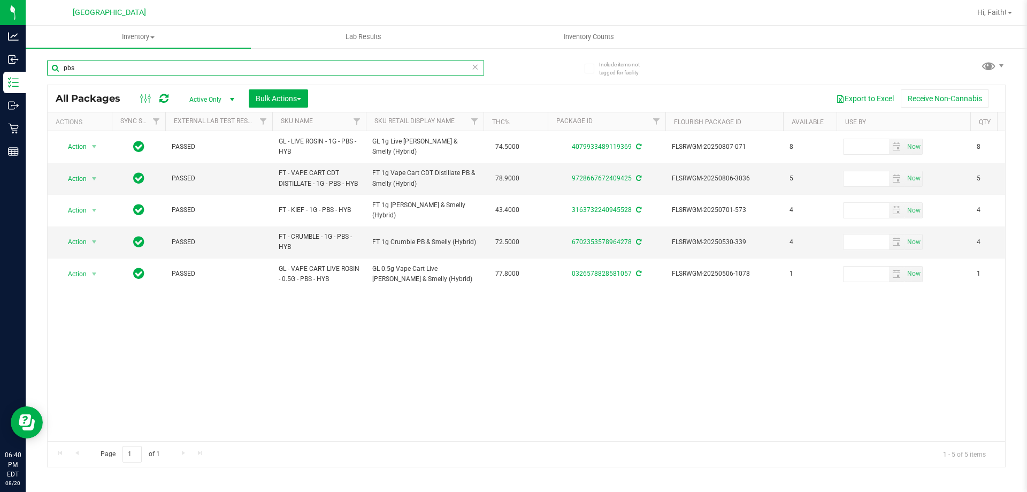
click at [102, 71] on input "pbs" at bounding box center [265, 68] width 437 height 16
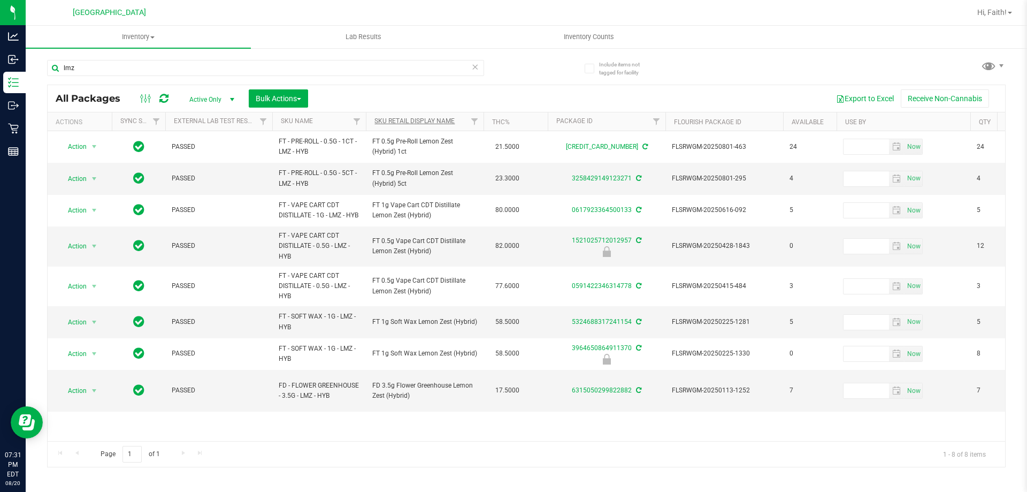
type input "lmz"
click at [429, 123] on link "Sku Retail Display Name" at bounding box center [414, 120] width 80 height 7
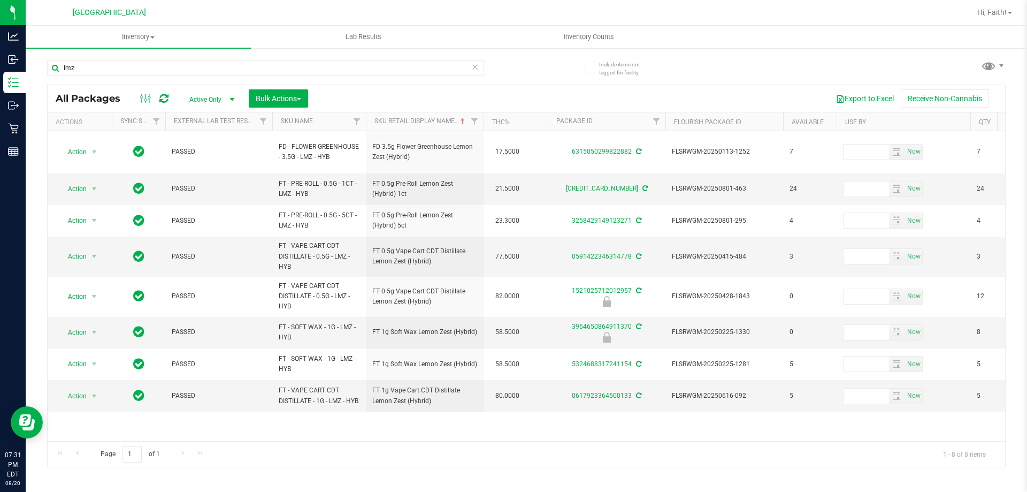
click at [477, 69] on icon at bounding box center [474, 66] width 7 height 13
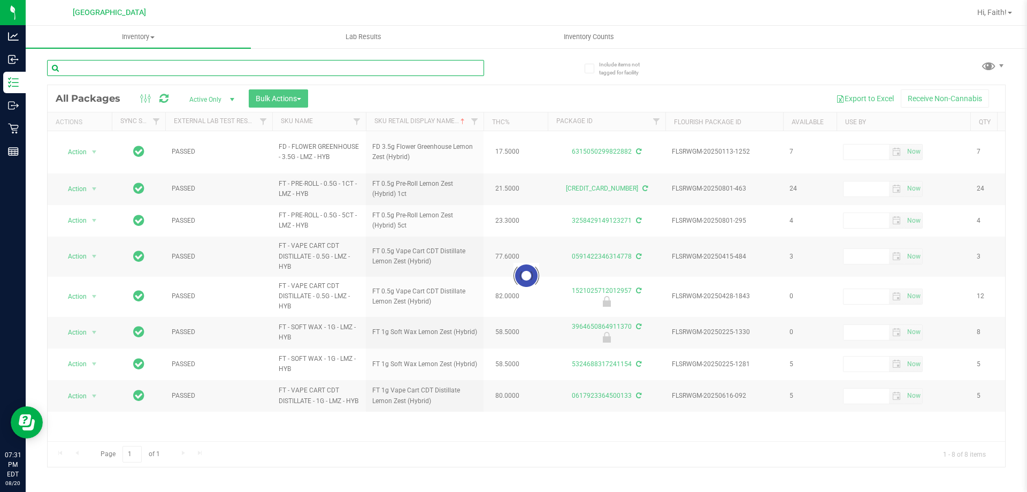
click at [471, 68] on input "text" at bounding box center [265, 68] width 437 height 16
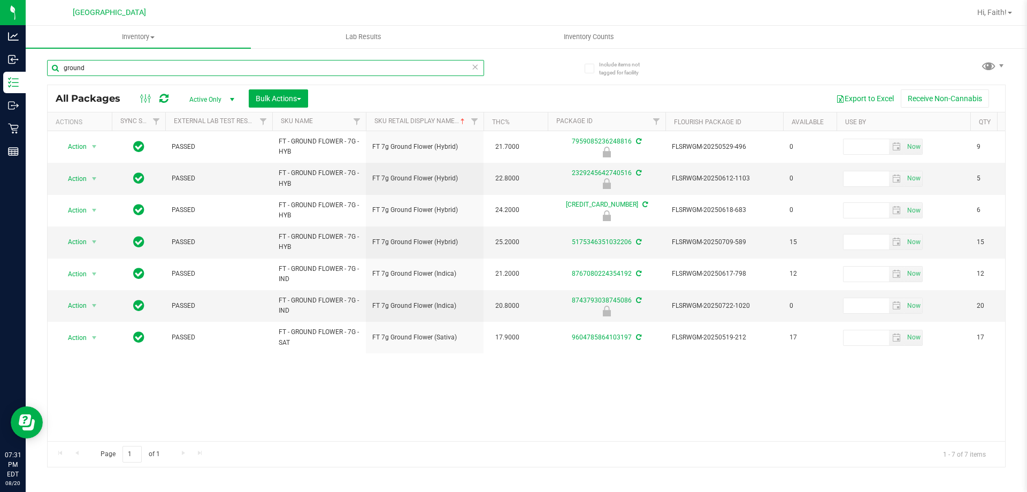
type input "ground"
click at [472, 67] on icon at bounding box center [474, 66] width 7 height 13
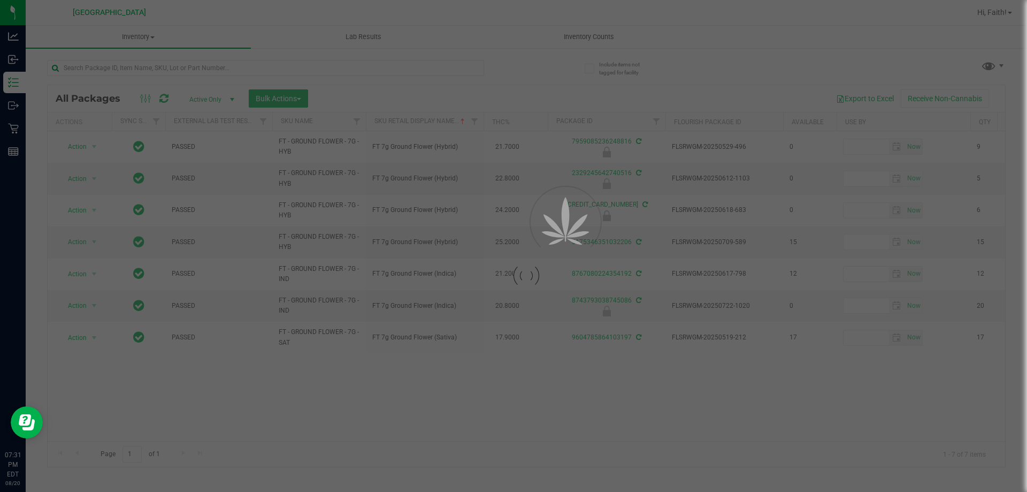
click at [442, 66] on div at bounding box center [513, 246] width 1027 height 492
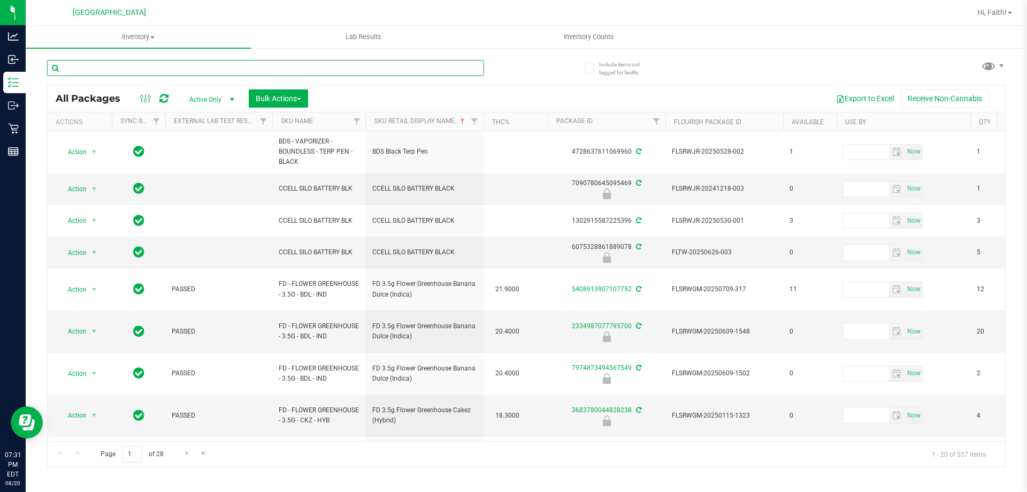
click at [348, 66] on input "text" at bounding box center [265, 68] width 437 height 16
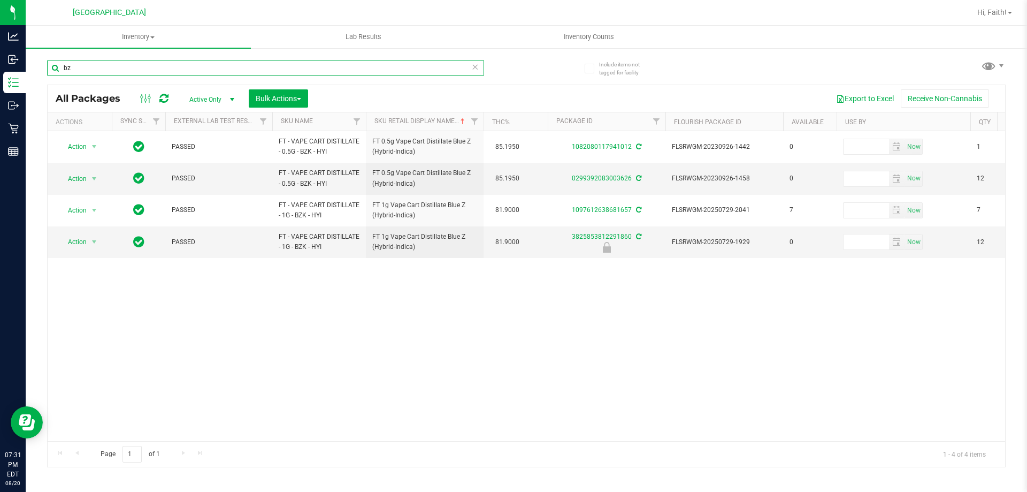
type input "b"
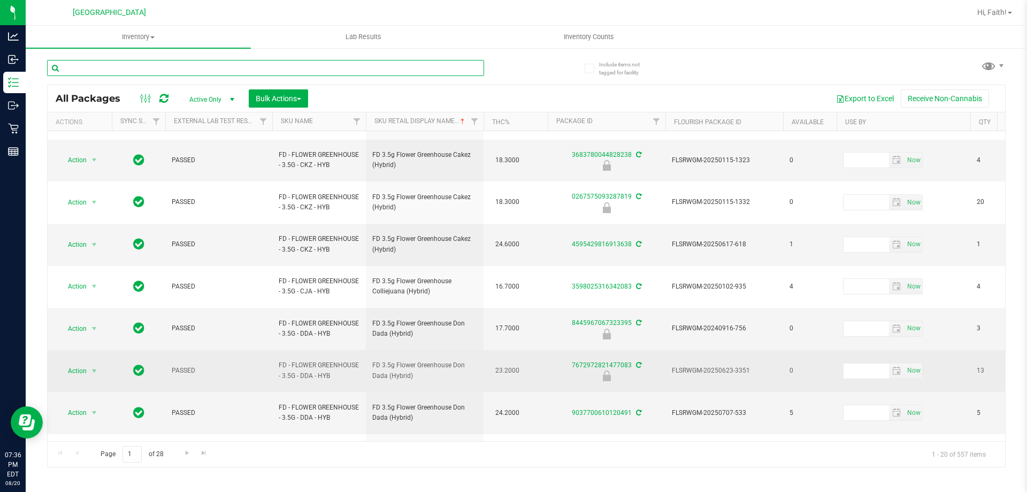
scroll to position [267, 0]
